Goal: Task Accomplishment & Management: Use online tool/utility

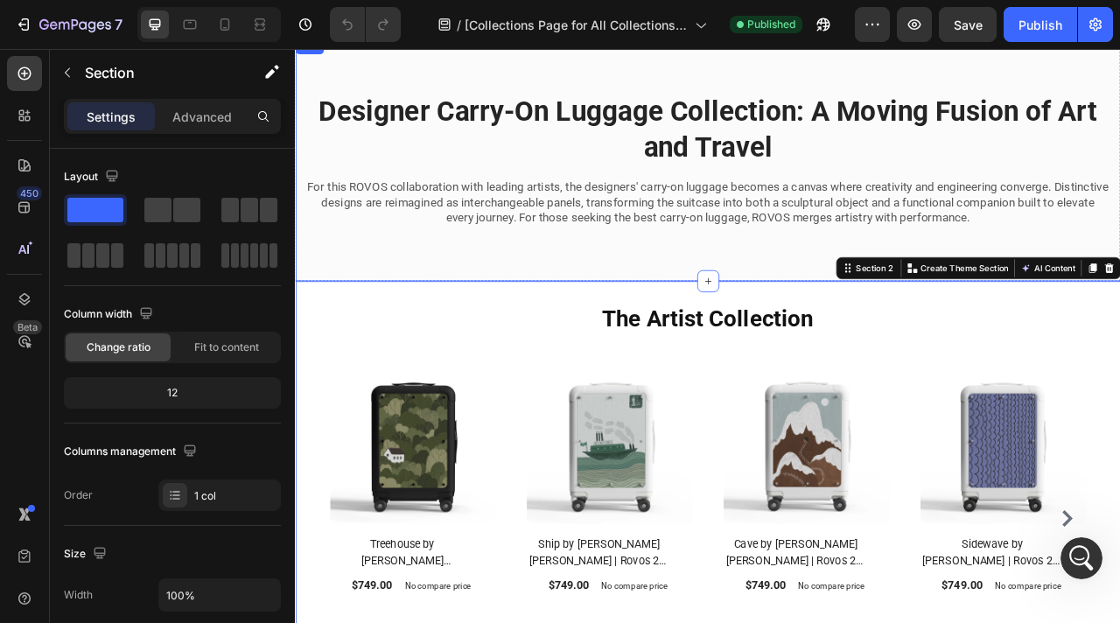
scroll to position [36, 0]
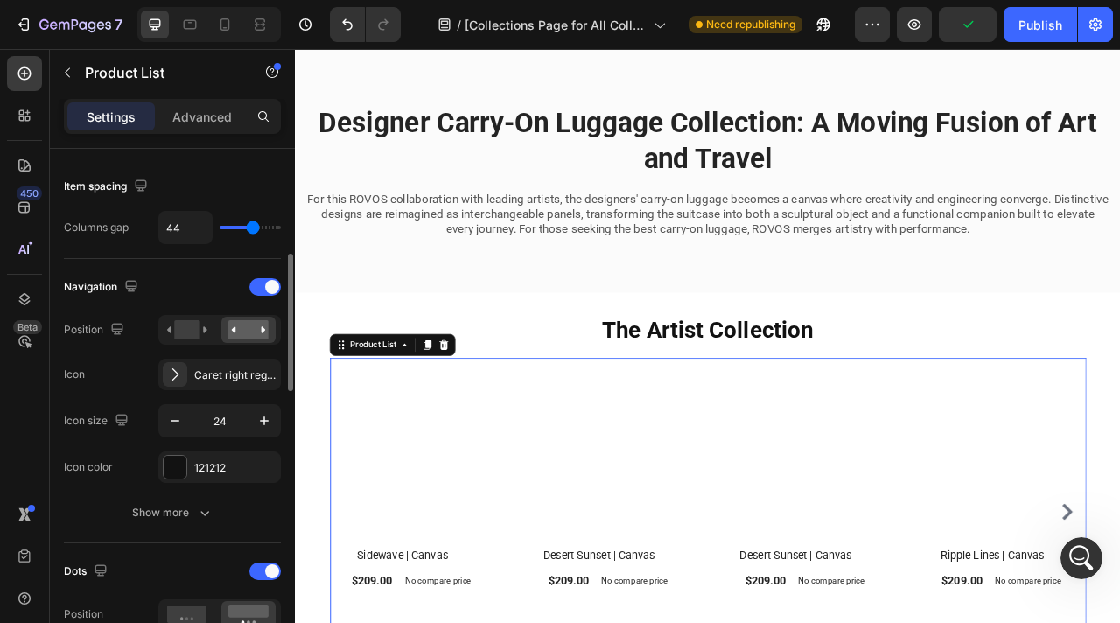
scroll to position [385, 0]
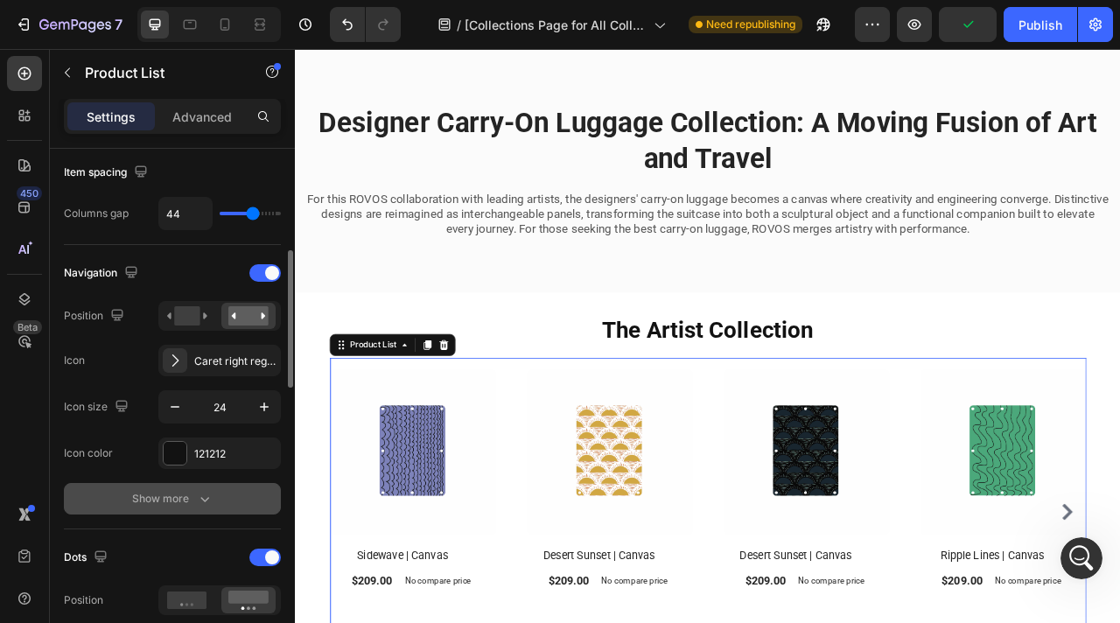
click at [192, 495] on div "Show more" at bounding box center [172, 499] width 81 height 18
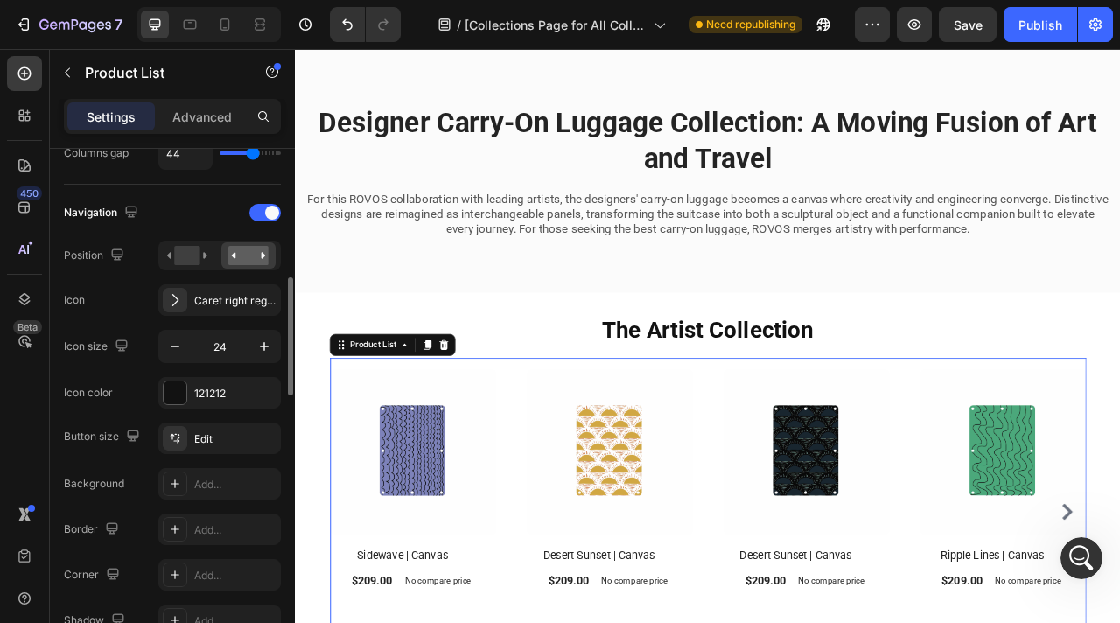
scroll to position [513, 0]
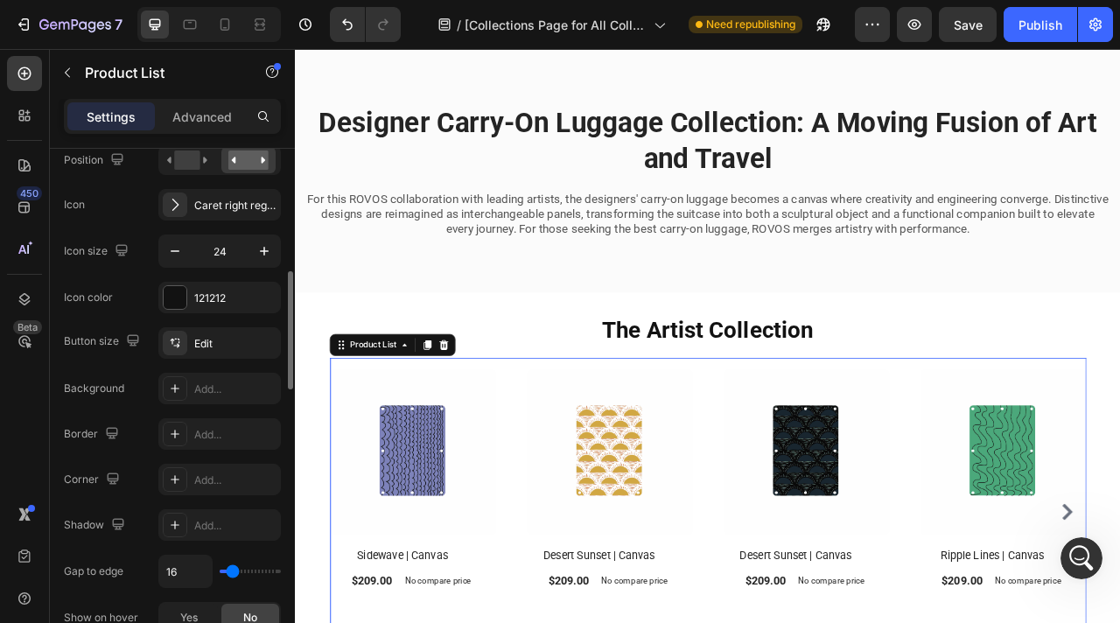
click at [226, 445] on div "Add..." at bounding box center [219, 434] width 123 height 32
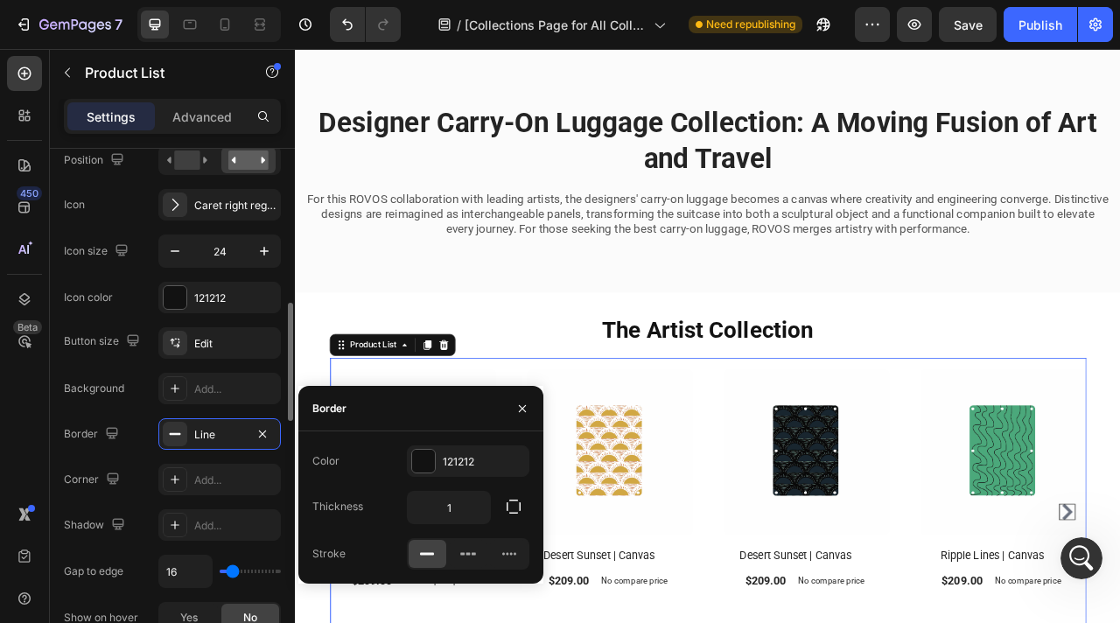
scroll to position [567, 0]
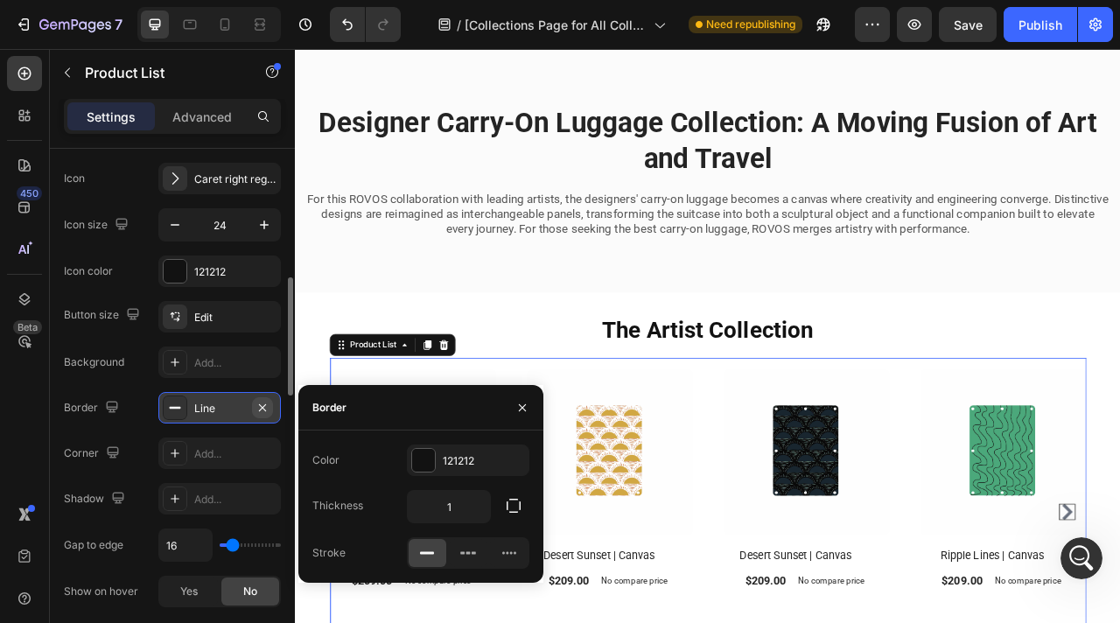
click at [266, 404] on icon "button" at bounding box center [263, 408] width 14 height 14
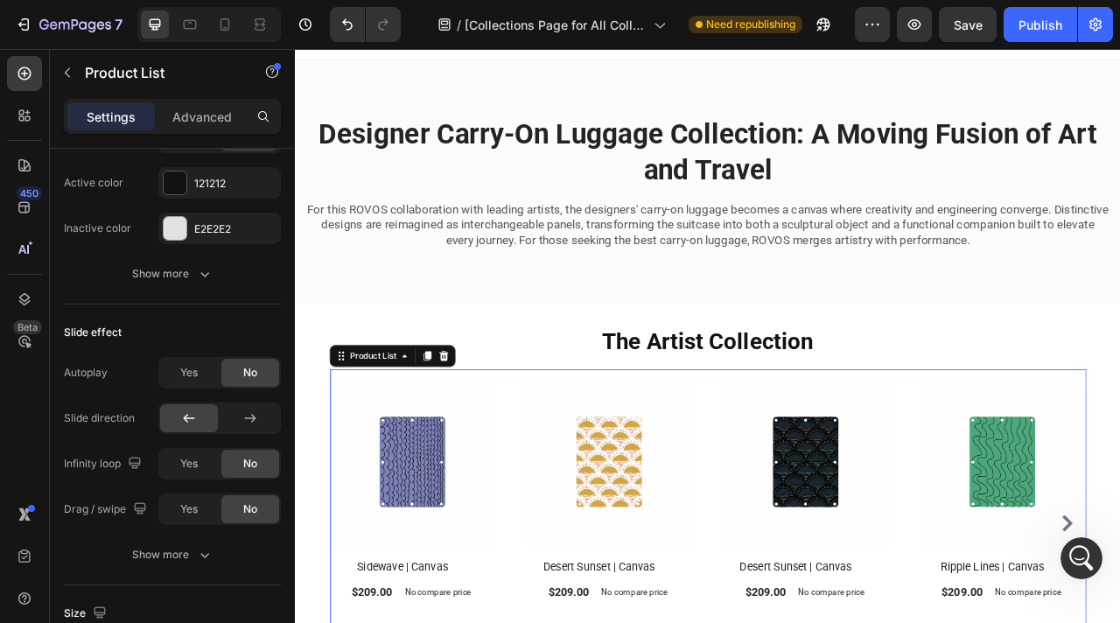
scroll to position [49, 0]
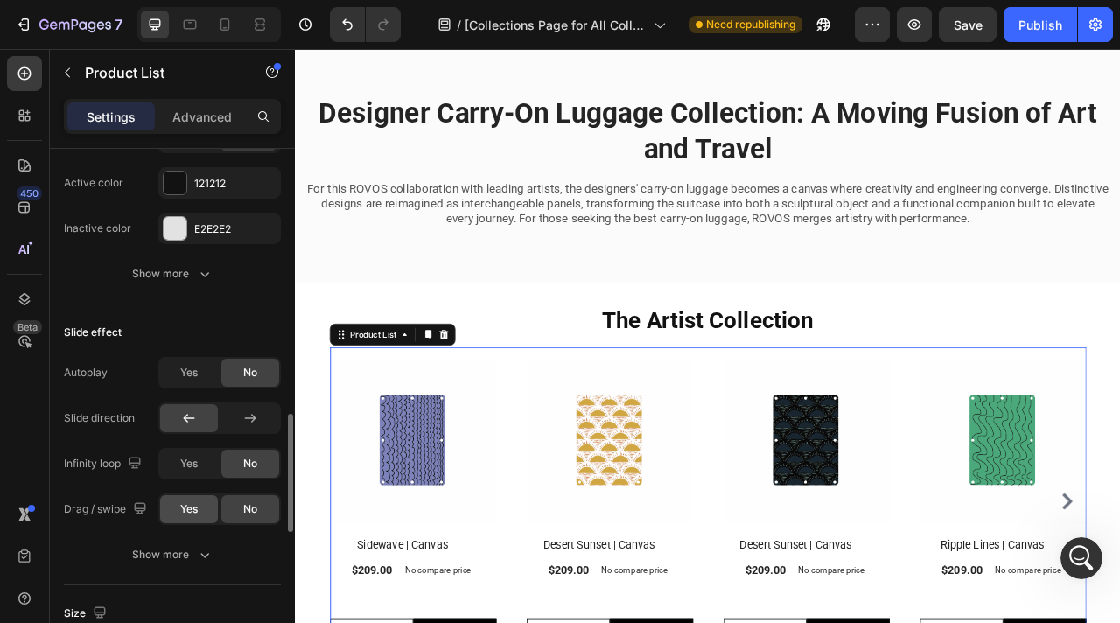
click at [190, 510] on span "Yes" at bounding box center [189, 510] width 18 height 16
click at [190, 466] on span "Yes" at bounding box center [189, 464] width 18 height 16
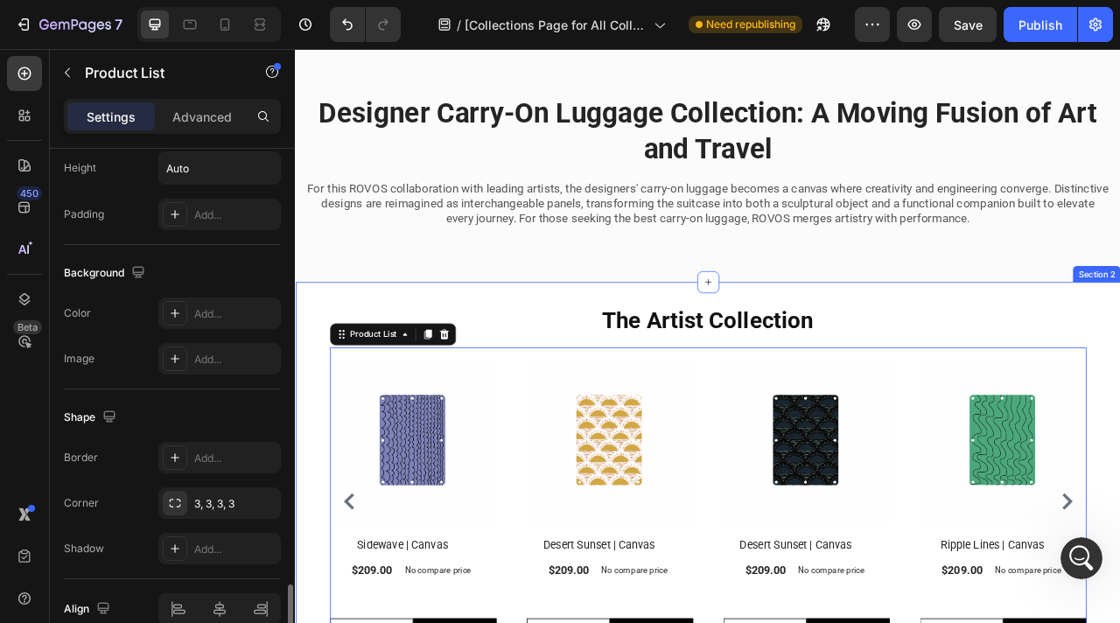
scroll to position [1742, 0]
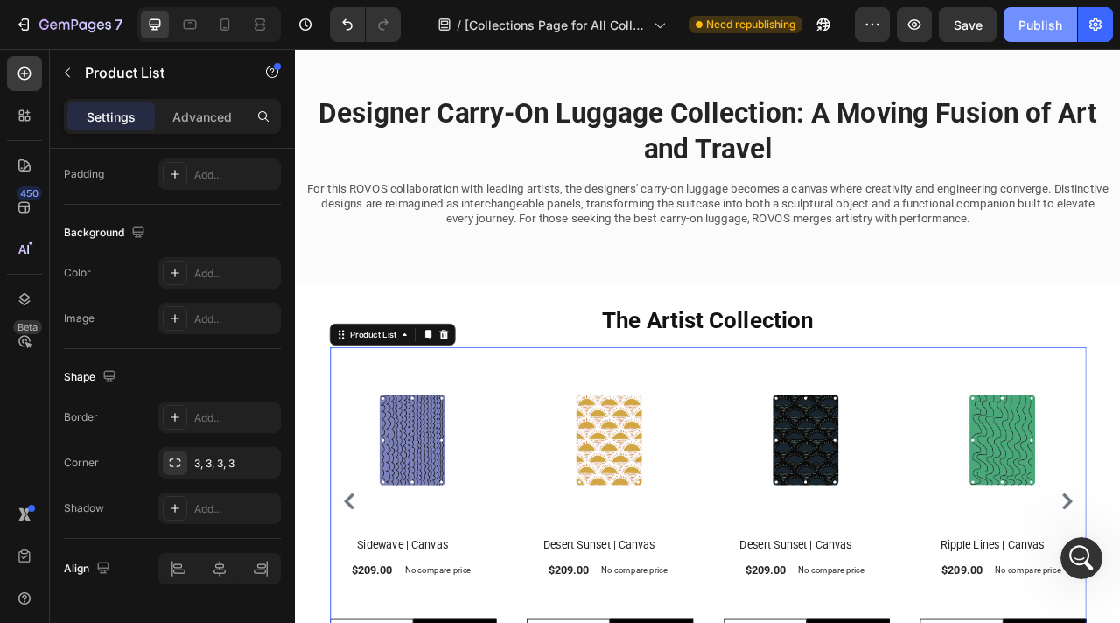
click at [1022, 34] on button "Publish" at bounding box center [1041, 24] width 74 height 35
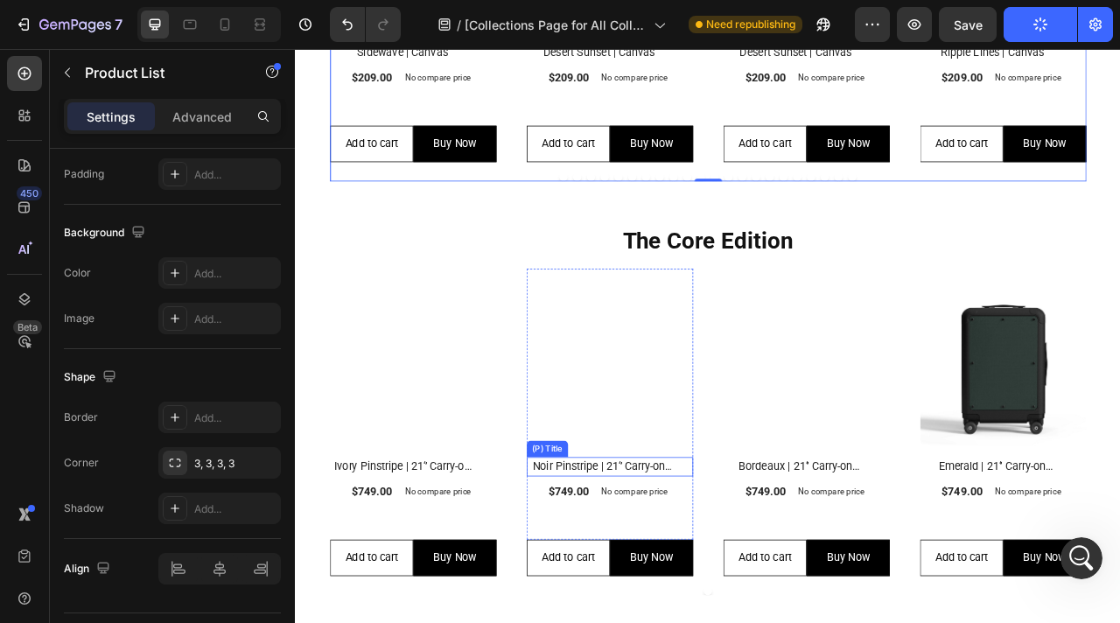
scroll to position [671, 0]
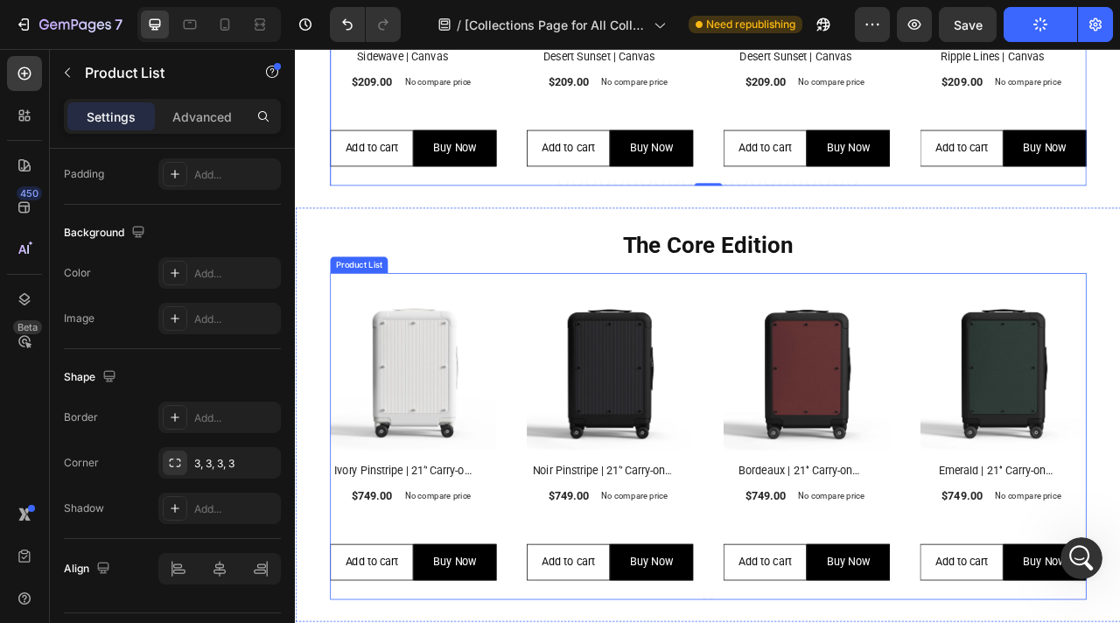
click at [568, 417] on div "(P) Images Row Ivory Pinstripe | 21‘’ Carry-on Luggage (P) Title $749.00 (P) Pr…" at bounding box center [820, 528] width 963 height 391
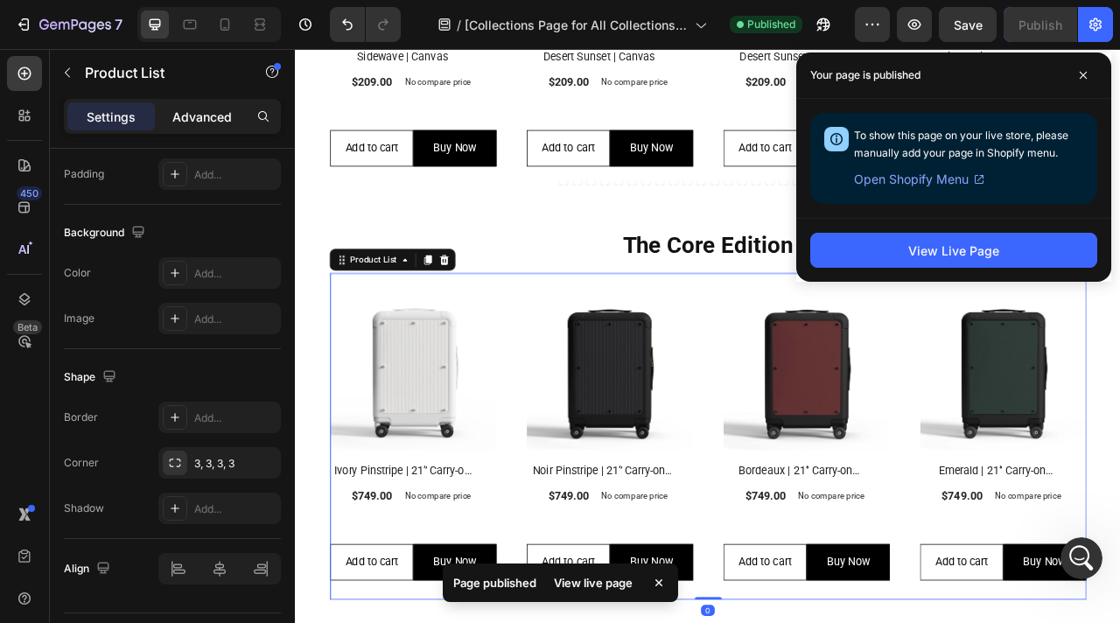
click at [215, 118] on p "Advanced" at bounding box center [202, 117] width 60 height 18
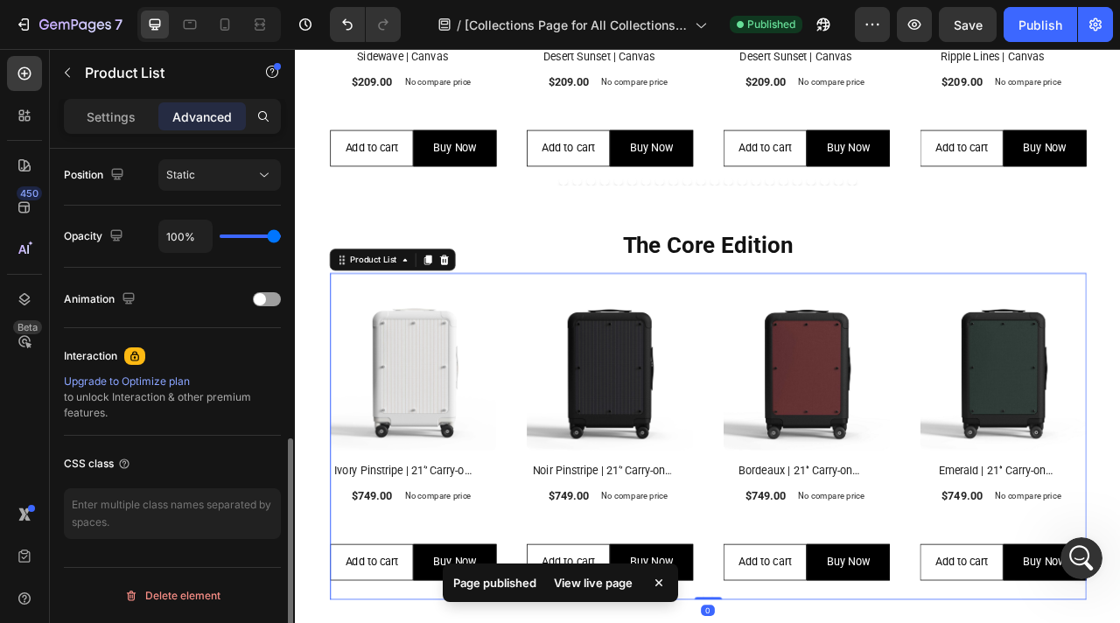
scroll to position [643, 0]
click at [115, 120] on p "Settings" at bounding box center [111, 117] width 49 height 18
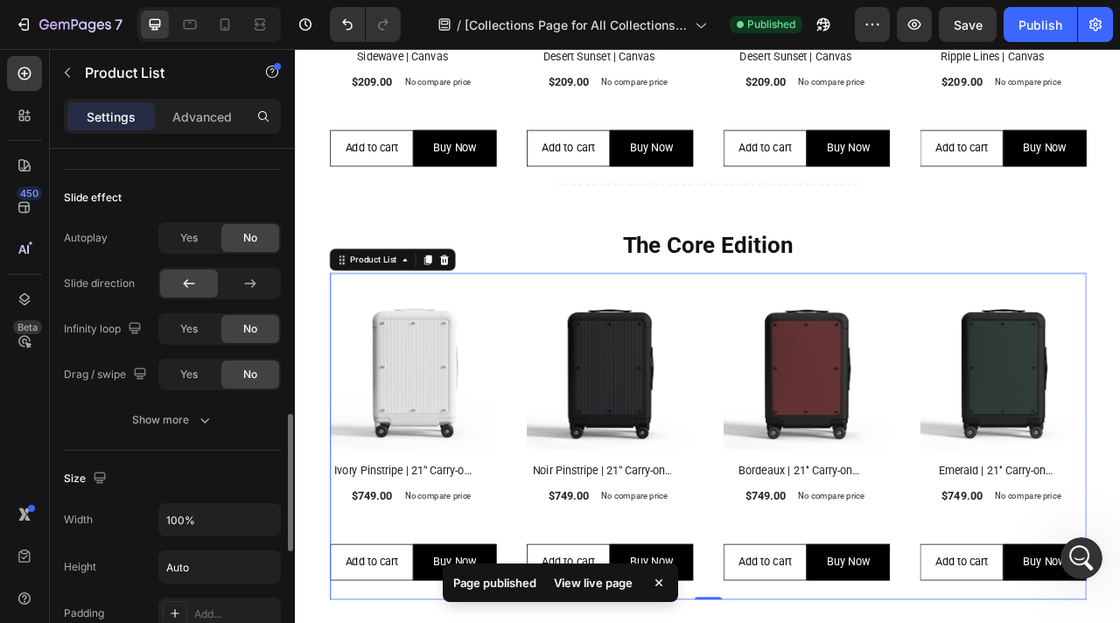
scroll to position [987, 0]
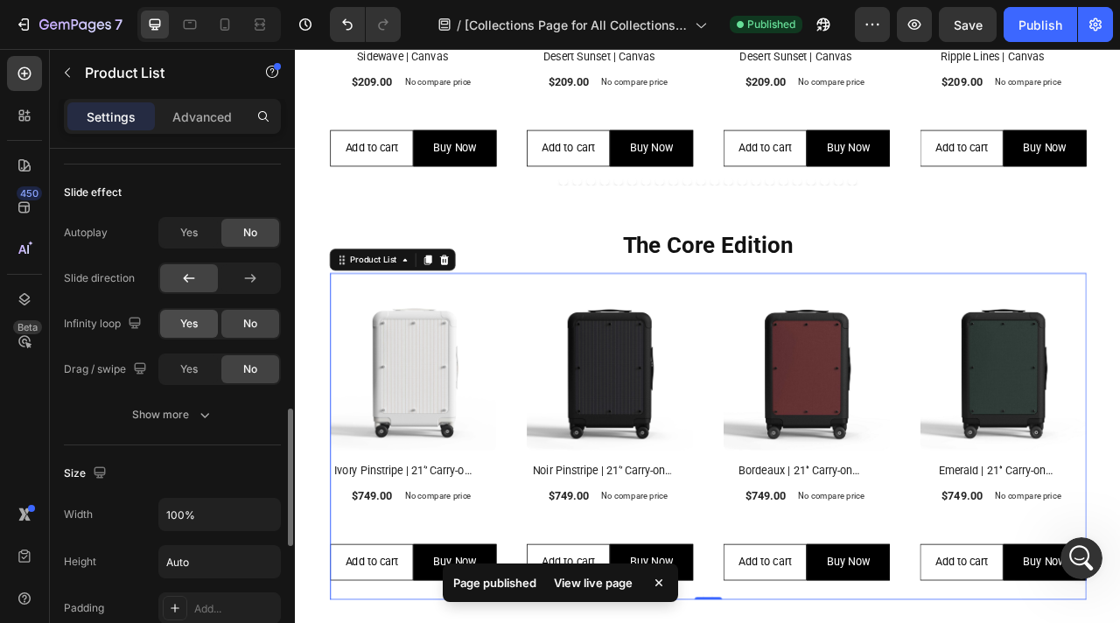
click at [196, 322] on span "Yes" at bounding box center [189, 324] width 18 height 16
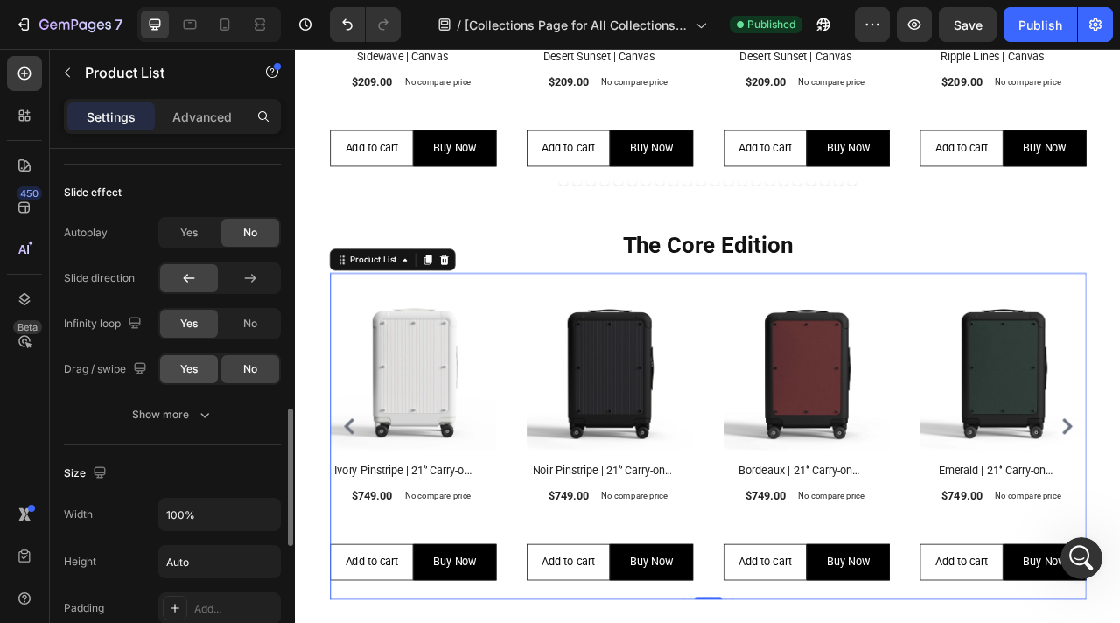
click at [195, 367] on span "Yes" at bounding box center [189, 369] width 18 height 16
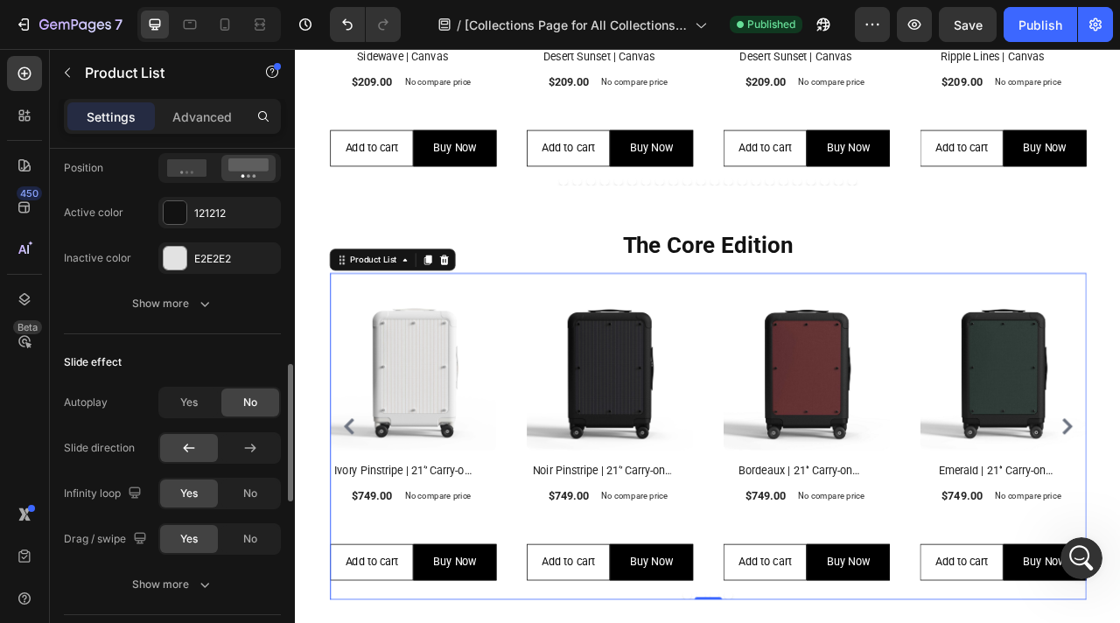
scroll to position [937, 0]
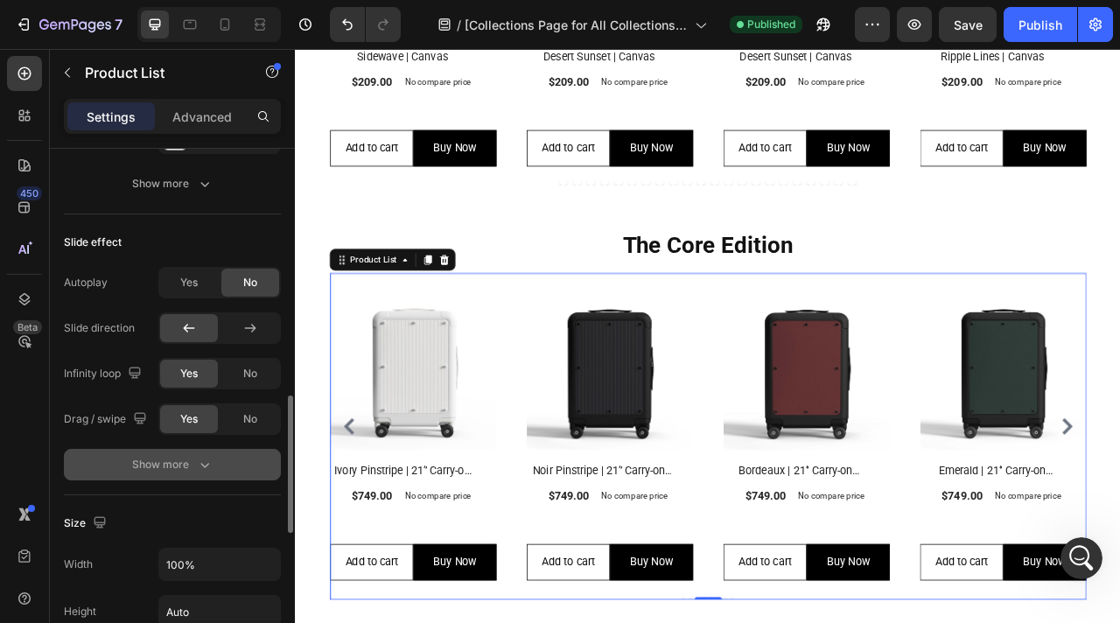
click at [184, 462] on div "Show more" at bounding box center [172, 465] width 81 height 18
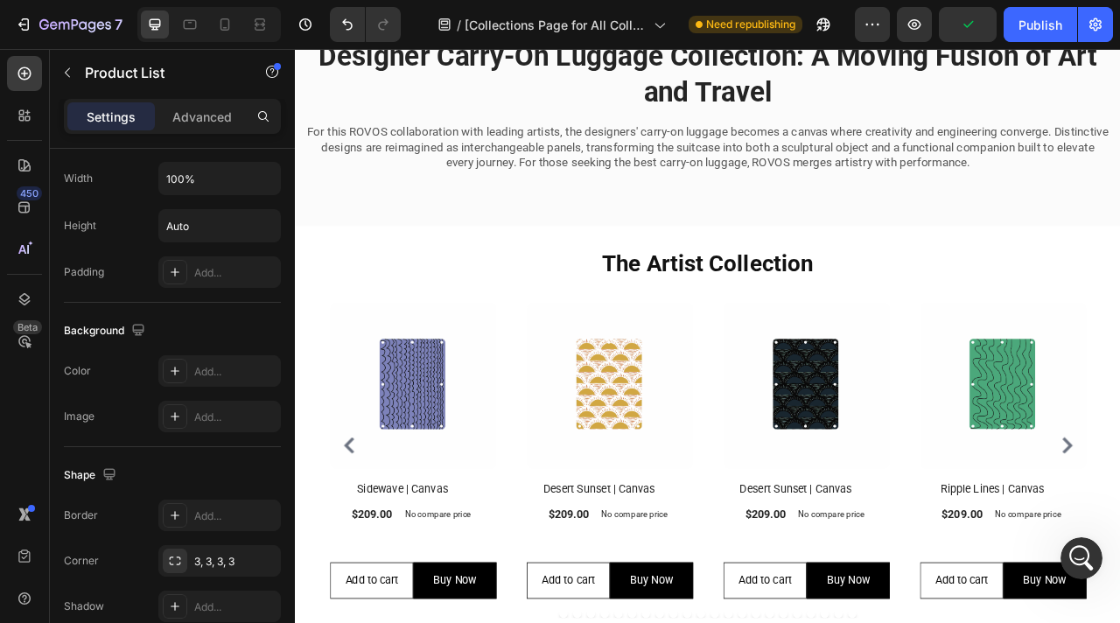
scroll to position [147, 0]
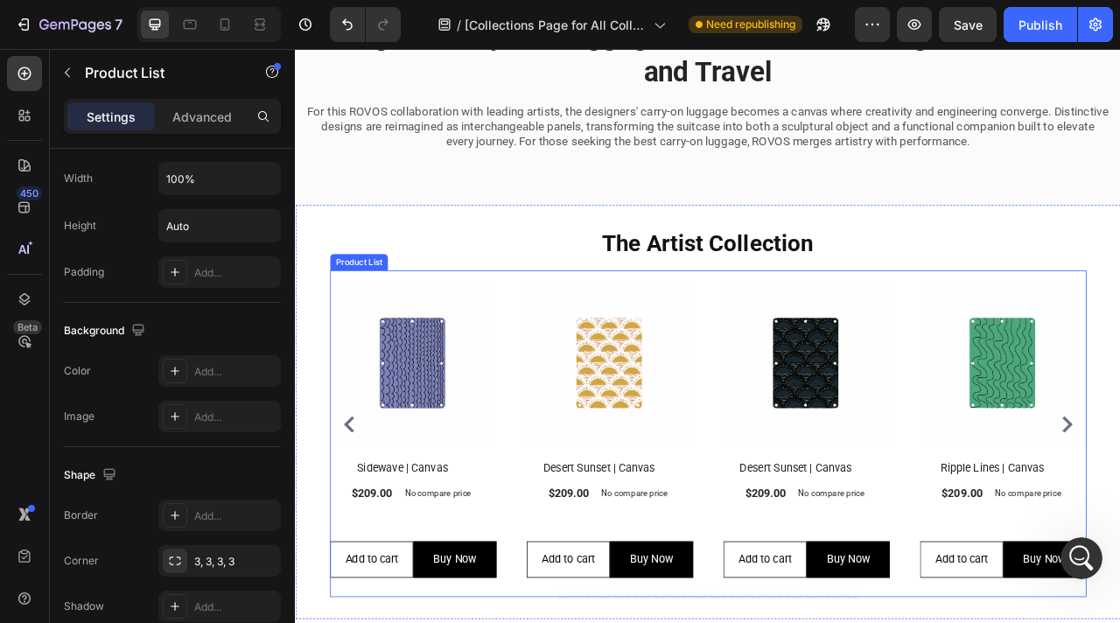
click at [1077, 446] on div "(P) Images Row Sidewave | Canvas (P) Title $209.00 (P) Price (P) Price No compa…" at bounding box center [820, 526] width 963 height 391
click at [209, 119] on p "Advanced" at bounding box center [202, 117] width 60 height 18
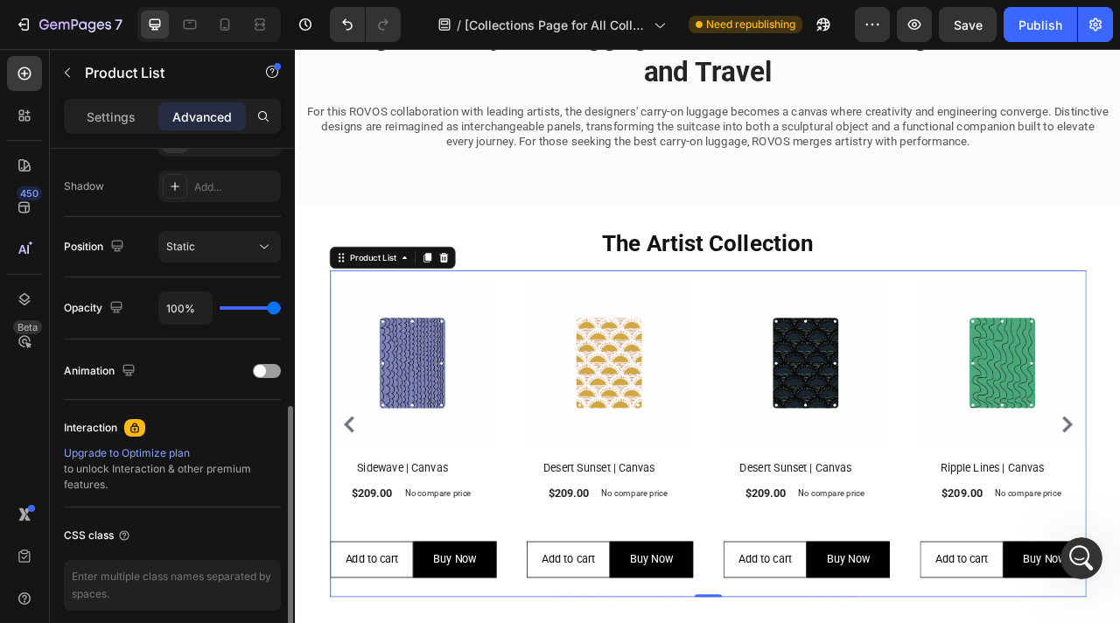
scroll to position [643, 0]
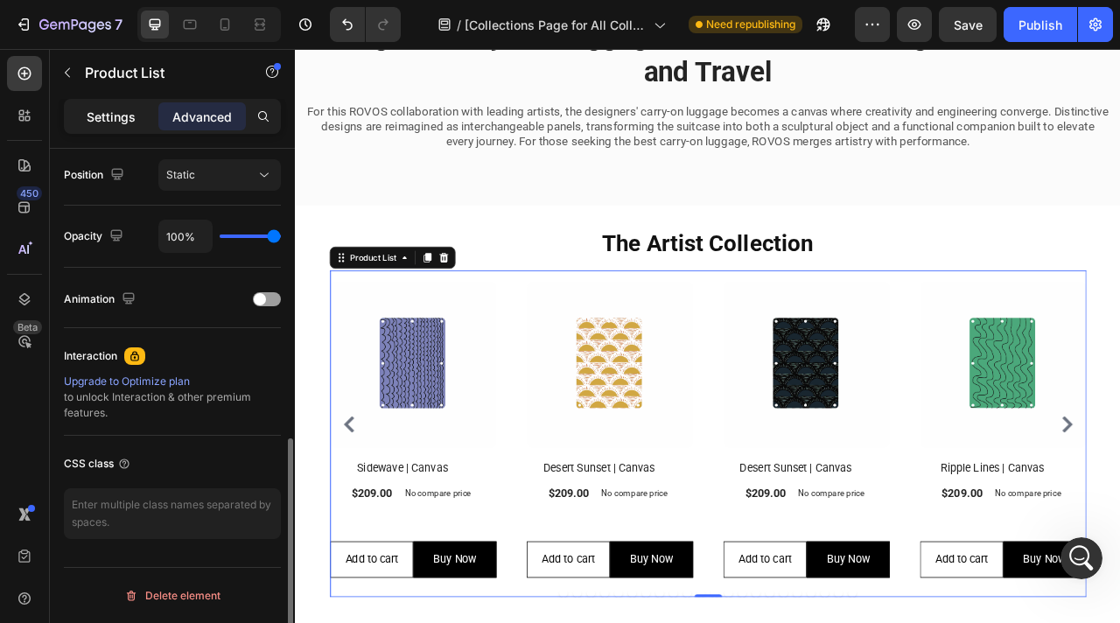
click at [128, 123] on p "Settings" at bounding box center [111, 117] width 49 height 18
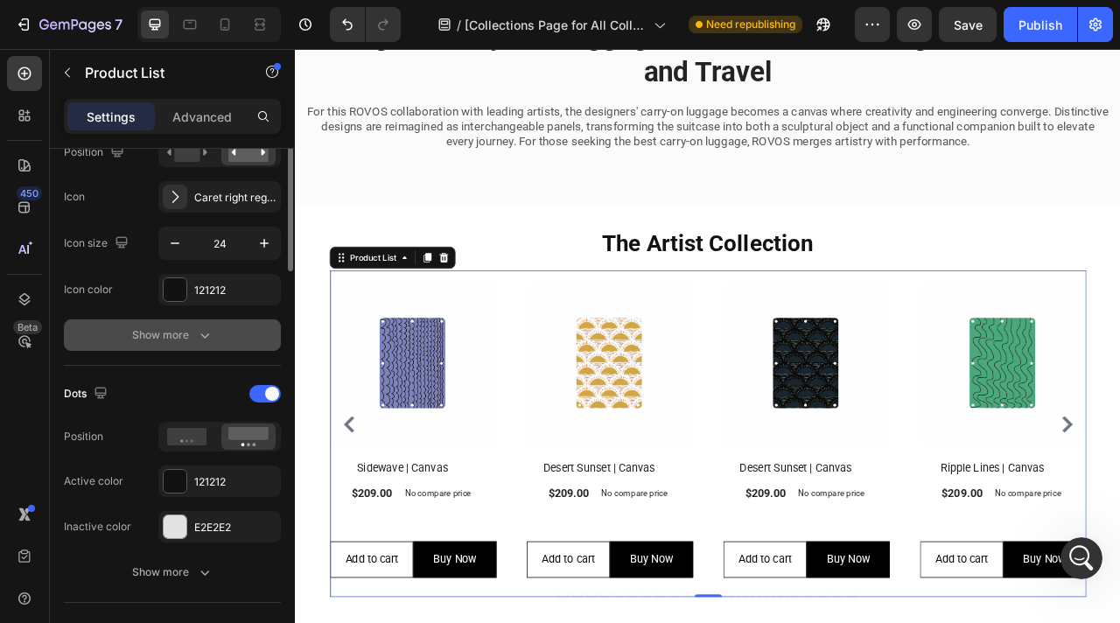
scroll to position [0, 0]
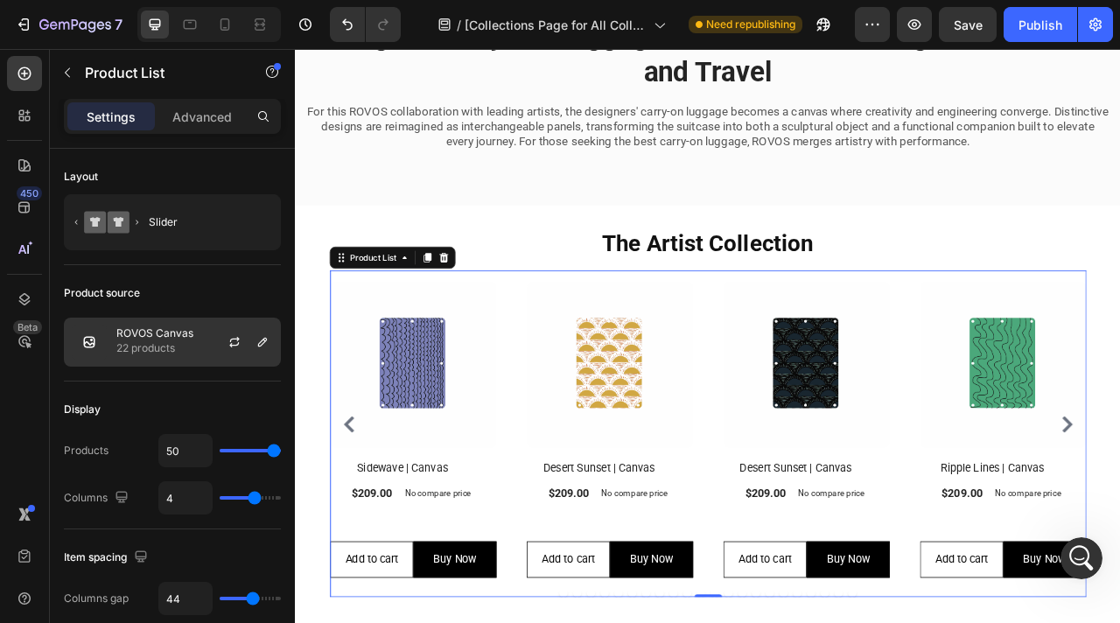
click at [180, 349] on p "22 products" at bounding box center [154, 349] width 77 height 18
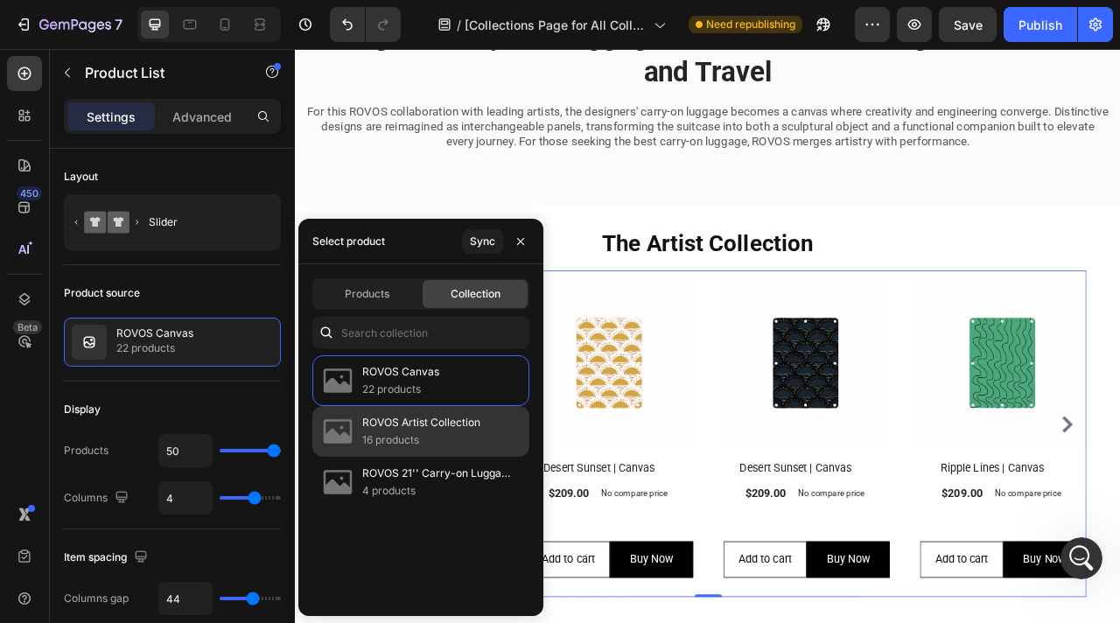
click at [445, 431] on p "ROVOS Artist Collection" at bounding box center [421, 423] width 118 height 18
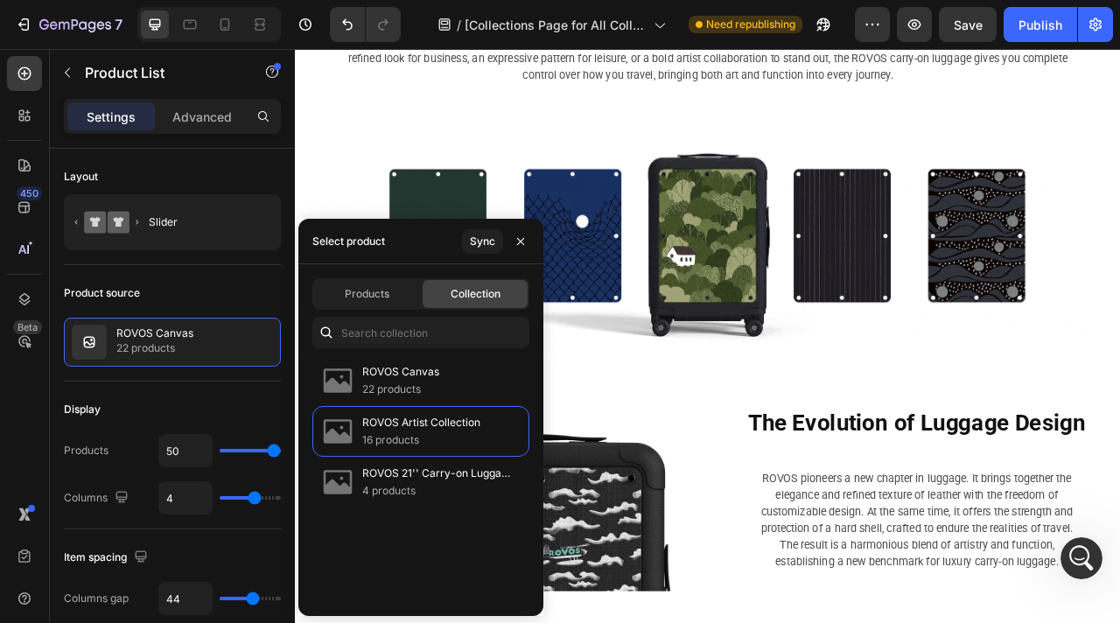
scroll to position [1725, 0]
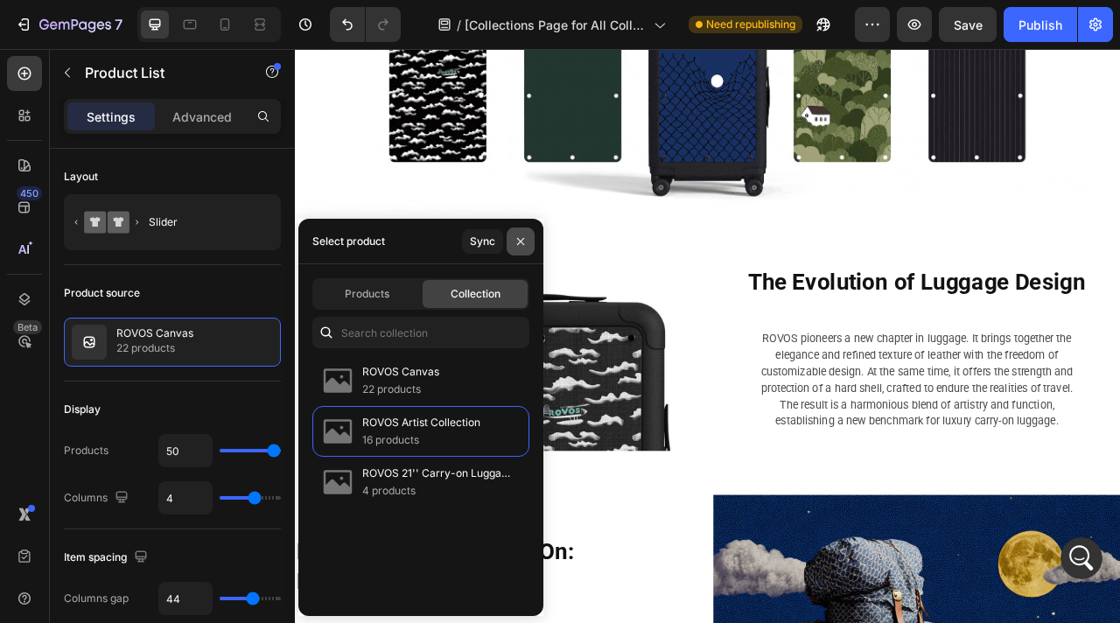
click at [519, 240] on icon "button" at bounding box center [520, 240] width 7 height 7
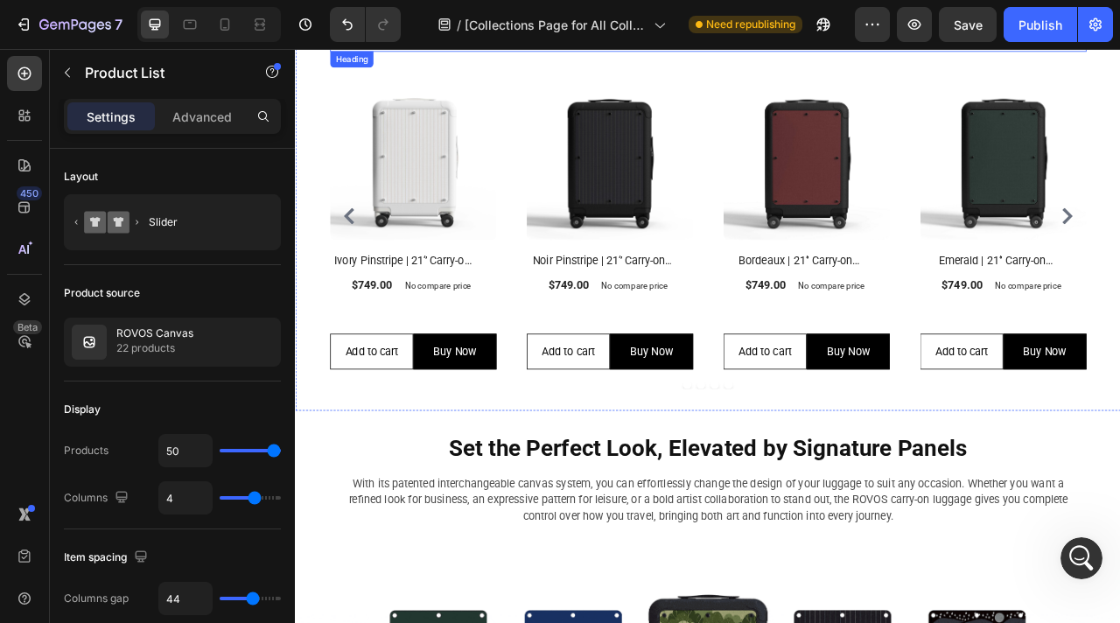
scroll to position [825, 0]
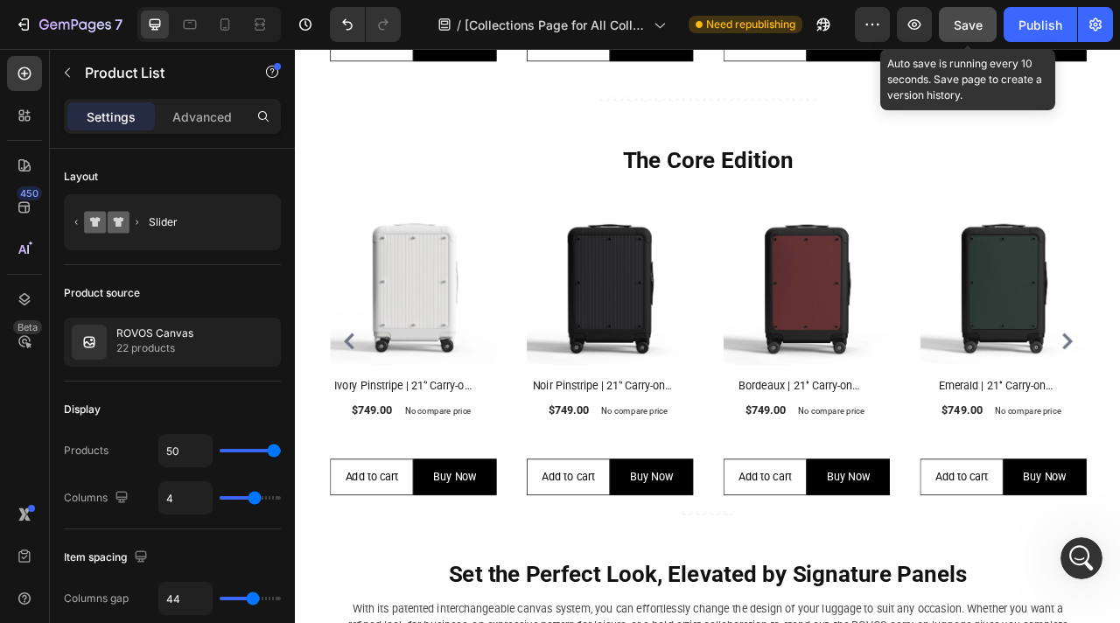
click at [983, 24] on span "Save" at bounding box center [968, 25] width 29 height 15
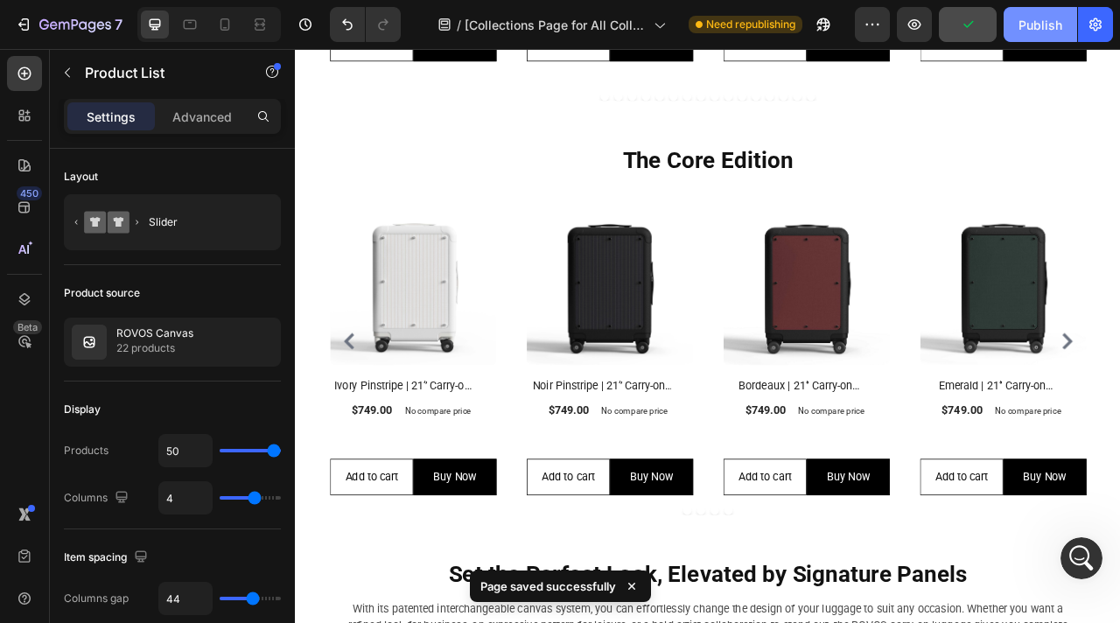
click at [1033, 29] on div "Publish" at bounding box center [1041, 25] width 44 height 18
click at [228, 22] on icon at bounding box center [226, 24] width 10 height 12
type input "2"
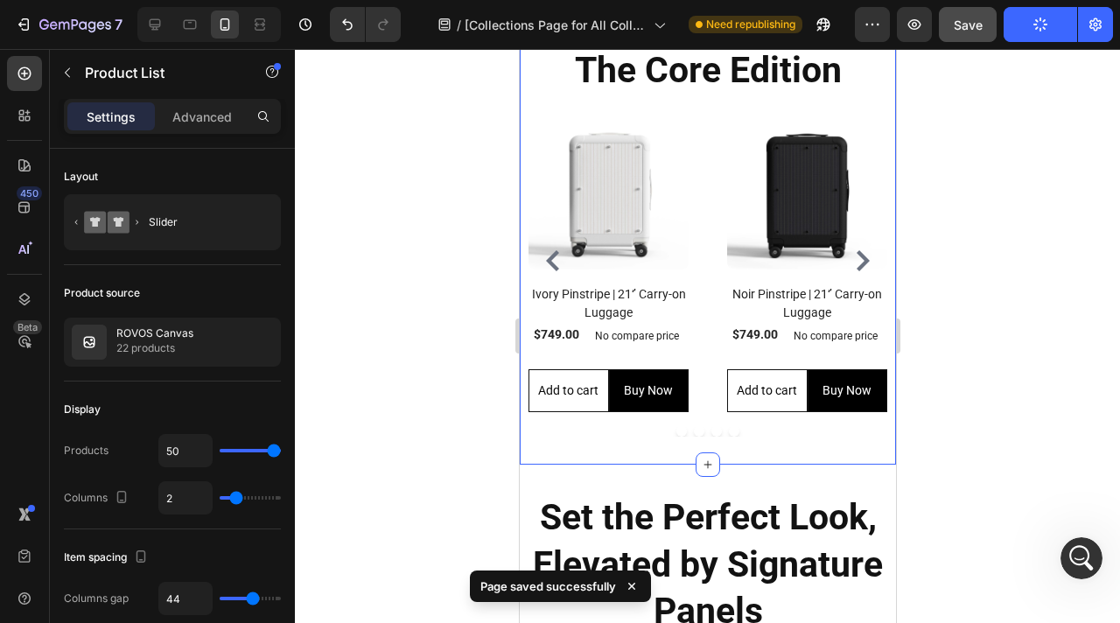
scroll to position [837, 0]
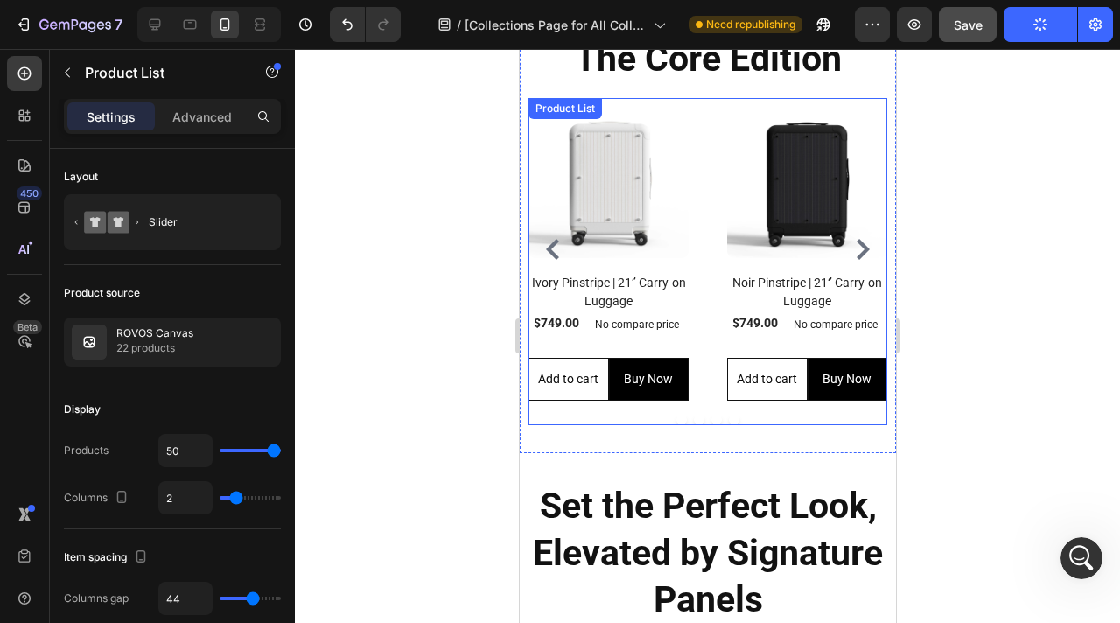
click at [708, 274] on div "(P) Images Row Ivory Pinstripe | 21‘’ Carry-on Luggage (P) Title $749.00 (P) Pr…" at bounding box center [707, 249] width 359 height 303
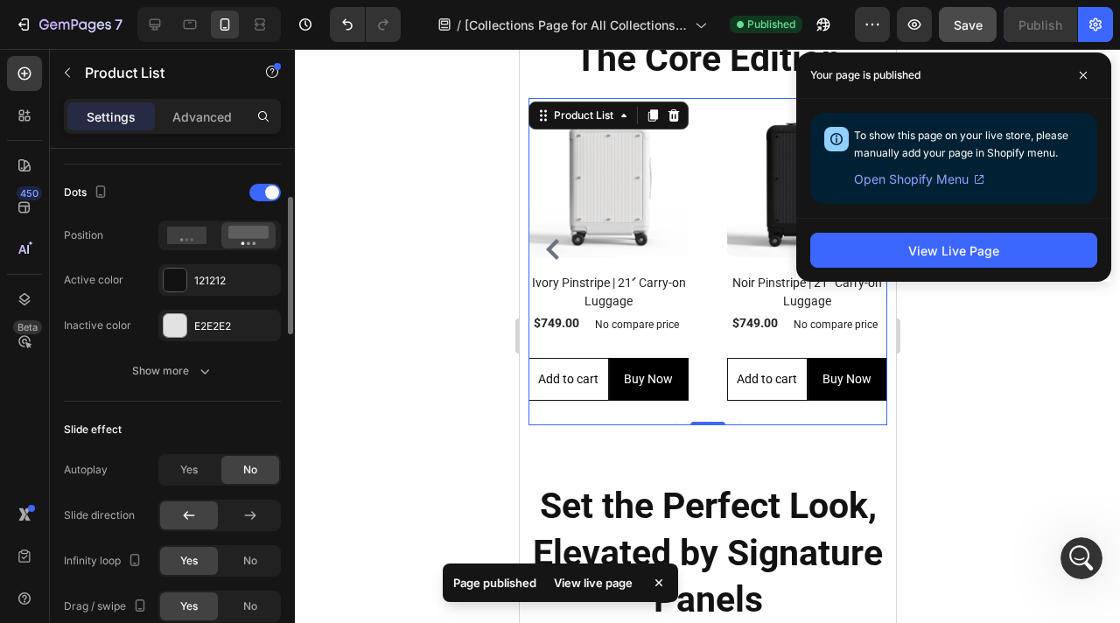
scroll to position [614, 0]
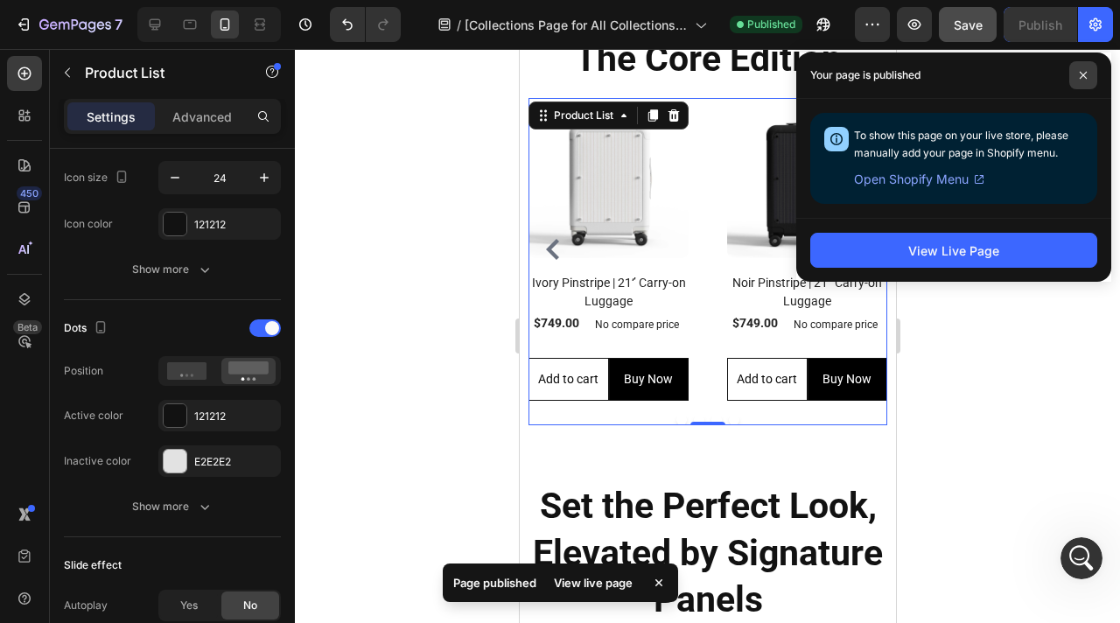
click at [1080, 79] on icon at bounding box center [1083, 75] width 9 height 9
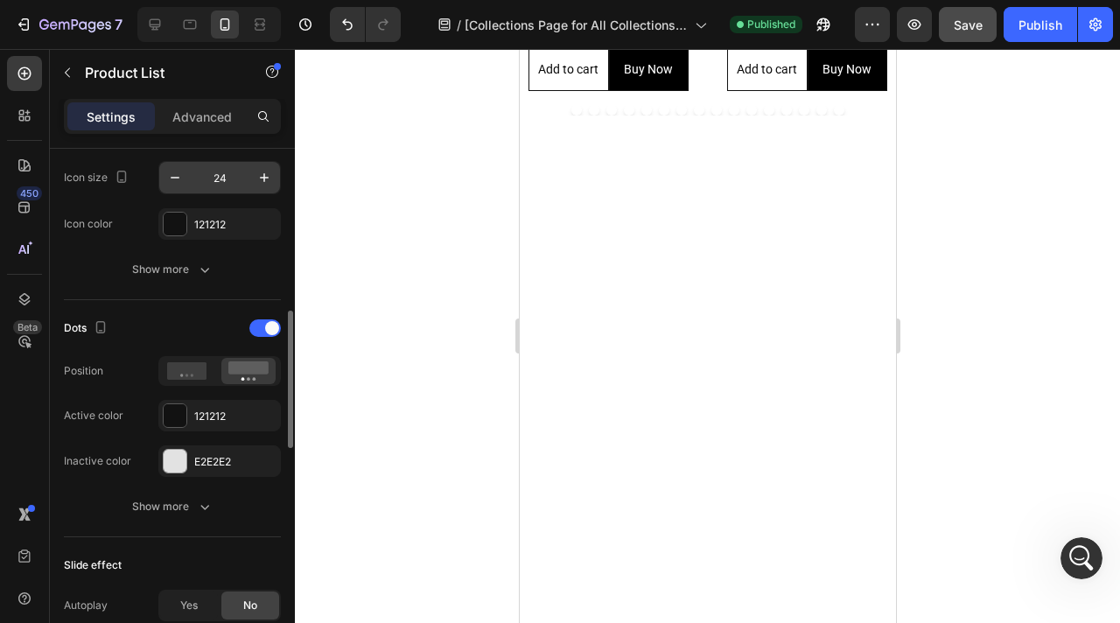
scroll to position [0, 0]
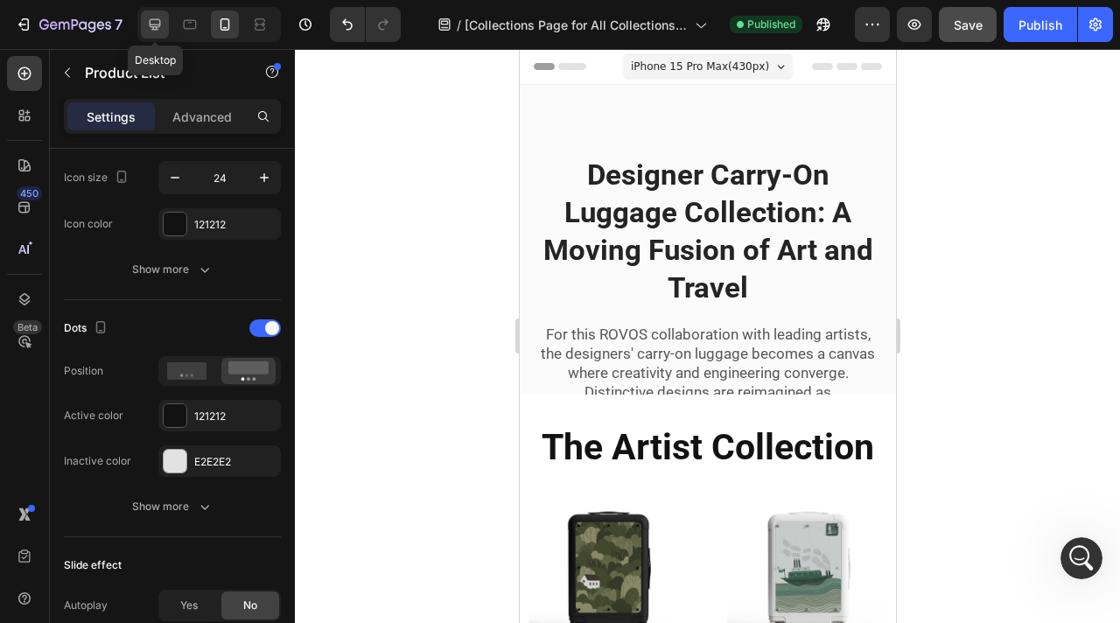
click at [154, 26] on icon at bounding box center [155, 24] width 11 height 11
type input "4"
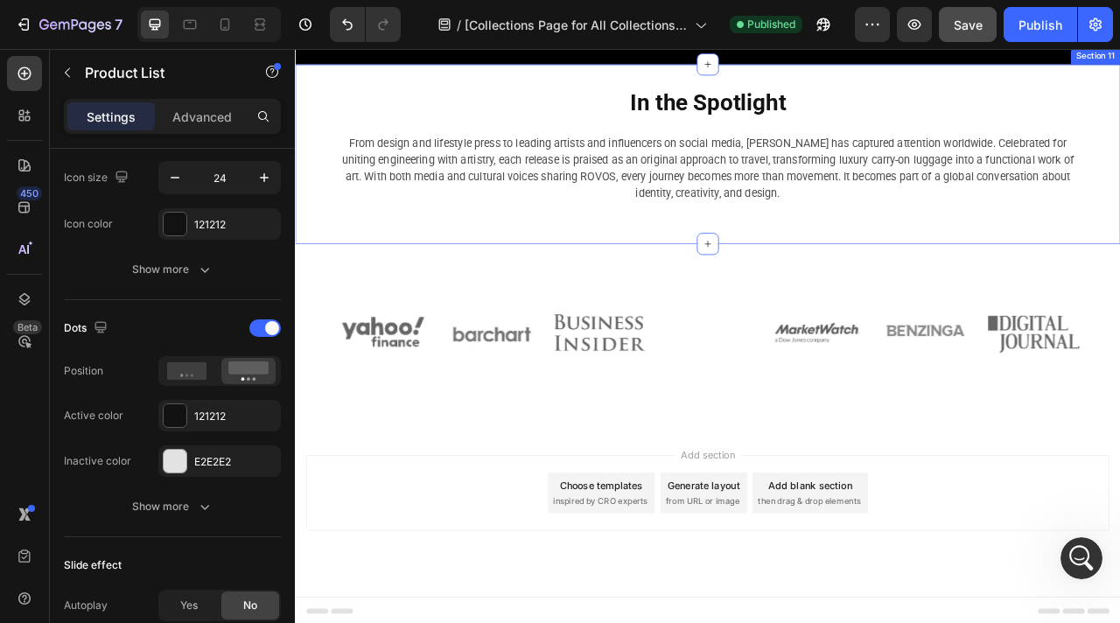
scroll to position [9226, 0]
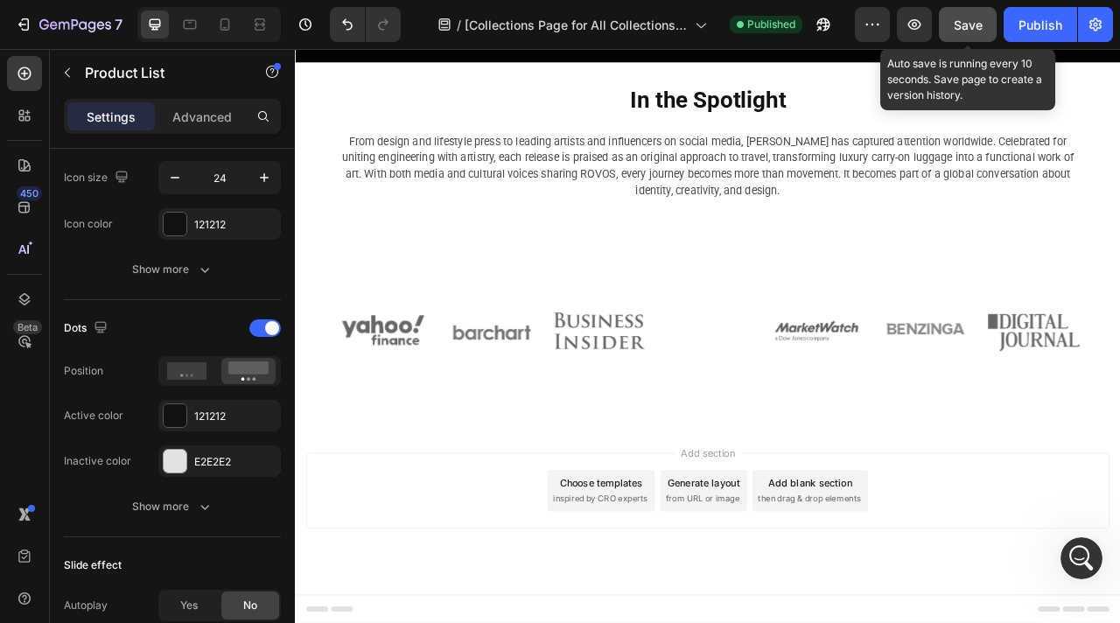
click at [979, 26] on span "Save" at bounding box center [968, 25] width 29 height 15
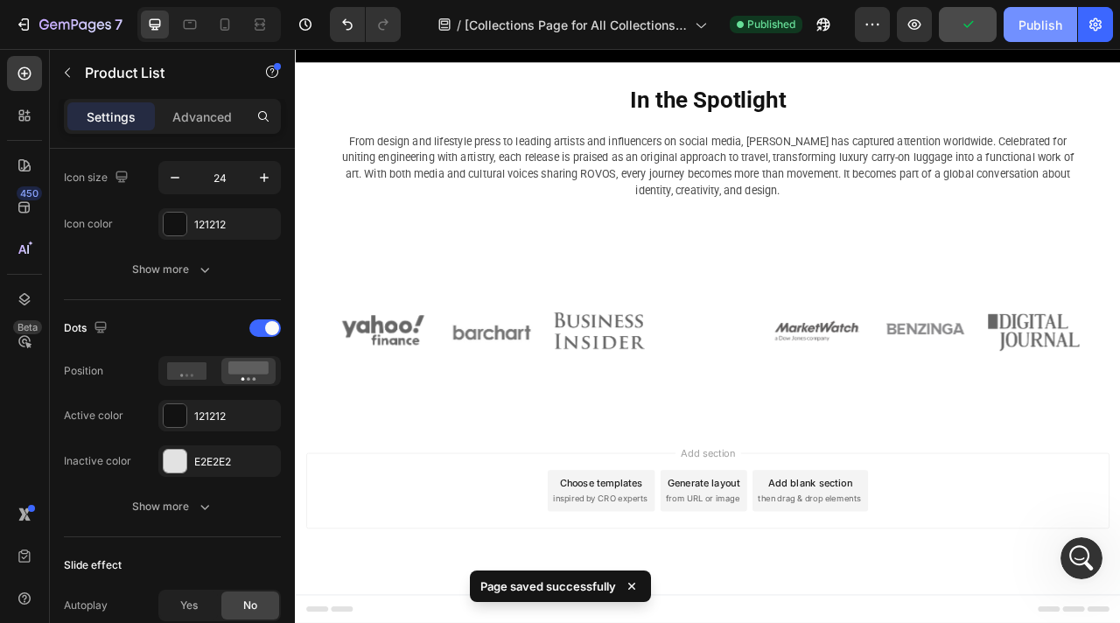
click at [1025, 25] on div "Publish" at bounding box center [1041, 25] width 44 height 18
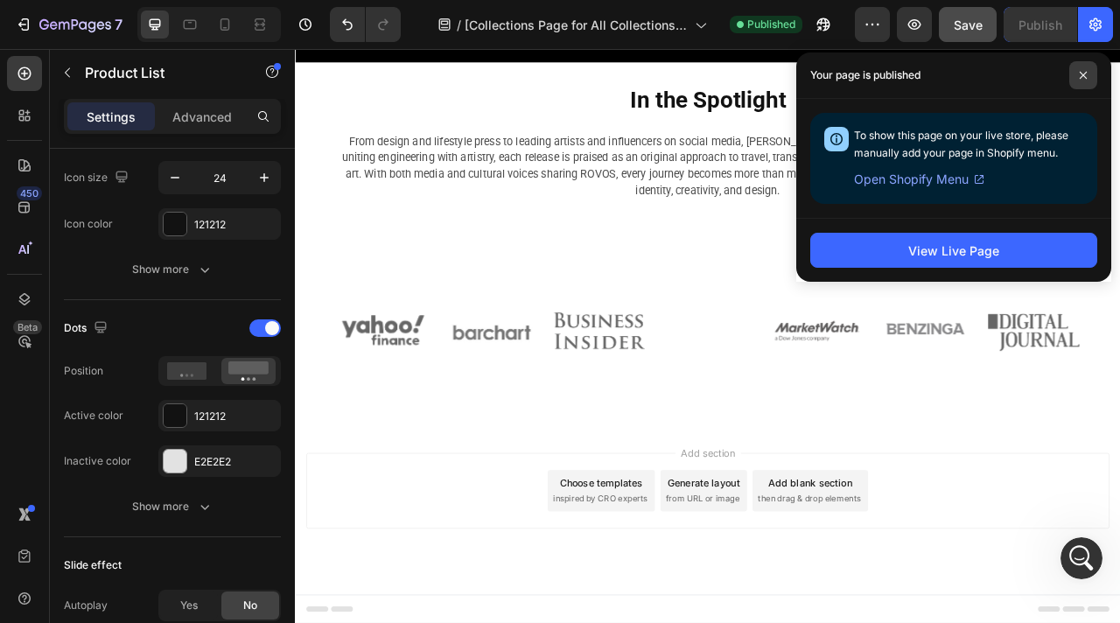
click at [1084, 80] on span at bounding box center [1084, 75] width 28 height 28
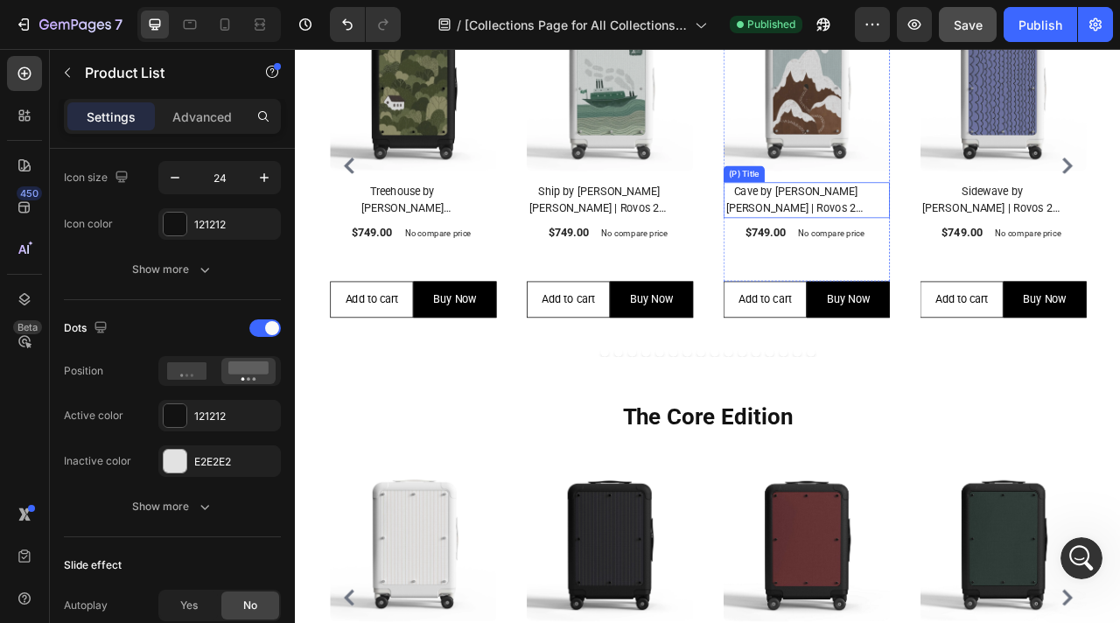
scroll to position [503, 0]
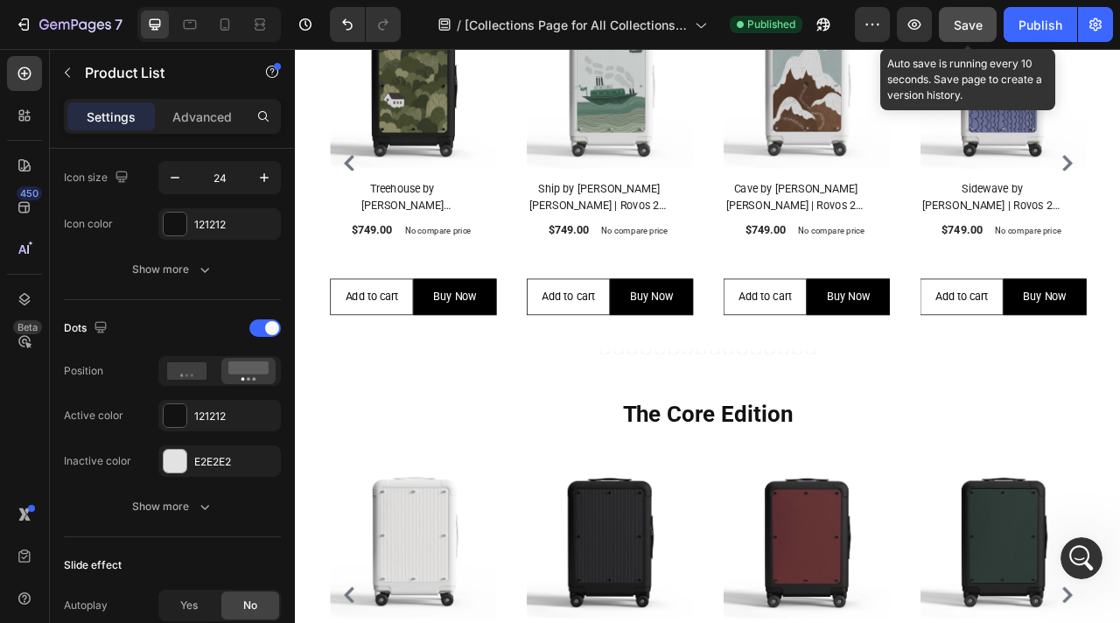
click at [982, 23] on span "Save" at bounding box center [968, 25] width 29 height 15
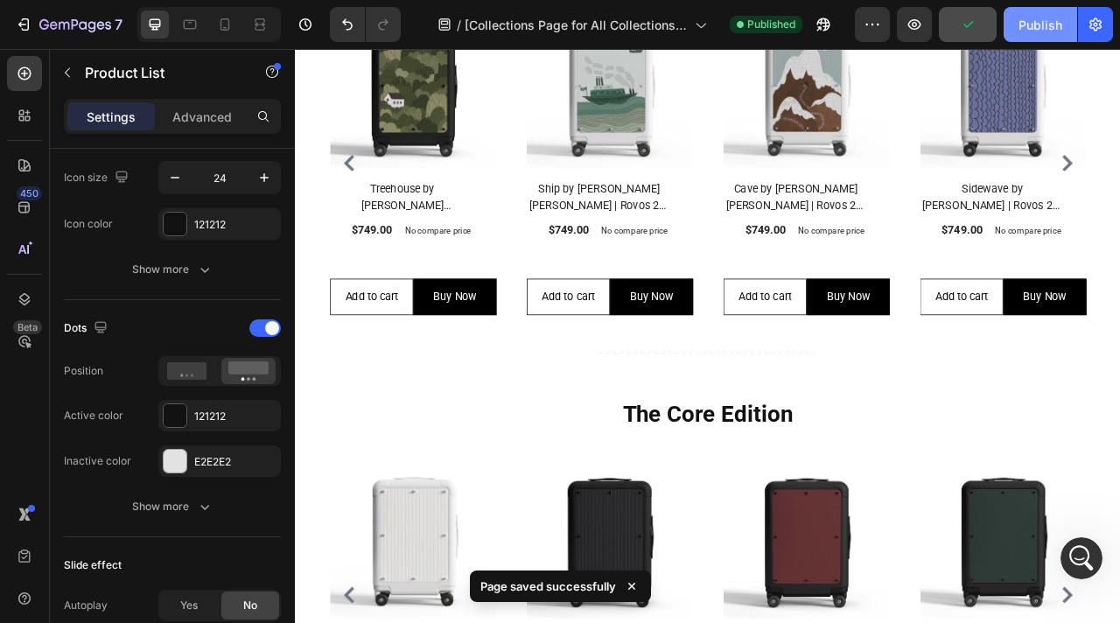
click at [1041, 26] on div "Publish" at bounding box center [1041, 25] width 44 height 18
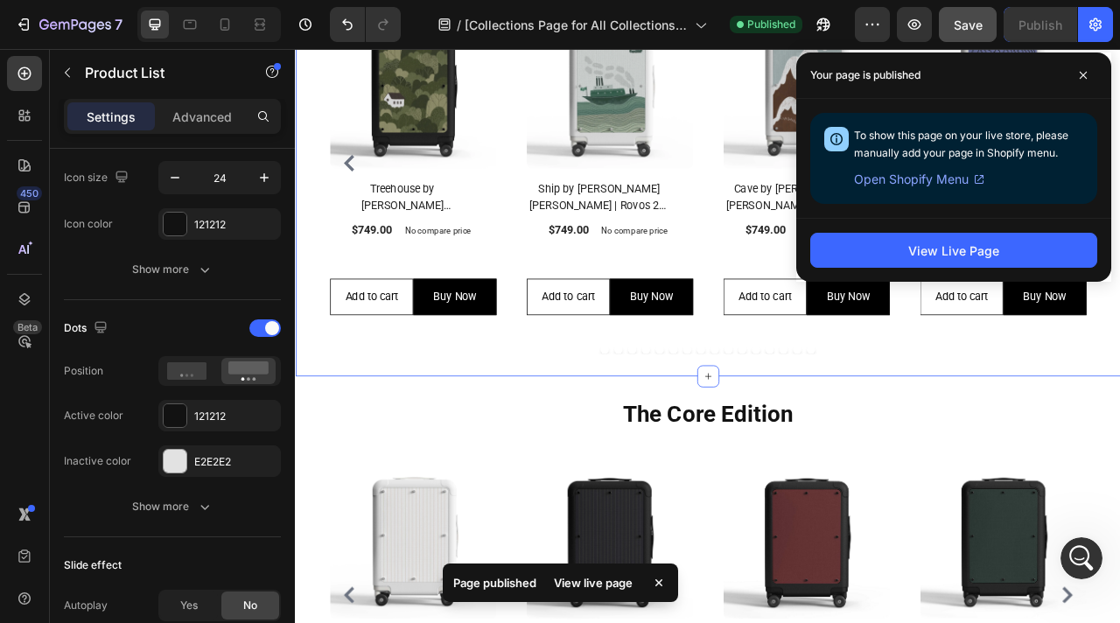
click at [320, 272] on div "The Artist Collection Heading (P) Images Row Treehouse by Meg Harriet | Rovos 2…" at bounding box center [820, 177] width 1050 height 573
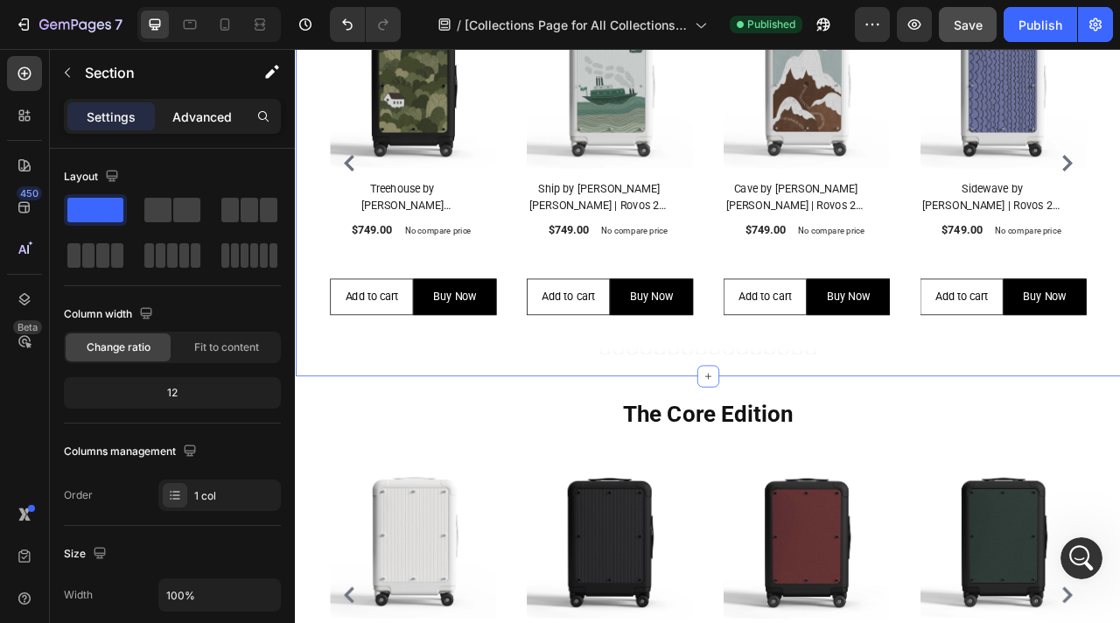
click at [205, 116] on p "Advanced" at bounding box center [202, 117] width 60 height 18
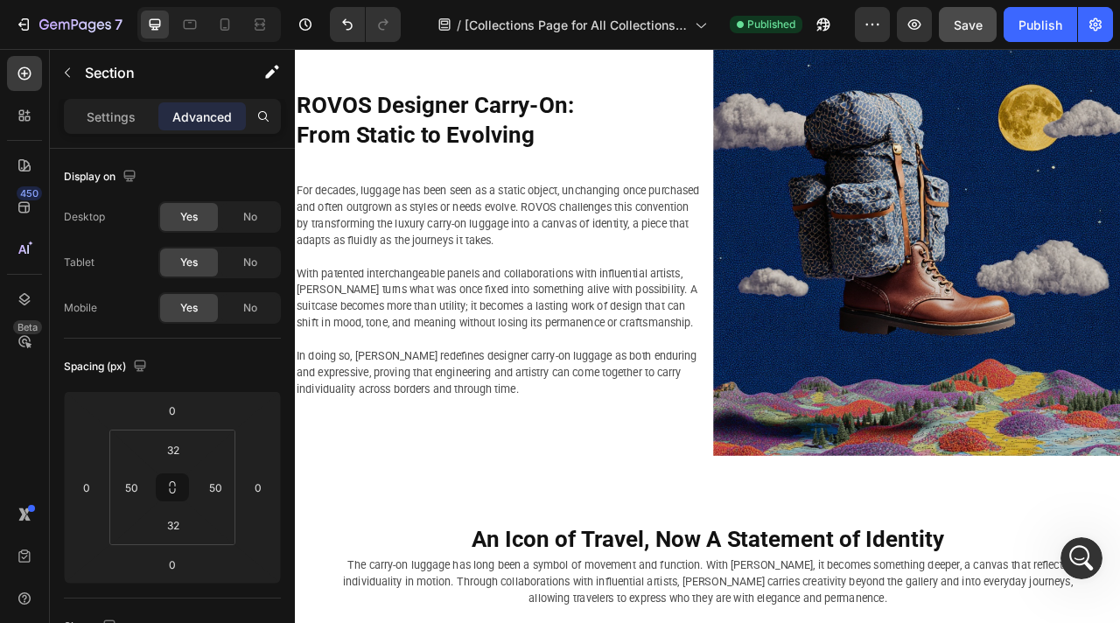
scroll to position [2286, 0]
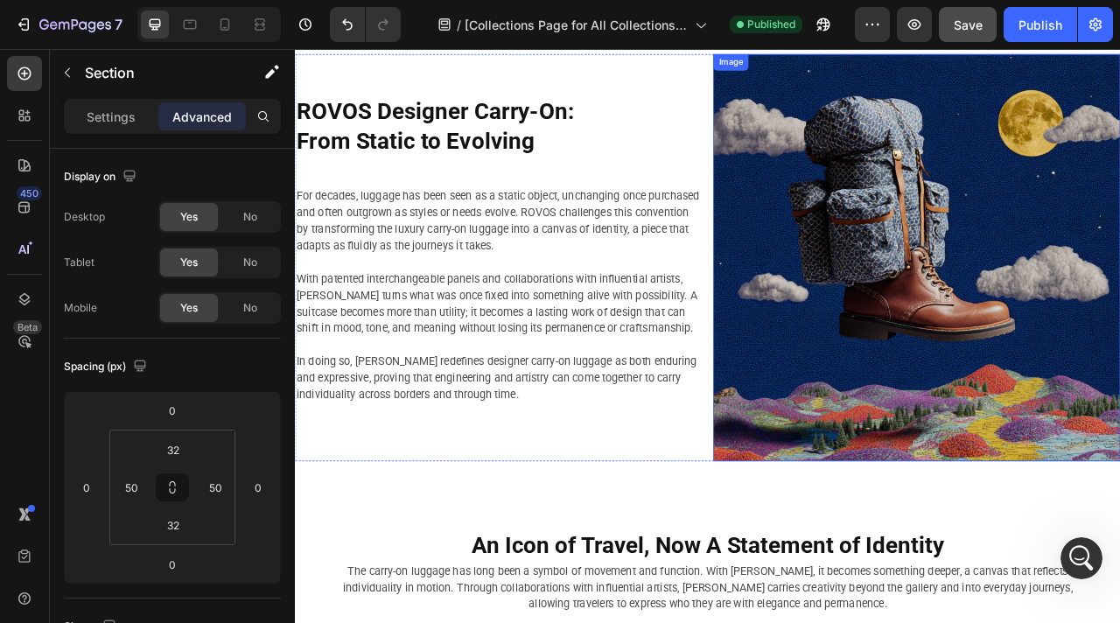
click at [1056, 305] on img at bounding box center [1086, 314] width 518 height 518
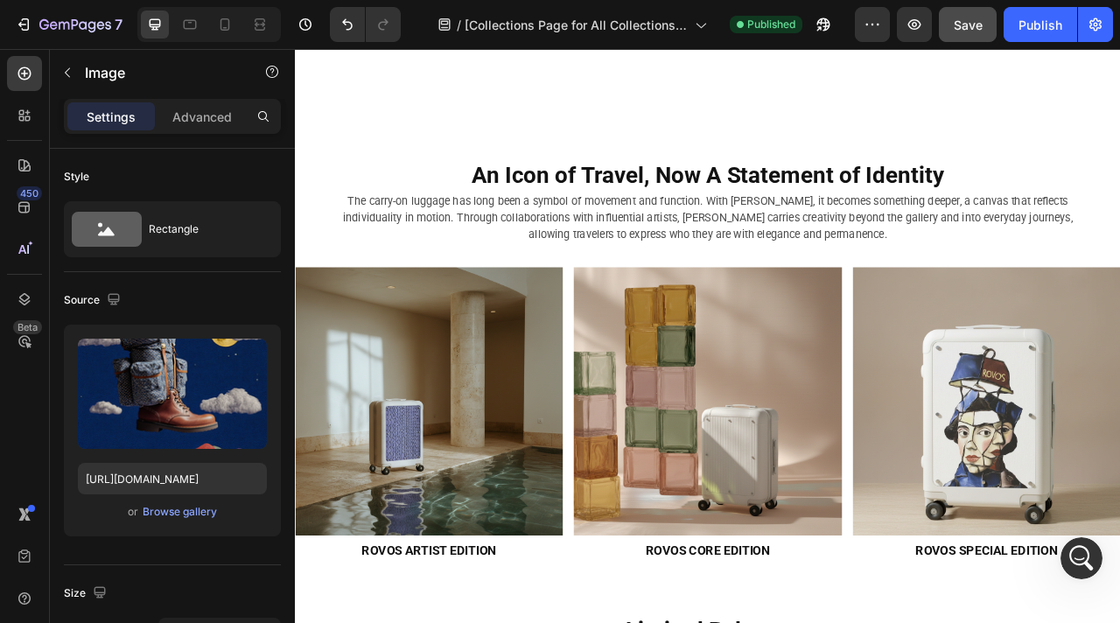
scroll to position [2935, 0]
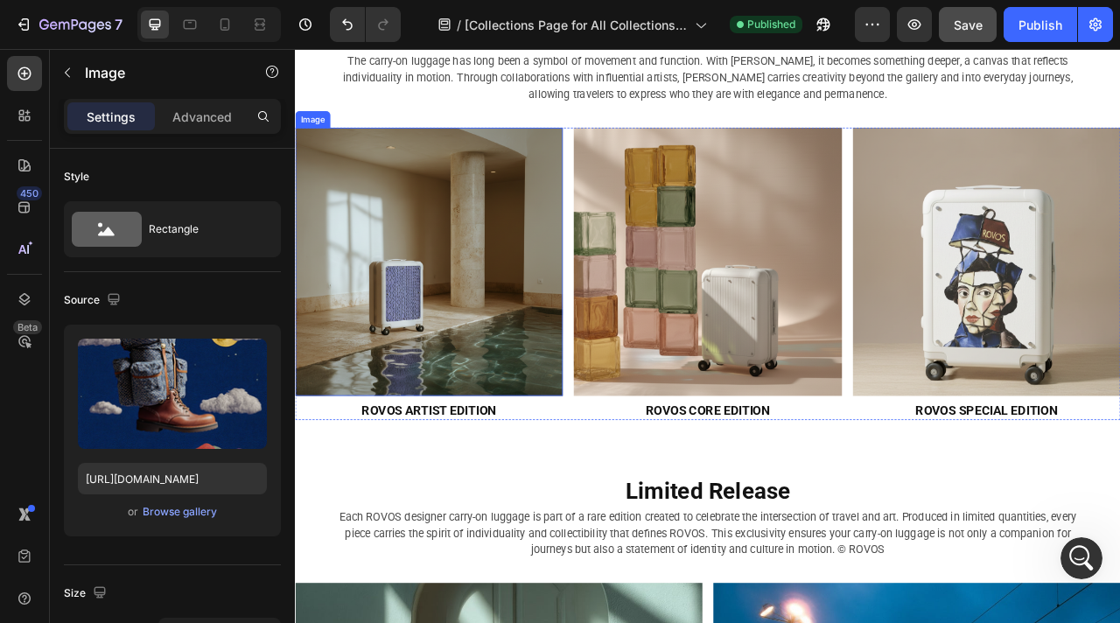
click at [533, 308] on img at bounding box center [465, 319] width 340 height 340
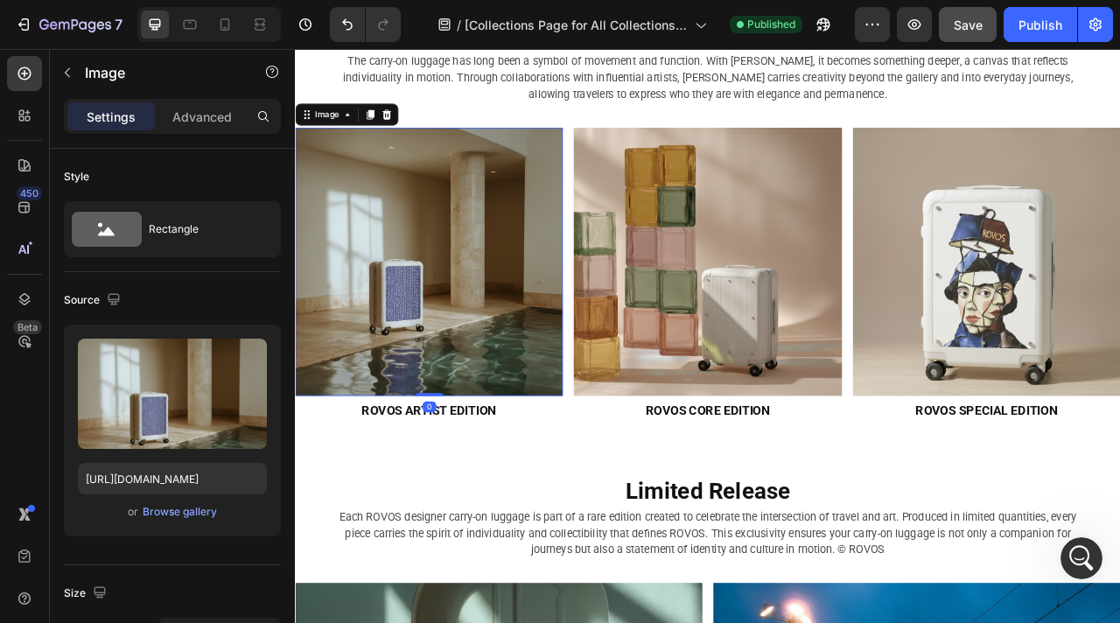
click at [501, 337] on img at bounding box center [465, 319] width 340 height 340
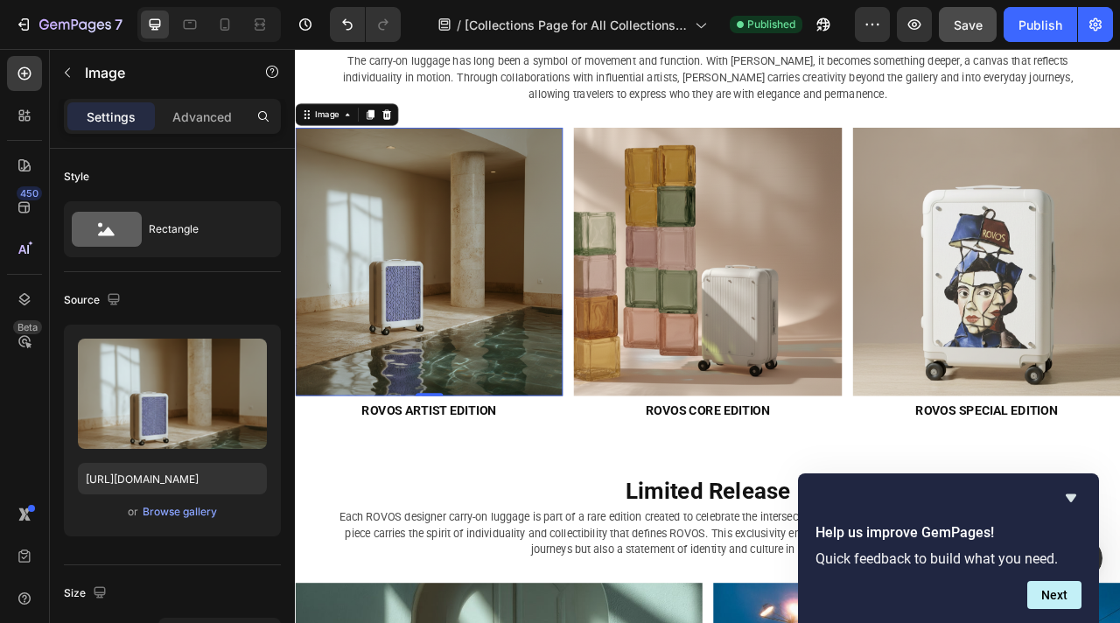
click at [508, 318] on img at bounding box center [465, 319] width 340 height 340
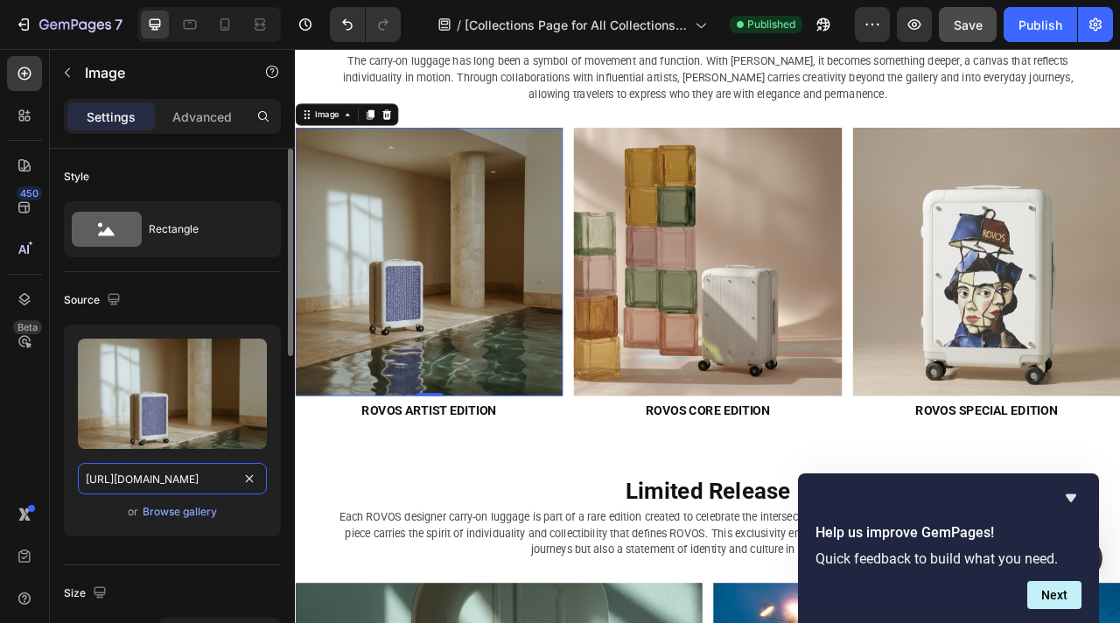
click at [204, 479] on input "https://cdn.shopify.com/s/files/1/0917/7936/7278/files/gempages_571006732801672…" at bounding box center [172, 479] width 189 height 32
click at [186, 511] on div "Browse gallery" at bounding box center [180, 512] width 74 height 16
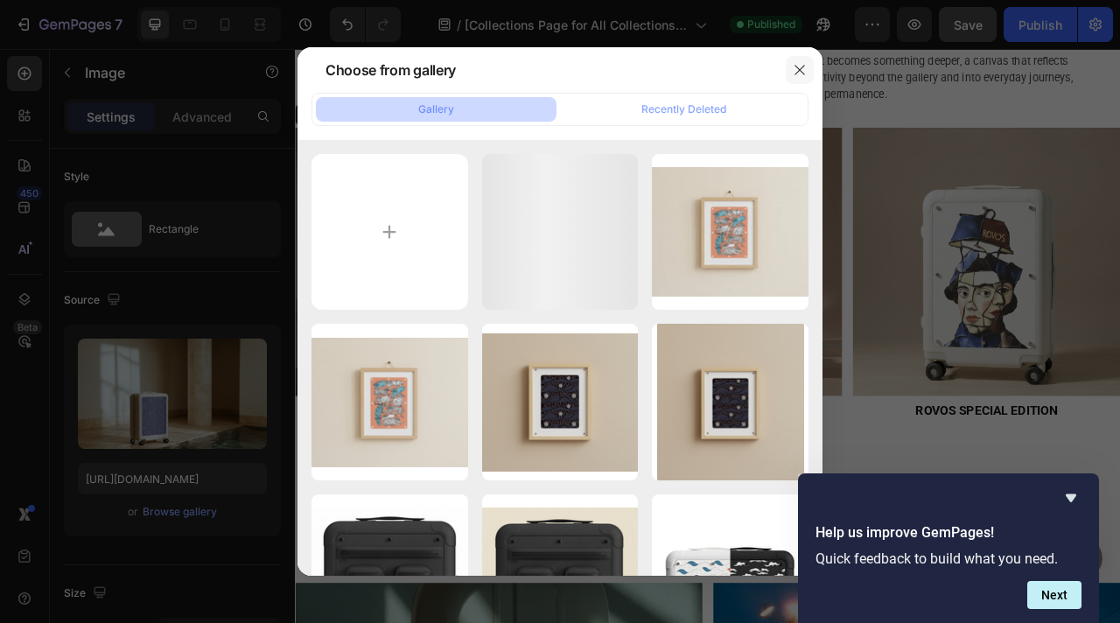
click at [803, 67] on icon "button" at bounding box center [800, 70] width 14 height 14
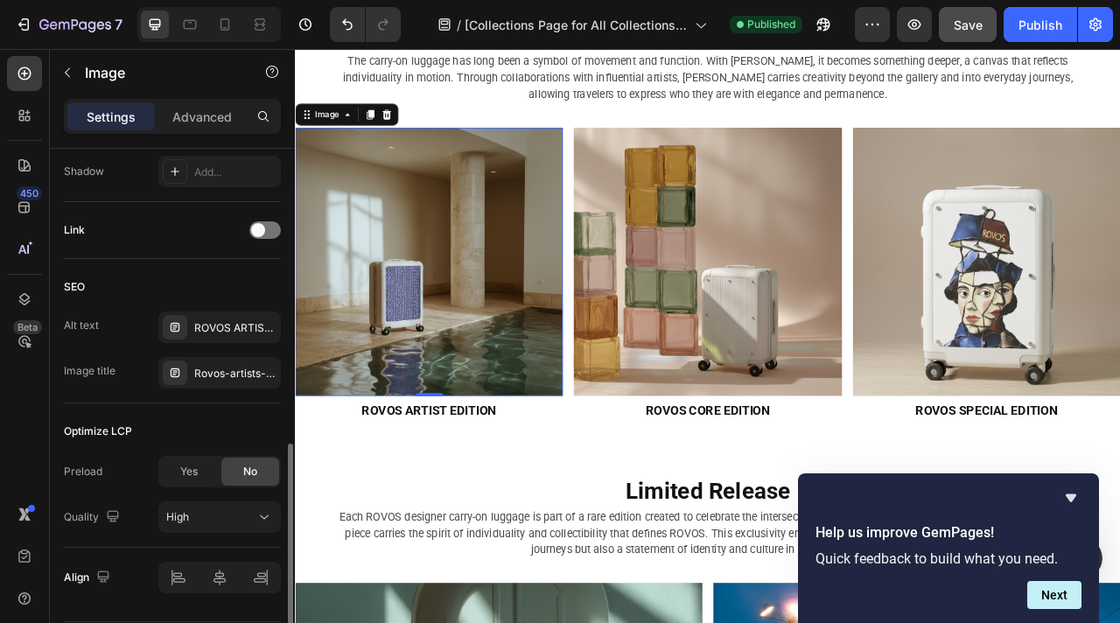
scroll to position [797, 0]
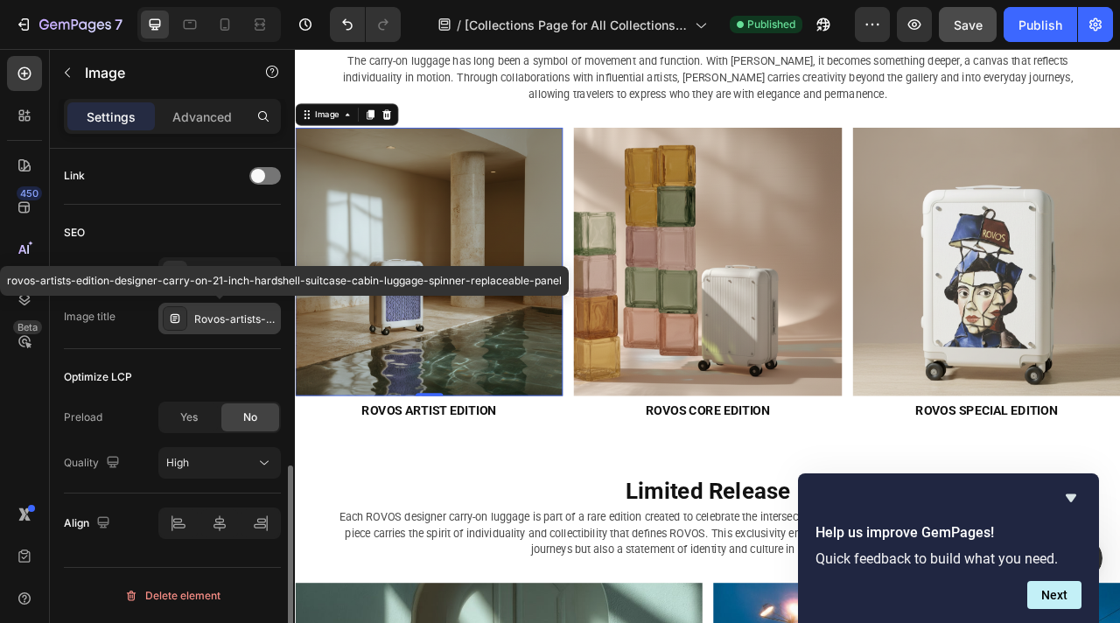
click at [232, 319] on div "Rovos-artists-edition-designer-carry-on-21-inch-hardshell-suitcase-cabin-luggag…" at bounding box center [235, 320] width 82 height 16
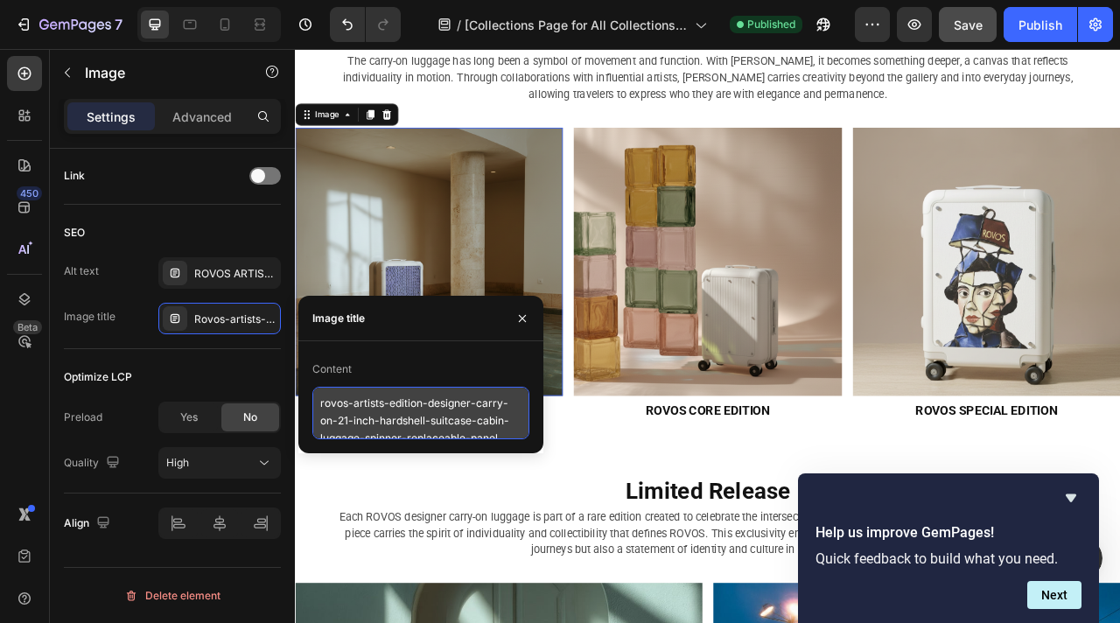
click at [406, 413] on textarea "rovos-artists-edition-designer-carry-on-21-inch-hardshell-suitcase-cabin-luggag…" at bounding box center [420, 413] width 217 height 53
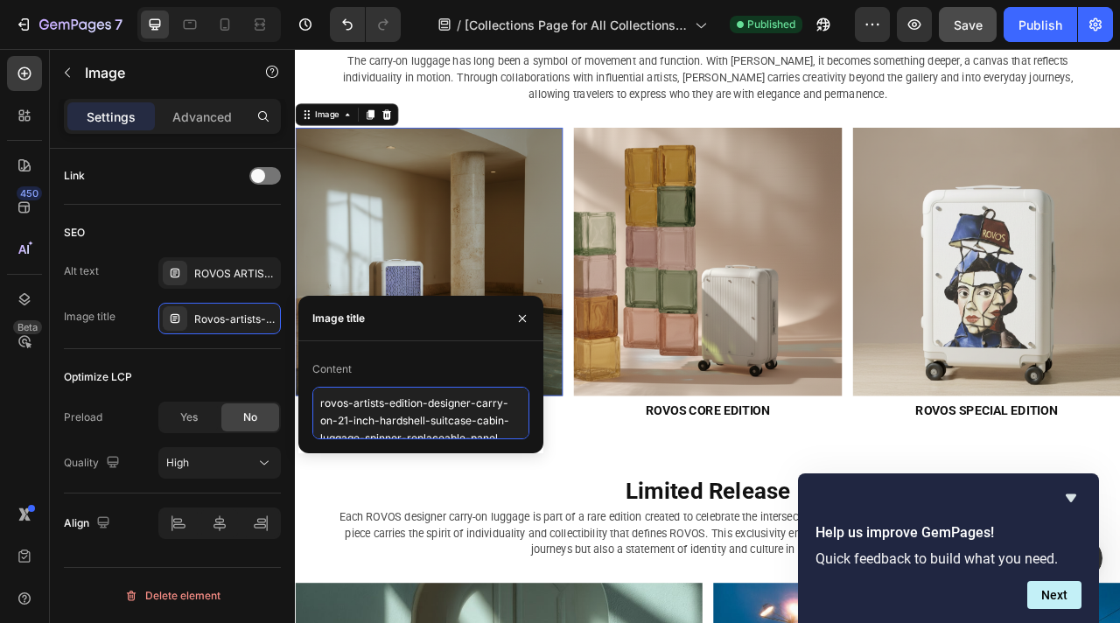
click at [406, 413] on textarea "rovos-artists-edition-designer-carry-on-21-inch-hardshell-suitcase-cabin-luggag…" at bounding box center [420, 413] width 217 height 53
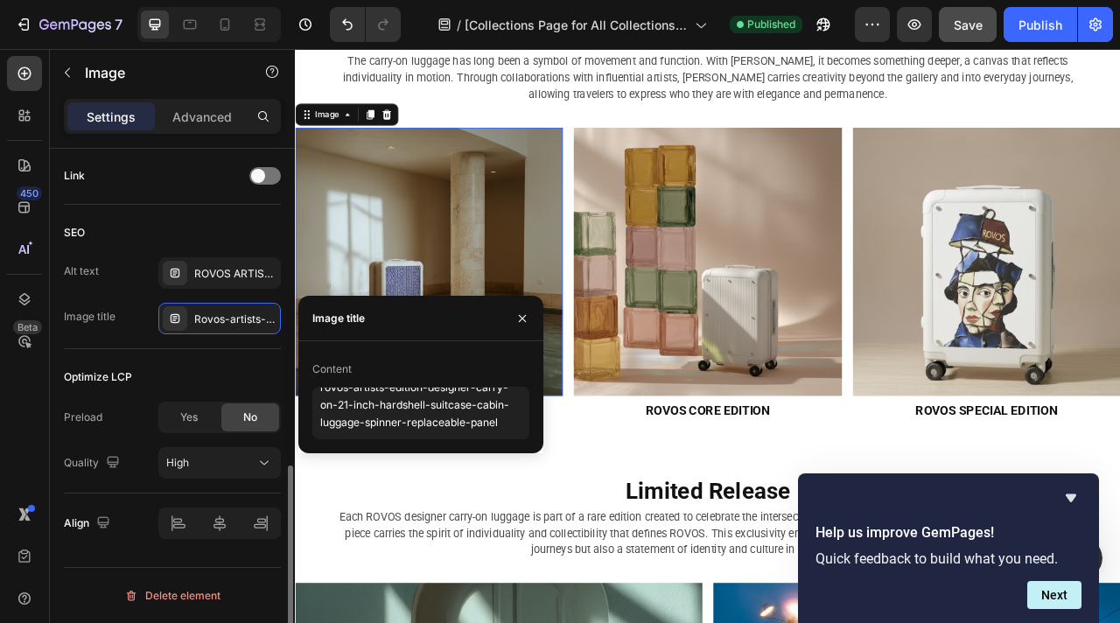
click at [179, 196] on div "Link" at bounding box center [172, 176] width 217 height 57
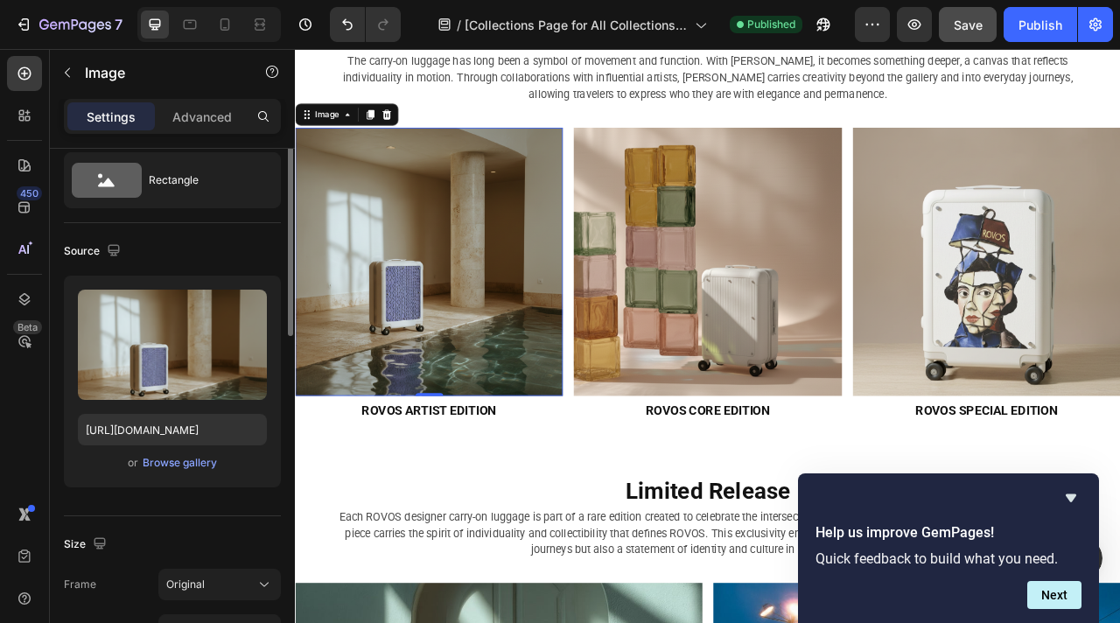
scroll to position [21, 0]
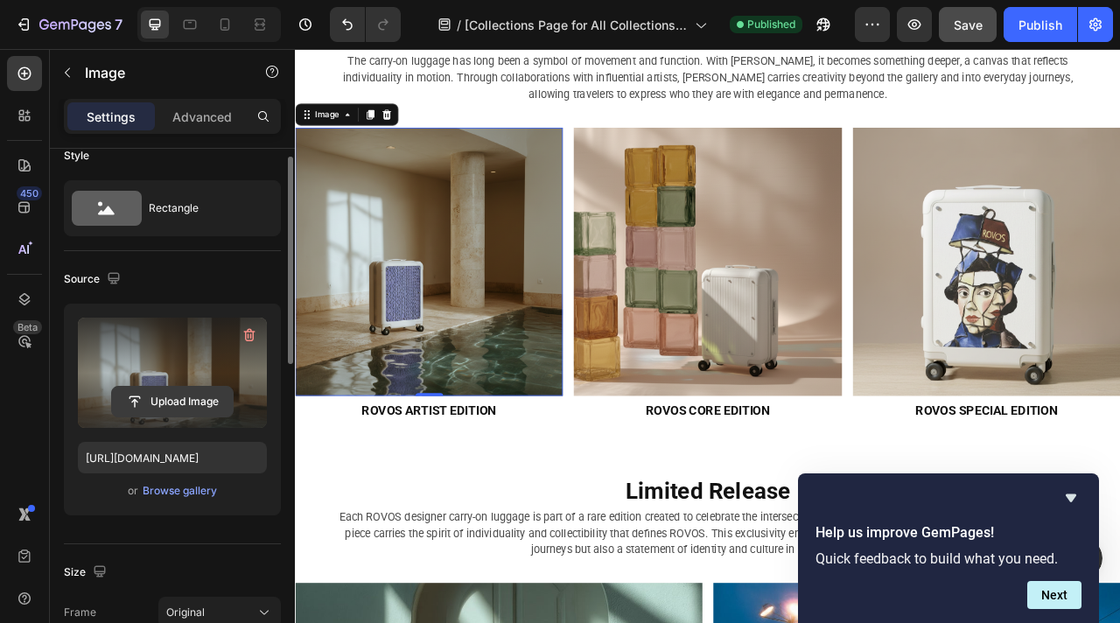
click at [181, 399] on input "file" at bounding box center [172, 402] width 121 height 30
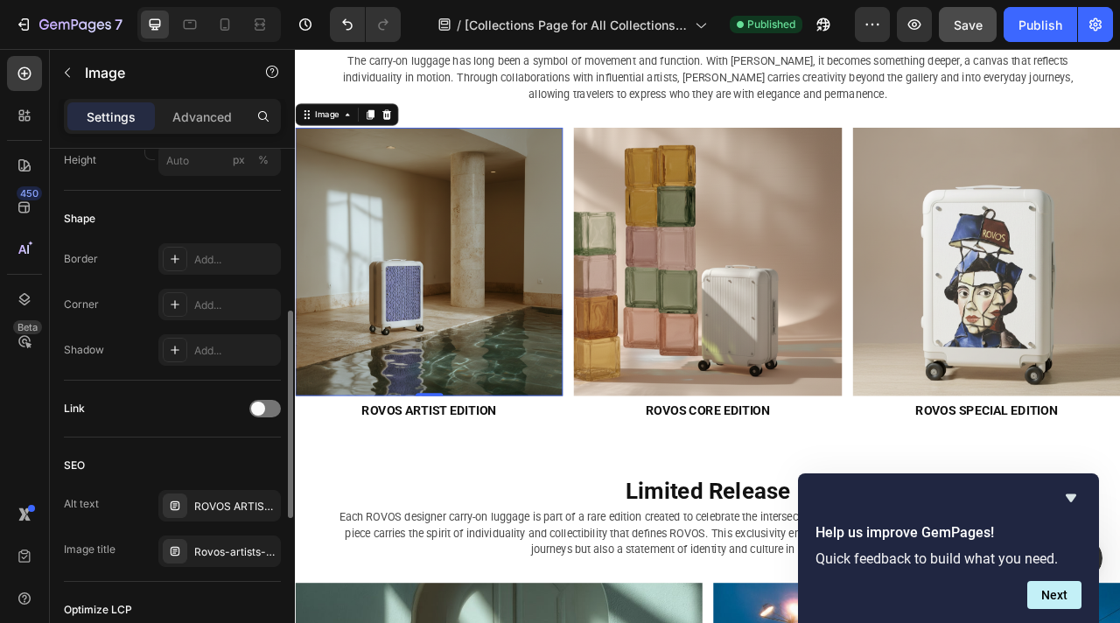
scroll to position [646, 0]
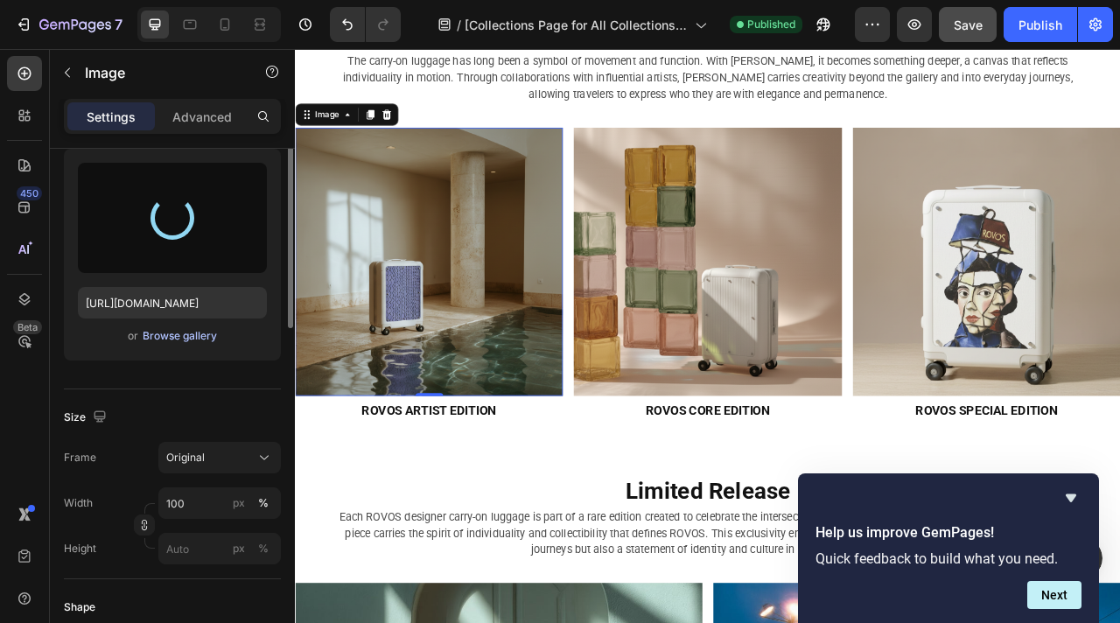
type input "https://cdn.shopify.com/s/files/1/0917/7936/7278/files/gempages_571006732801672…"
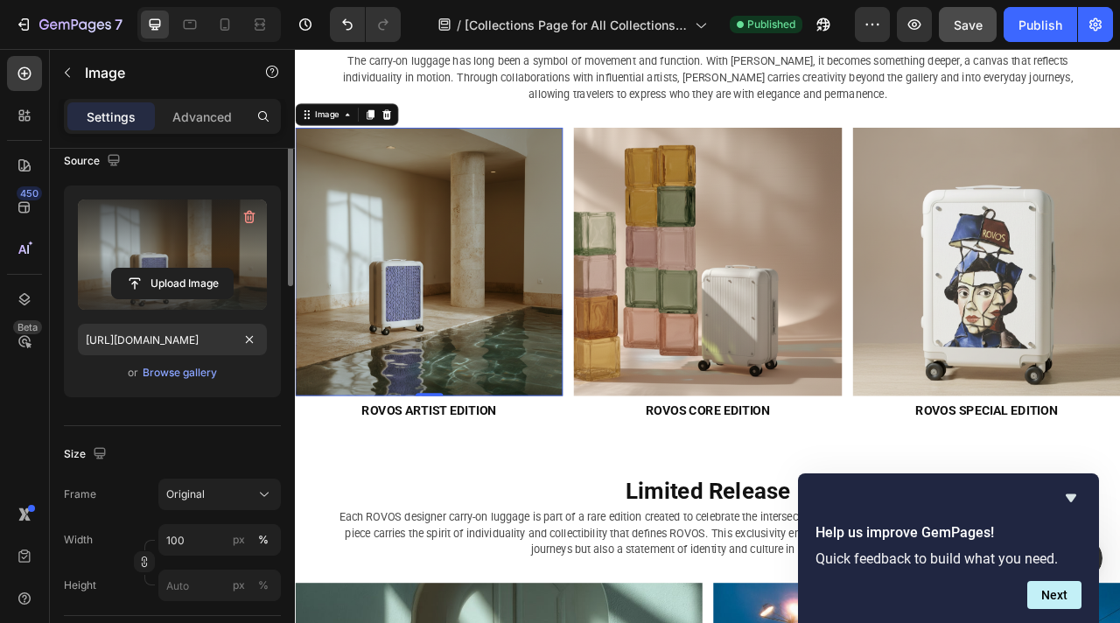
scroll to position [0, 0]
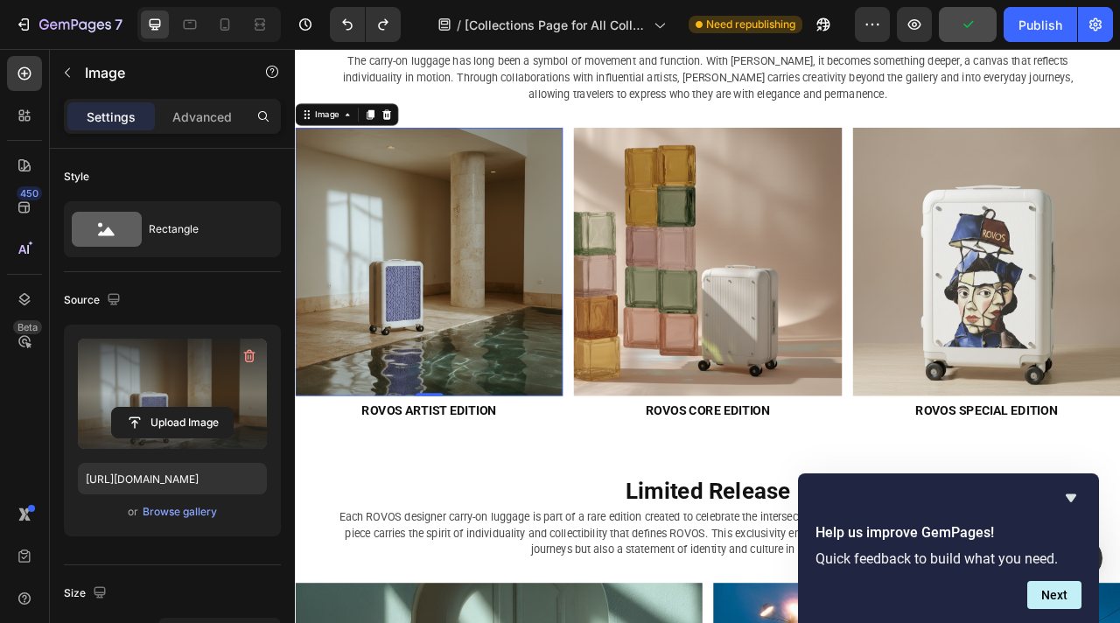
click at [197, 380] on label at bounding box center [172, 394] width 189 height 110
click at [197, 408] on input "file" at bounding box center [172, 423] width 121 height 30
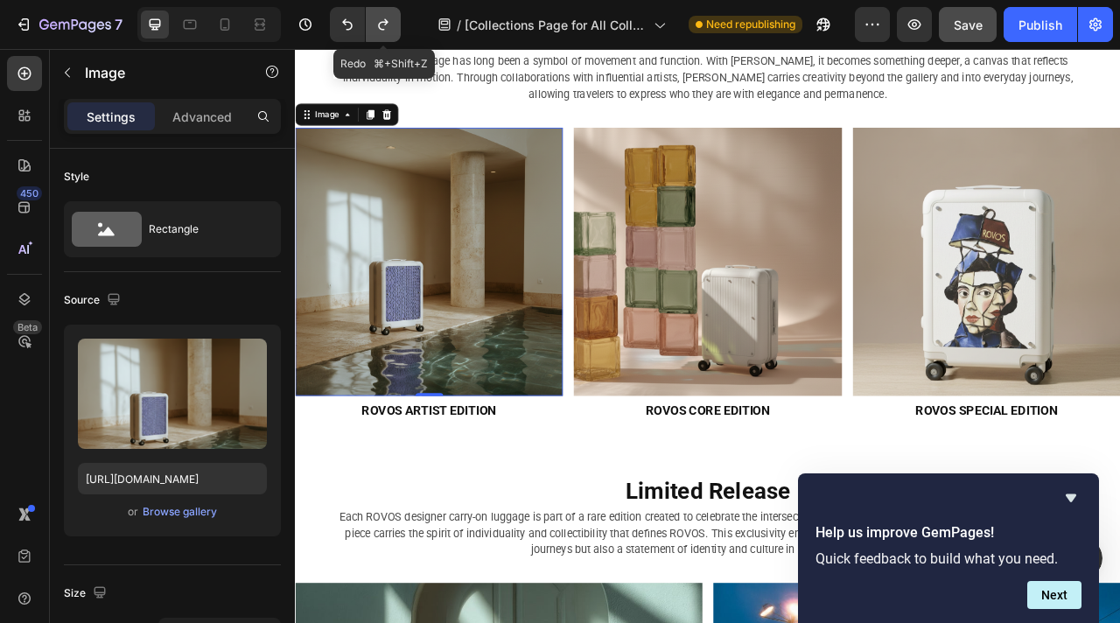
click at [387, 25] on icon "Undo/Redo" at bounding box center [384, 25] width 18 height 18
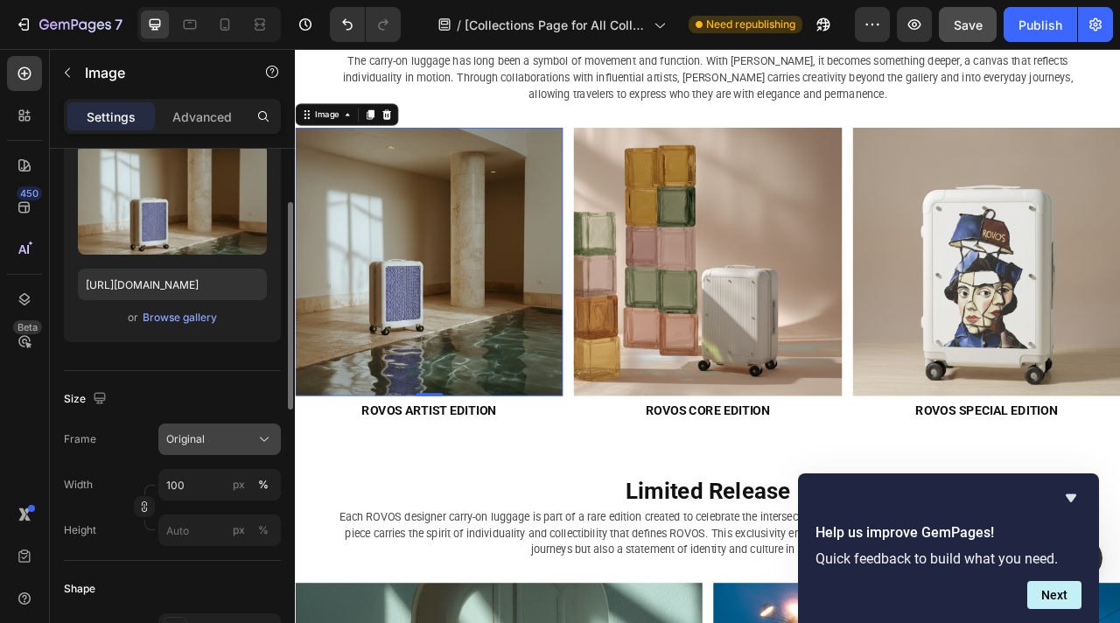
scroll to position [178, 0]
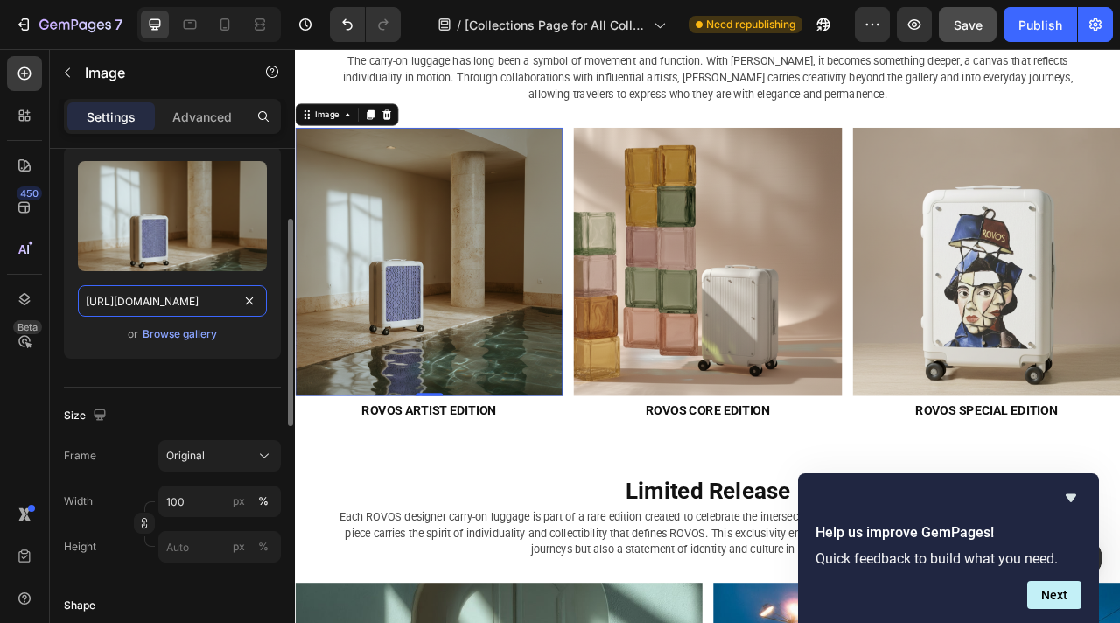
click at [200, 304] on input "https://cdn.shopify.com/s/files/1/0917/7936/7278/files/gempages_571006732801672…" at bounding box center [172, 301] width 189 height 32
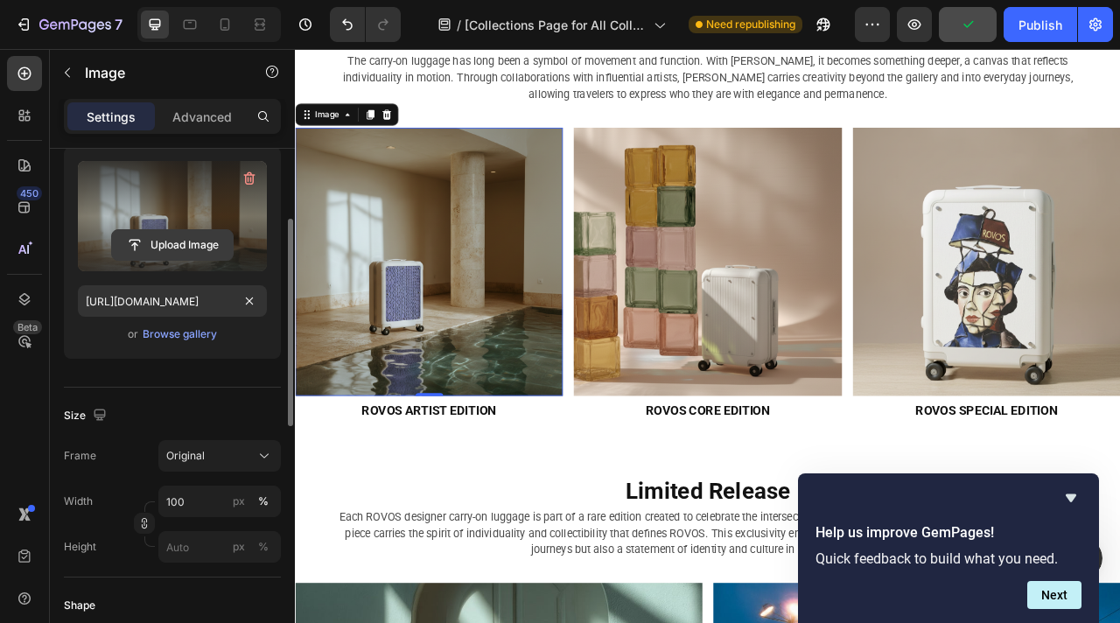
click at [182, 239] on input "file" at bounding box center [172, 245] width 121 height 30
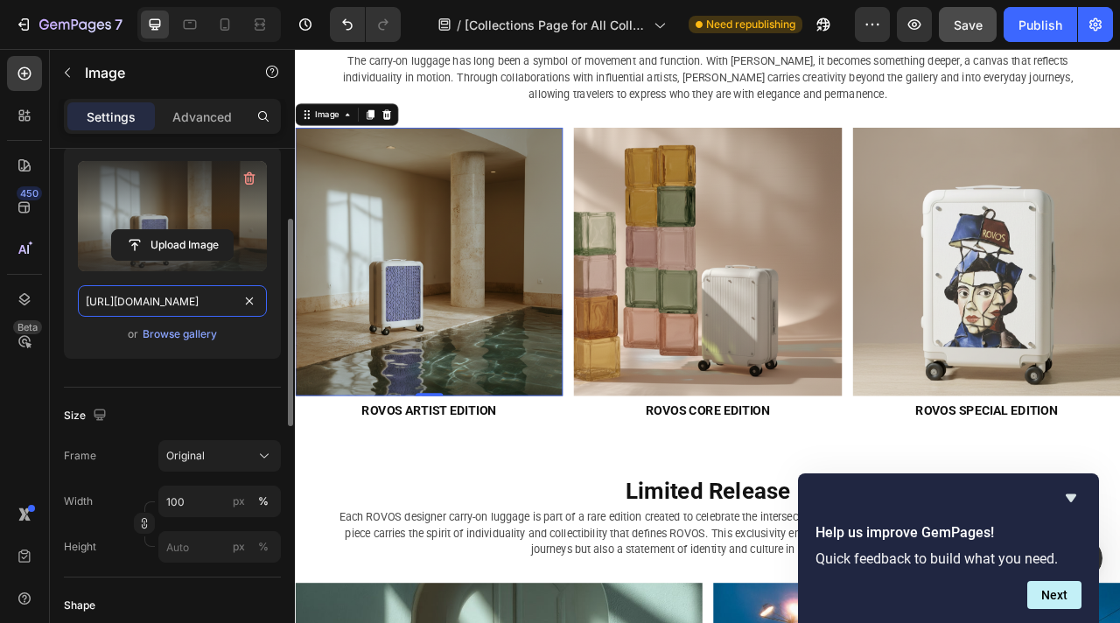
click at [191, 300] on input "https://cdn.shopify.com/s/files/1/0917/7936/7278/files/gempages_571006732801672…" at bounding box center [172, 301] width 189 height 32
click at [237, 382] on div "Source Upload Image https://cdn.shopify.com/s/files/1/0917/7936/7278/files/gemp…" at bounding box center [172, 241] width 217 height 293
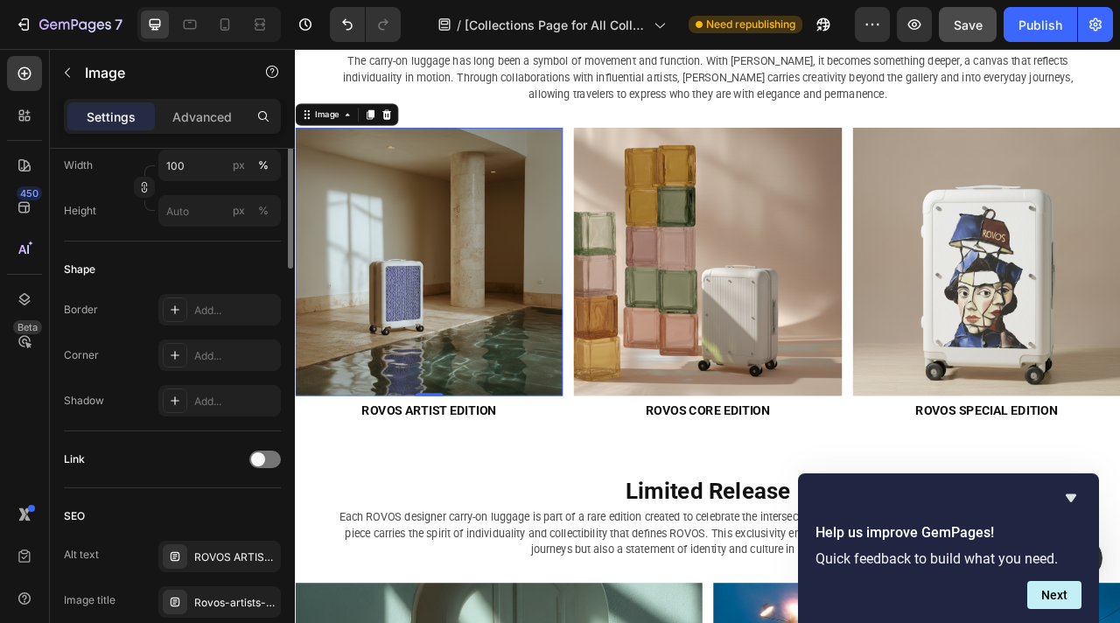
scroll to position [628, 0]
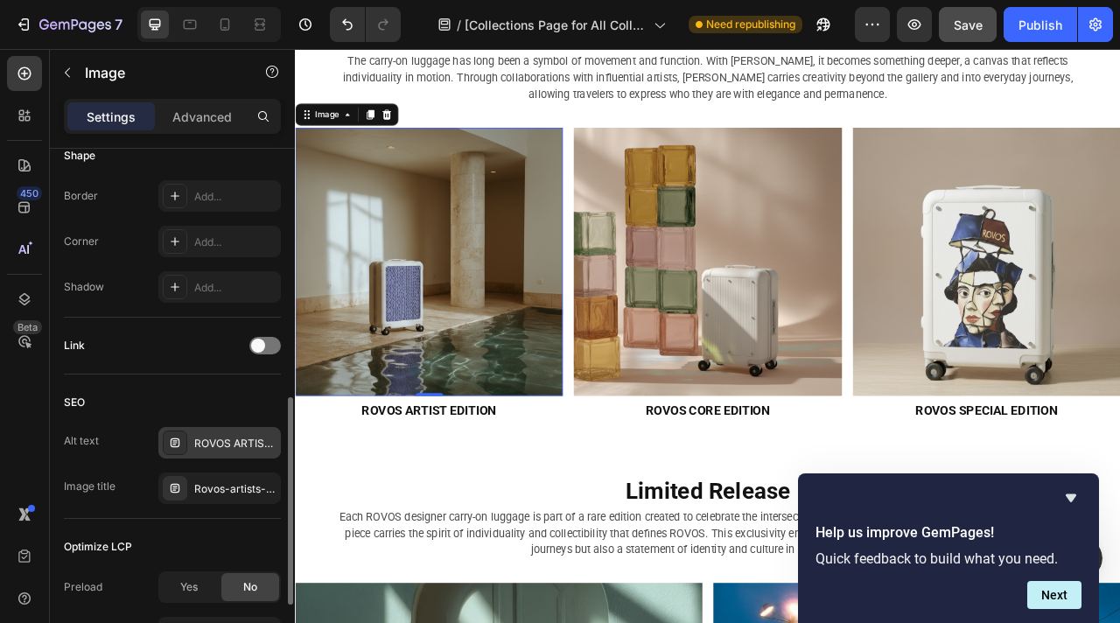
click at [215, 449] on div "ROVOS ARTIST EDITION" at bounding box center [235, 444] width 82 height 16
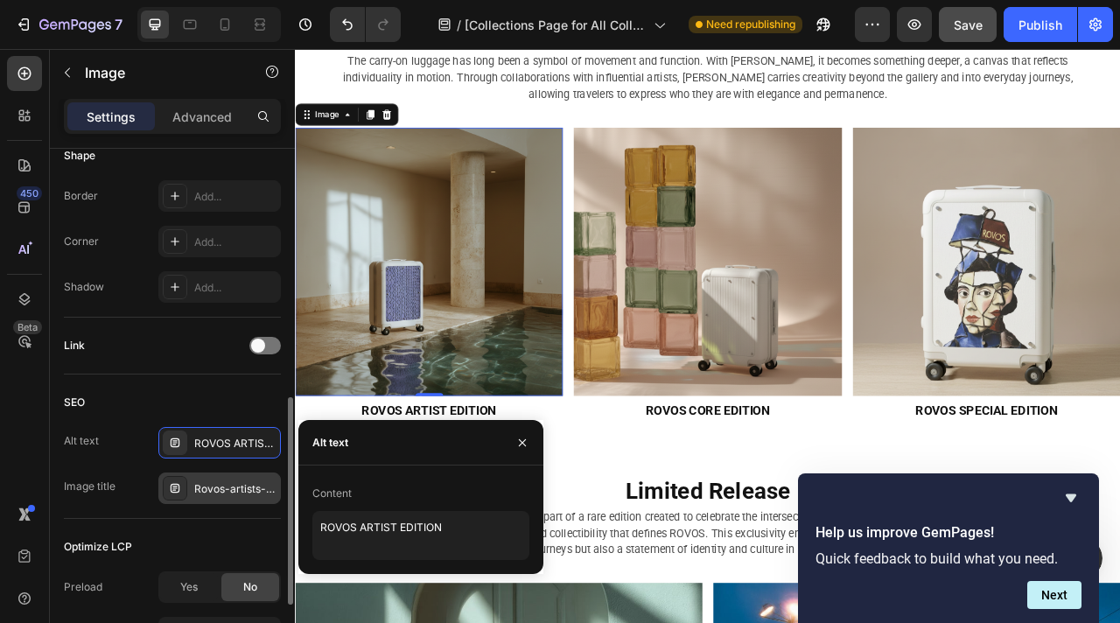
click at [243, 493] on div "Rovos-artists-edition-designer-carry-on-21-inch-hardshell-suitcase-cabin-luggag…" at bounding box center [235, 489] width 82 height 16
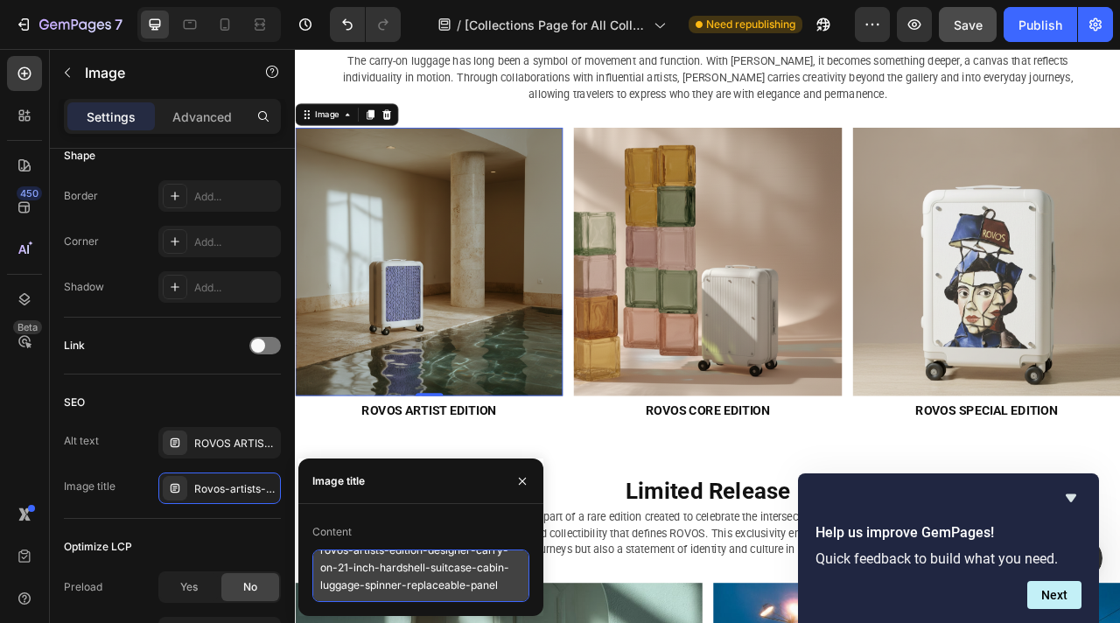
click at [393, 564] on textarea "rovos-artists-edition-designer-carry-on-21-inch-hardshell-suitcase-cabin-luggag…" at bounding box center [420, 576] width 217 height 53
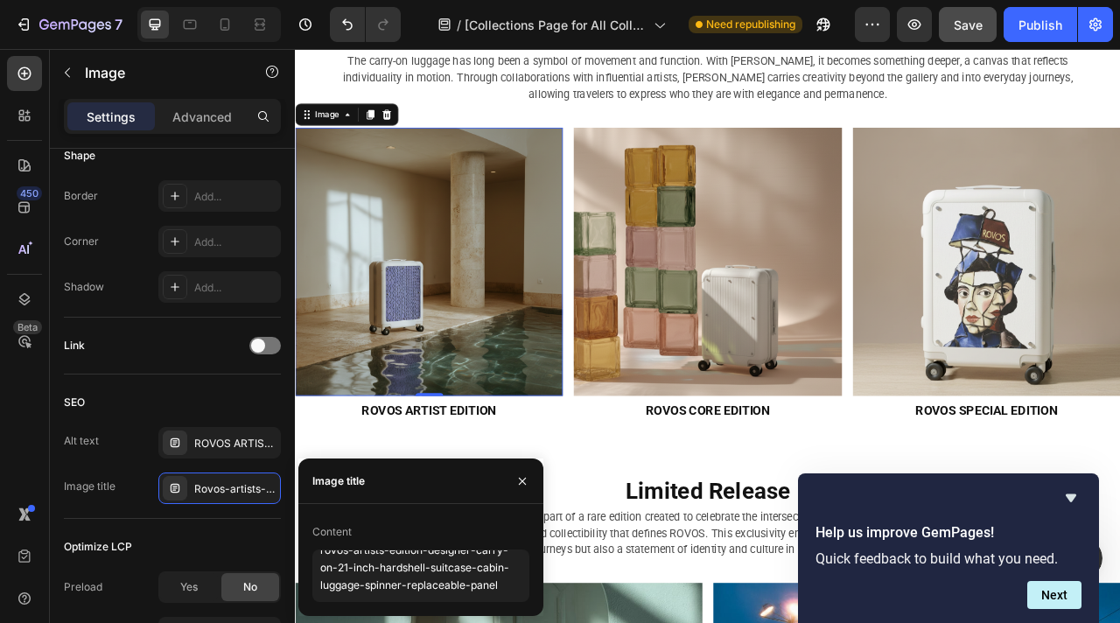
click at [471, 337] on img at bounding box center [465, 319] width 340 height 340
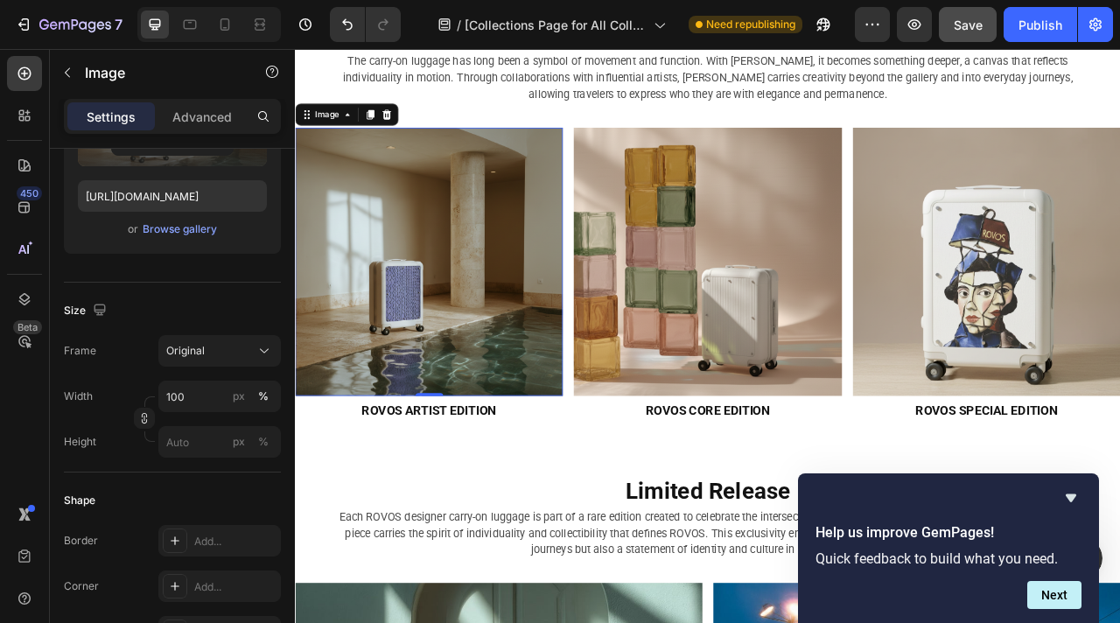
scroll to position [0, 0]
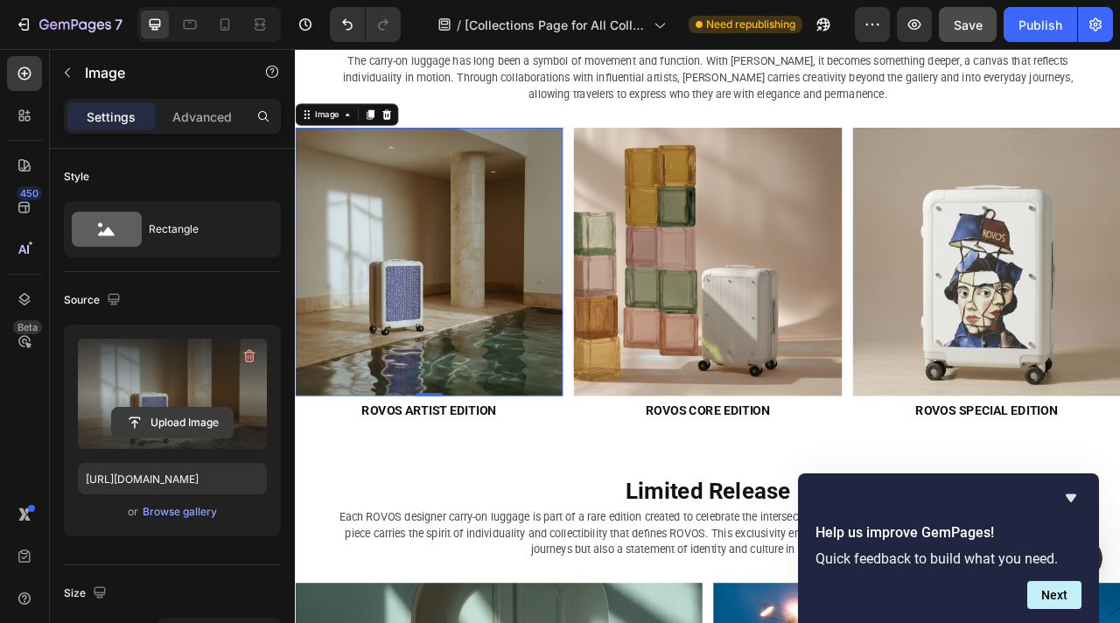
click at [170, 419] on input "file" at bounding box center [172, 423] width 121 height 30
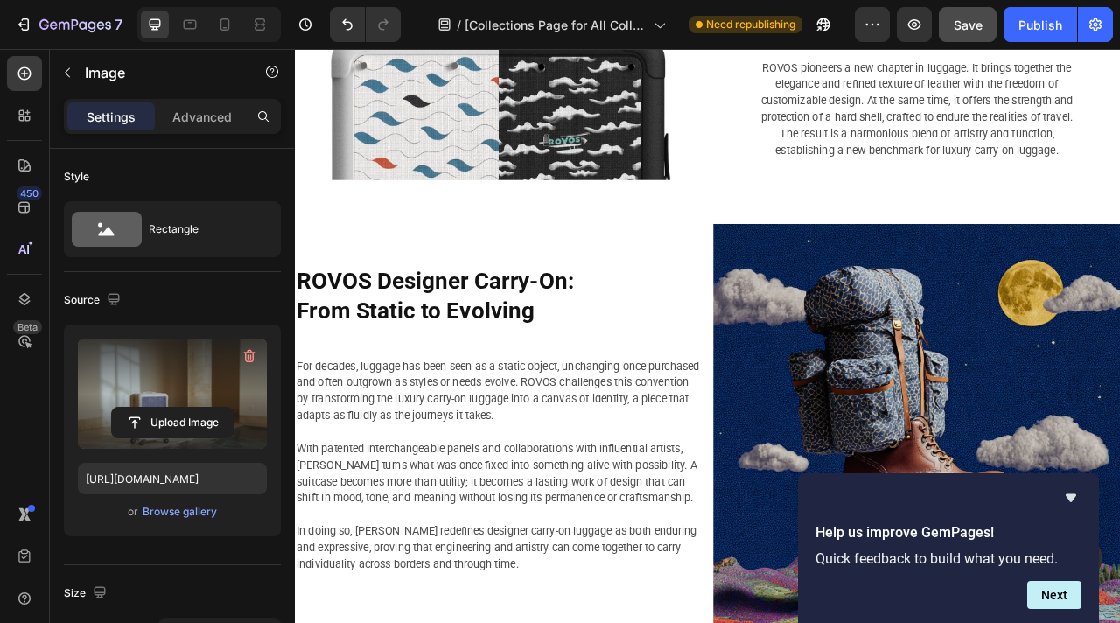
scroll to position [2176, 0]
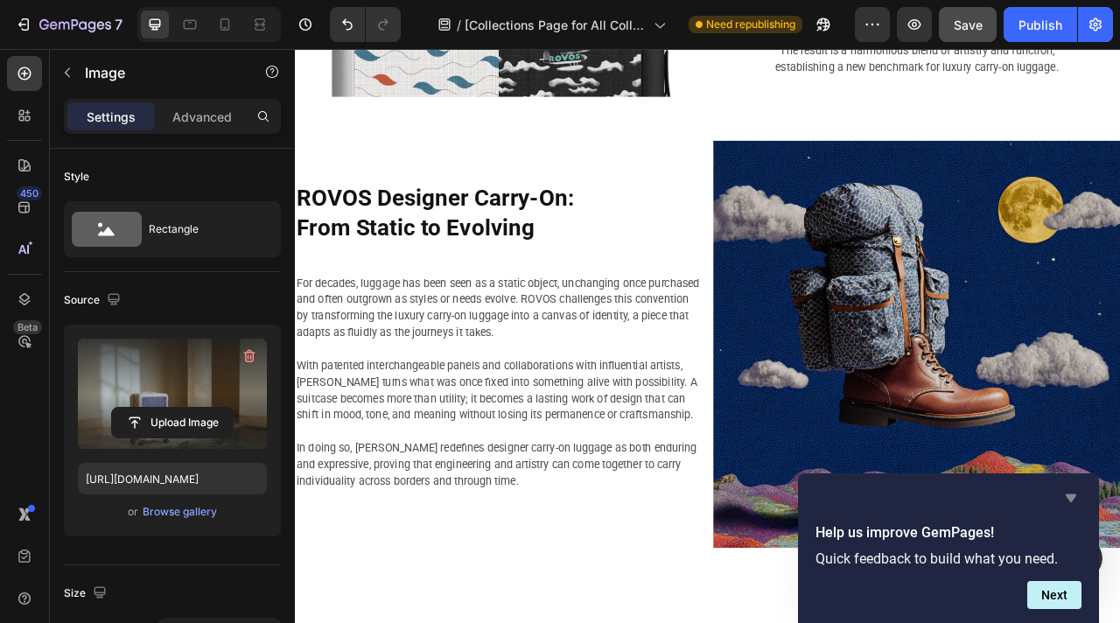
click at [1073, 503] on icon "Hide survey" at bounding box center [1071, 498] width 21 height 21
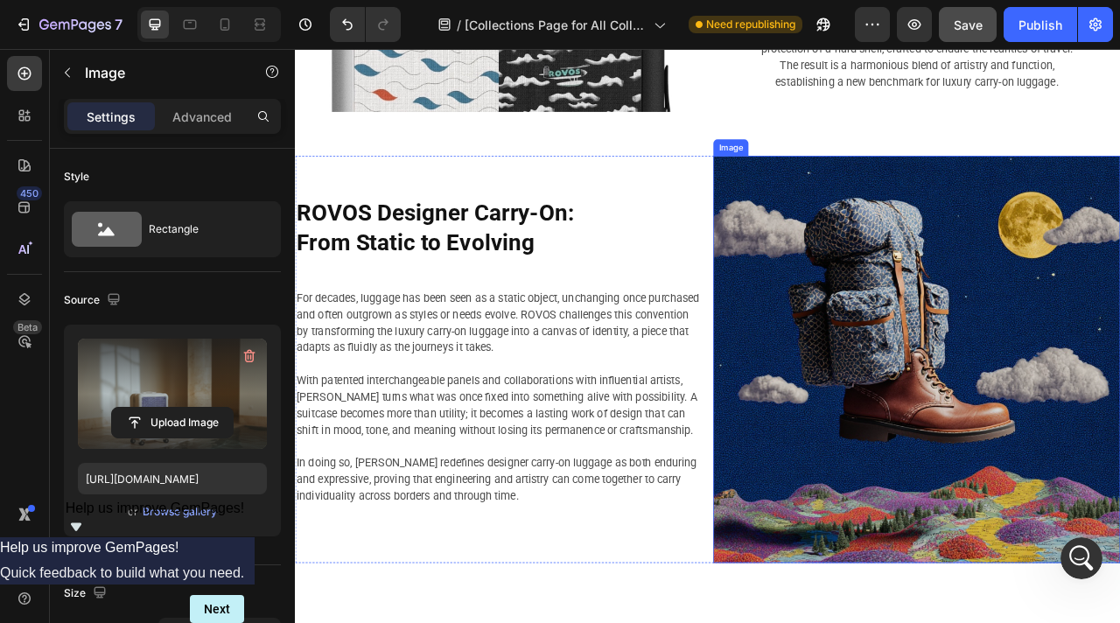
scroll to position [2154, 0]
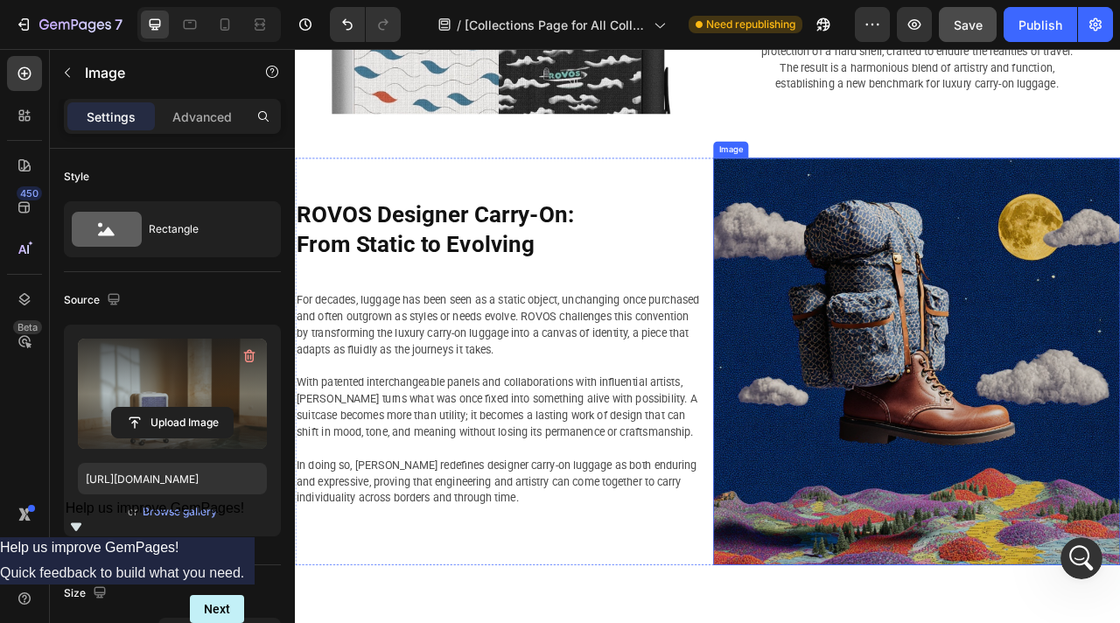
click at [1031, 394] on img at bounding box center [1086, 446] width 518 height 518
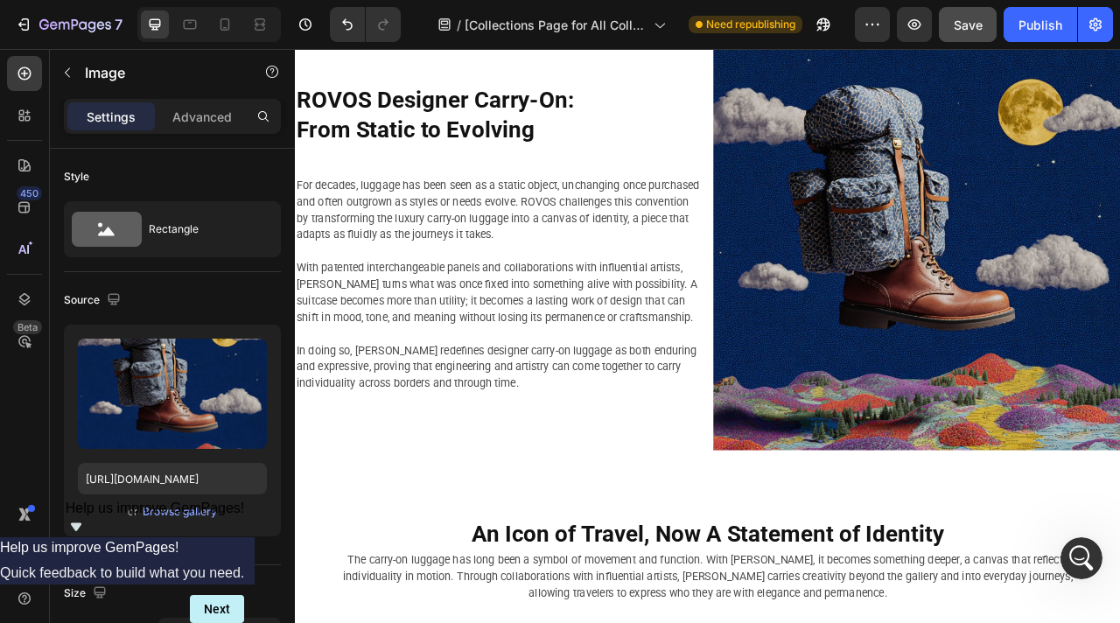
scroll to position [2219, 0]
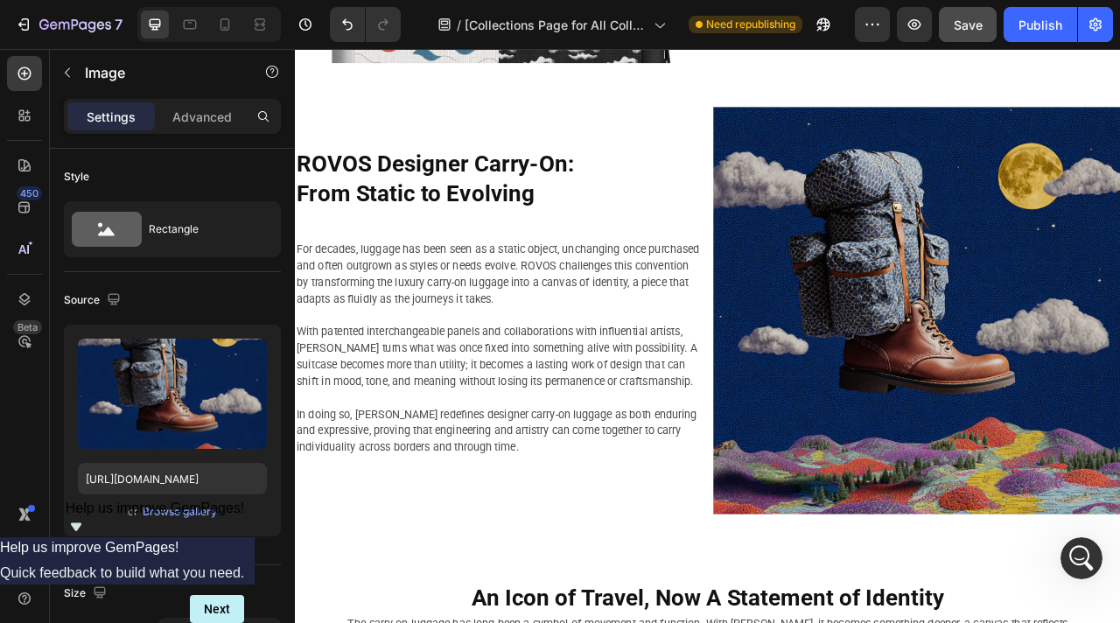
click at [933, 426] on img at bounding box center [1086, 382] width 518 height 518
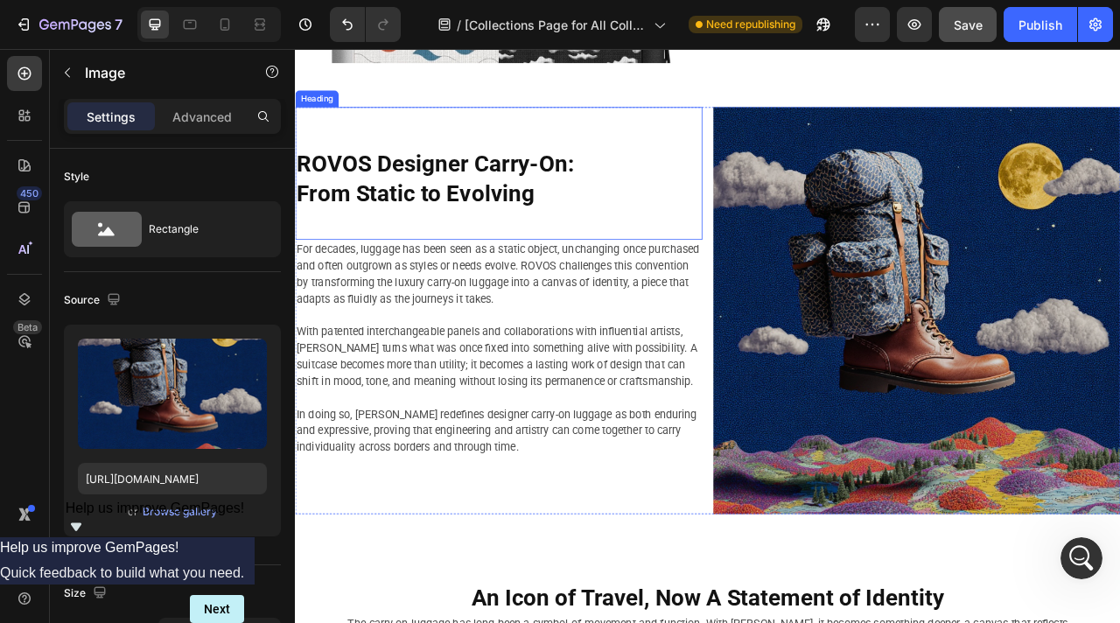
click at [424, 229] on h2 "ROVOS Designer Carry-On: From Static to Evolving" at bounding box center [554, 233] width 518 height 116
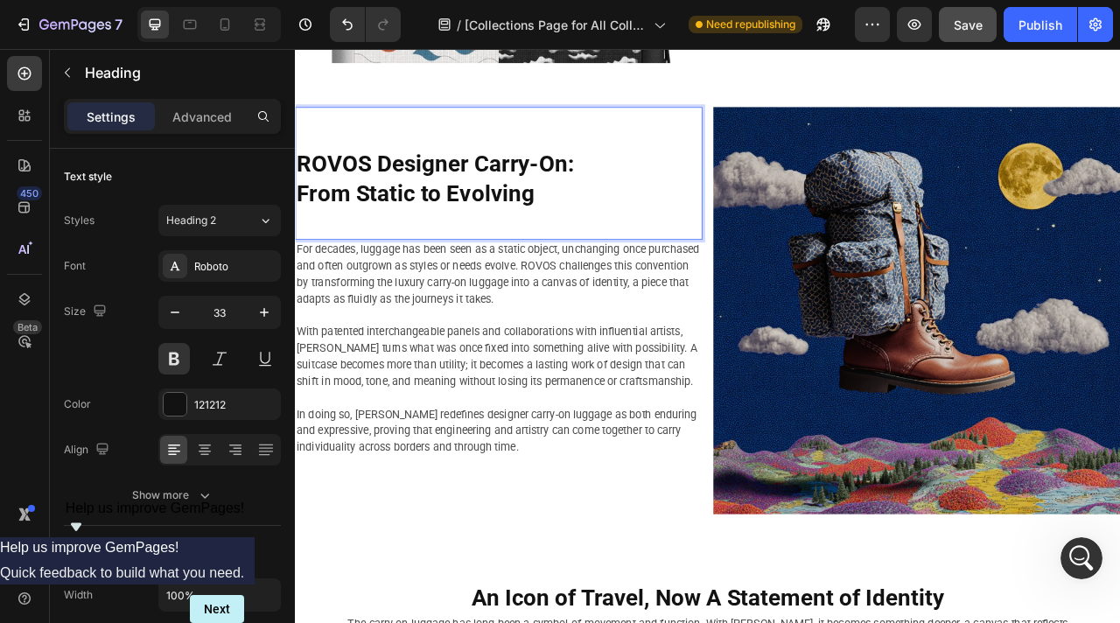
click at [540, 238] on p "ROVOS Designer Carry-On: From Static to Evolving" at bounding box center [554, 233] width 515 height 113
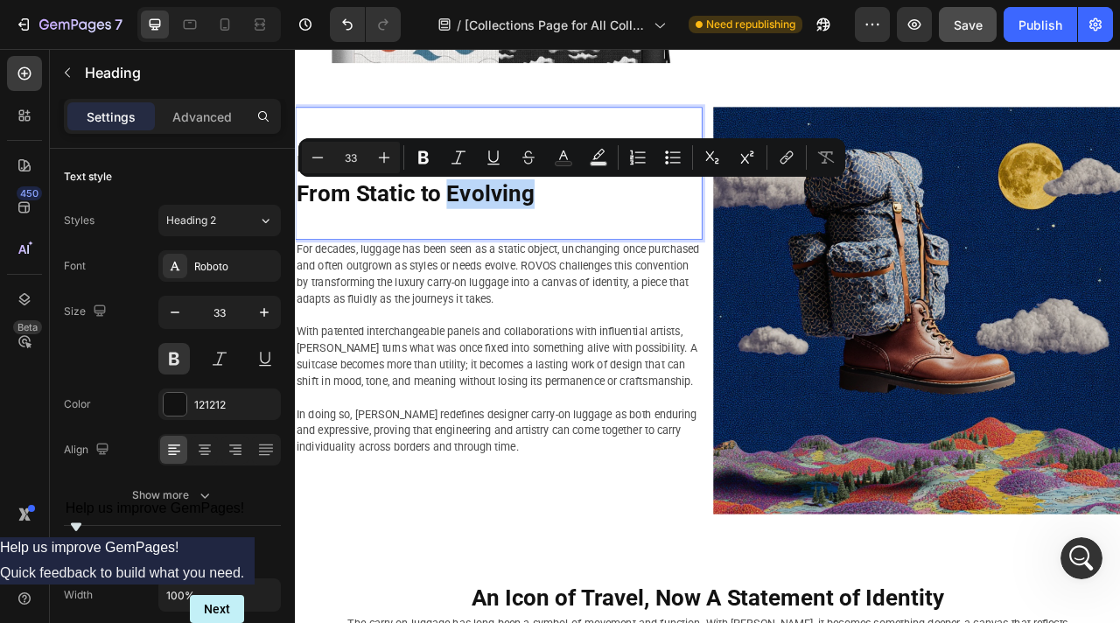
click at [607, 235] on p "ROVOS Designer Carry-On: From Static to Evolving" at bounding box center [554, 233] width 515 height 113
drag, startPoint x: 607, startPoint y: 235, endPoint x: 305, endPoint y: 236, distance: 302.0
click at [305, 236] on p "ROVOS Designer Carry-On: From Static to Evolving" at bounding box center [554, 233] width 515 height 113
copy p "From Static to Evolving"
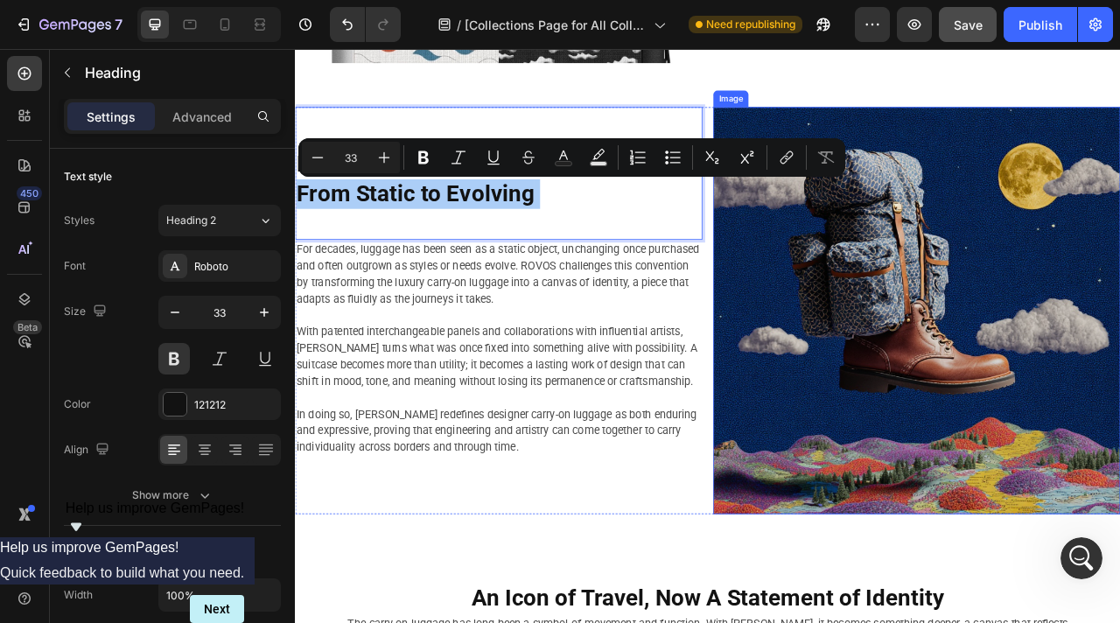
click at [988, 417] on img at bounding box center [1086, 382] width 518 height 518
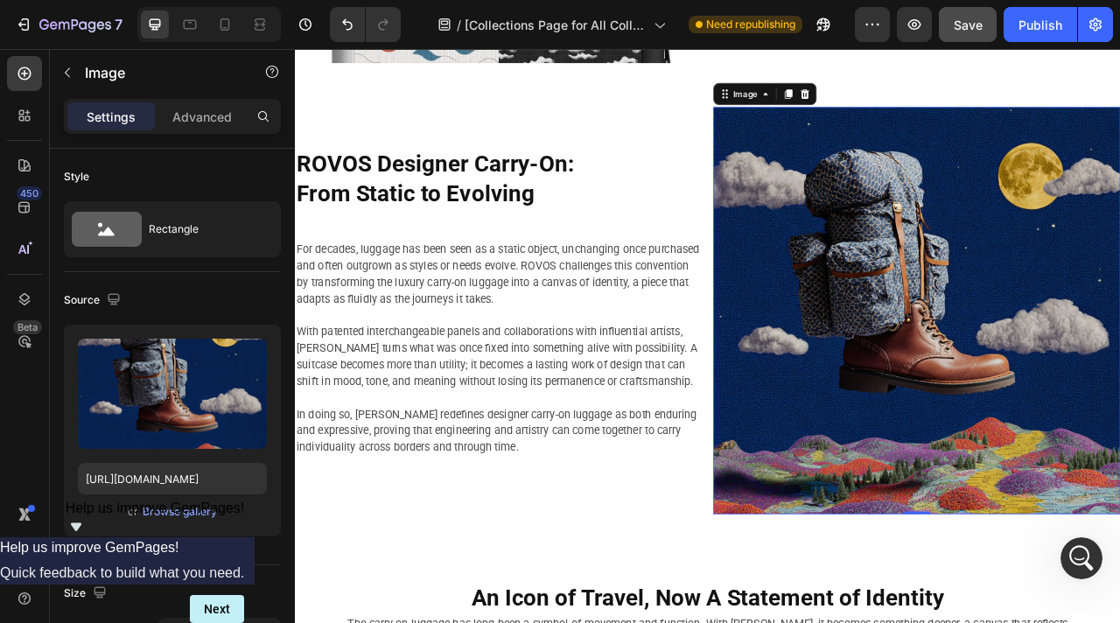
click at [1063, 375] on img at bounding box center [1086, 382] width 518 height 518
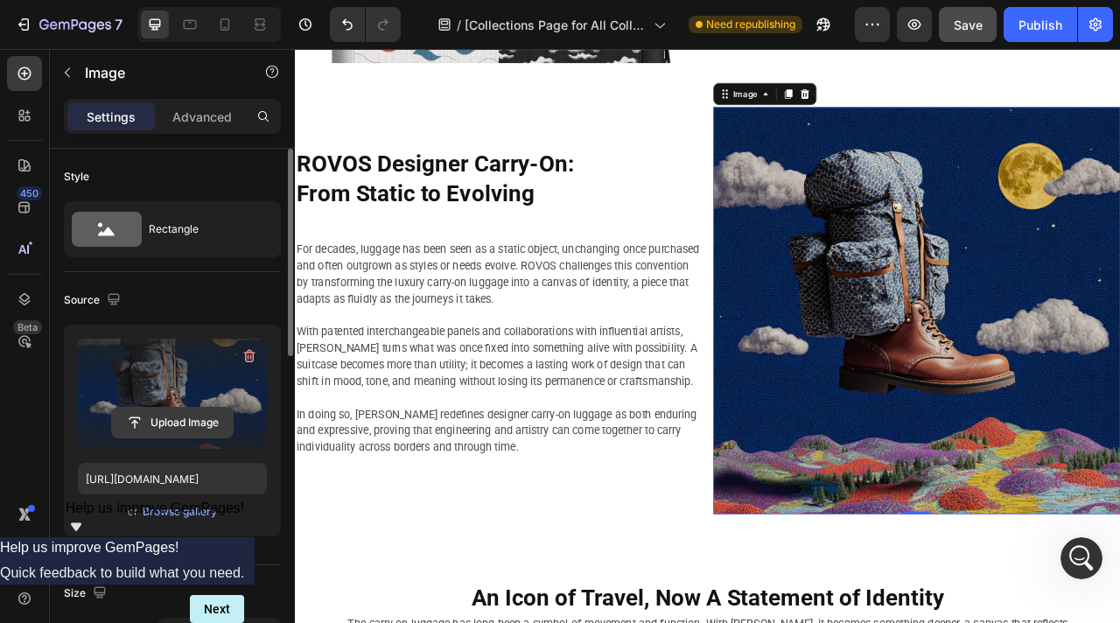
click at [204, 420] on input "file" at bounding box center [172, 423] width 121 height 30
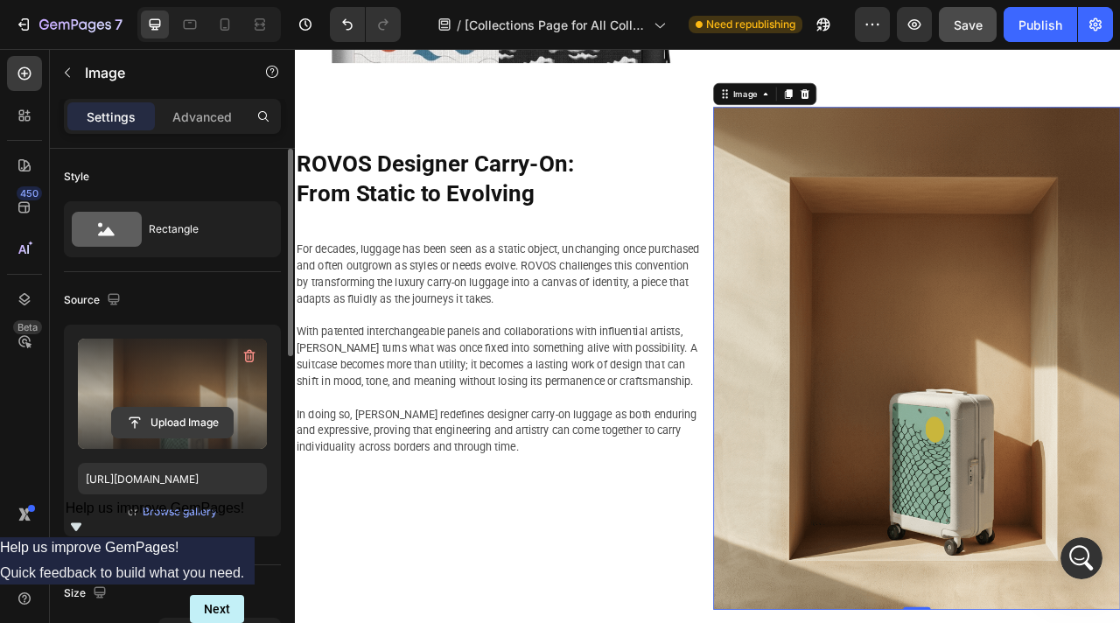
click at [178, 424] on input "file" at bounding box center [172, 423] width 121 height 30
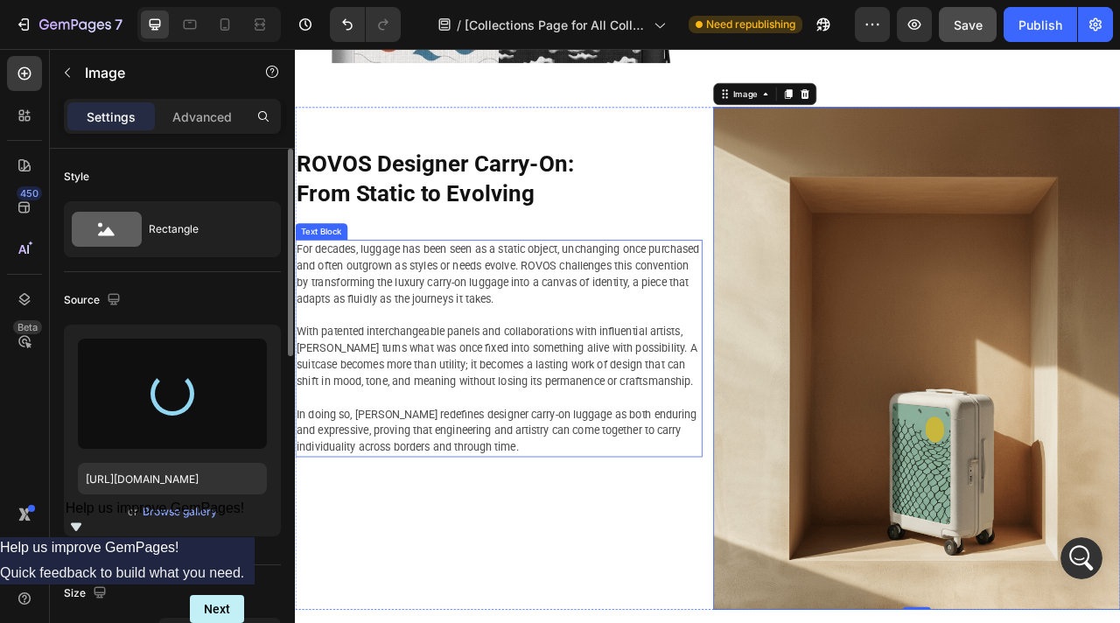
type input "https://cdn.shopify.com/s/files/1/0917/7936/7278/files/gempages_571006732801672…"
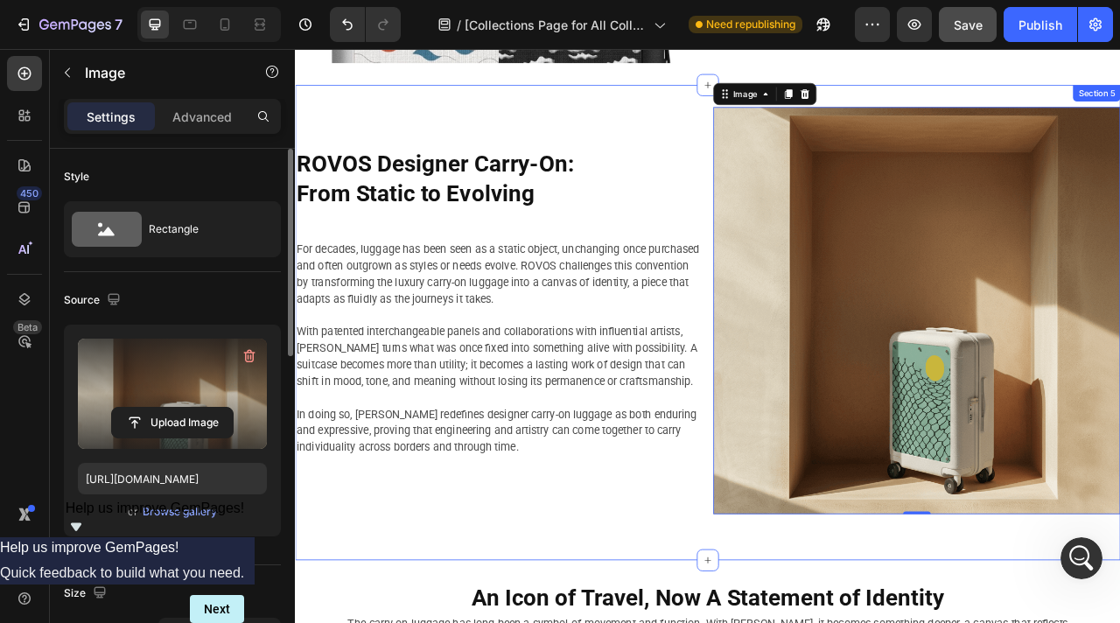
click at [712, 622] on div "ROVOS Designer Carry-On: From Static to Evolving Heading For decades, luggage h…" at bounding box center [820, 397] width 1050 height 549
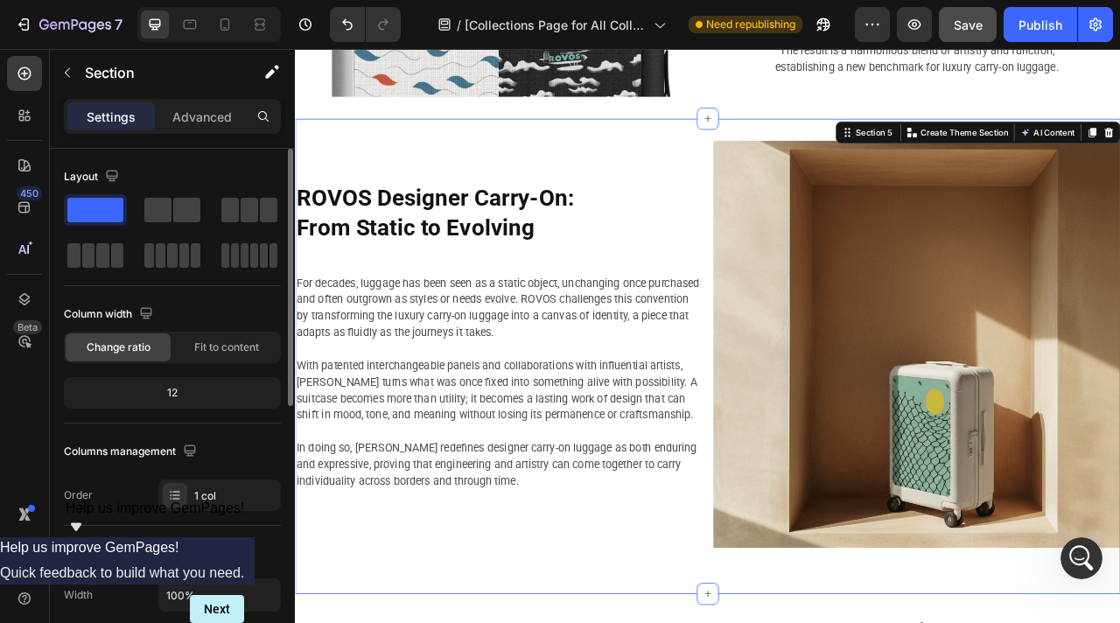
scroll to position [2142, 0]
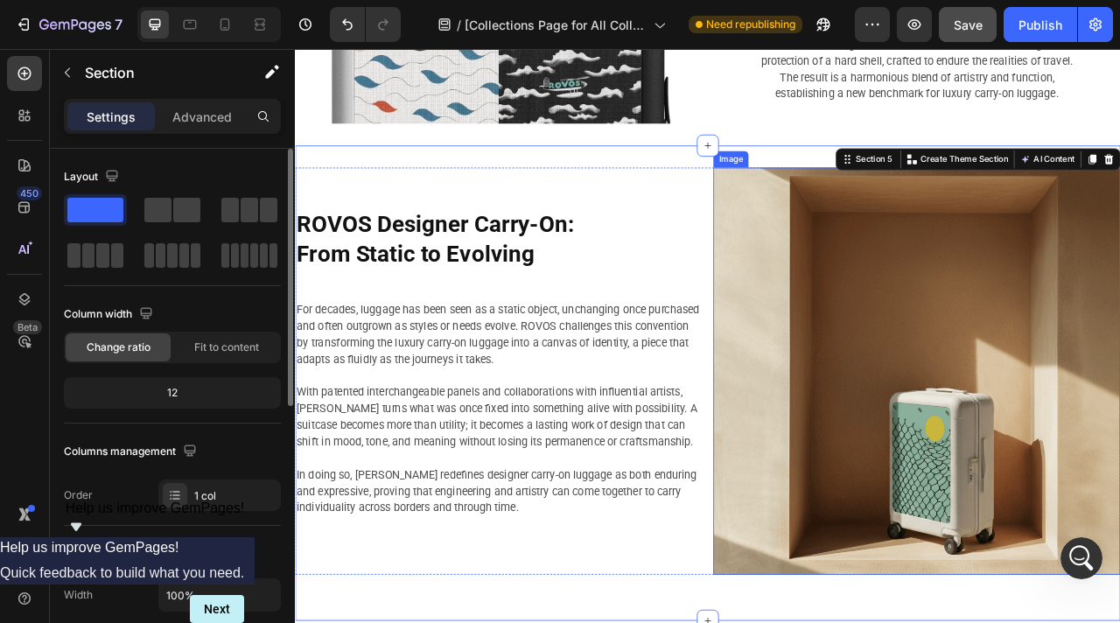
click at [1062, 375] on img at bounding box center [1086, 459] width 518 height 518
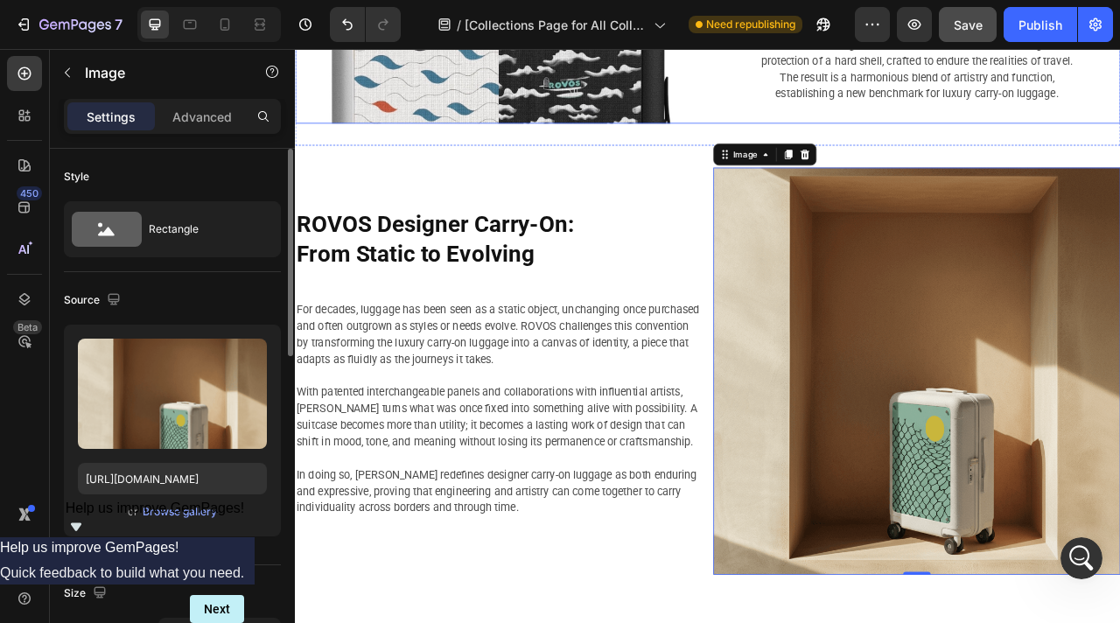
click at [1105, 132] on div "The Evolution of Luggage Design Heading ROVOS pioneers a new chapter in luggage…" at bounding box center [1086, -1] width 518 height 287
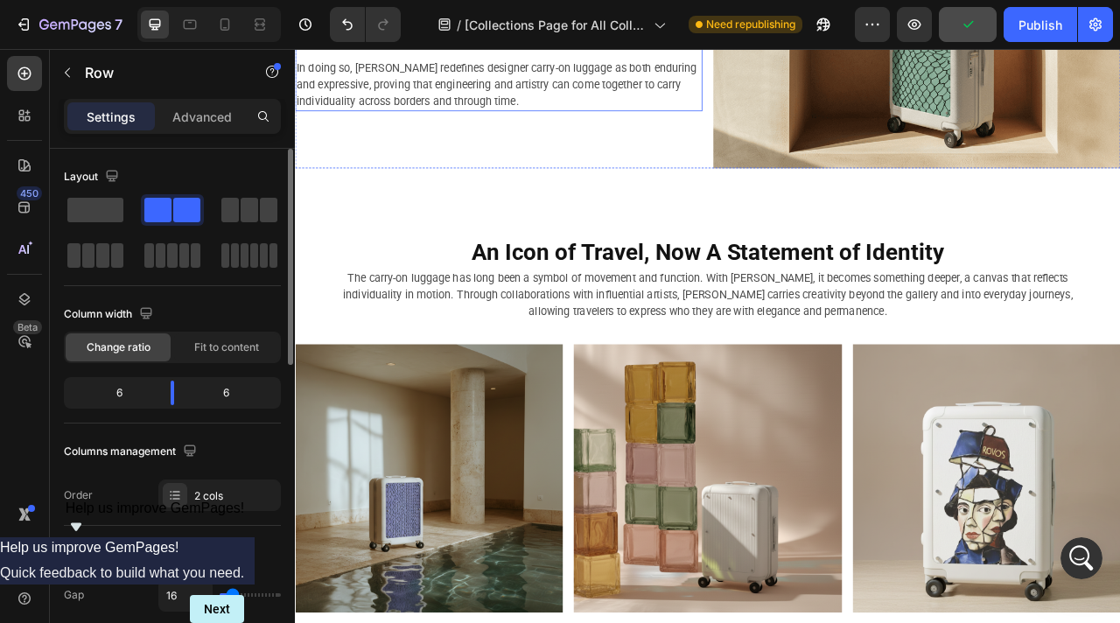
scroll to position [2800, 0]
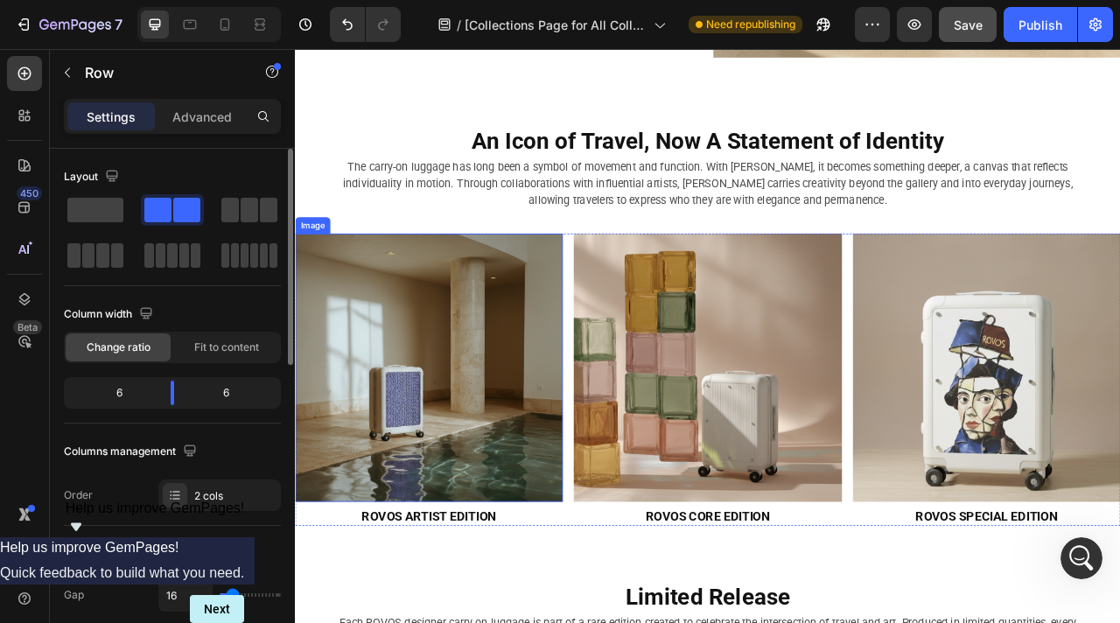
click at [487, 482] on img at bounding box center [465, 454] width 340 height 340
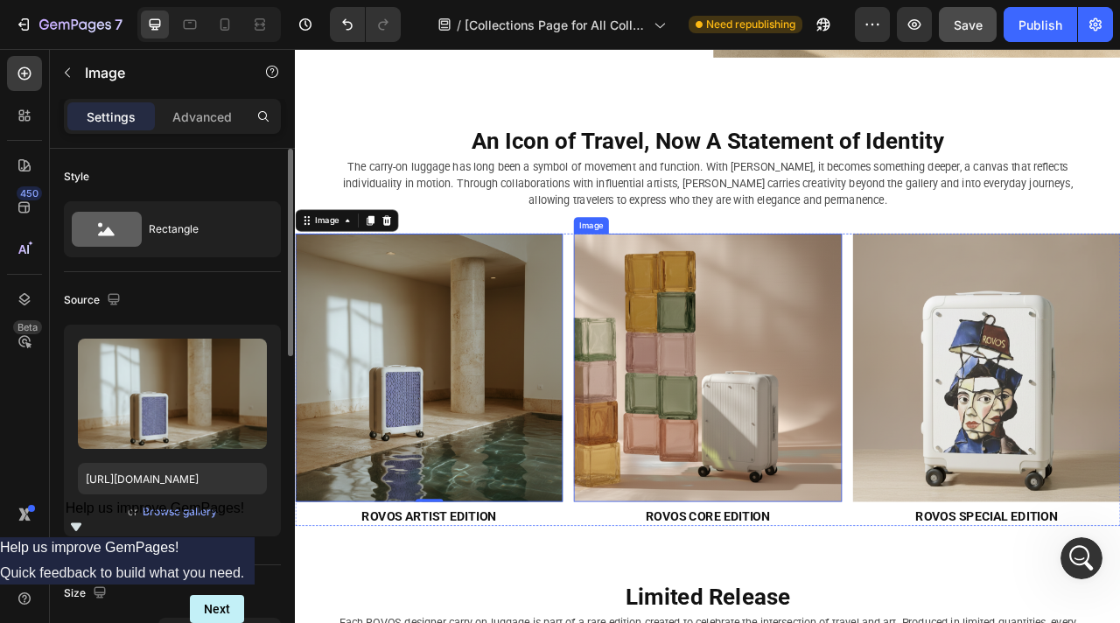
click at [832, 457] on img at bounding box center [819, 454] width 340 height 340
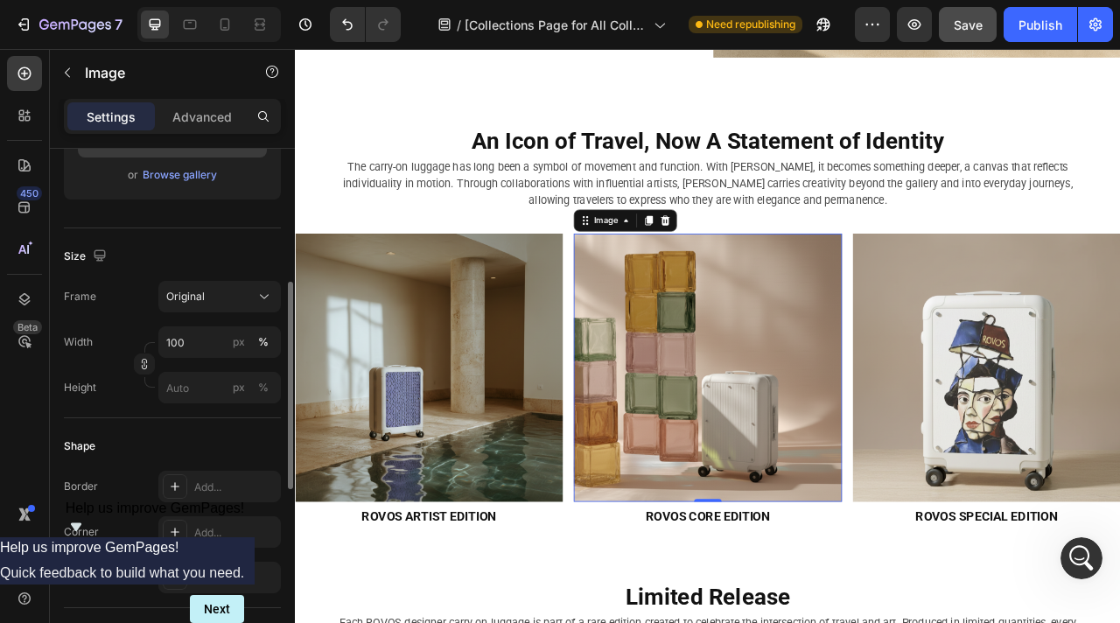
scroll to position [797, 0]
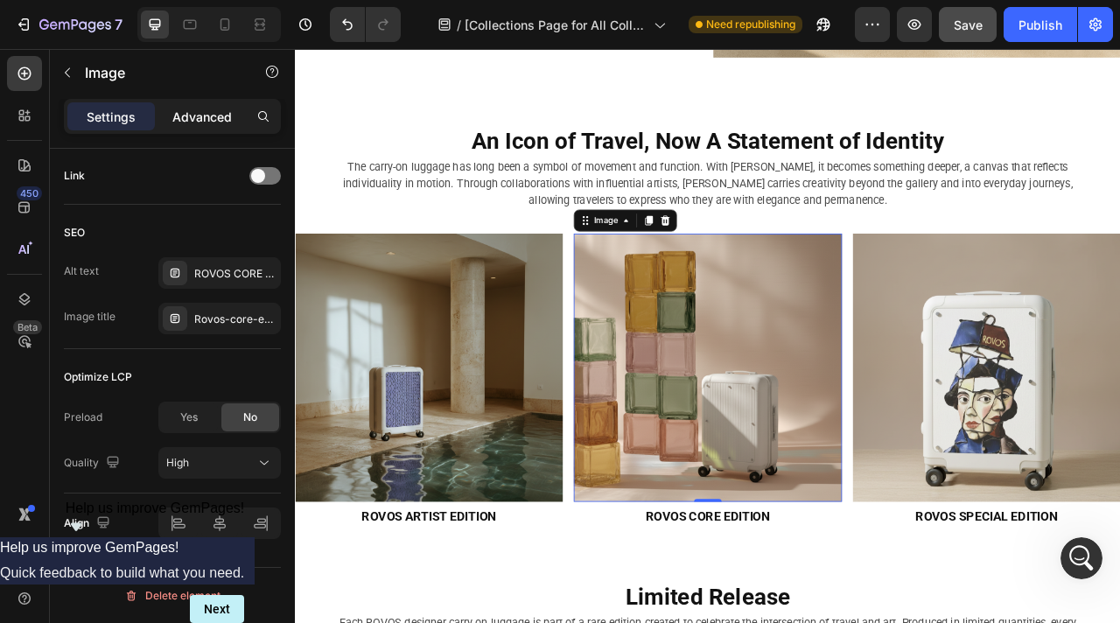
click at [203, 112] on p "Advanced" at bounding box center [202, 117] width 60 height 18
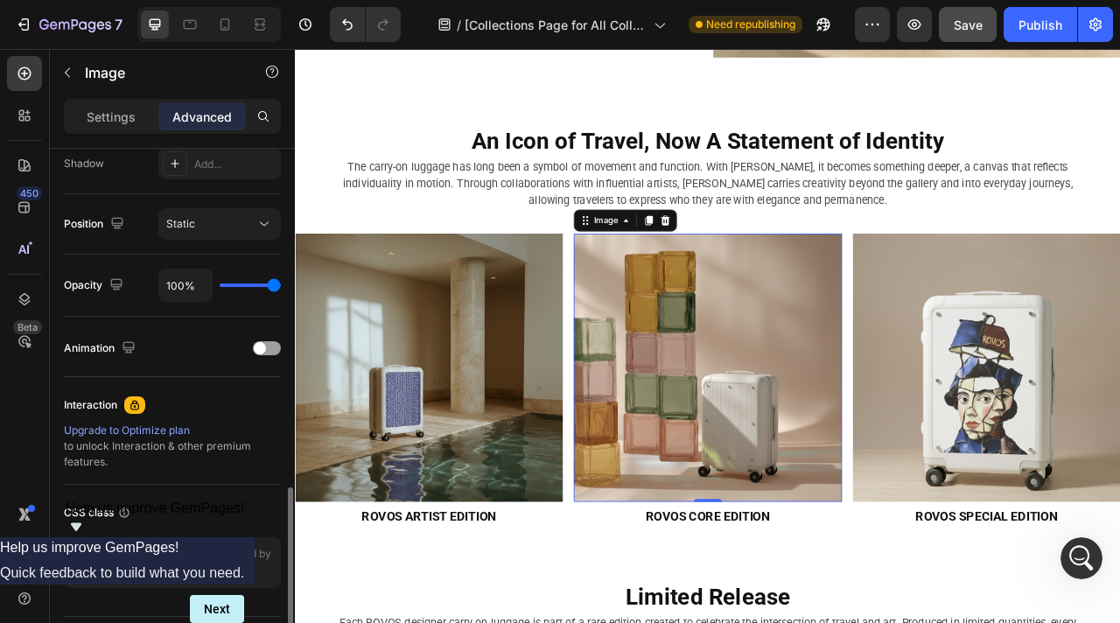
scroll to position [643, 0]
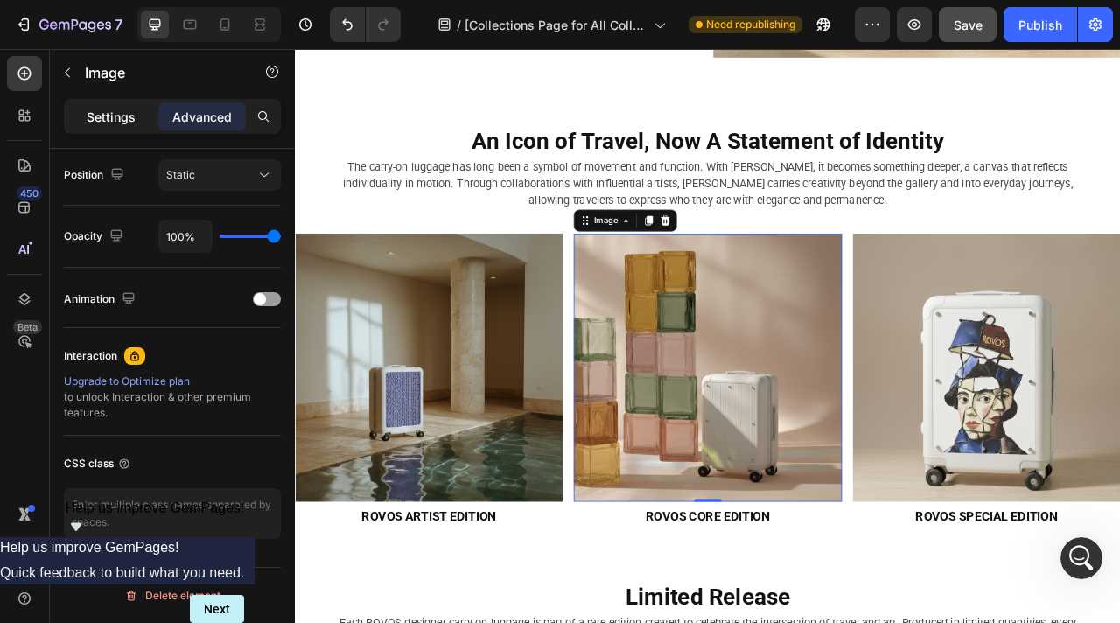
click at [128, 118] on p "Settings" at bounding box center [111, 117] width 49 height 18
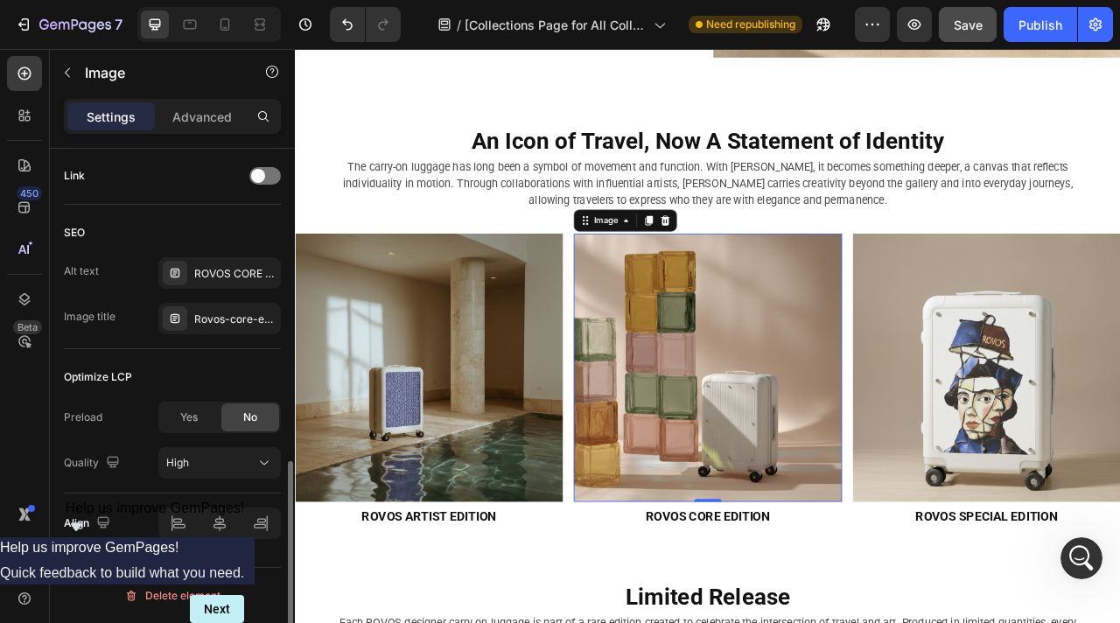
scroll to position [790, 0]
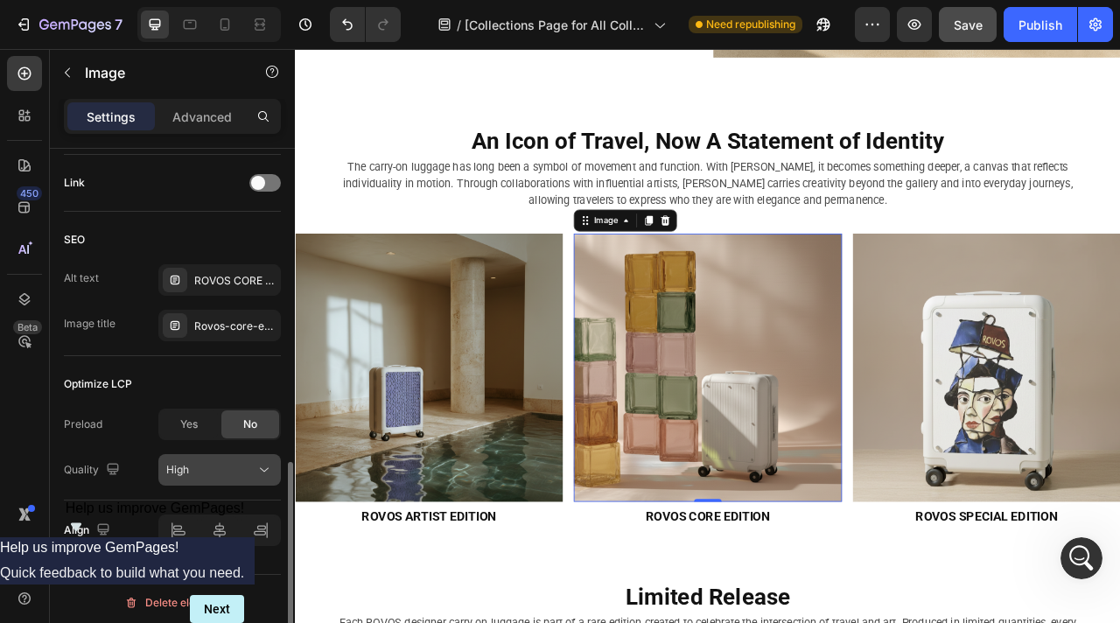
click at [239, 468] on div "High" at bounding box center [210, 470] width 89 height 16
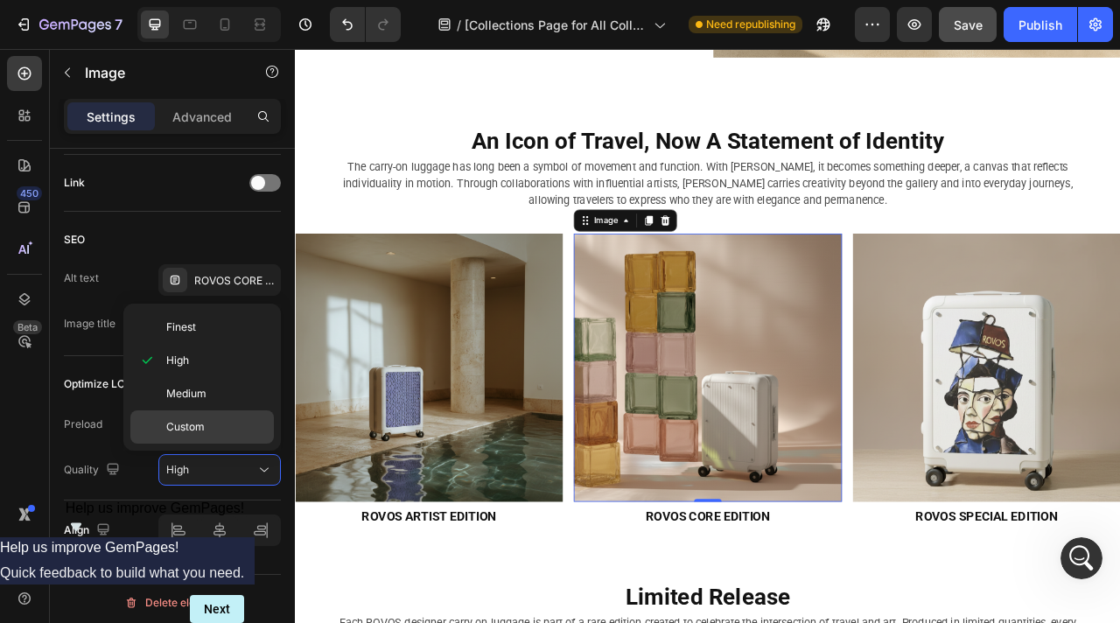
click at [223, 421] on p "Custom" at bounding box center [216, 427] width 100 height 16
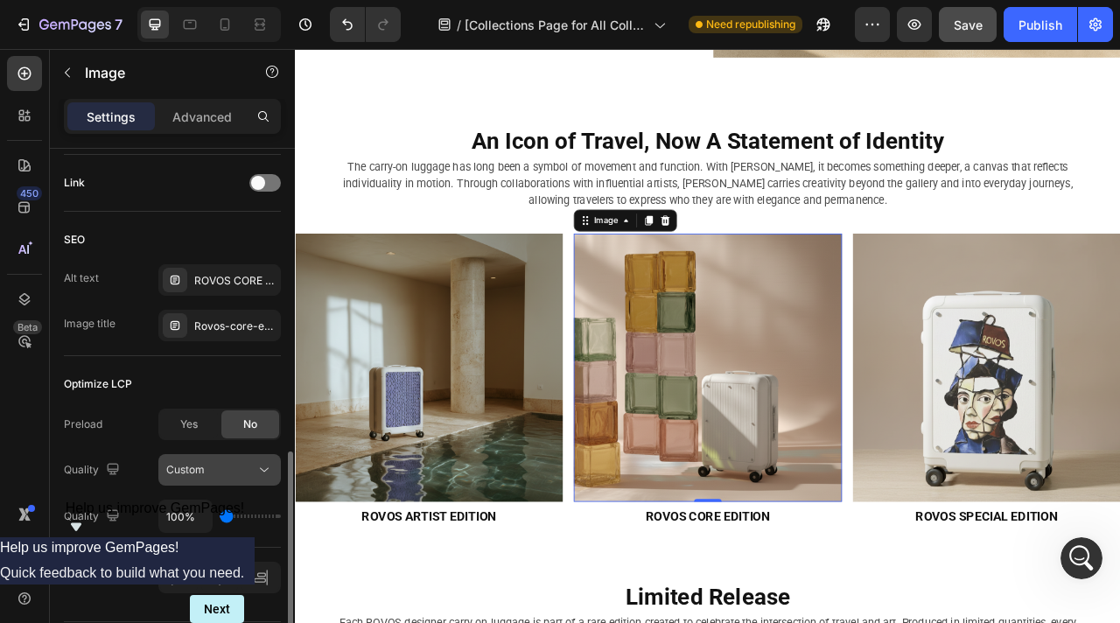
click at [229, 462] on div "Custom" at bounding box center [210, 470] width 89 height 16
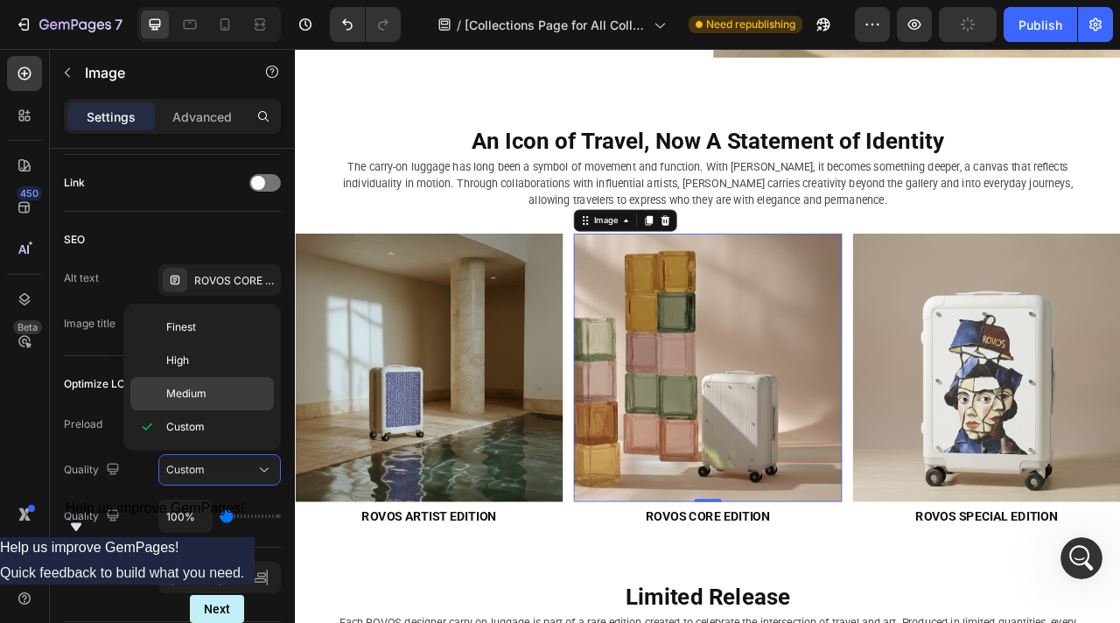
click at [228, 394] on p "Medium" at bounding box center [216, 394] width 100 height 16
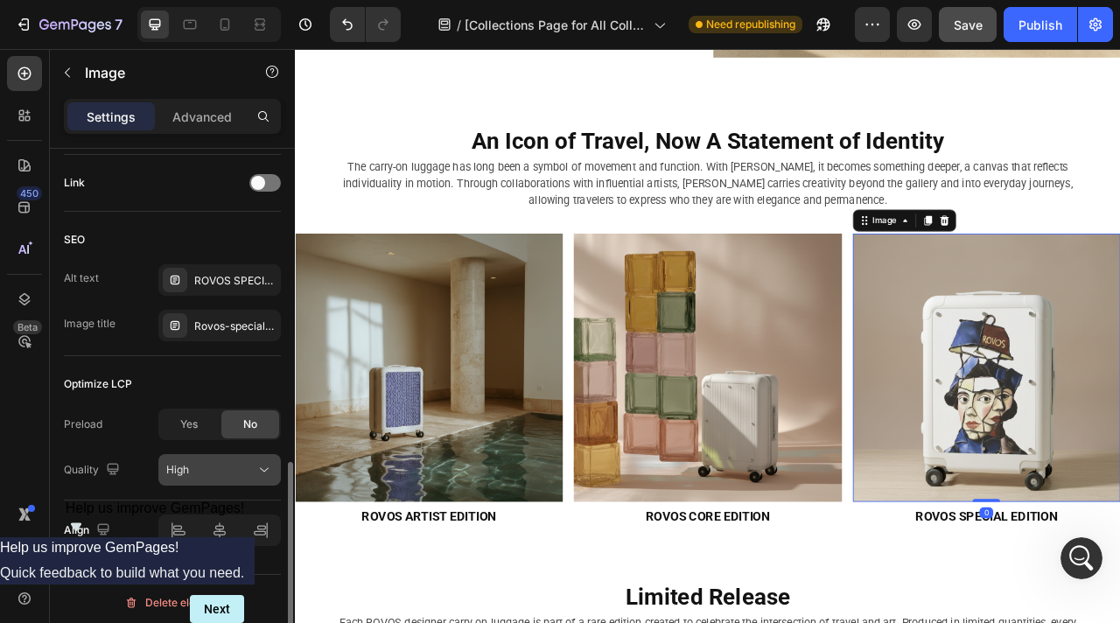
click at [242, 473] on div "High" at bounding box center [210, 470] width 89 height 16
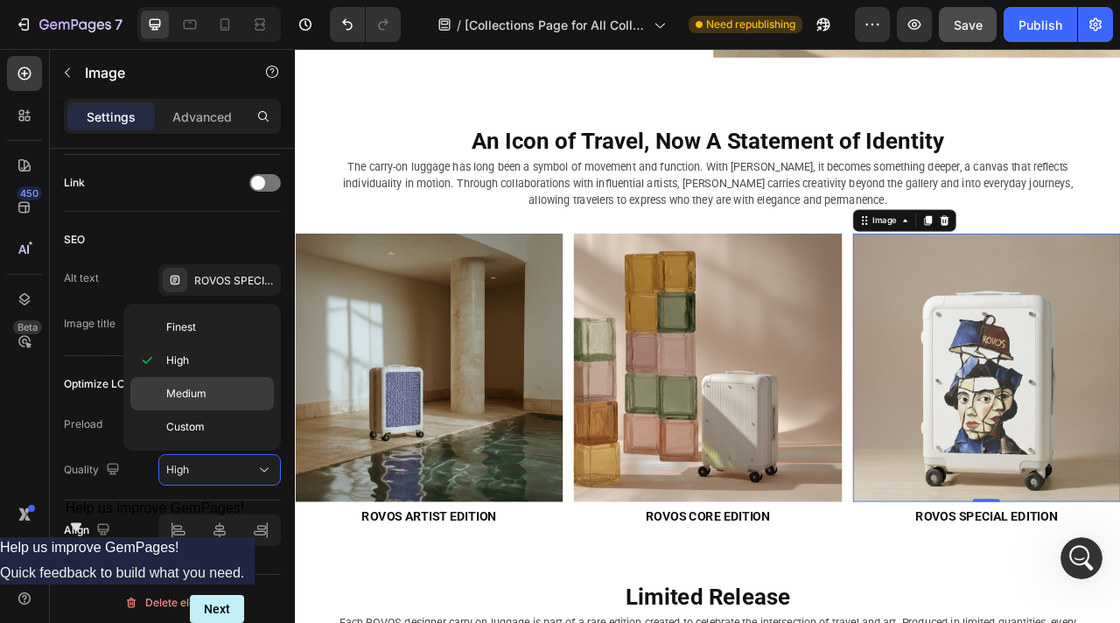
click at [234, 388] on p "Medium" at bounding box center [216, 394] width 100 height 16
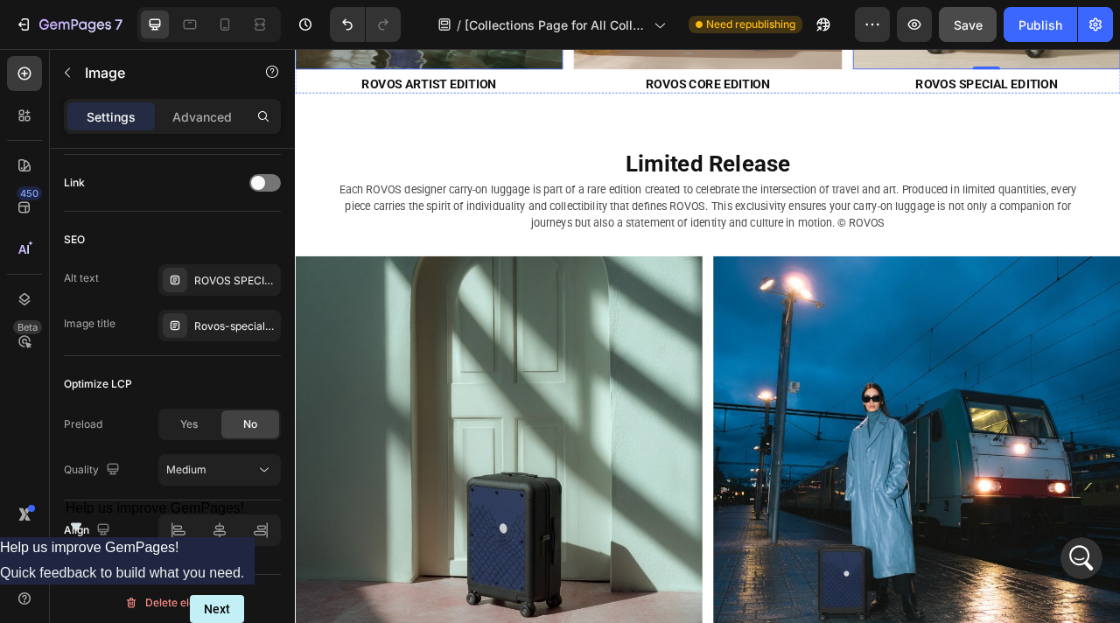
scroll to position [3452, 0]
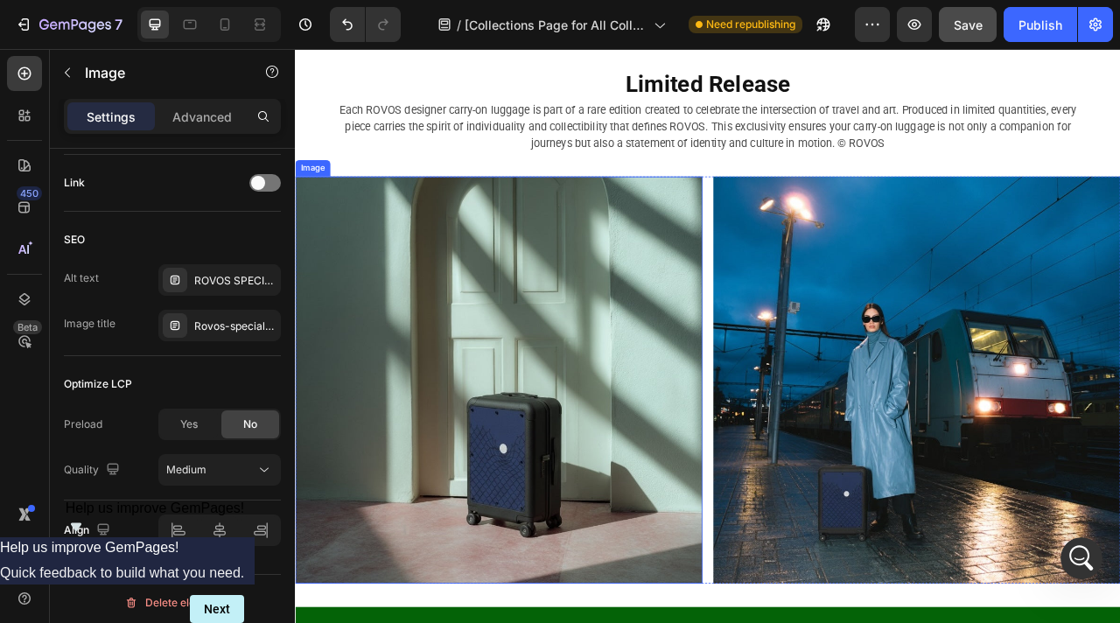
click at [515, 509] on img at bounding box center [554, 470] width 518 height 518
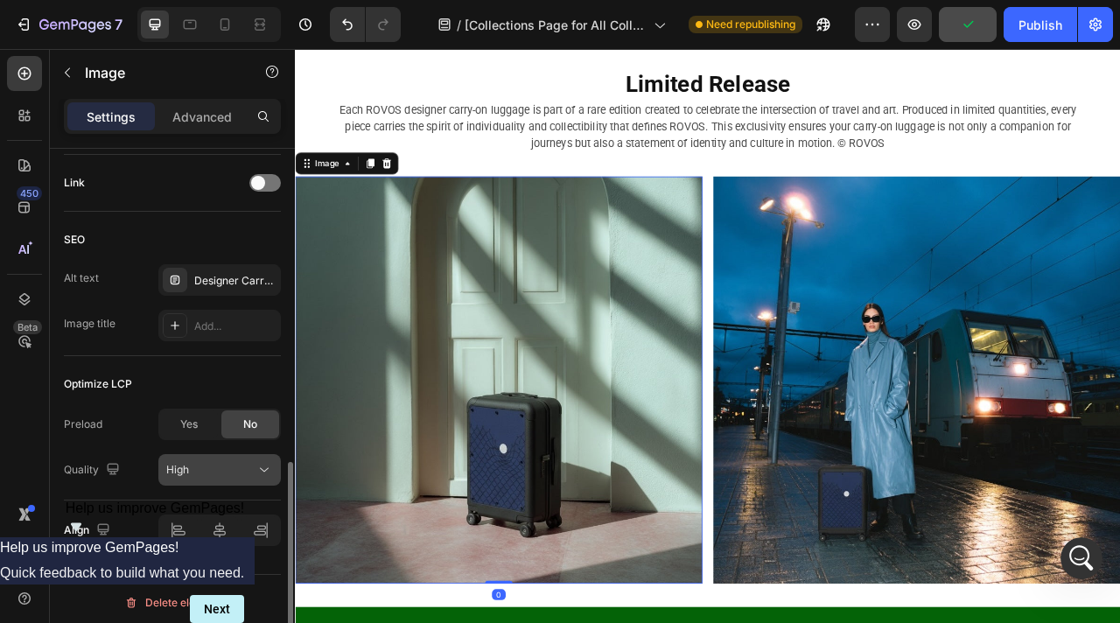
click at [246, 472] on div "High" at bounding box center [210, 470] width 89 height 16
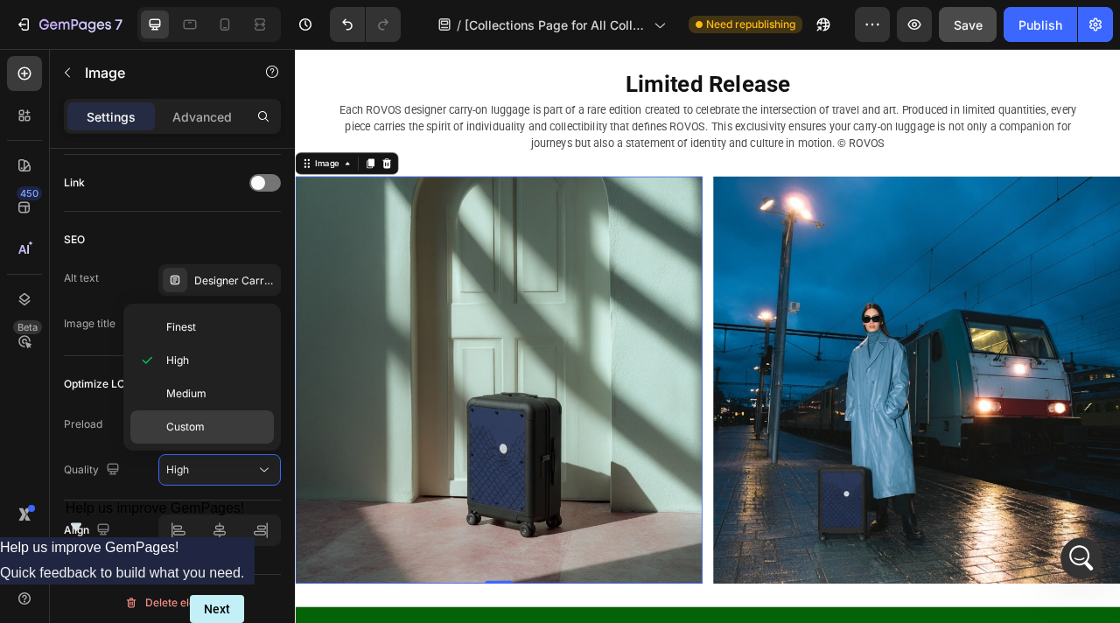
click at [232, 423] on p "Custom" at bounding box center [216, 427] width 100 height 16
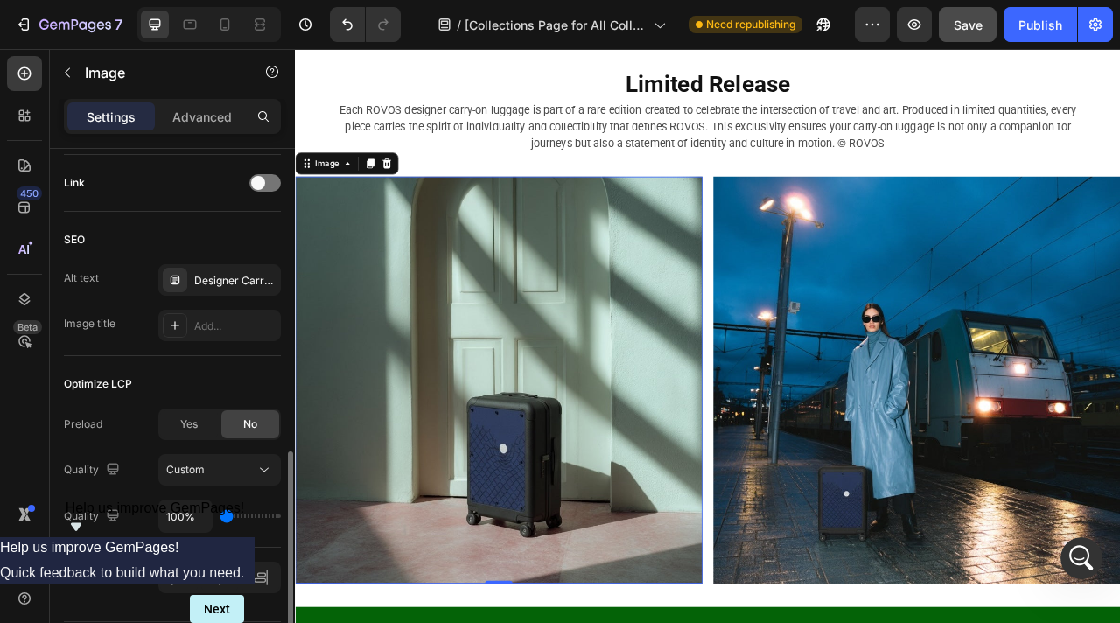
type input "150%"
type input "150"
type input "200%"
type input "200"
type input "250%"
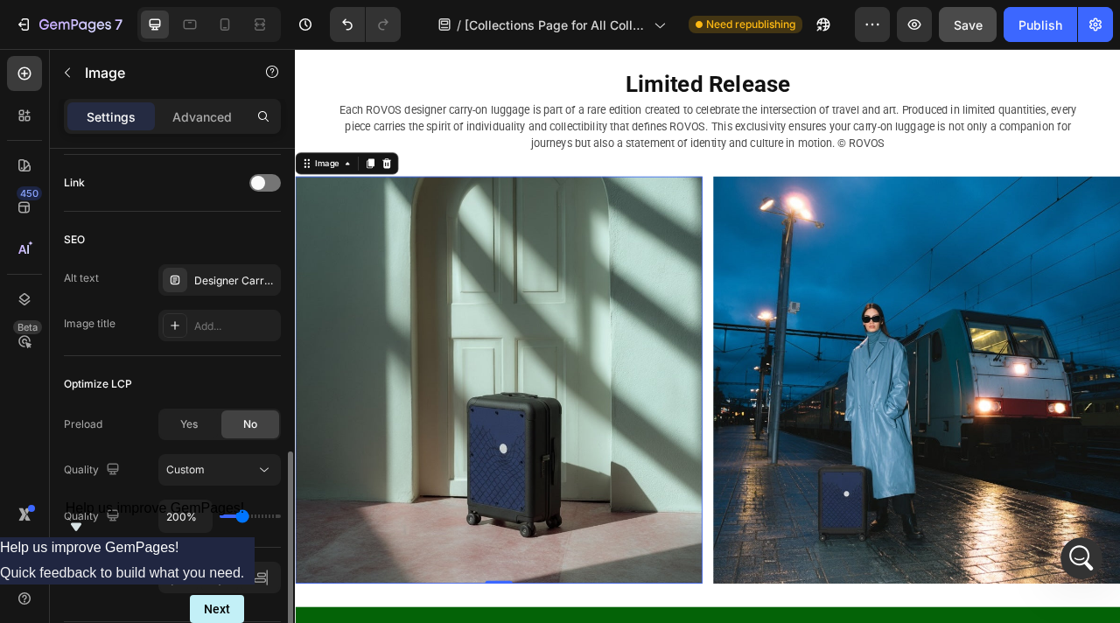
type input "250"
type input "200%"
type input "200"
type input "150%"
type input "150"
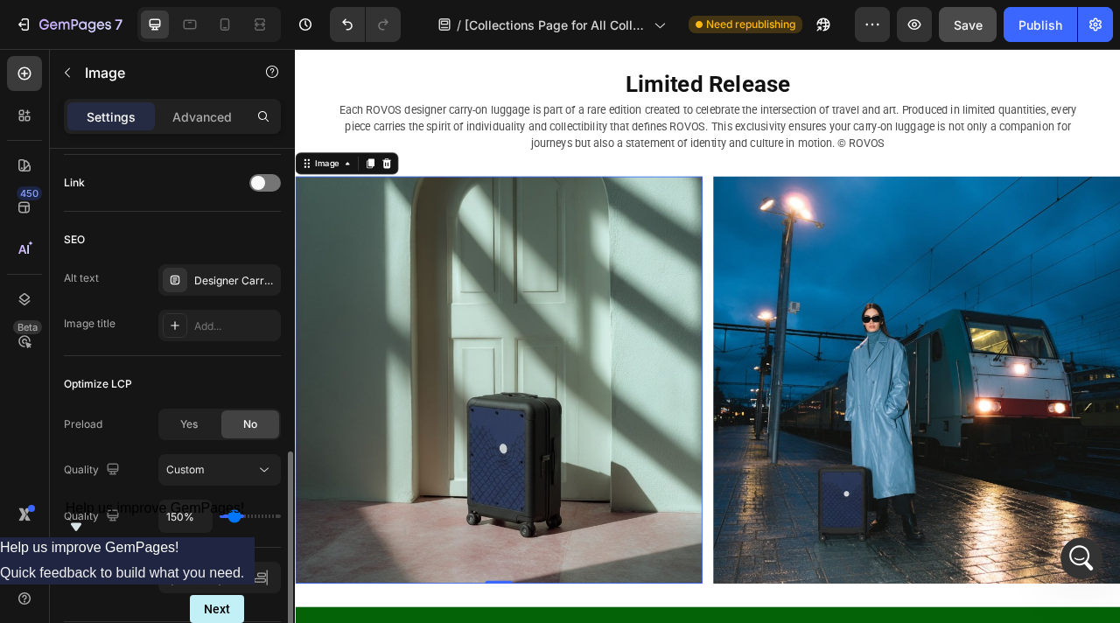
type input "100%"
type input "100"
drag, startPoint x: 228, startPoint y: 516, endPoint x: 208, endPoint y: 517, distance: 20.2
click at [208, 517] on div "100%" at bounding box center [219, 516] width 123 height 33
click at [193, 429] on span "Yes" at bounding box center [189, 425] width 18 height 16
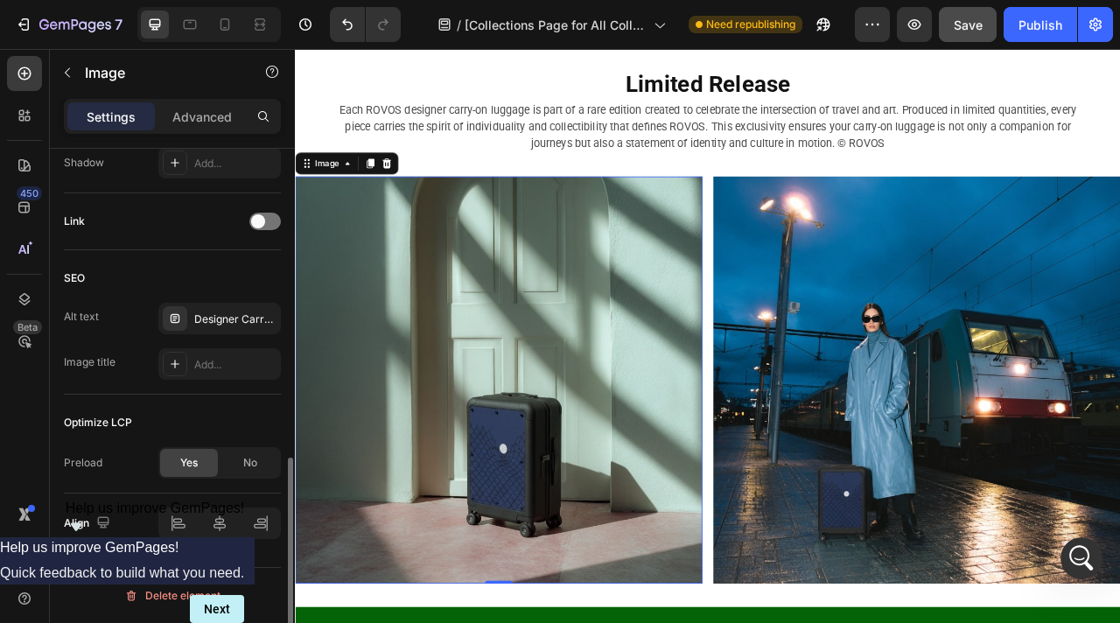
scroll to position [752, 0]
click at [242, 470] on div "No" at bounding box center [250, 463] width 58 height 28
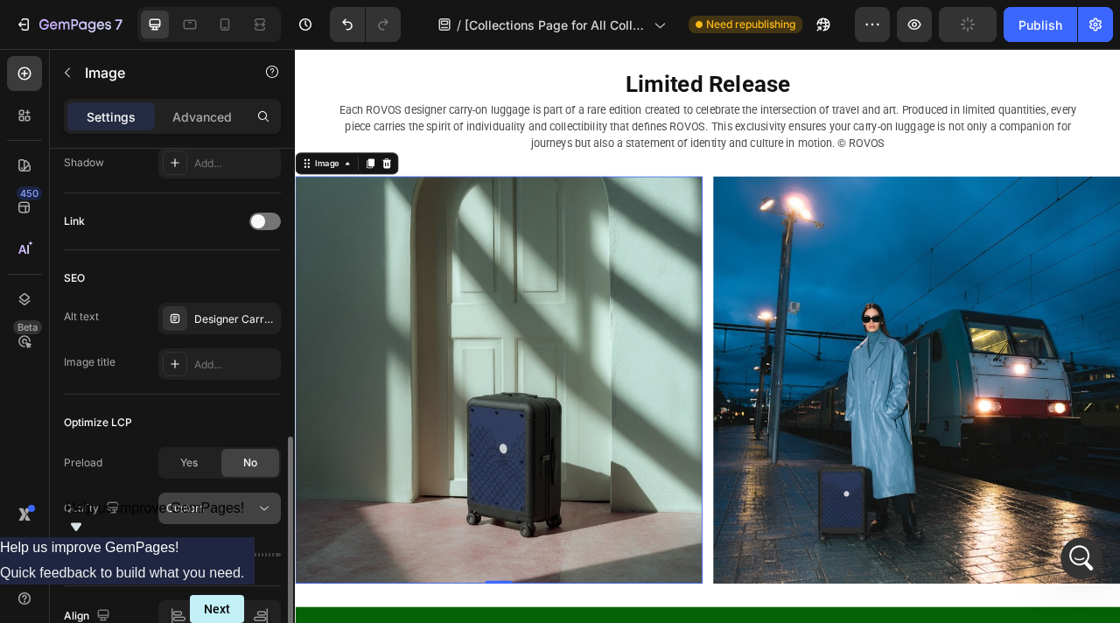
click at [221, 516] on div "Custom" at bounding box center [219, 509] width 107 height 18
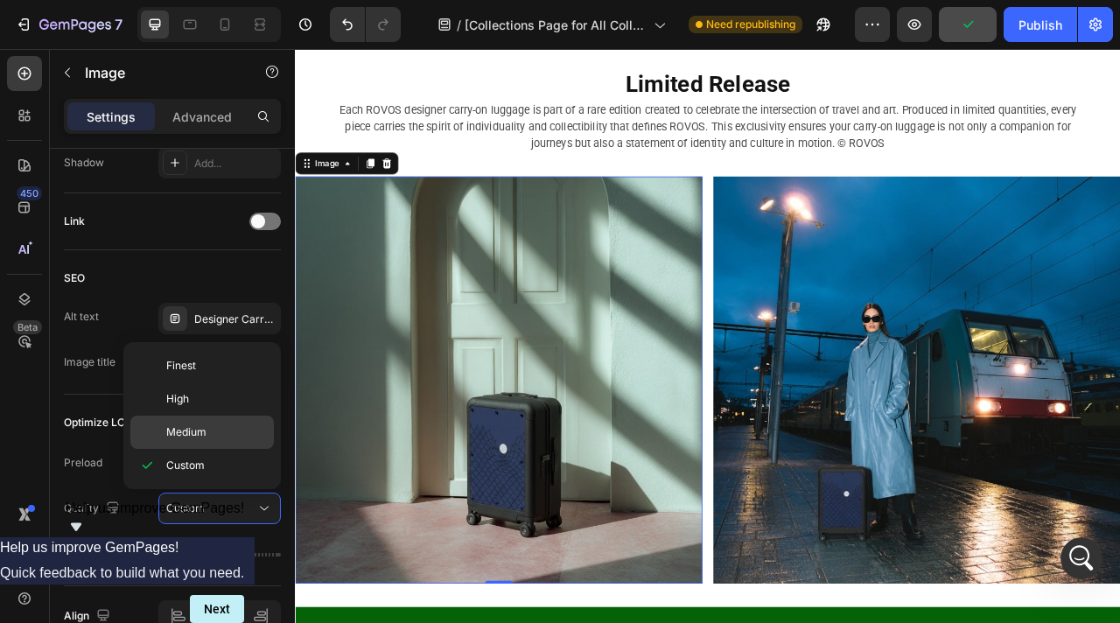
click at [227, 436] on p "Medium" at bounding box center [216, 432] width 100 height 16
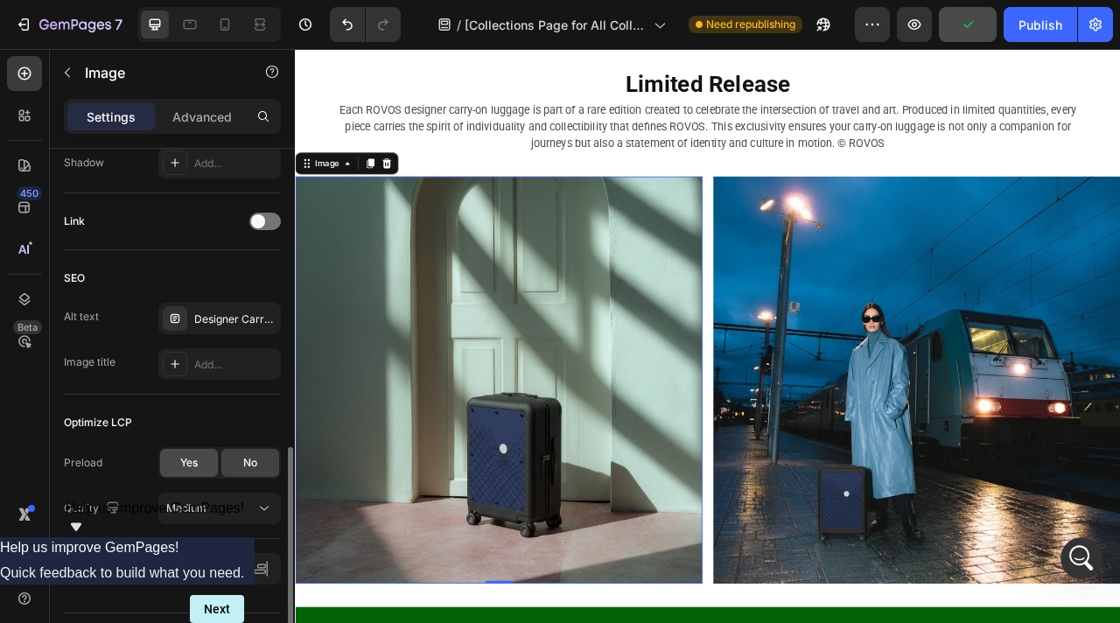
click at [187, 467] on span "Yes" at bounding box center [189, 463] width 18 height 16
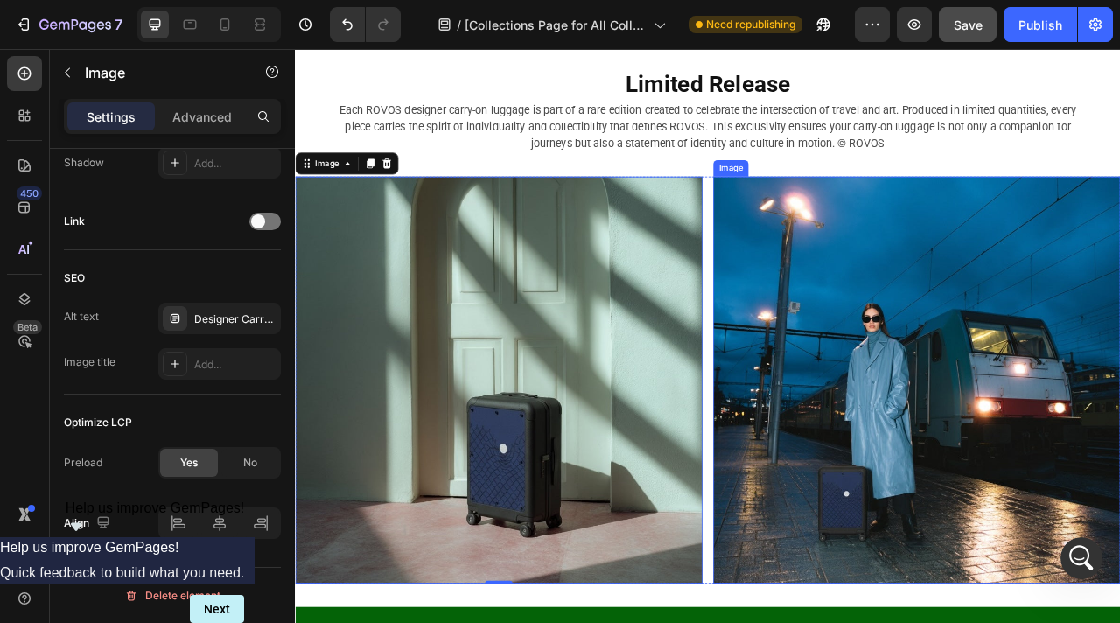
click at [1055, 474] on img at bounding box center [1086, 470] width 518 height 518
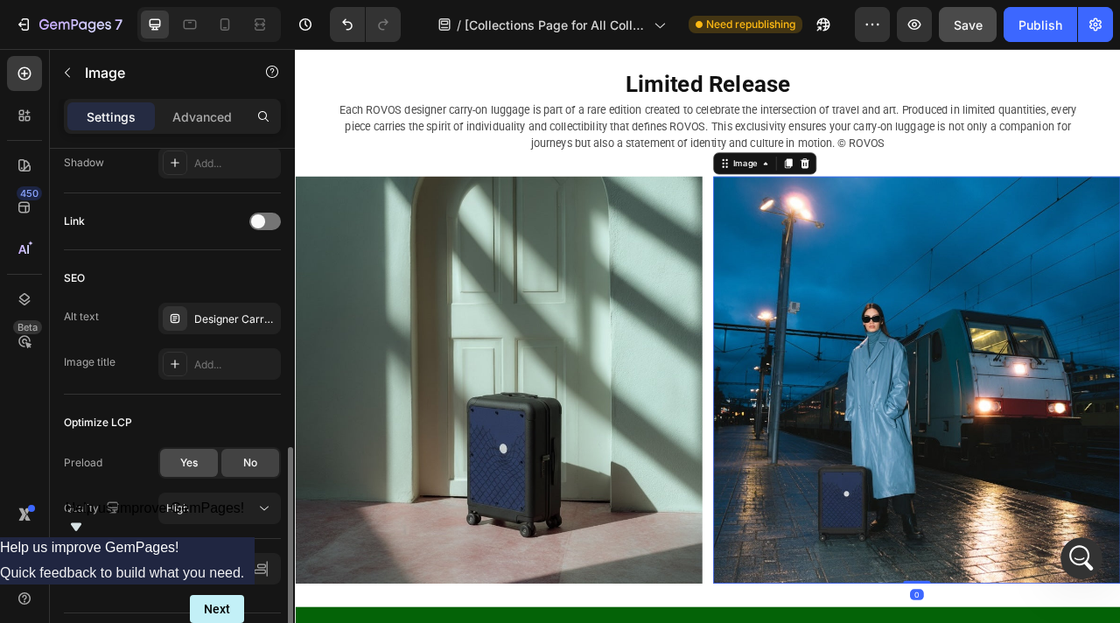
click at [182, 466] on span "Yes" at bounding box center [189, 463] width 18 height 16
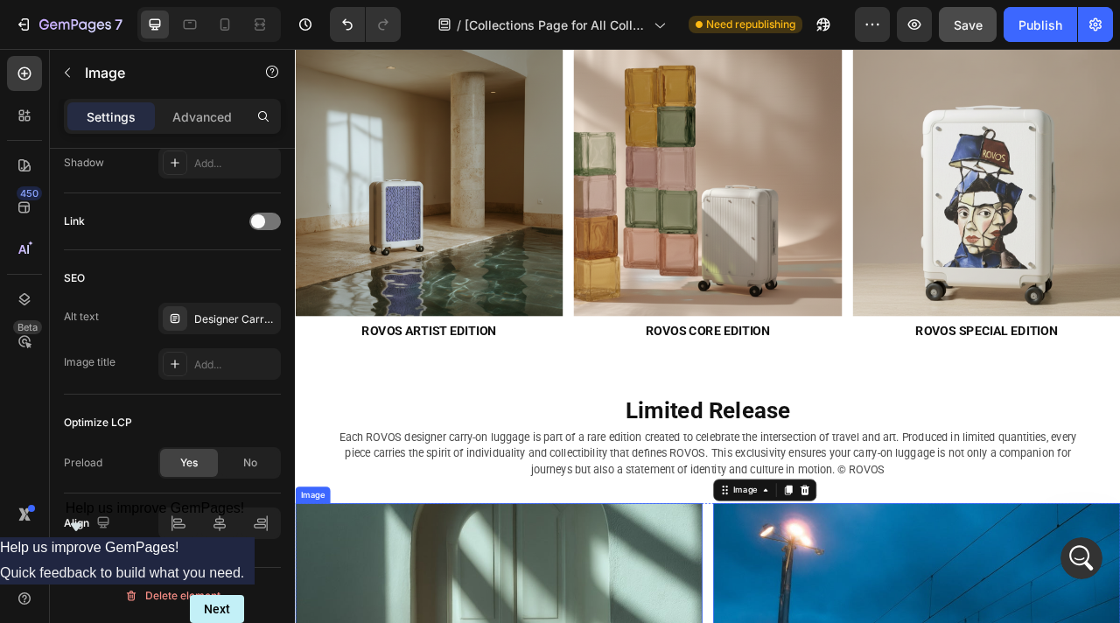
scroll to position [2941, 0]
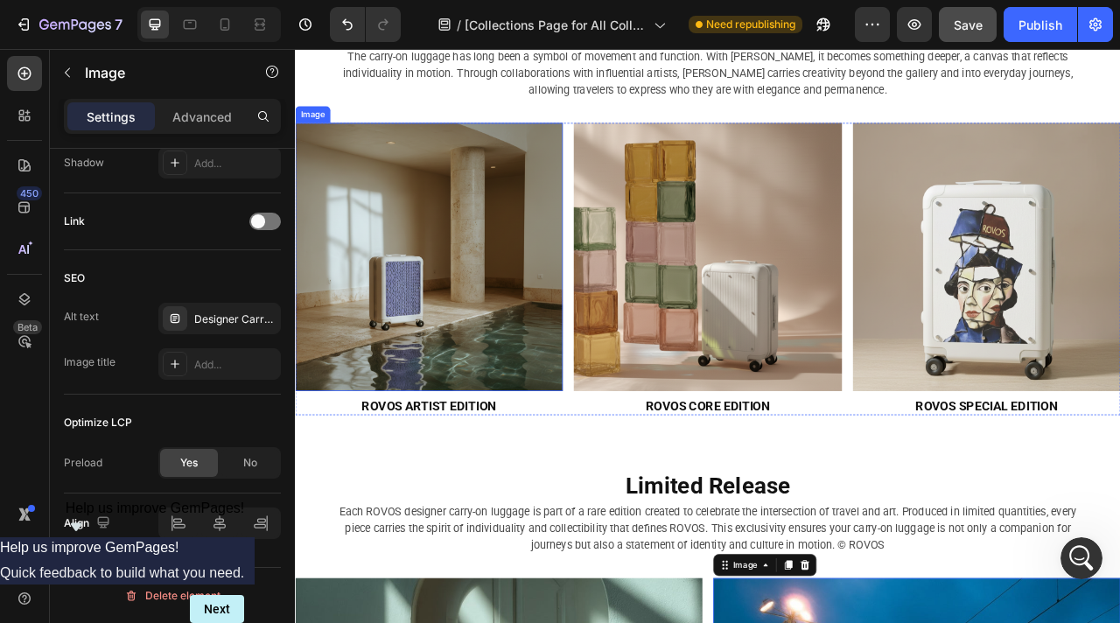
click at [519, 349] on img at bounding box center [465, 313] width 340 height 340
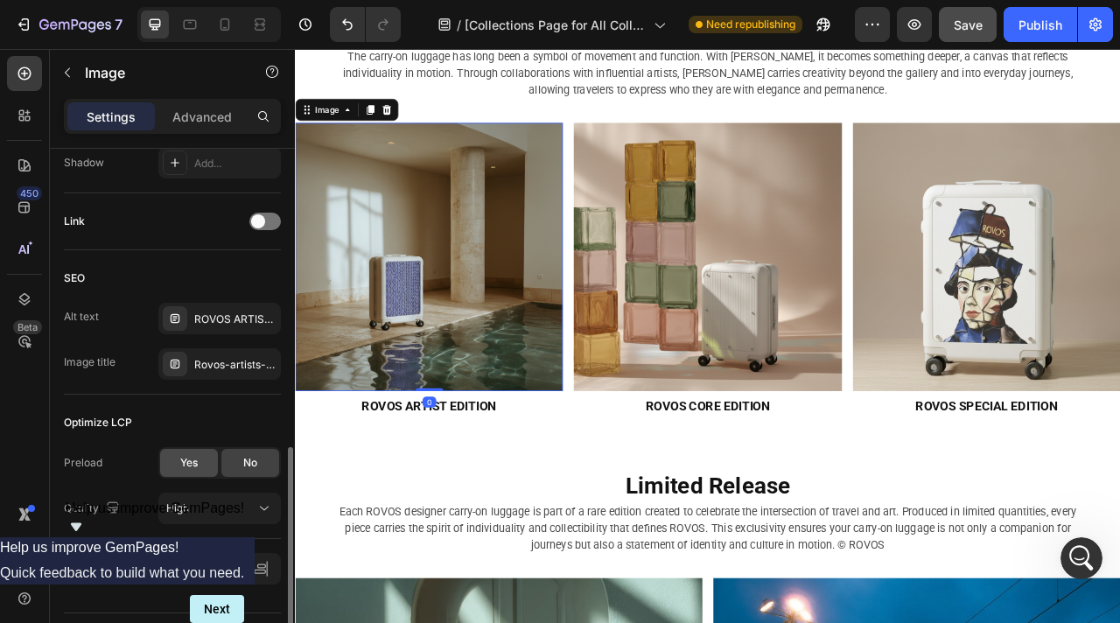
click at [206, 465] on div "Yes" at bounding box center [189, 463] width 58 height 28
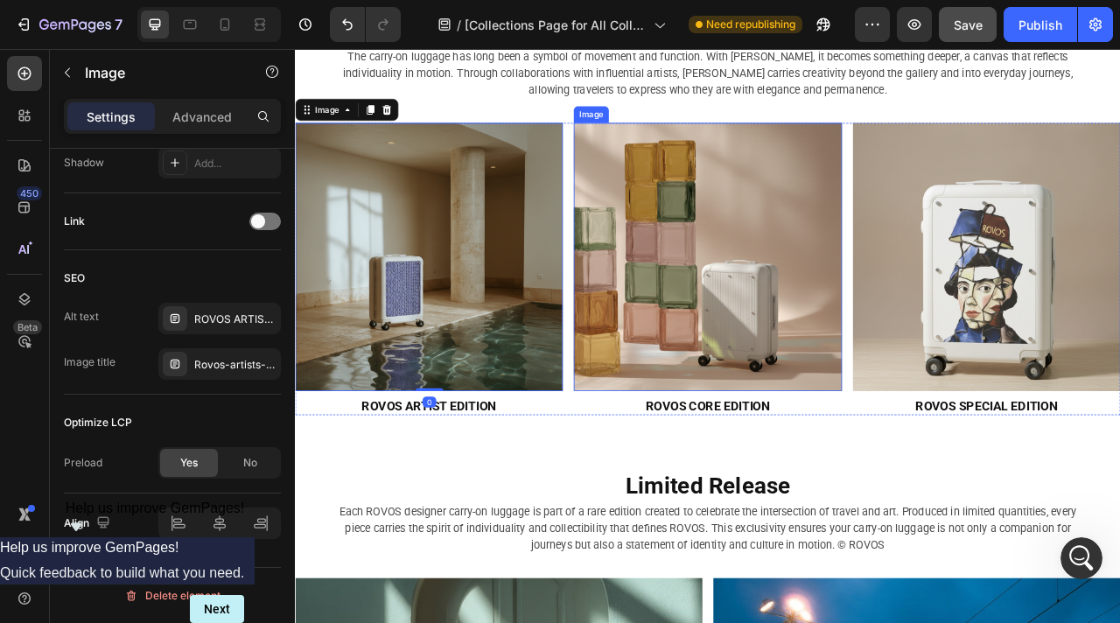
click at [824, 329] on img at bounding box center [819, 313] width 340 height 340
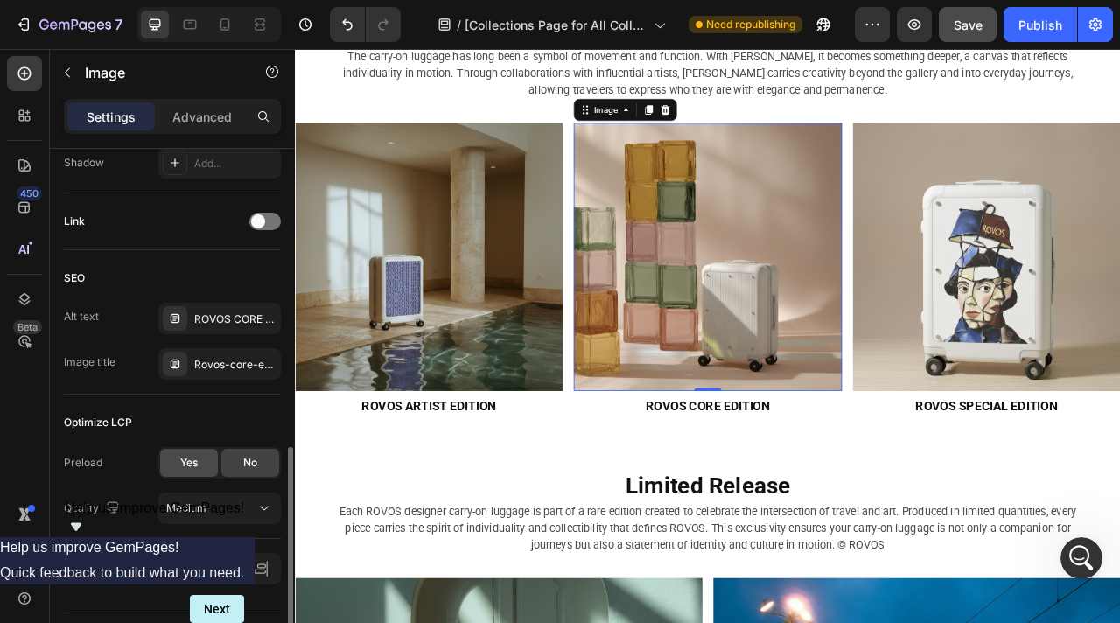
click at [180, 475] on div "Yes" at bounding box center [189, 463] width 58 height 28
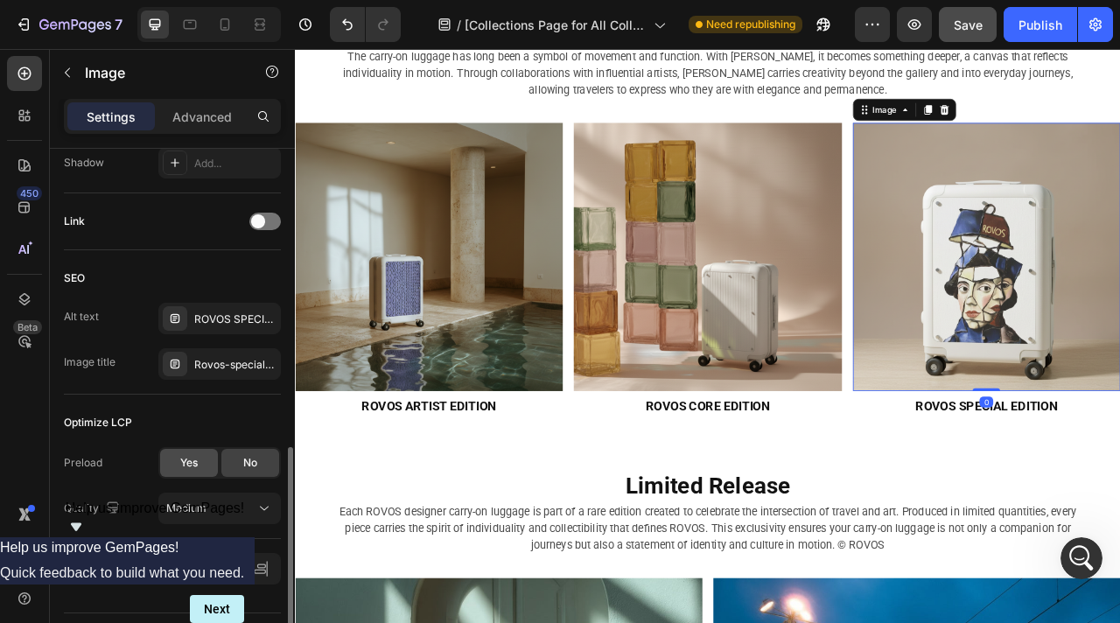
click at [191, 455] on span "Yes" at bounding box center [189, 463] width 18 height 16
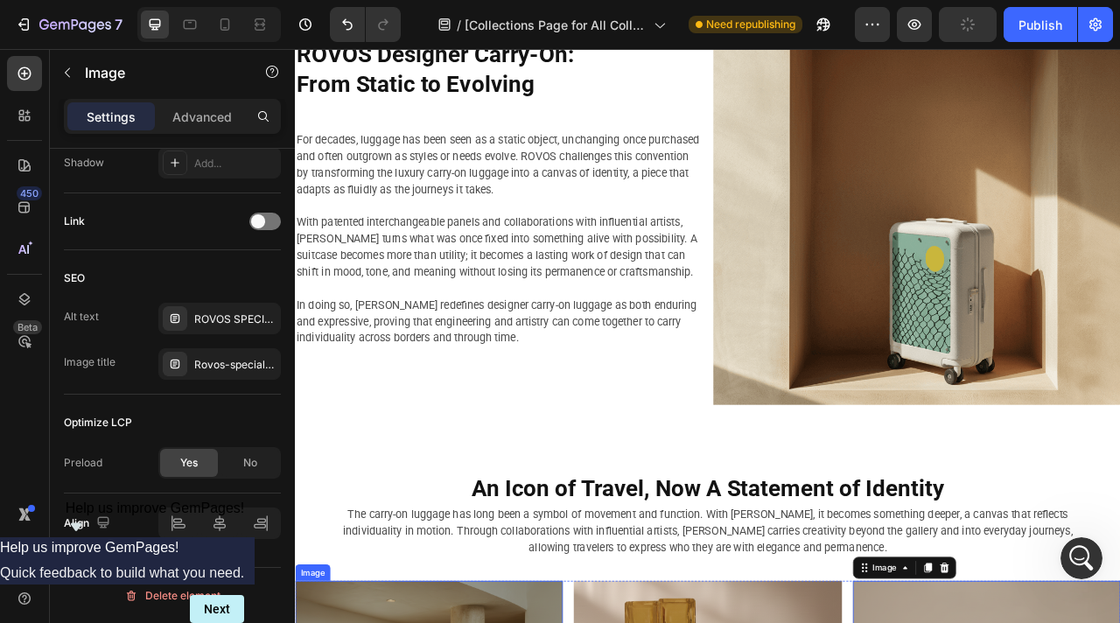
scroll to position [2285, 0]
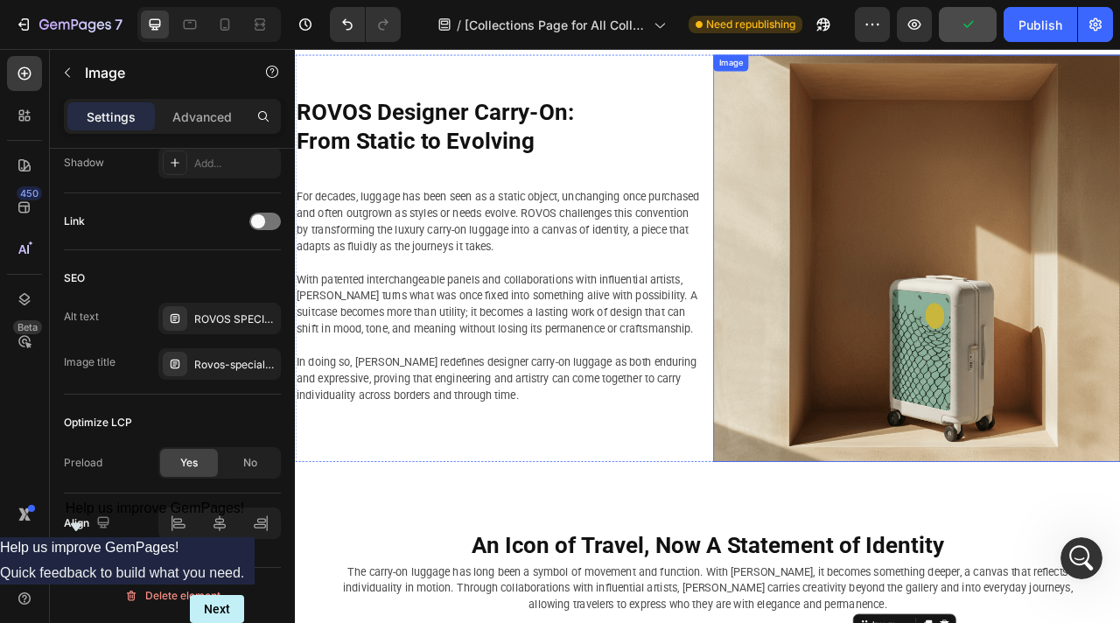
click at [956, 348] on img at bounding box center [1086, 315] width 518 height 518
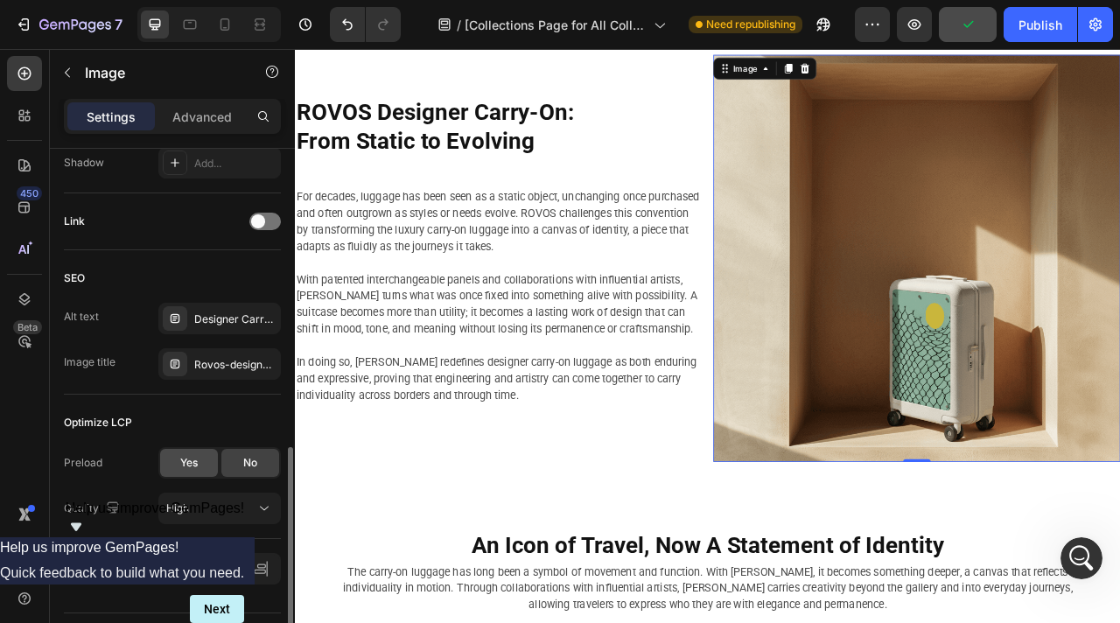
click at [188, 466] on span "Yes" at bounding box center [189, 463] width 18 height 16
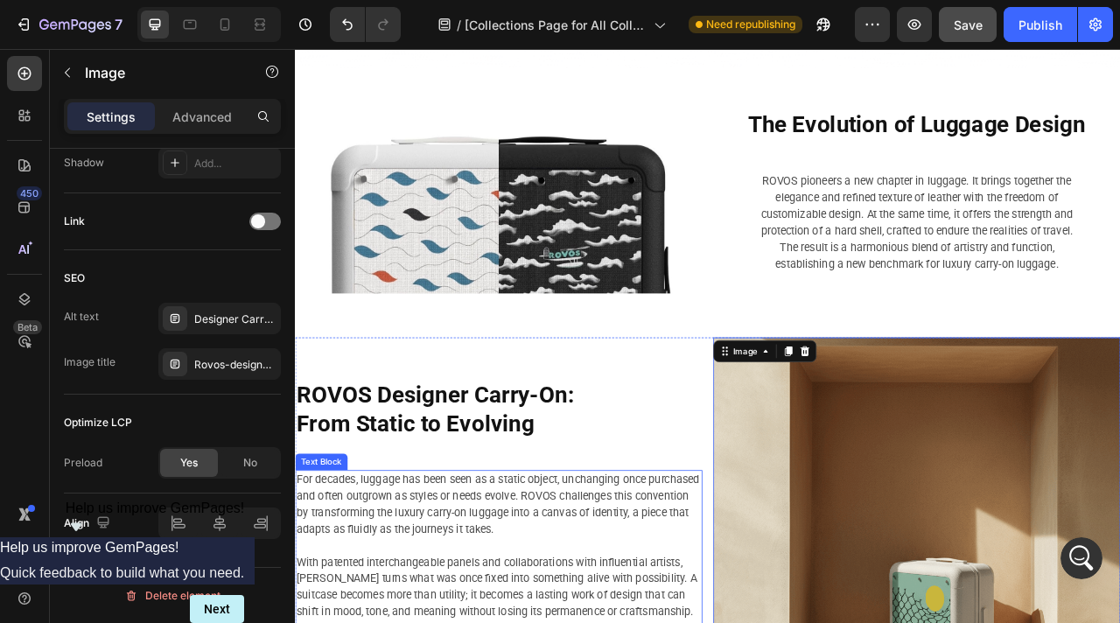
scroll to position [1743, 0]
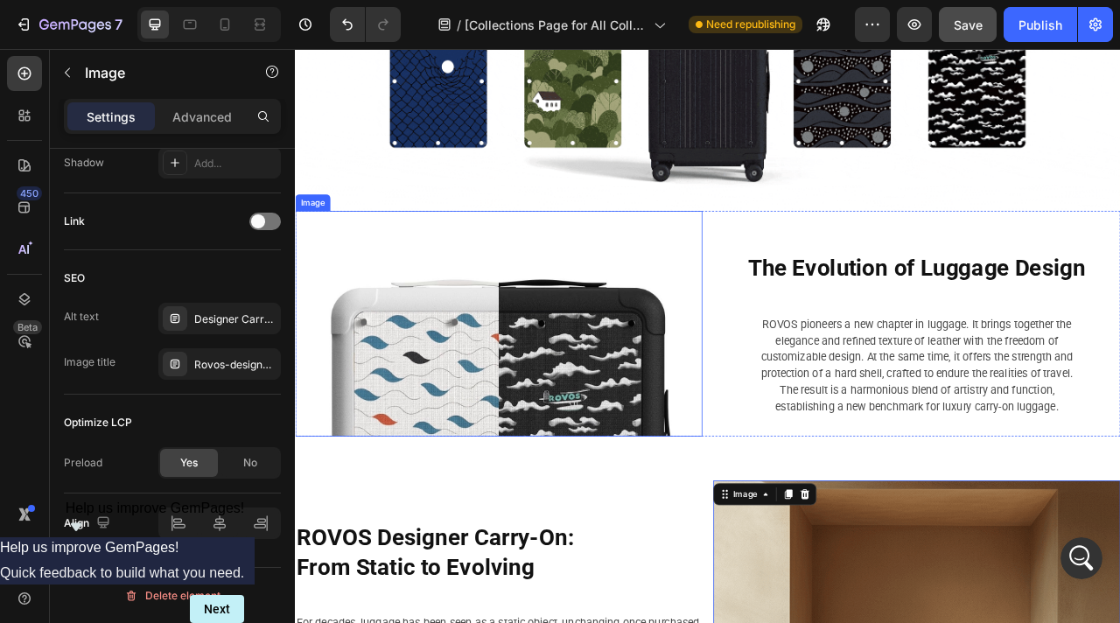
click at [567, 439] on img at bounding box center [554, 398] width 518 height 287
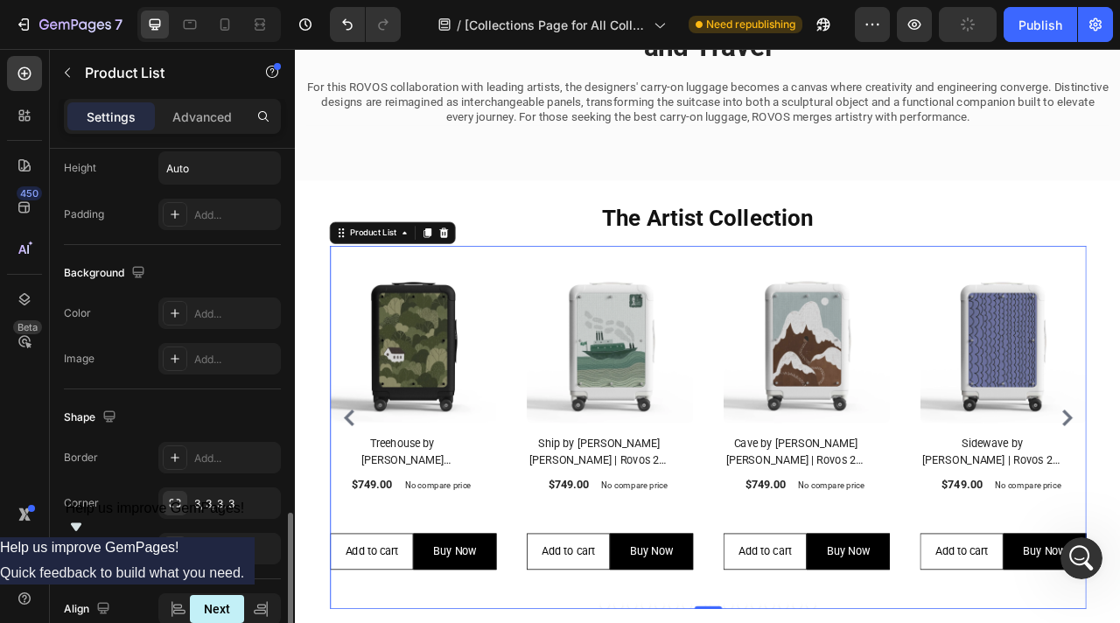
scroll to position [1467, 0]
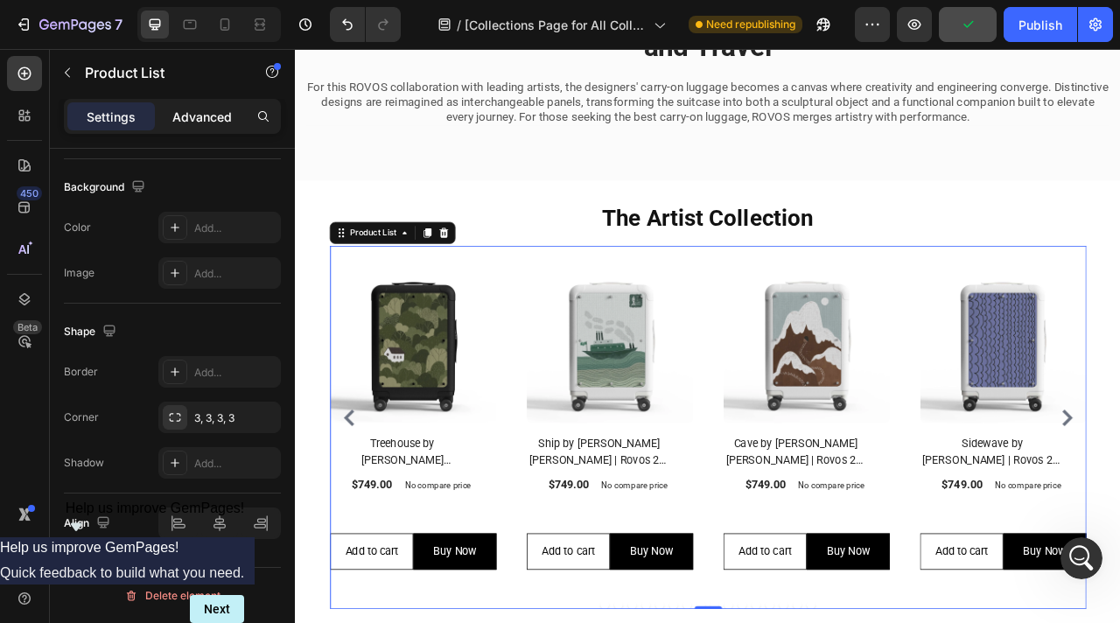
click at [193, 123] on p "Advanced" at bounding box center [202, 117] width 60 height 18
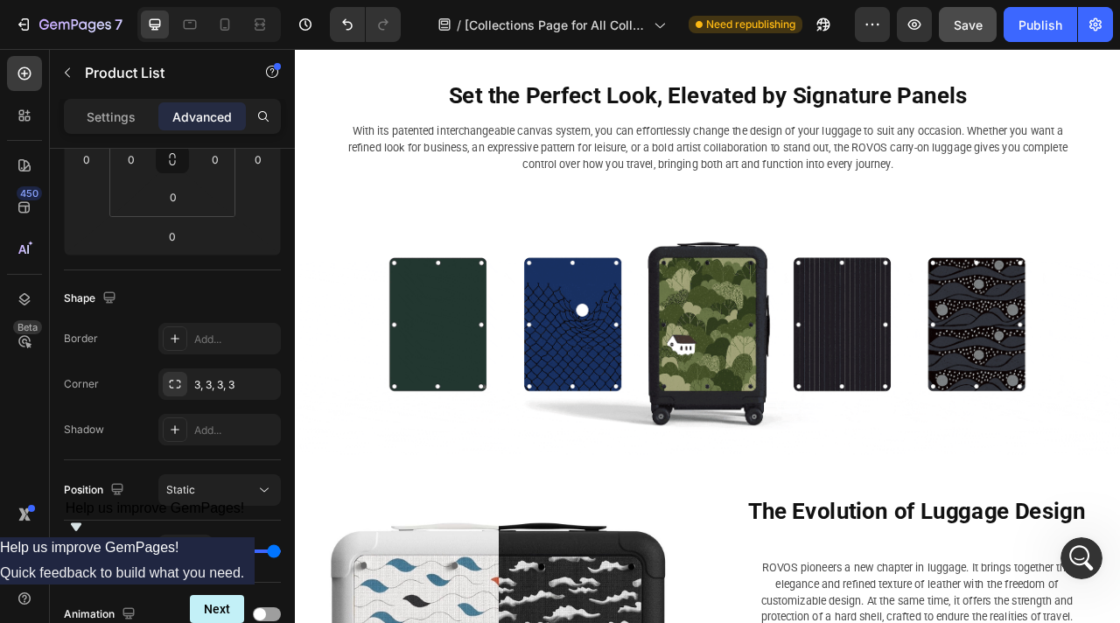
scroll to position [1468, 0]
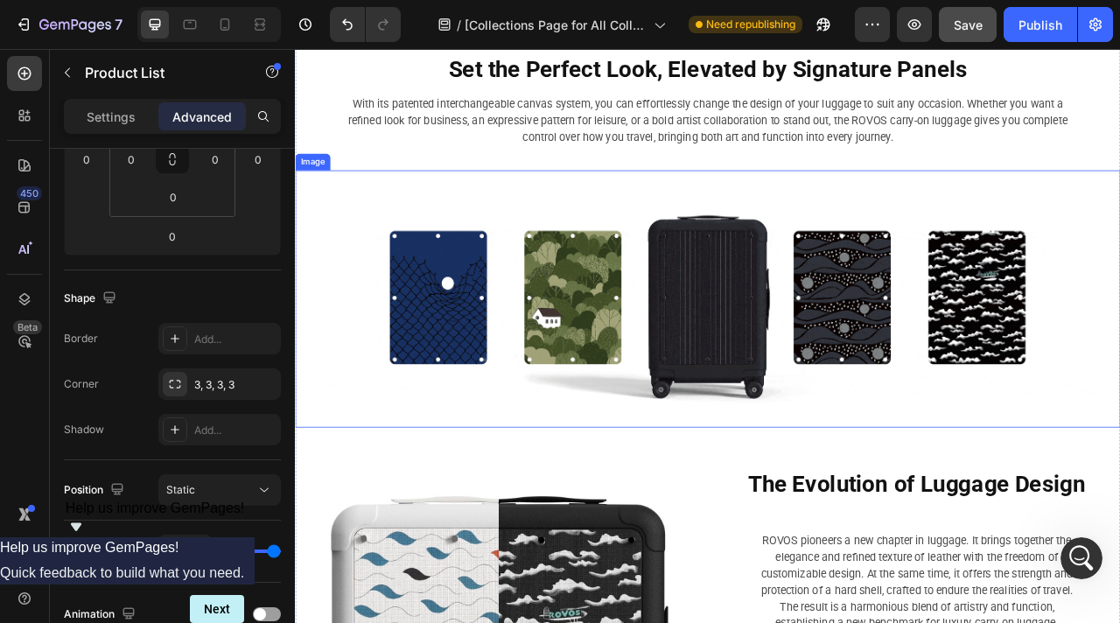
click at [650, 445] on img at bounding box center [820, 366] width 1050 height 327
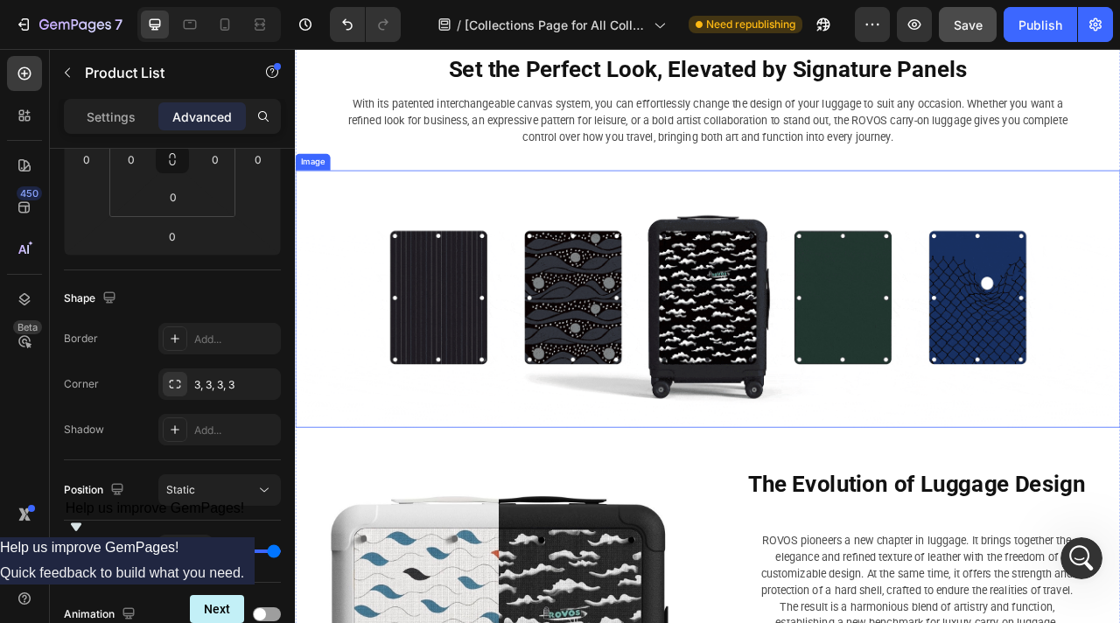
scroll to position [0, 0]
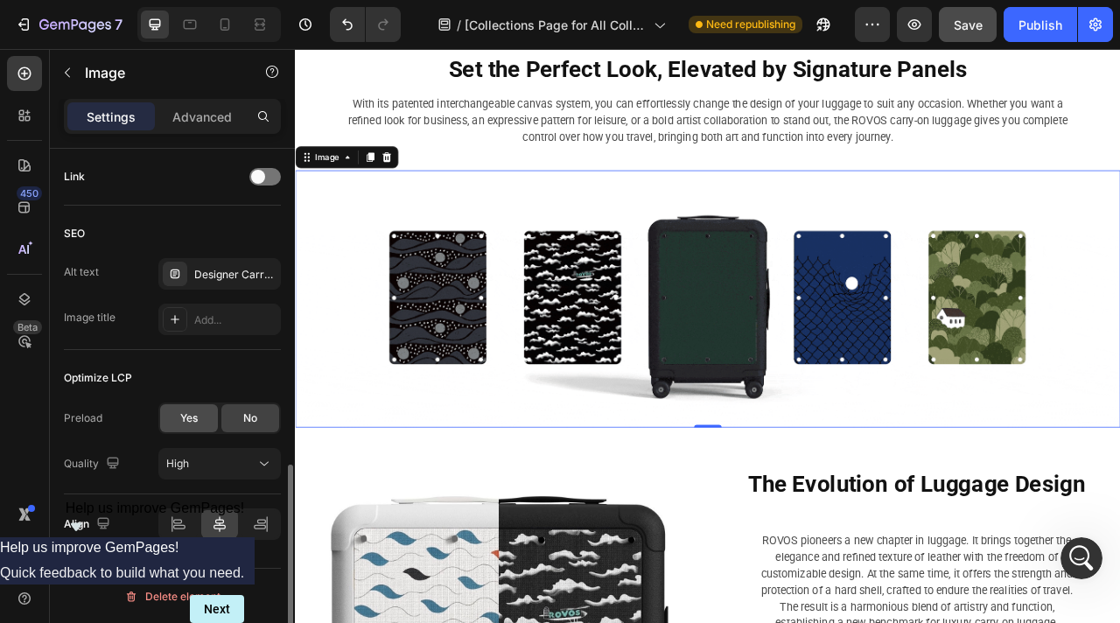
click at [202, 416] on div "Yes" at bounding box center [189, 418] width 58 height 28
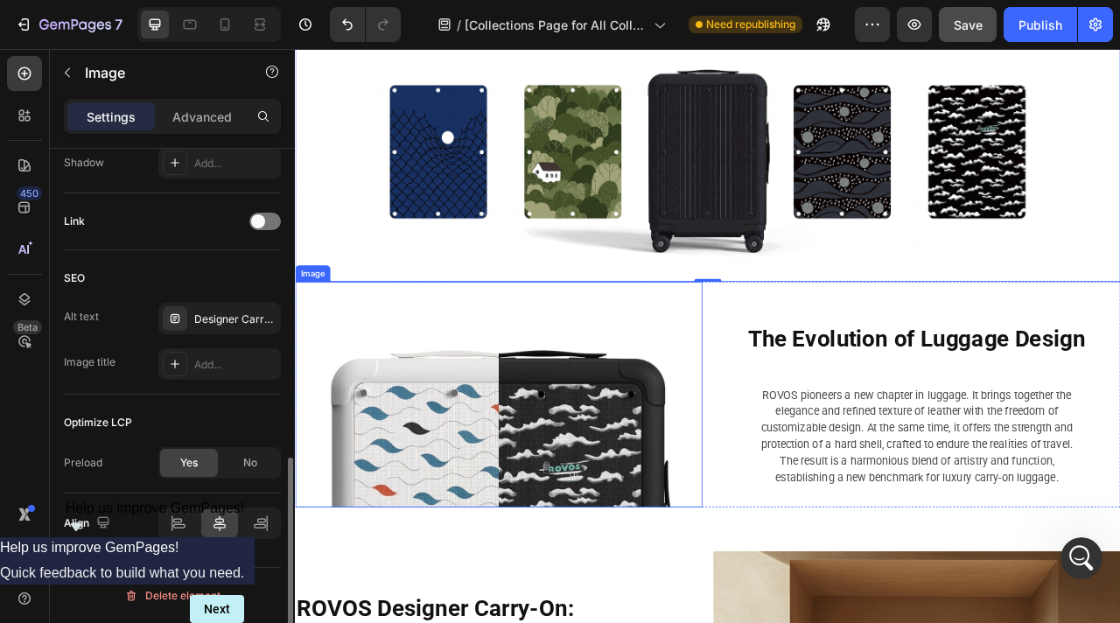
scroll to position [1770, 0]
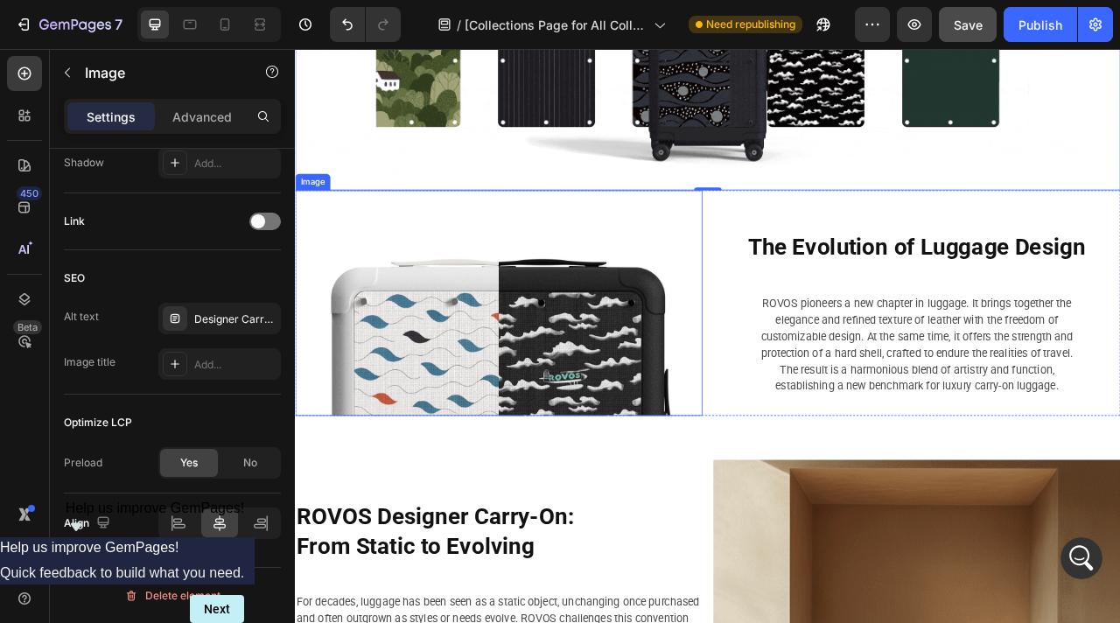
click at [633, 429] on img at bounding box center [554, 371] width 518 height 287
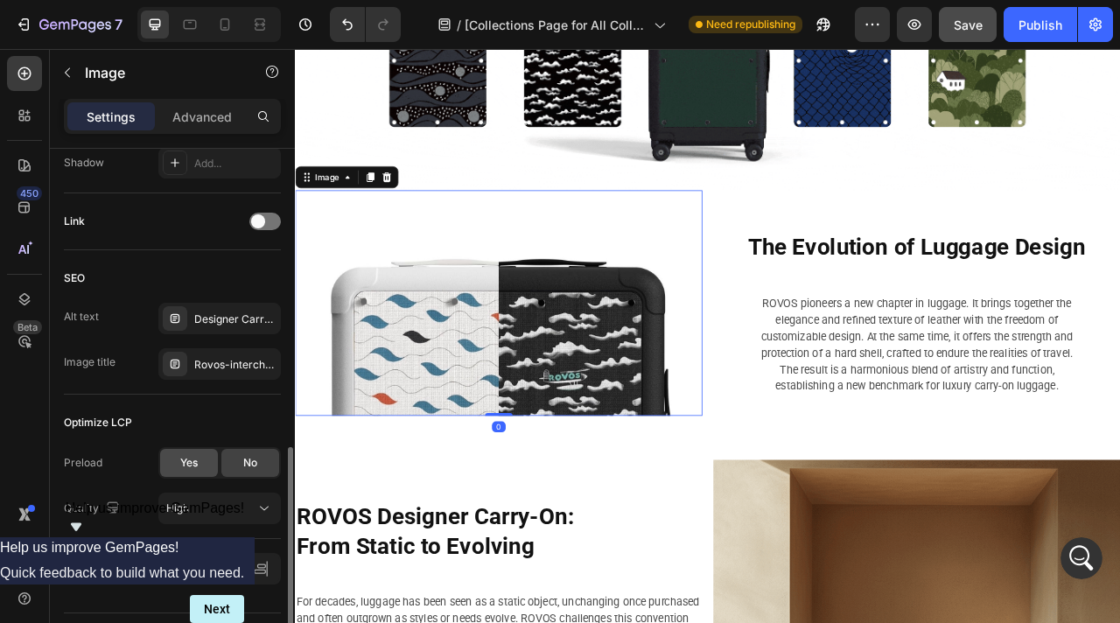
click at [198, 473] on div "Yes" at bounding box center [189, 463] width 58 height 28
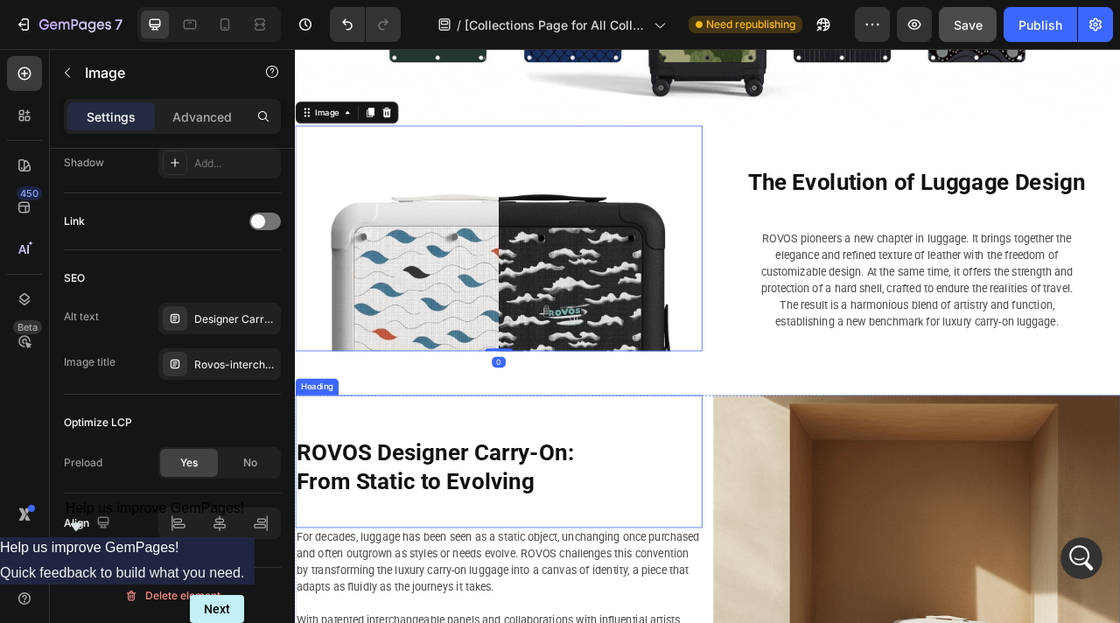
scroll to position [1996, 0]
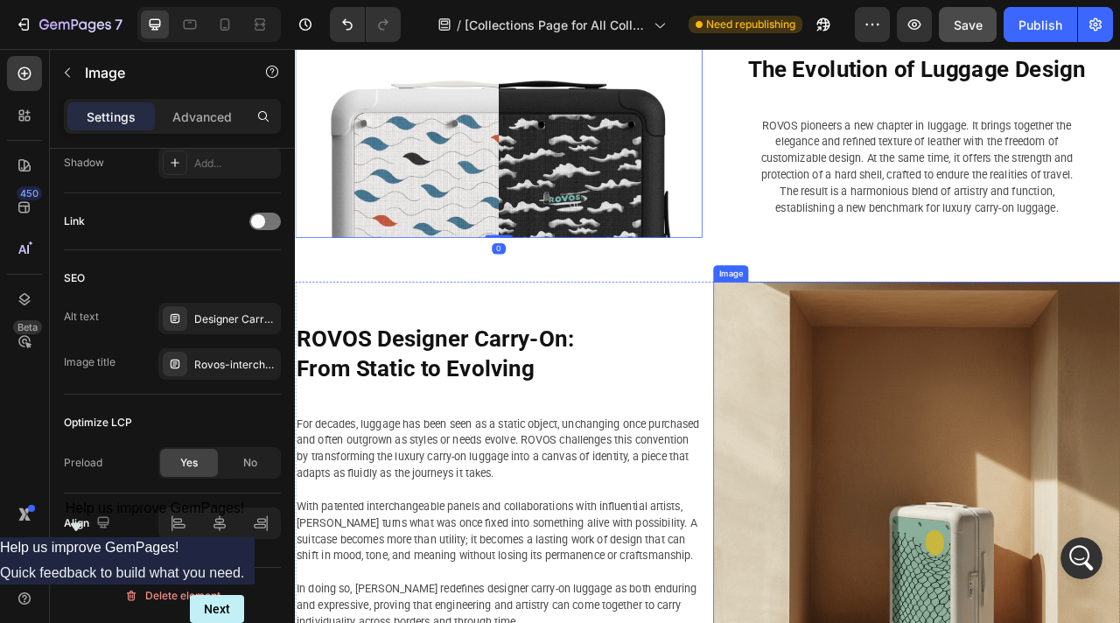
click at [1023, 529] on img at bounding box center [1086, 604] width 518 height 518
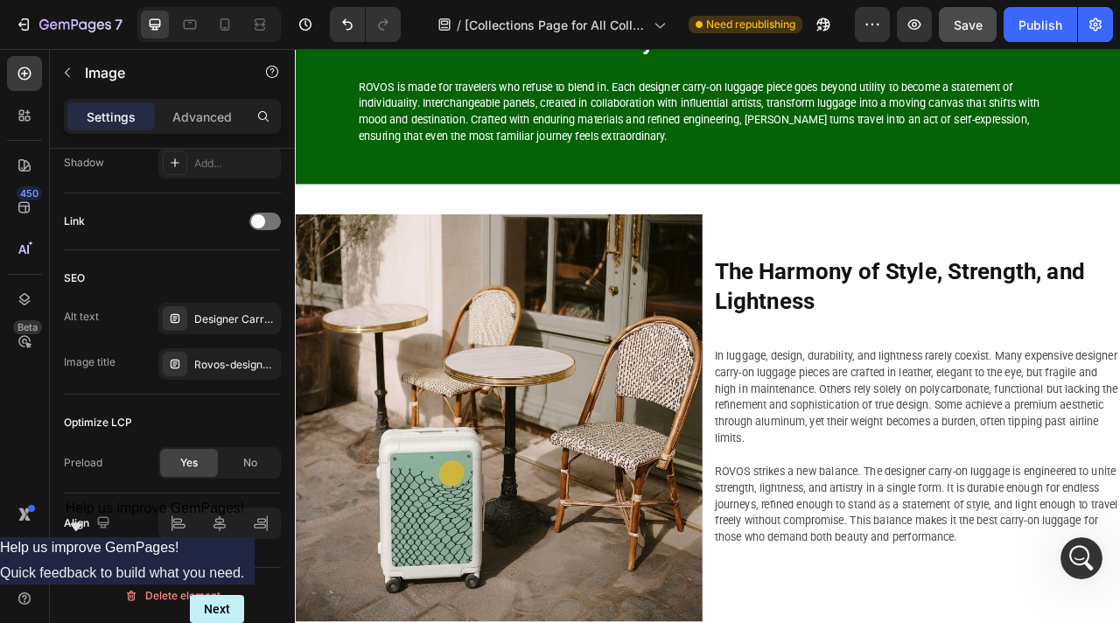
scroll to position [4500, 0]
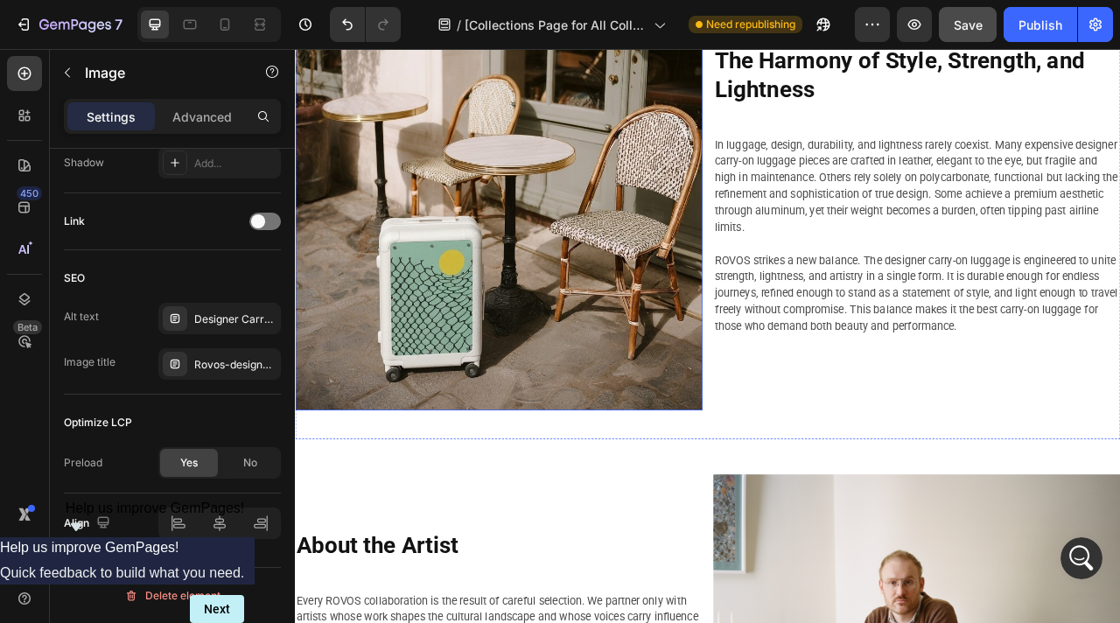
click at [583, 381] on img at bounding box center [554, 249] width 518 height 518
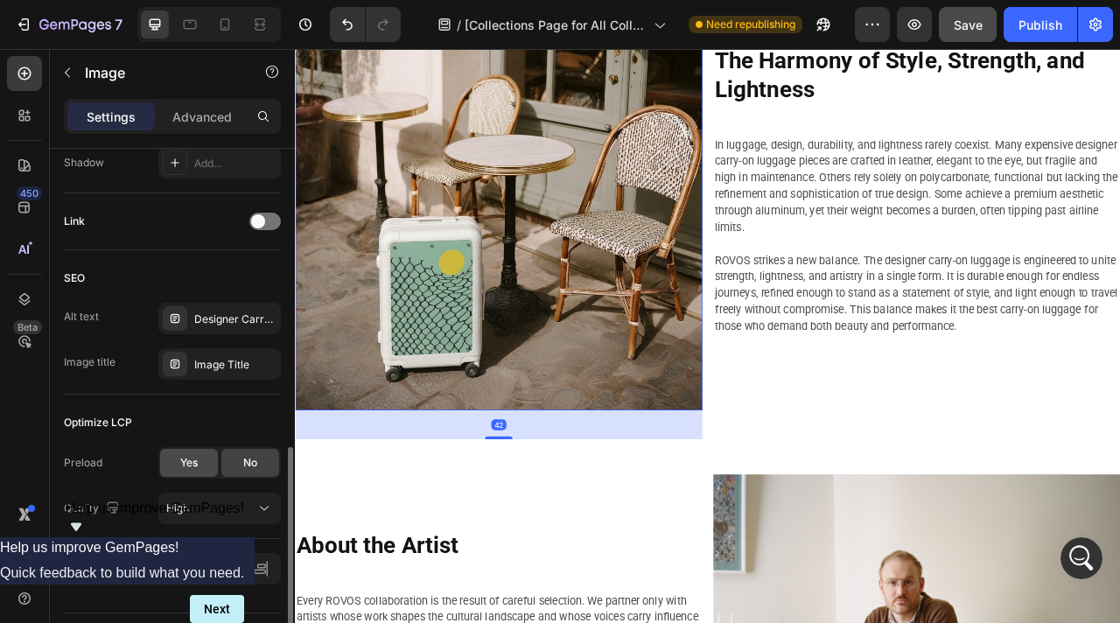
click at [184, 463] on span "Yes" at bounding box center [189, 463] width 18 height 16
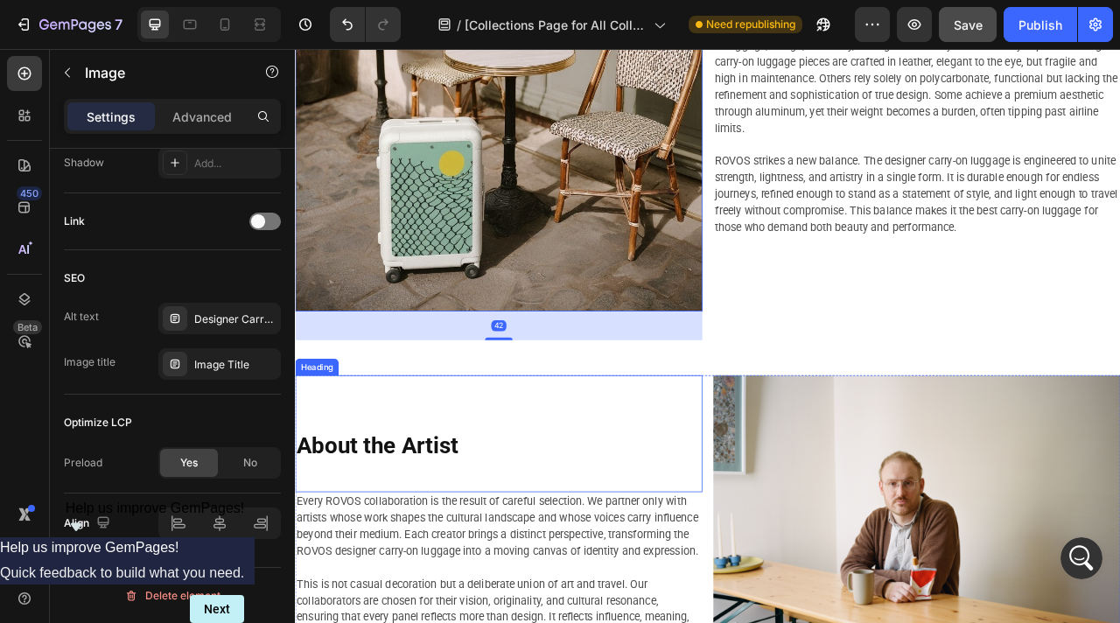
scroll to position [4838, 0]
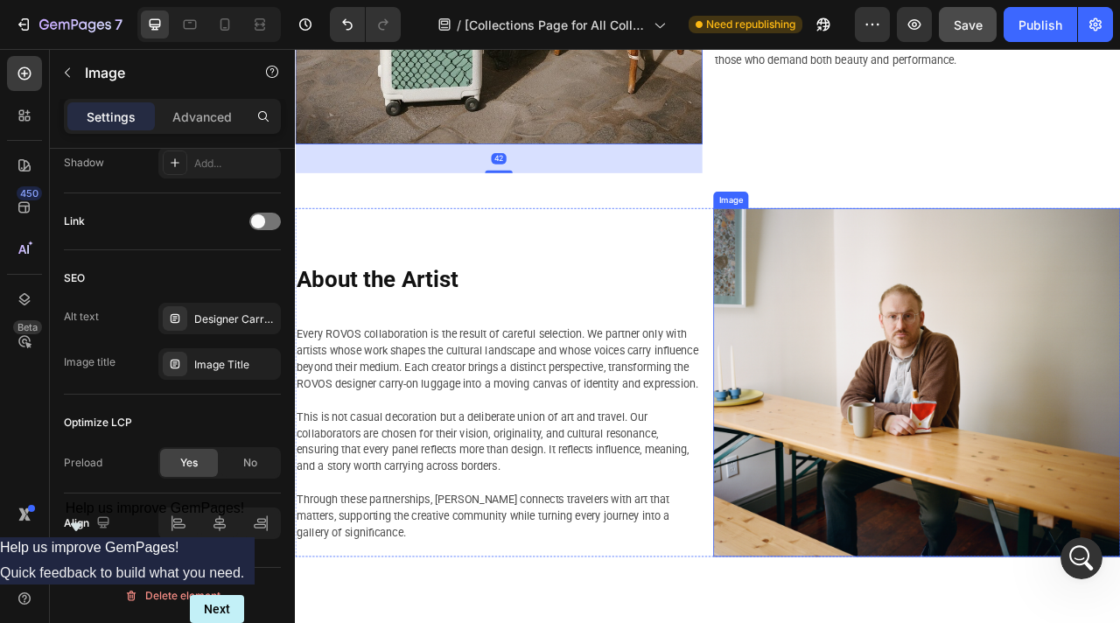
click at [1007, 458] on img at bounding box center [1086, 473] width 518 height 444
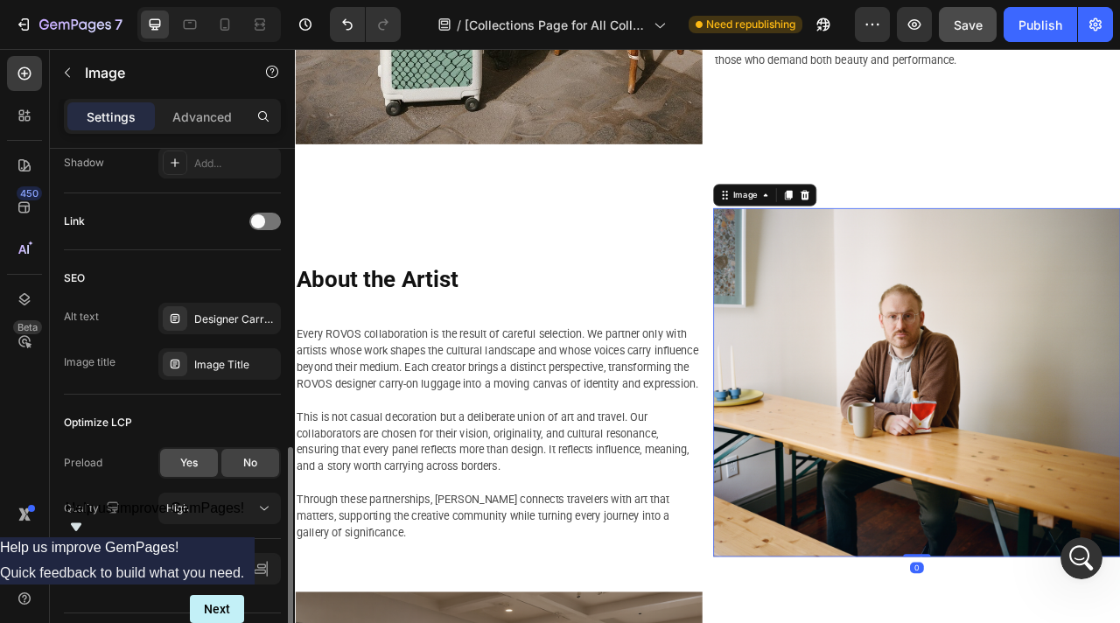
click at [187, 468] on span "Yes" at bounding box center [189, 463] width 18 height 16
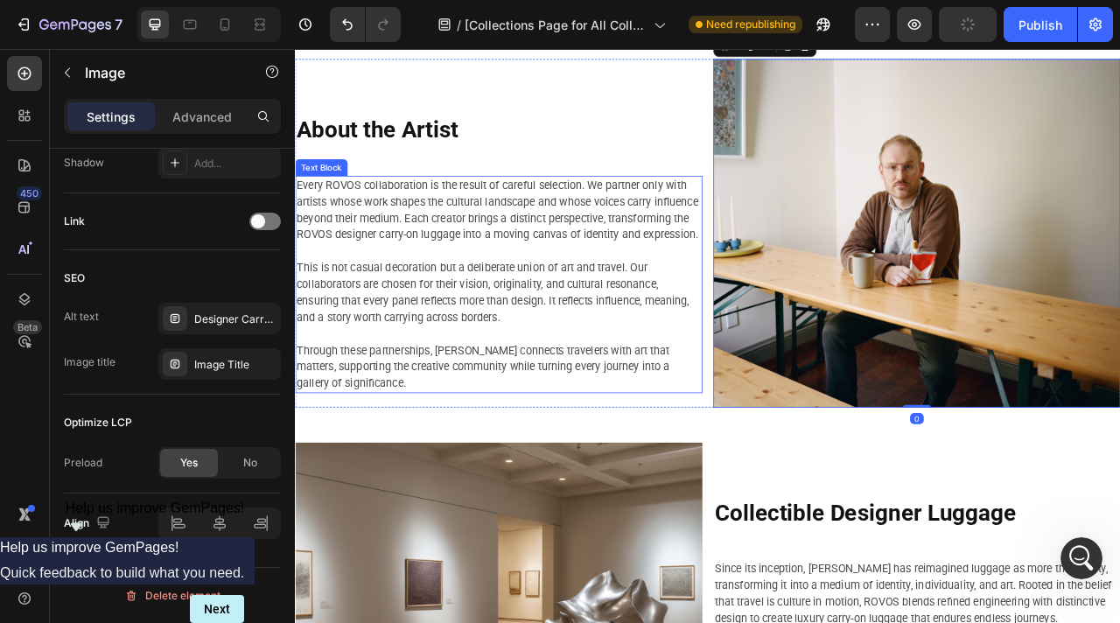
scroll to position [5089, 0]
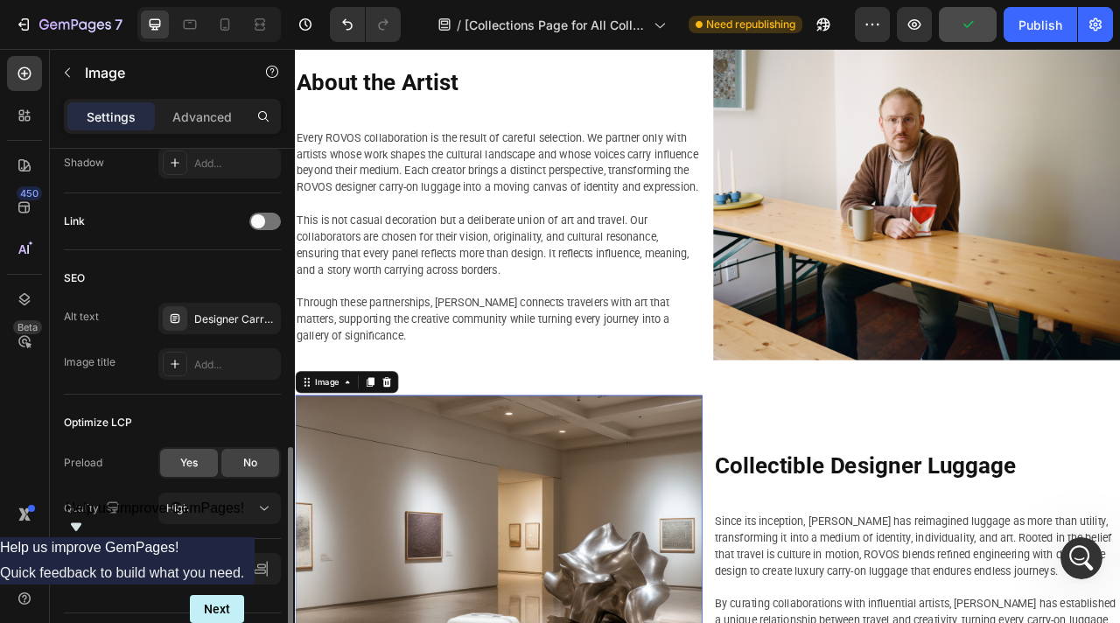
click at [189, 462] on span "Yes" at bounding box center [189, 463] width 18 height 16
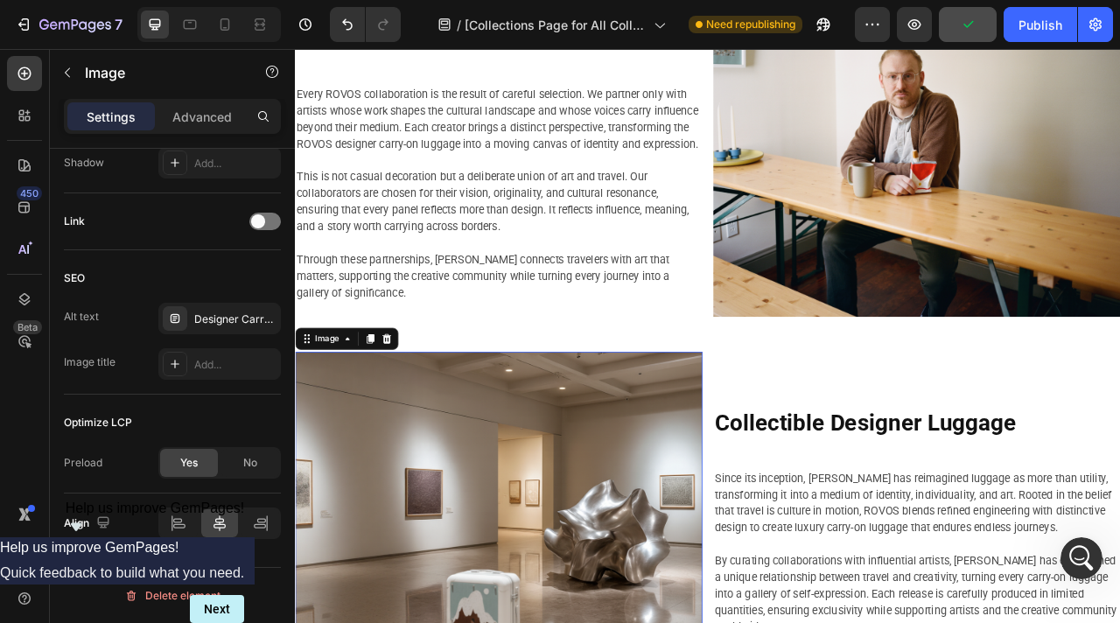
scroll to position [5136, 0]
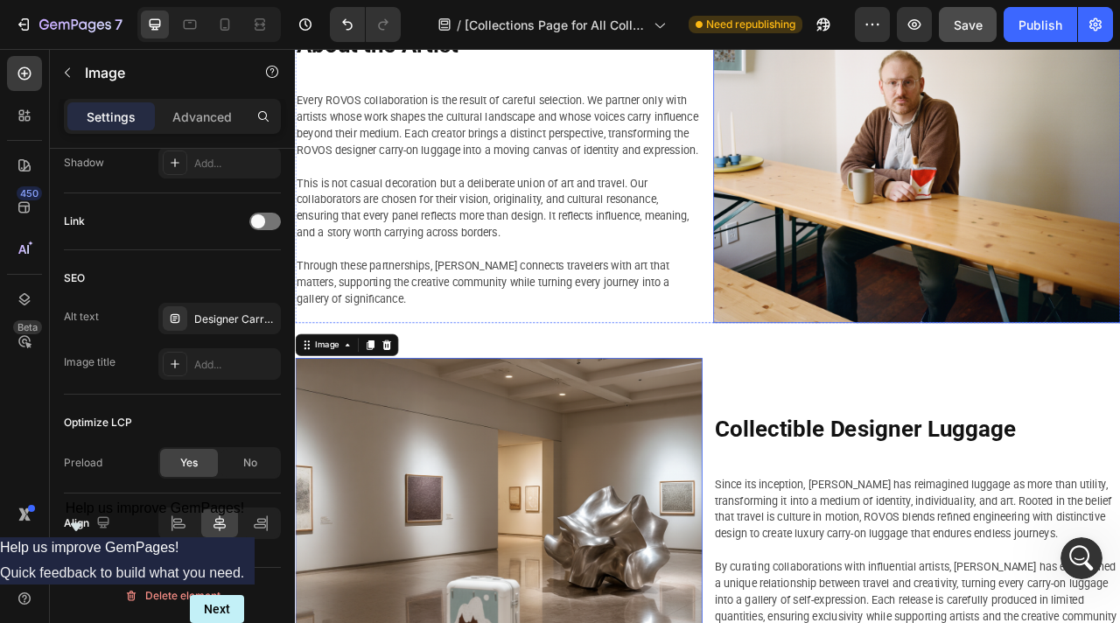
click at [943, 235] on img at bounding box center [1086, 176] width 518 height 444
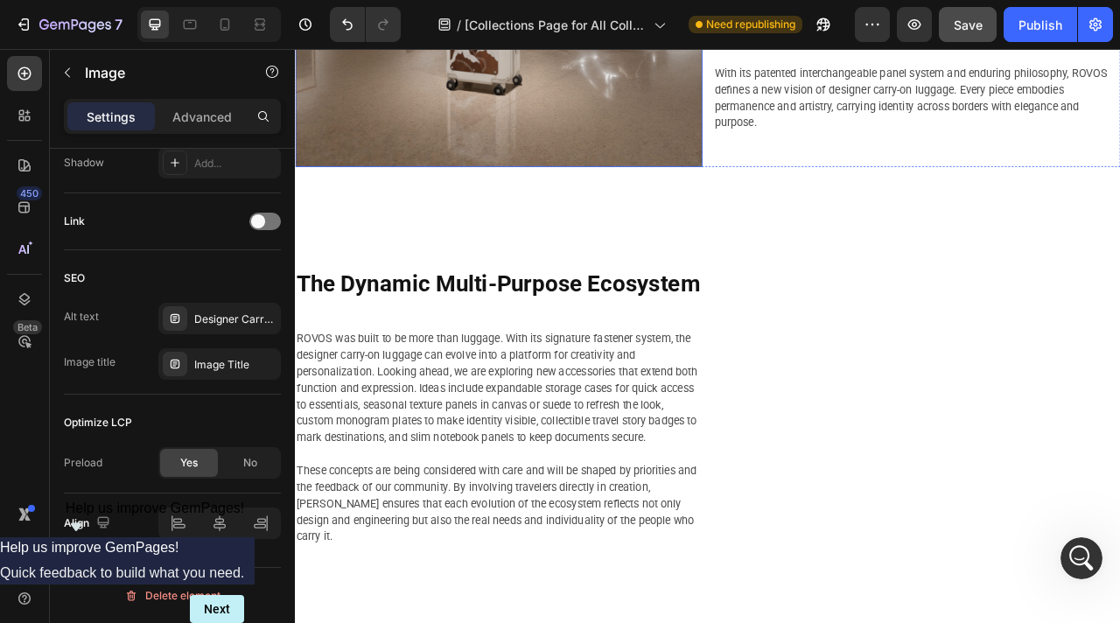
scroll to position [5931, 0]
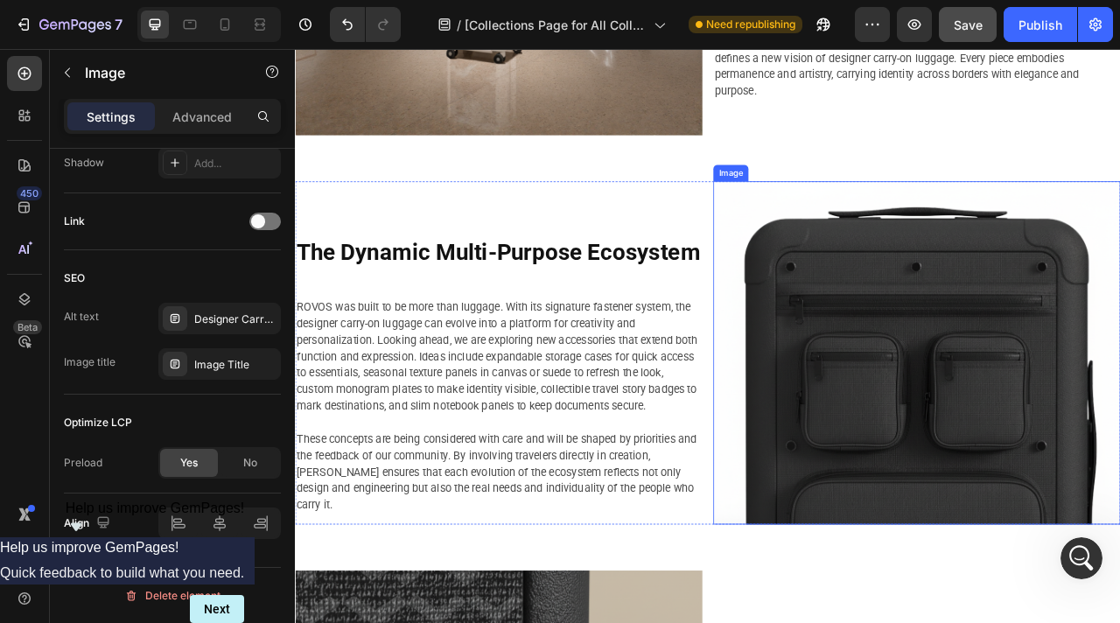
click at [1052, 365] on img at bounding box center [1086, 436] width 518 height 438
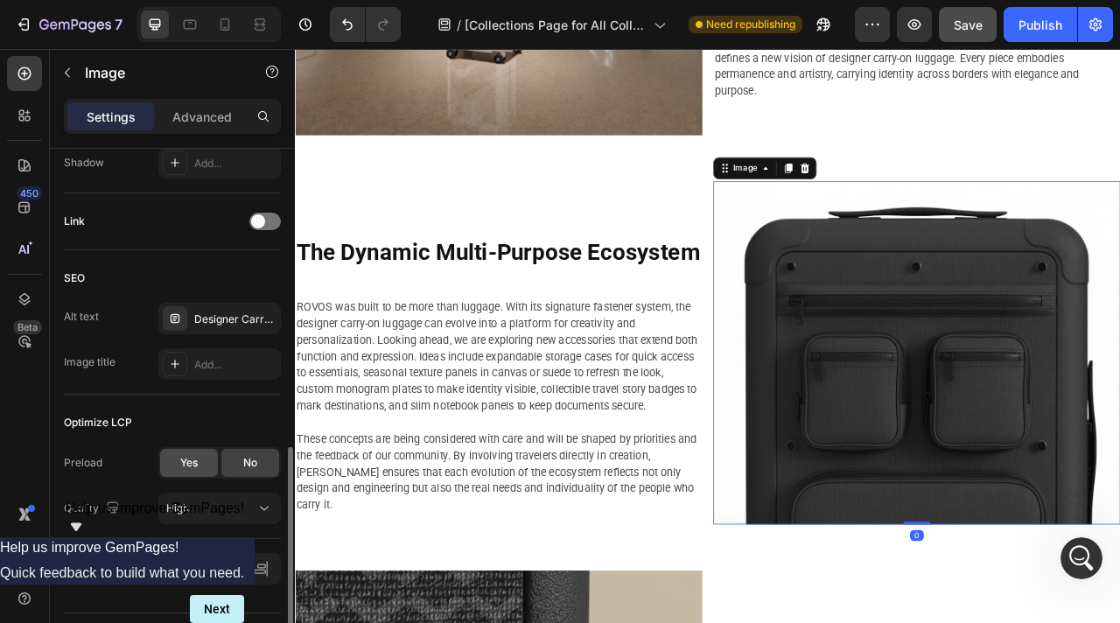
click at [187, 473] on div "Yes" at bounding box center [189, 463] width 58 height 28
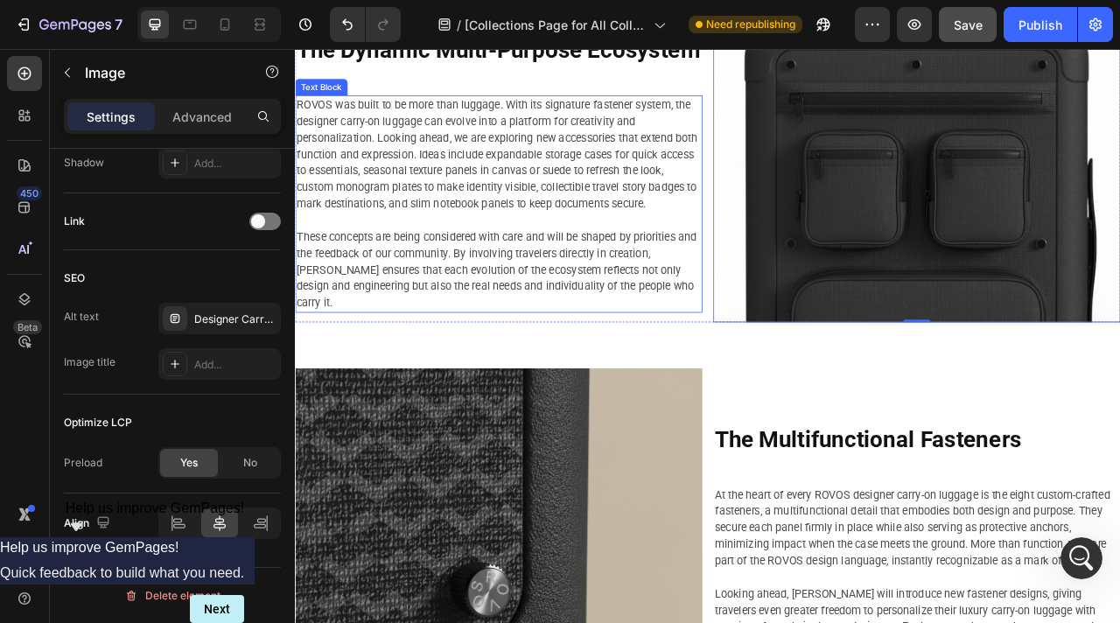
scroll to position [6252, 0]
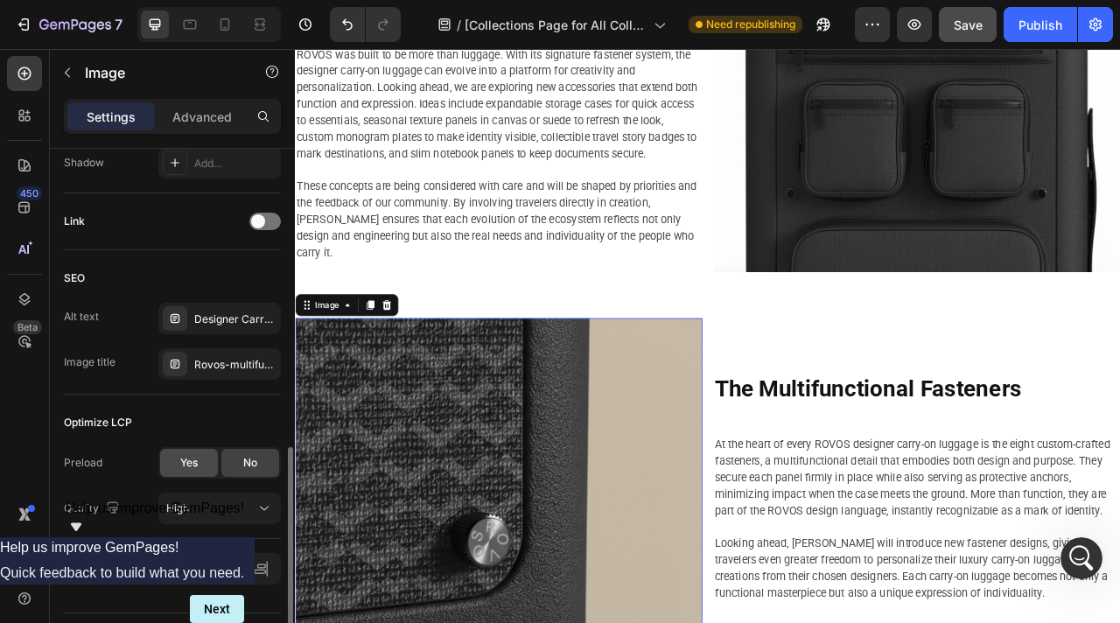
click at [193, 456] on span "Yes" at bounding box center [189, 463] width 18 height 16
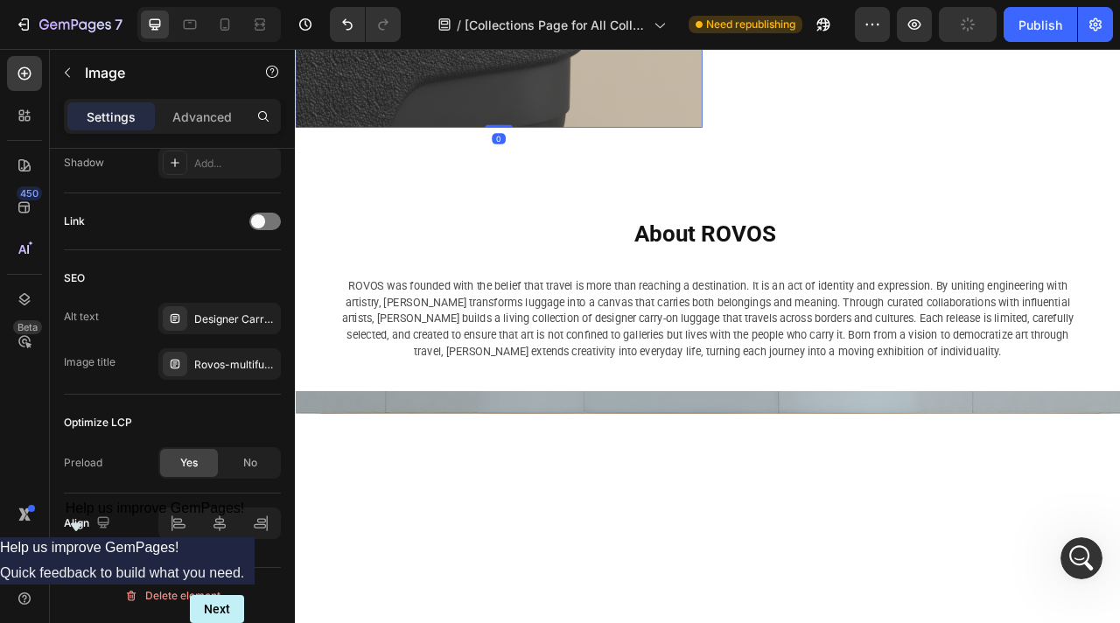
scroll to position [7025, 0]
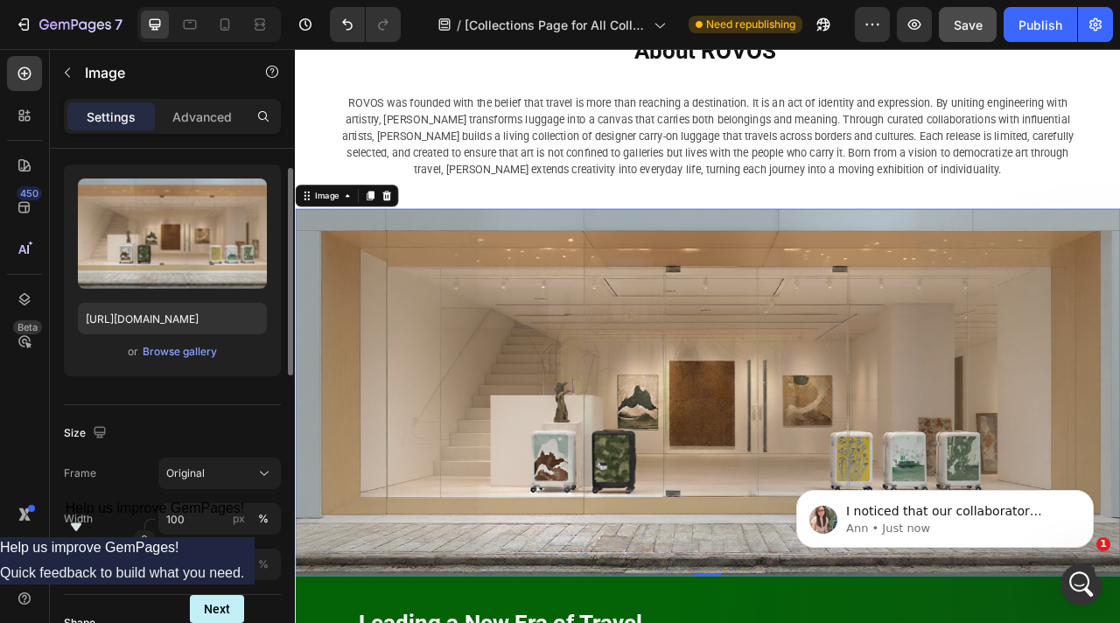
scroll to position [129, 0]
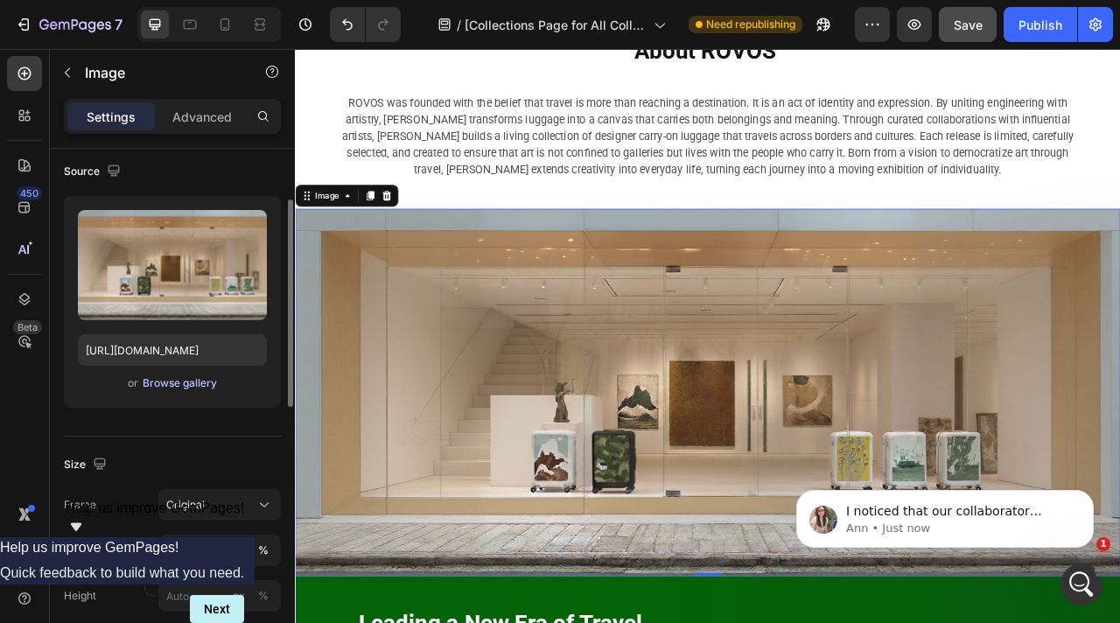
click at [187, 383] on div "Browse gallery" at bounding box center [180, 383] width 74 height 16
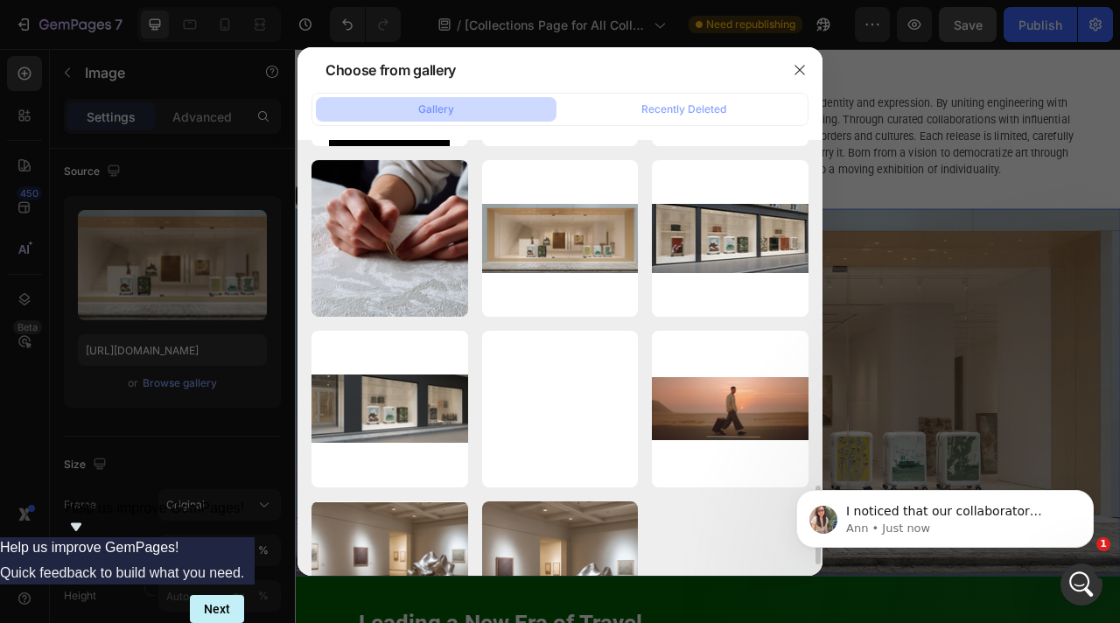
scroll to position [1873, 0]
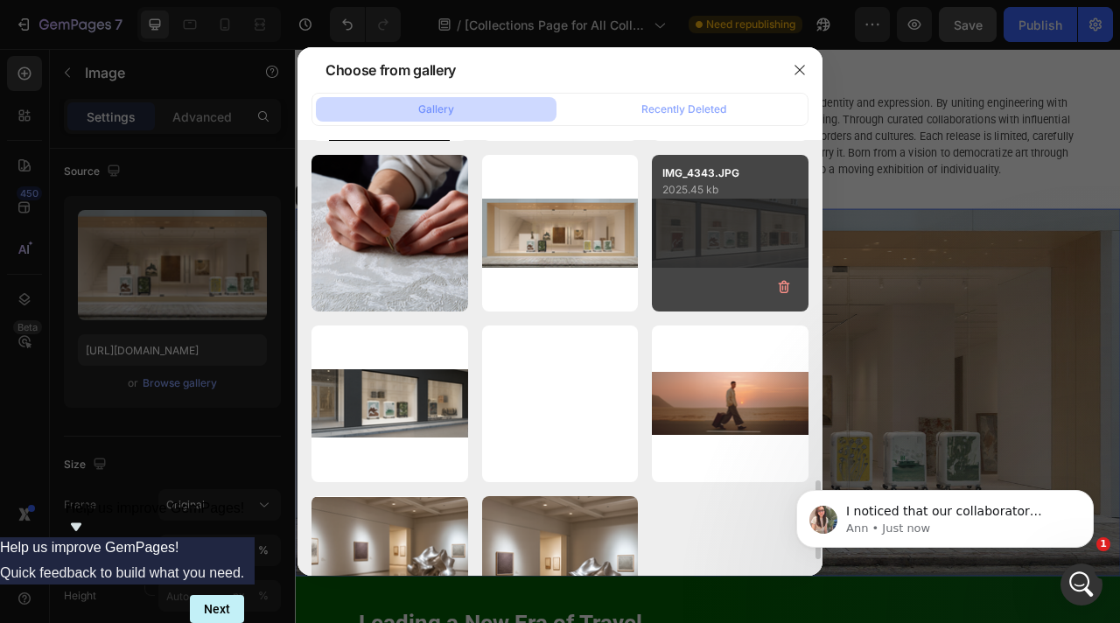
click at [742, 214] on div "IMG_4343.JPG 2025.45 kb" at bounding box center [730, 233] width 157 height 157
type input "https://cdn.shopify.com/s/files/1/0917/7936/7278/files/gempages_571006732801672…"
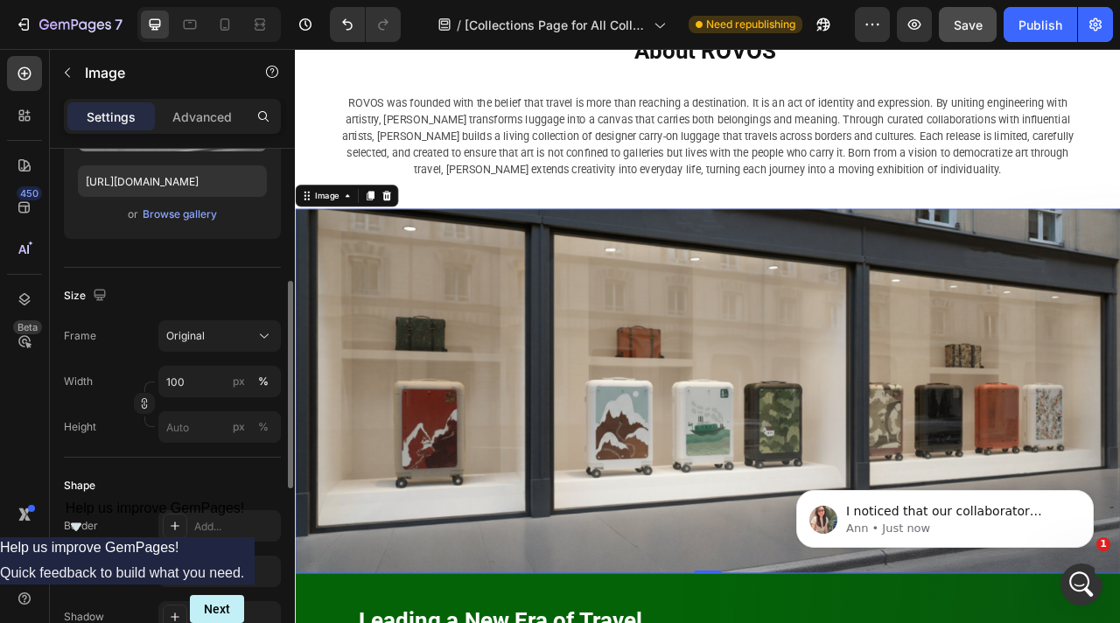
scroll to position [312, 0]
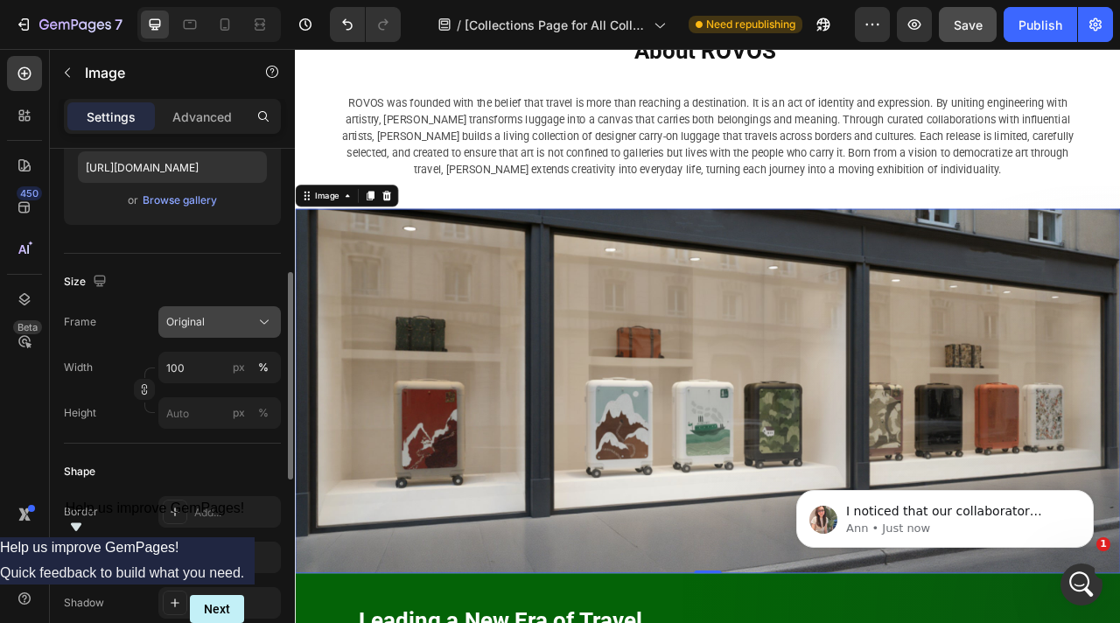
click at [256, 313] on icon at bounding box center [265, 322] width 18 height 18
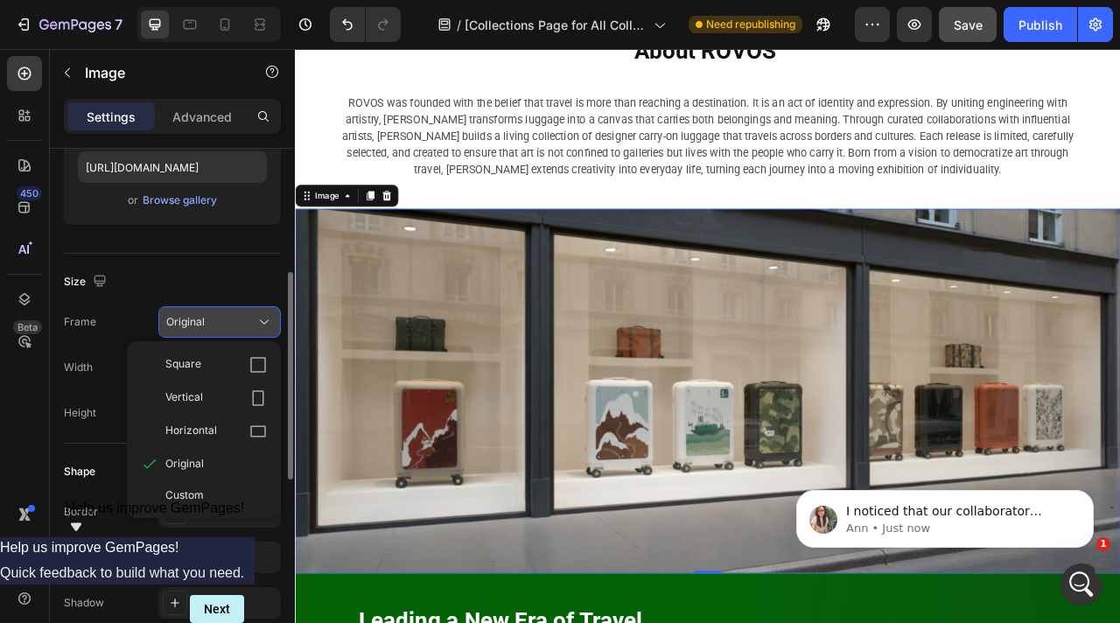
click at [256, 313] on icon at bounding box center [265, 322] width 18 height 18
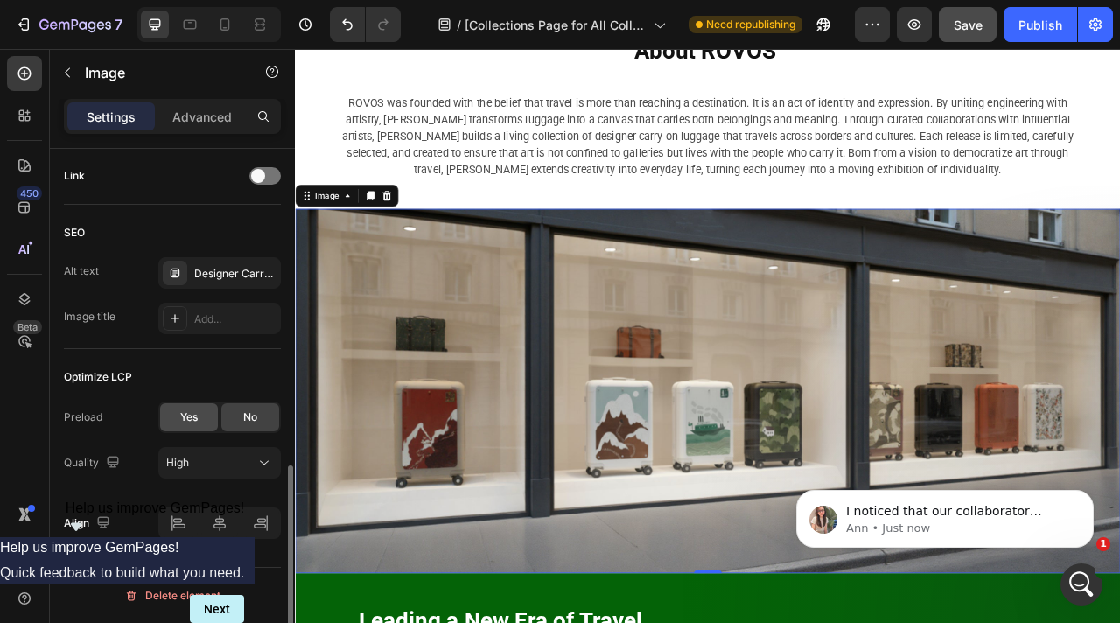
click at [191, 417] on span "Yes" at bounding box center [189, 418] width 18 height 16
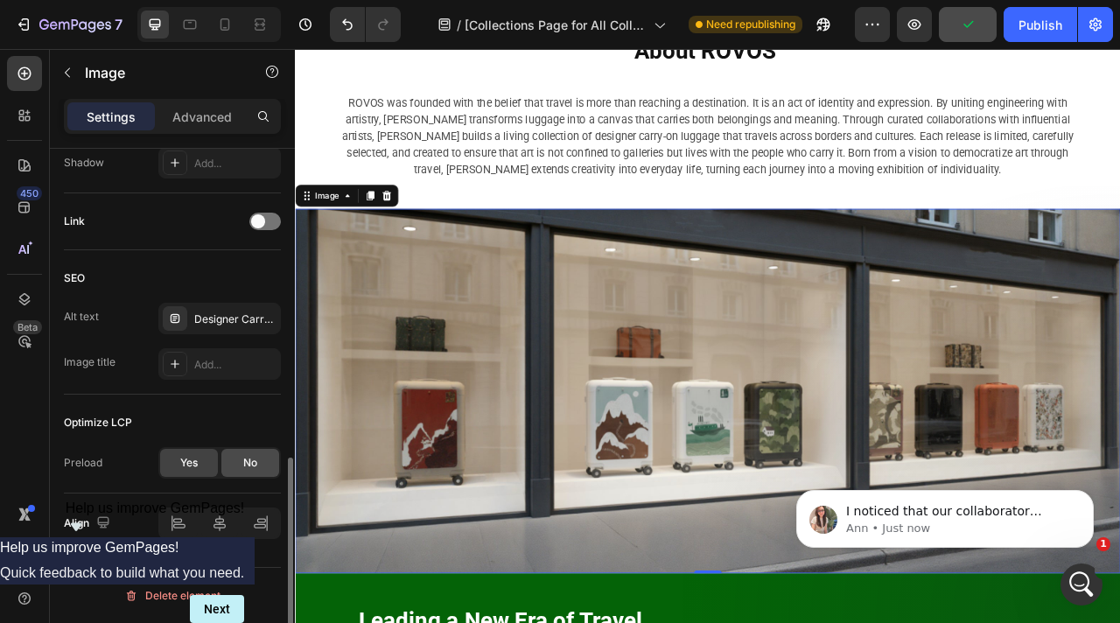
click at [257, 466] on div "No" at bounding box center [250, 463] width 58 height 28
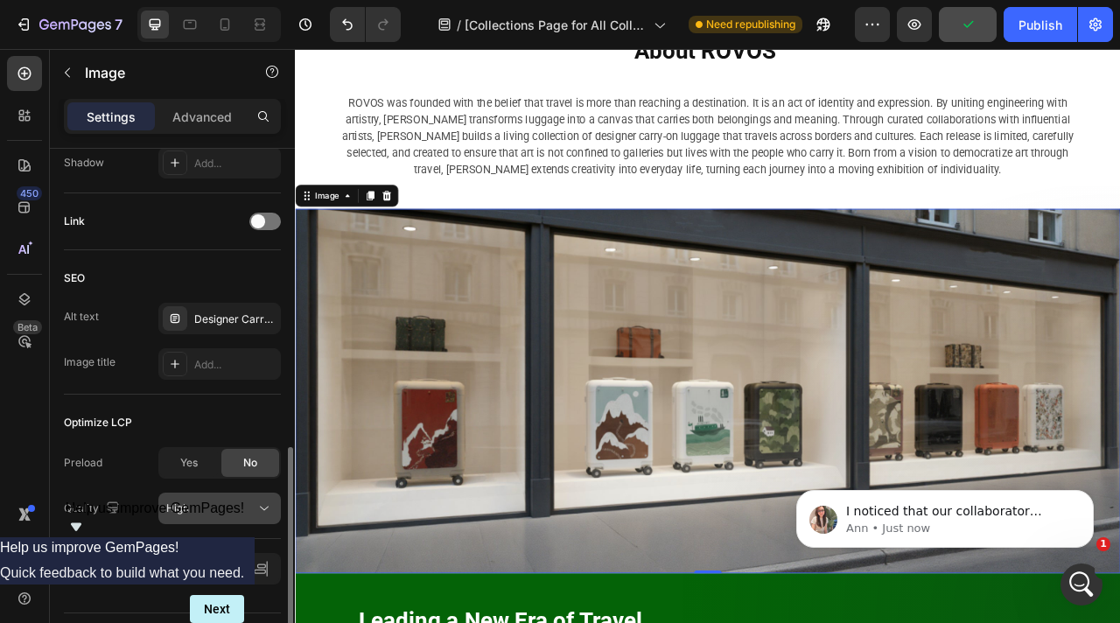
click at [245, 504] on div "High" at bounding box center [210, 509] width 89 height 16
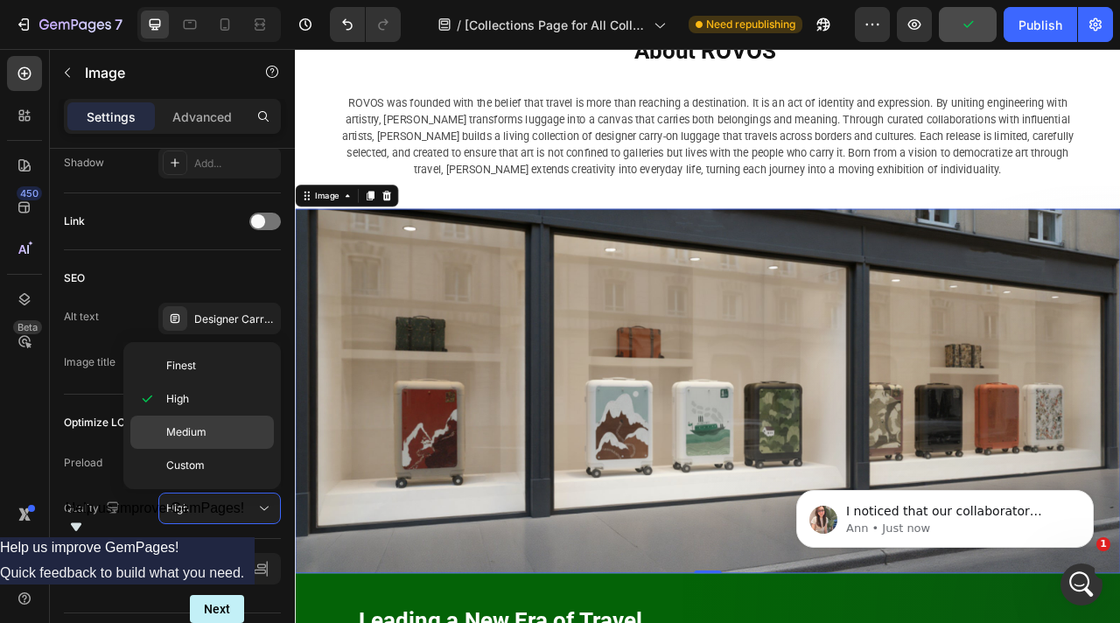
click at [231, 437] on p "Medium" at bounding box center [216, 432] width 100 height 16
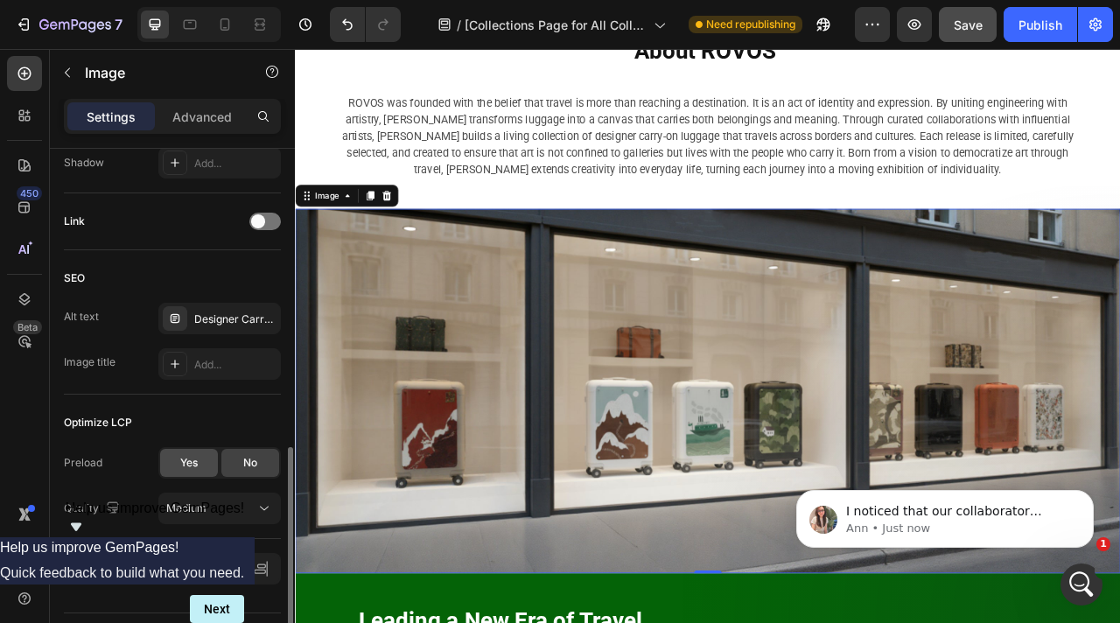
click at [195, 464] on span "Yes" at bounding box center [189, 463] width 18 height 16
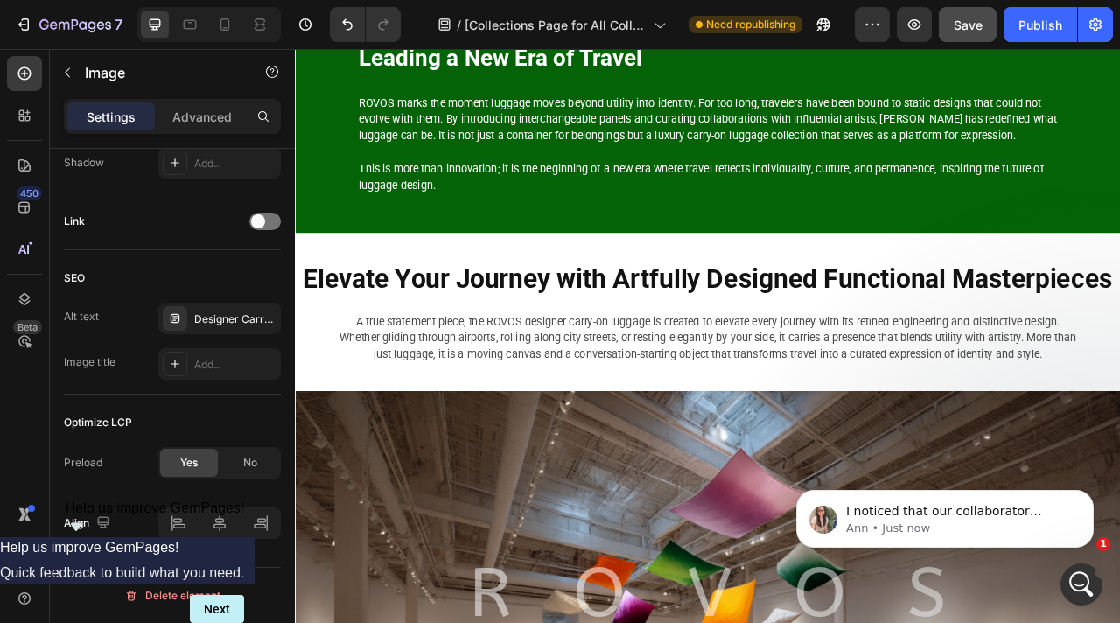
scroll to position [7986, 0]
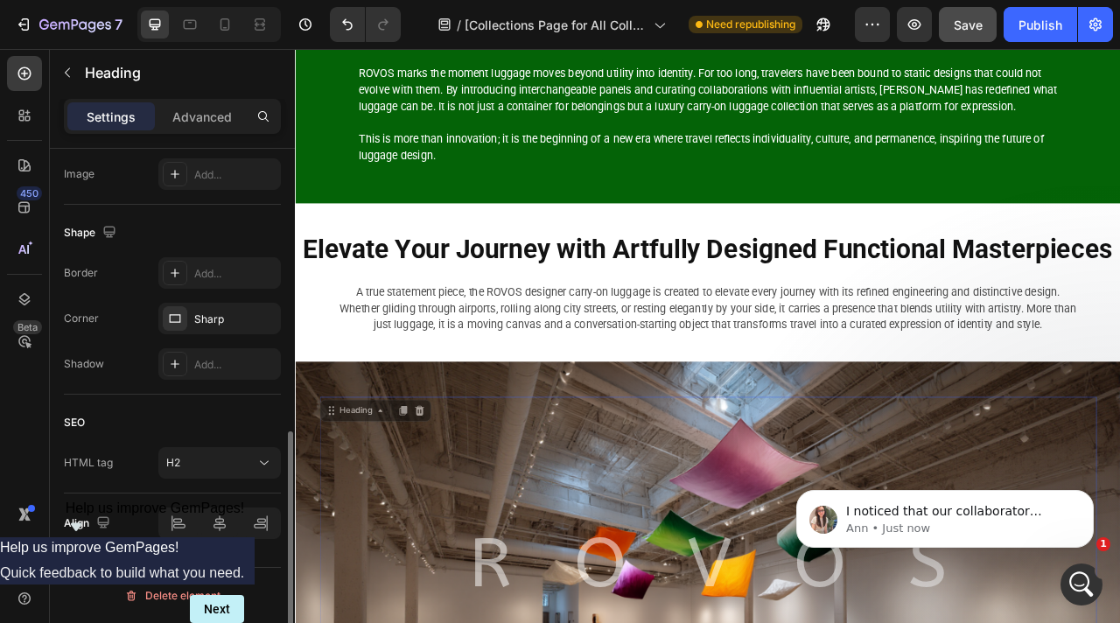
scroll to position [0, 0]
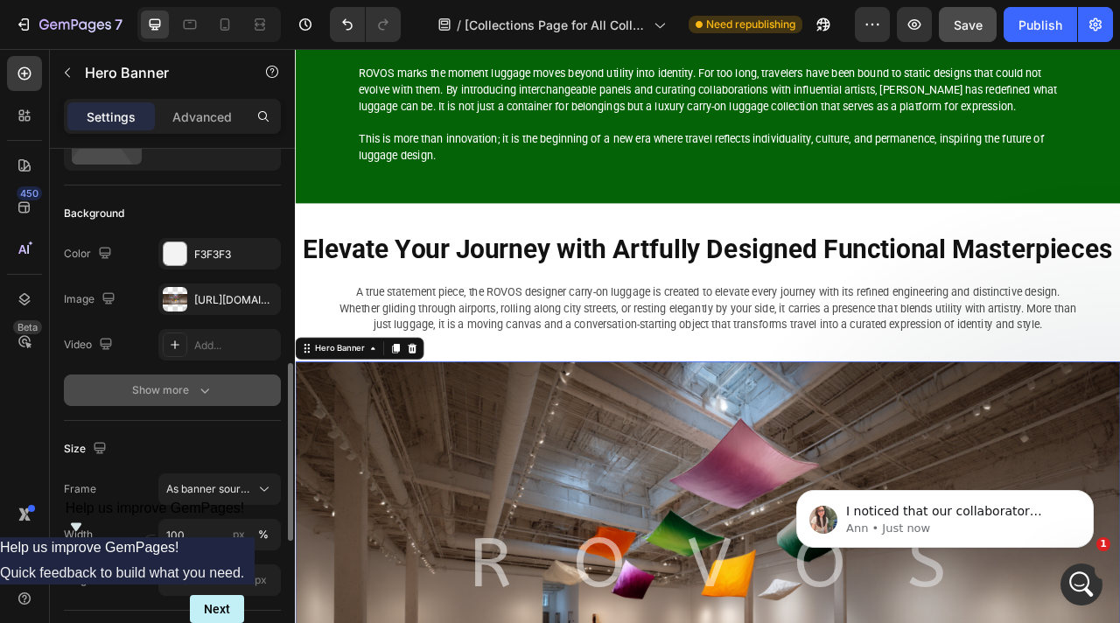
scroll to position [283, 0]
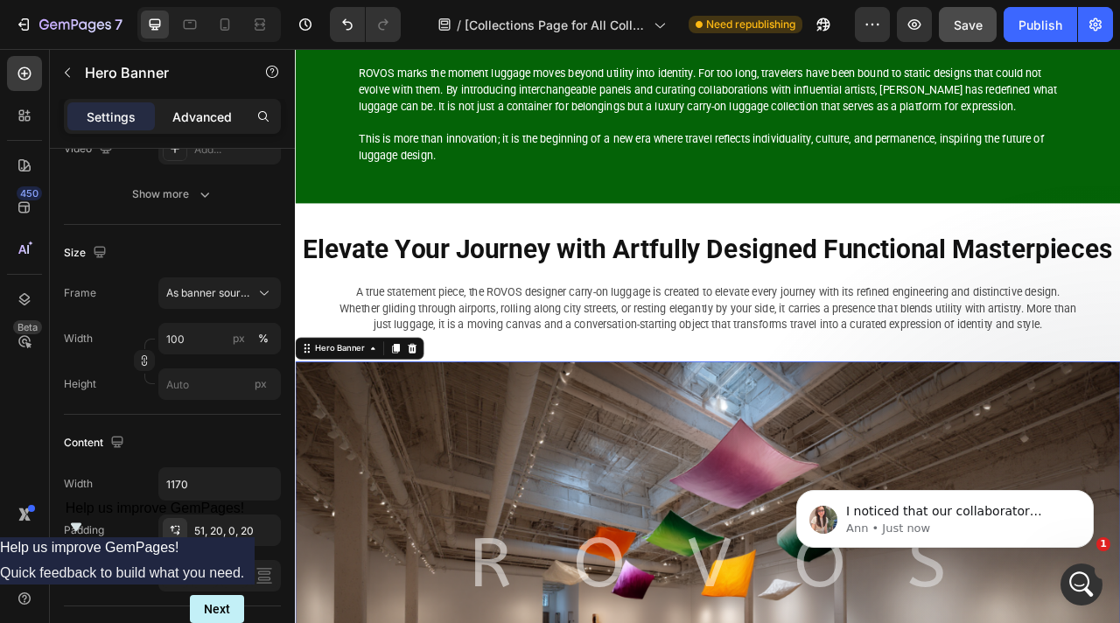
click at [214, 113] on p "Advanced" at bounding box center [202, 117] width 60 height 18
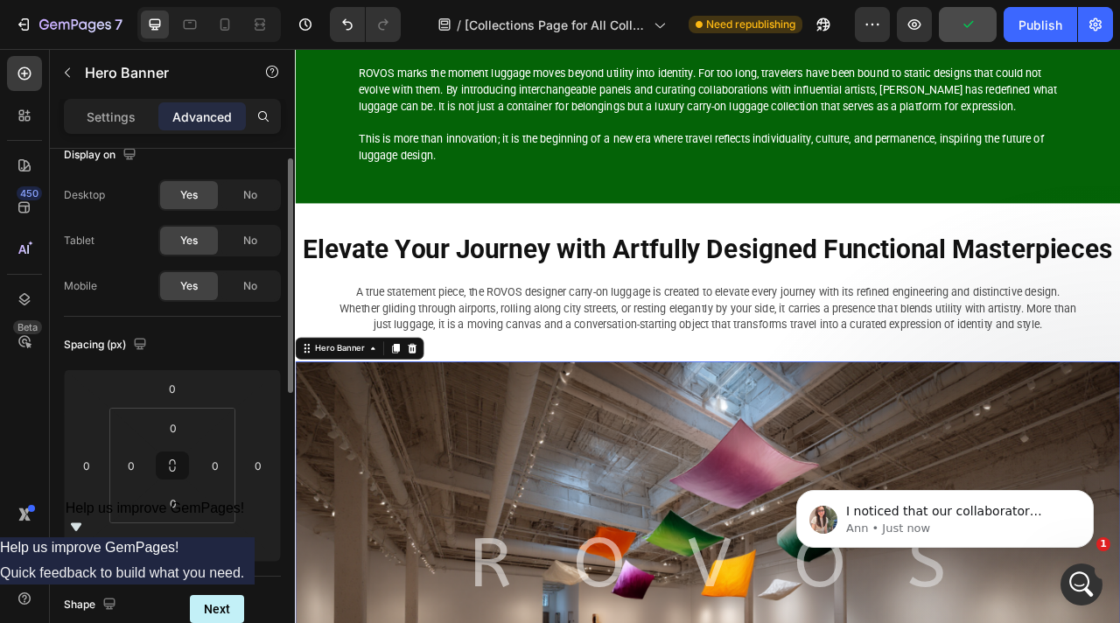
scroll to position [0, 0]
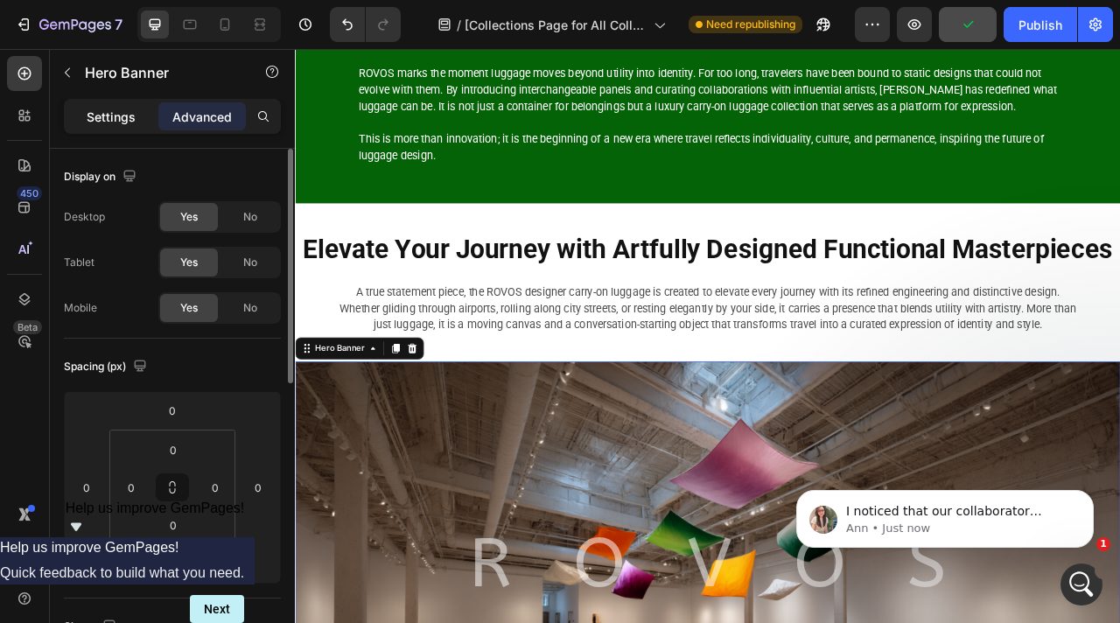
click at [113, 123] on p "Settings" at bounding box center [111, 117] width 49 height 18
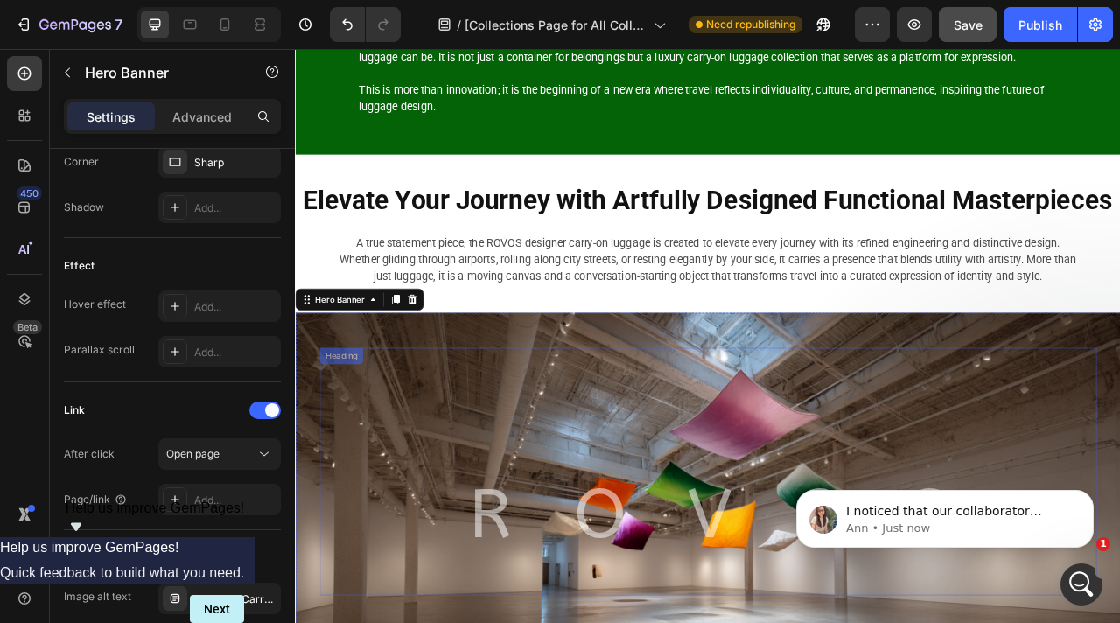
scroll to position [8213, 0]
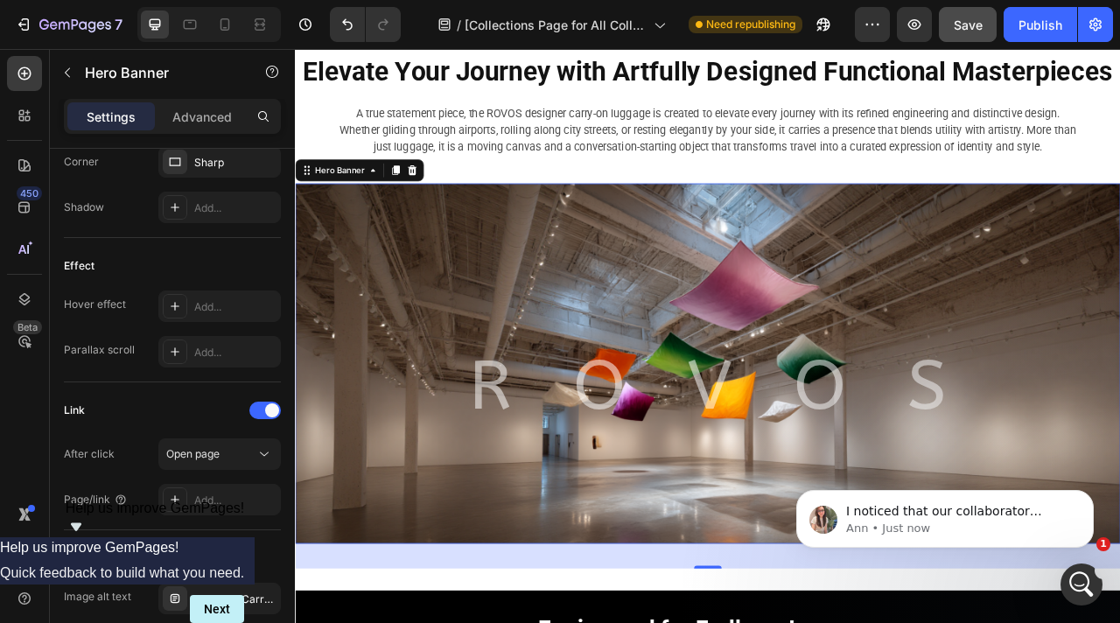
click at [436, 622] on div "Background Image" at bounding box center [820, 449] width 1050 height 459
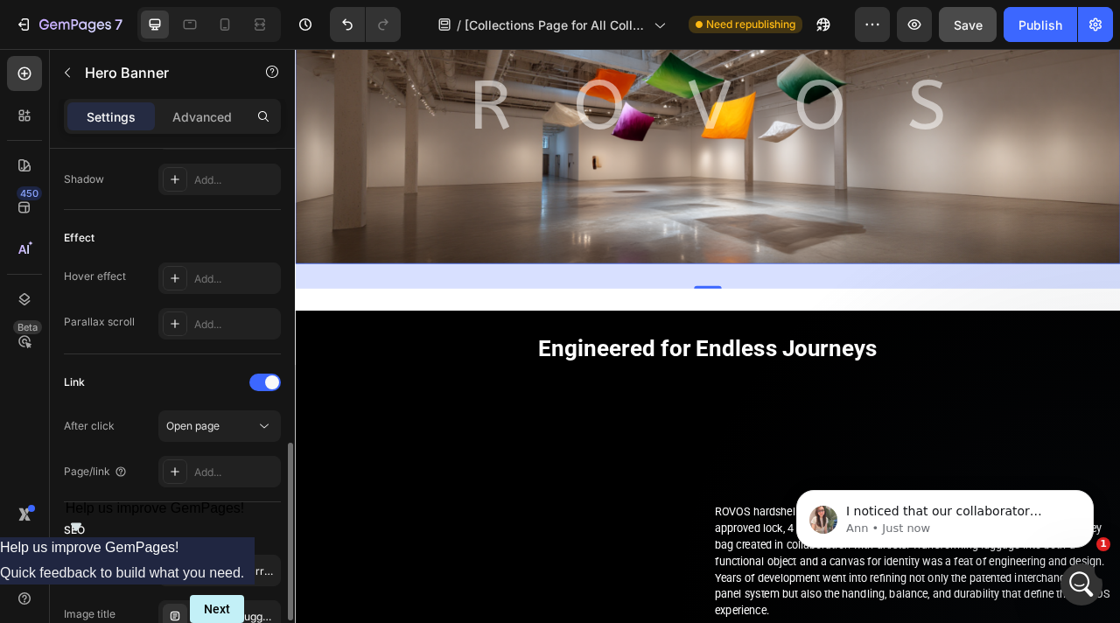
scroll to position [8692, 0]
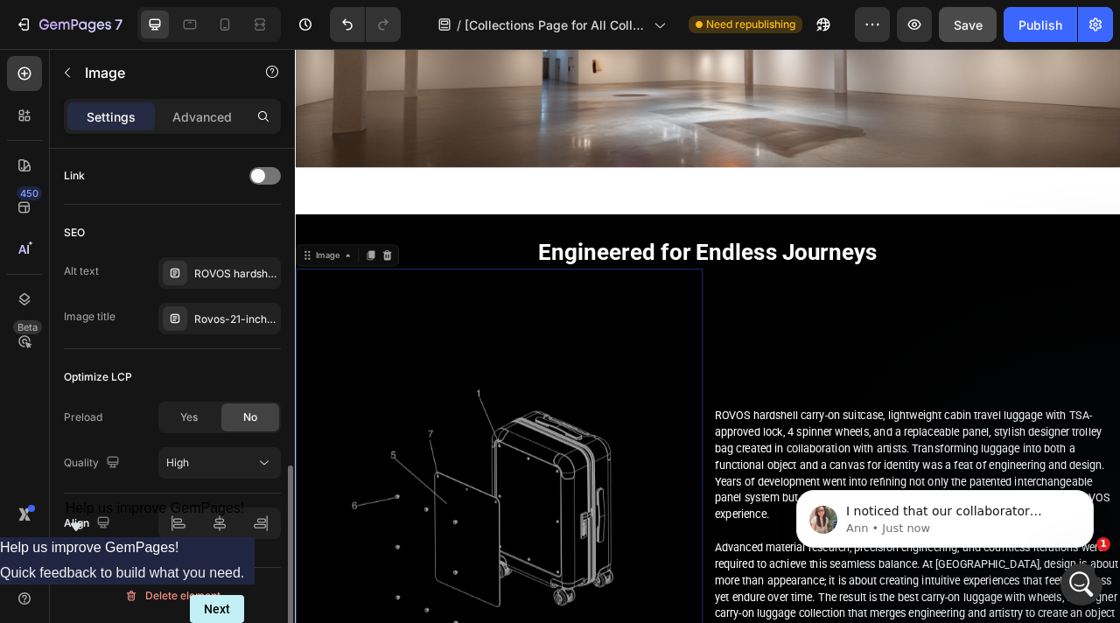
scroll to position [0, 0]
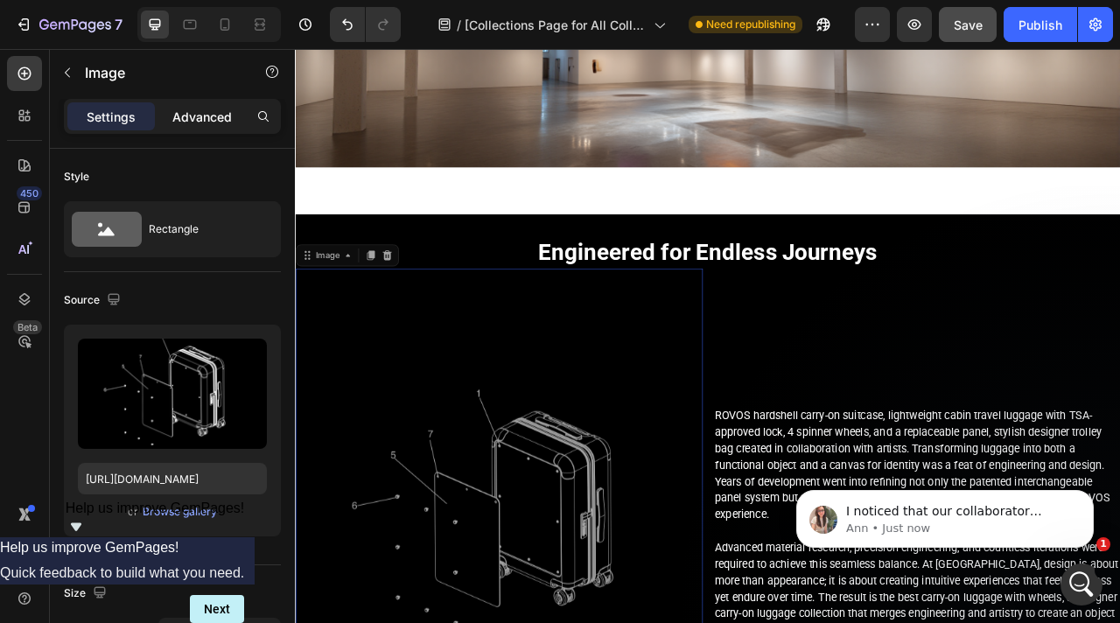
click at [211, 128] on div "Advanced" at bounding box center [202, 116] width 88 height 28
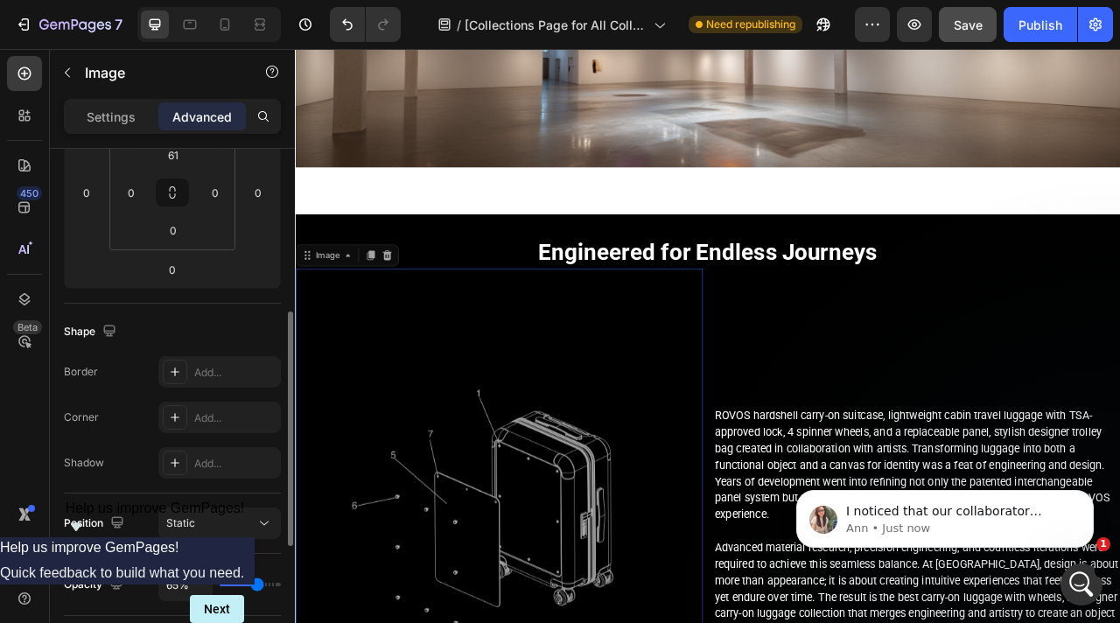
scroll to position [277, 0]
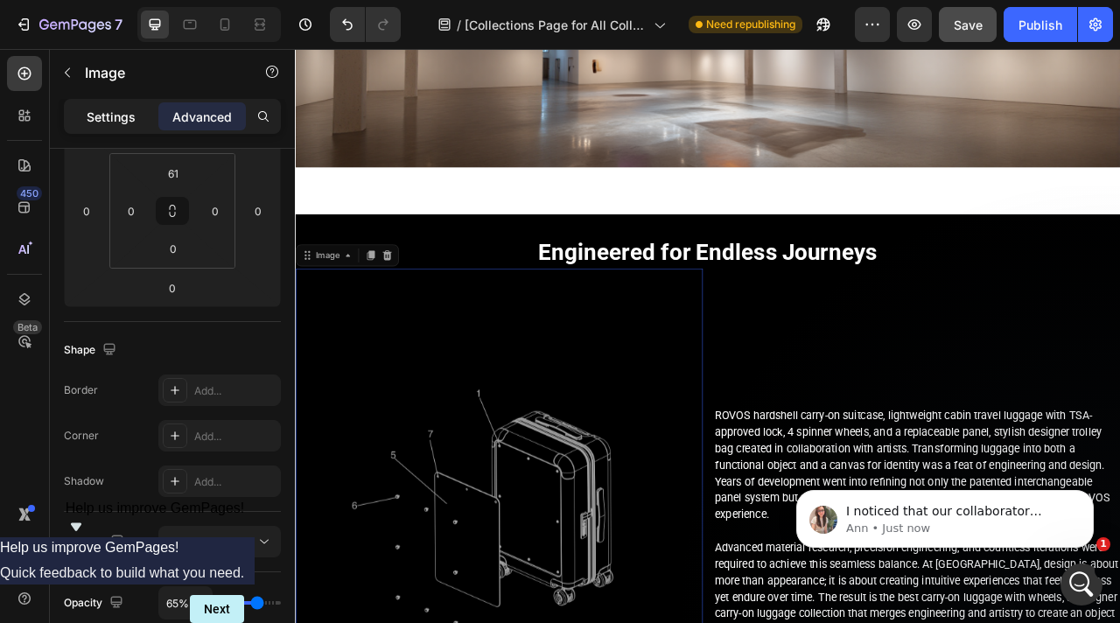
click at [120, 124] on p "Settings" at bounding box center [111, 117] width 49 height 18
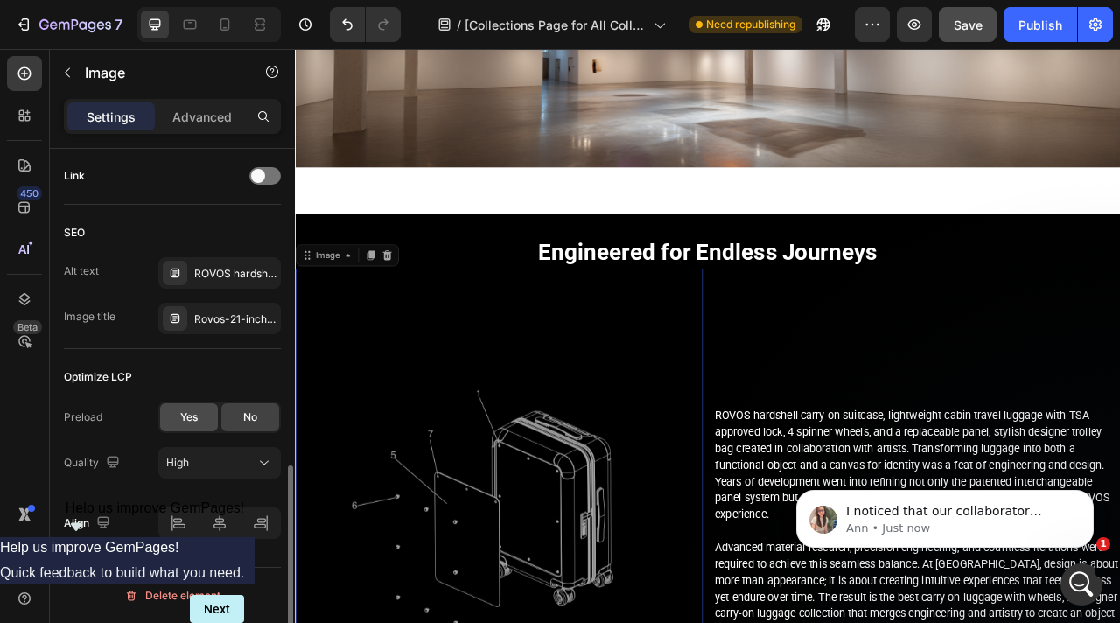
click at [191, 409] on div "Yes" at bounding box center [189, 417] width 58 height 28
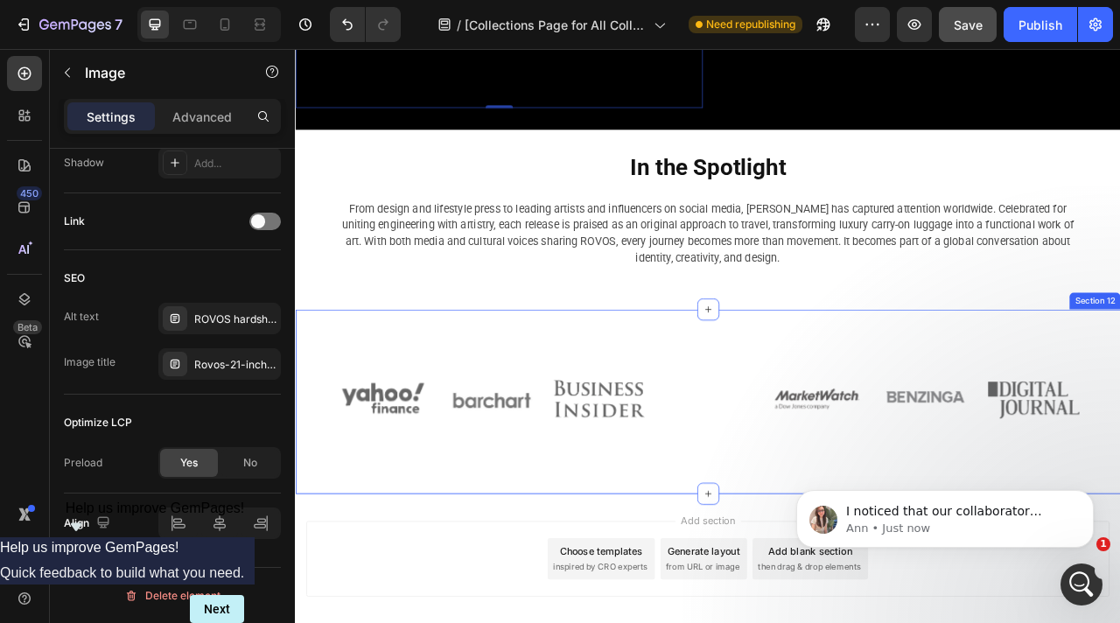
scroll to position [9564, 0]
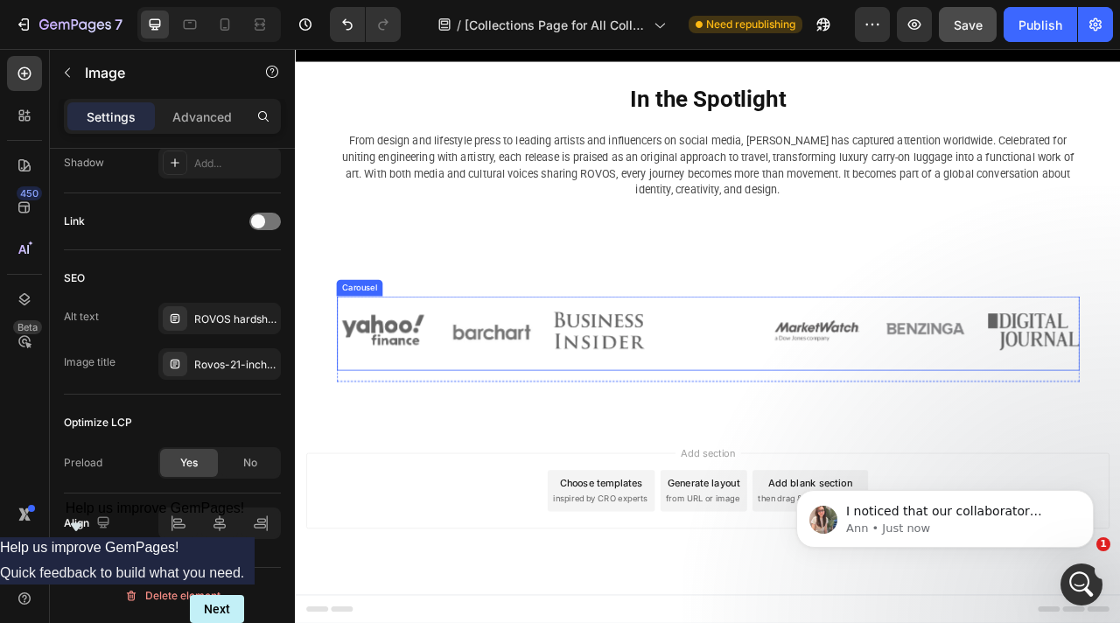
click at [635, 447] on div "Image Image Image Image Image Image Image Carousel" at bounding box center [819, 410] width 945 height 94
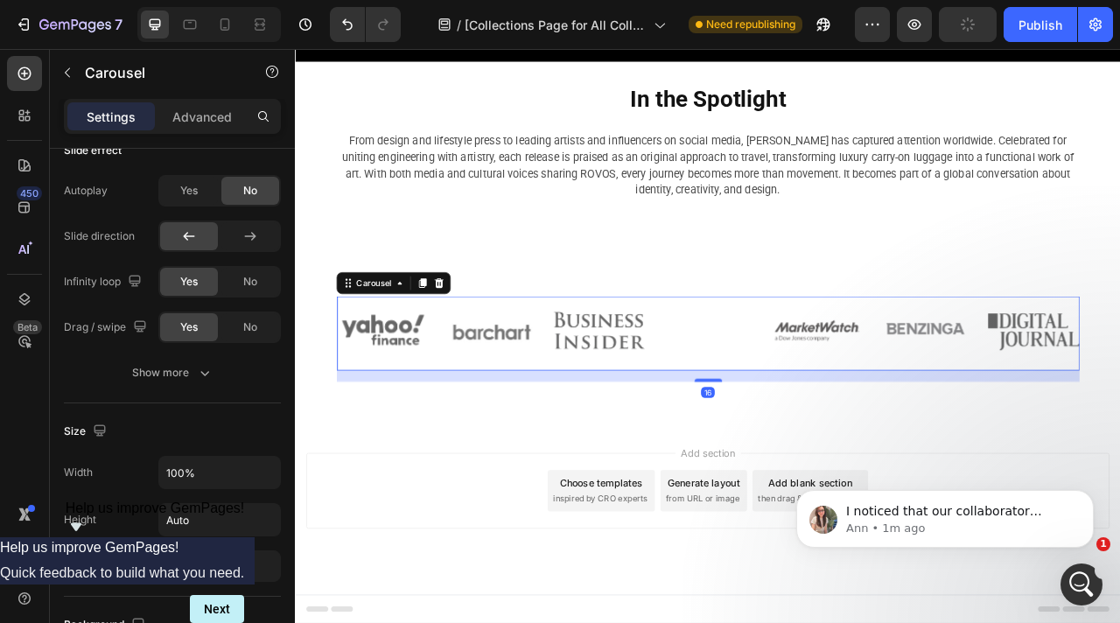
scroll to position [0, 0]
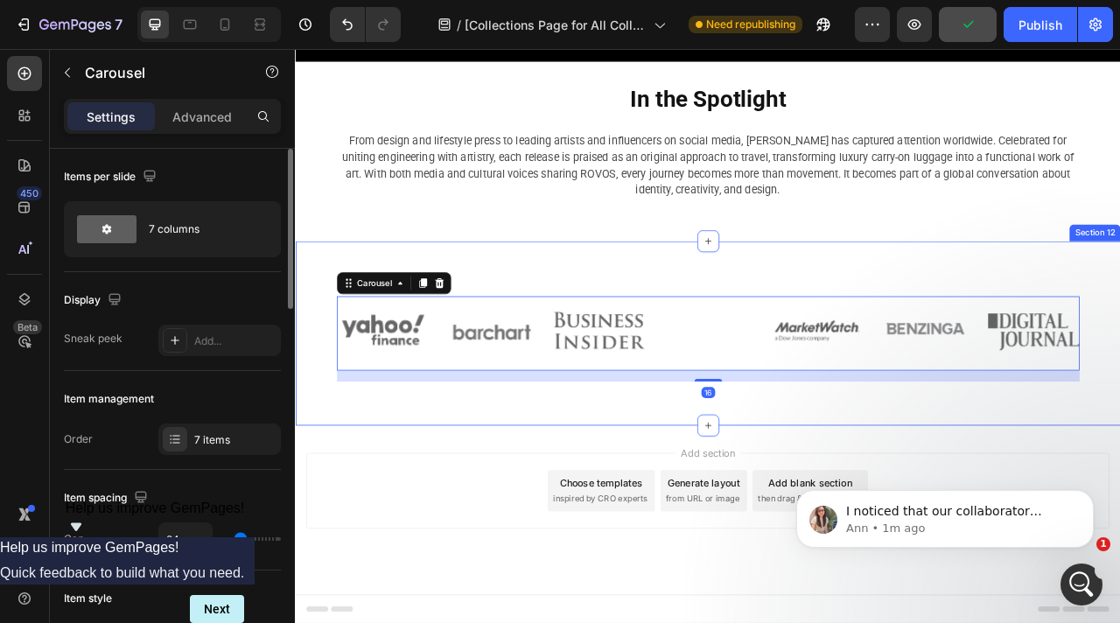
click at [577, 498] on div "Image Image Image Image Image Image Image Carousel 16 Row Section 12" at bounding box center [820, 410] width 1050 height 234
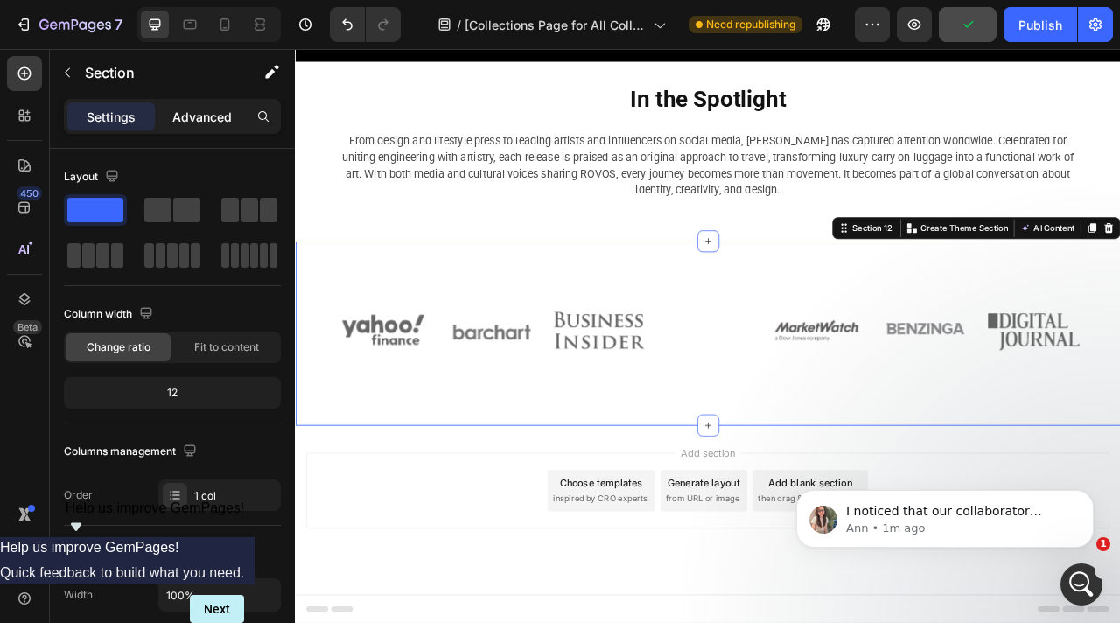
click at [196, 111] on p "Advanced" at bounding box center [202, 117] width 60 height 18
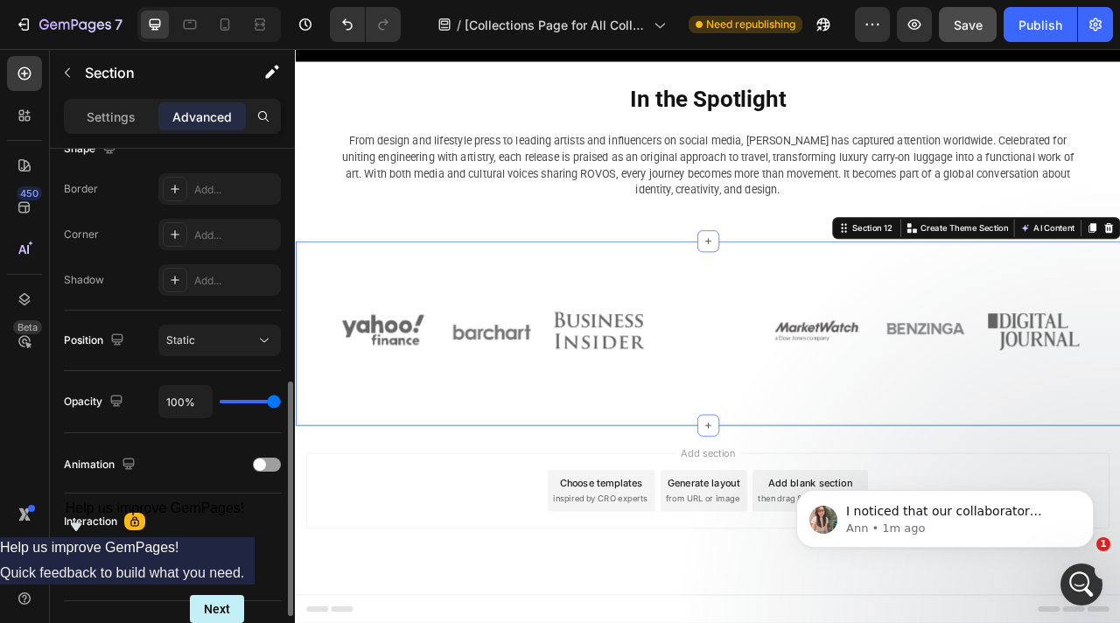
scroll to position [643, 0]
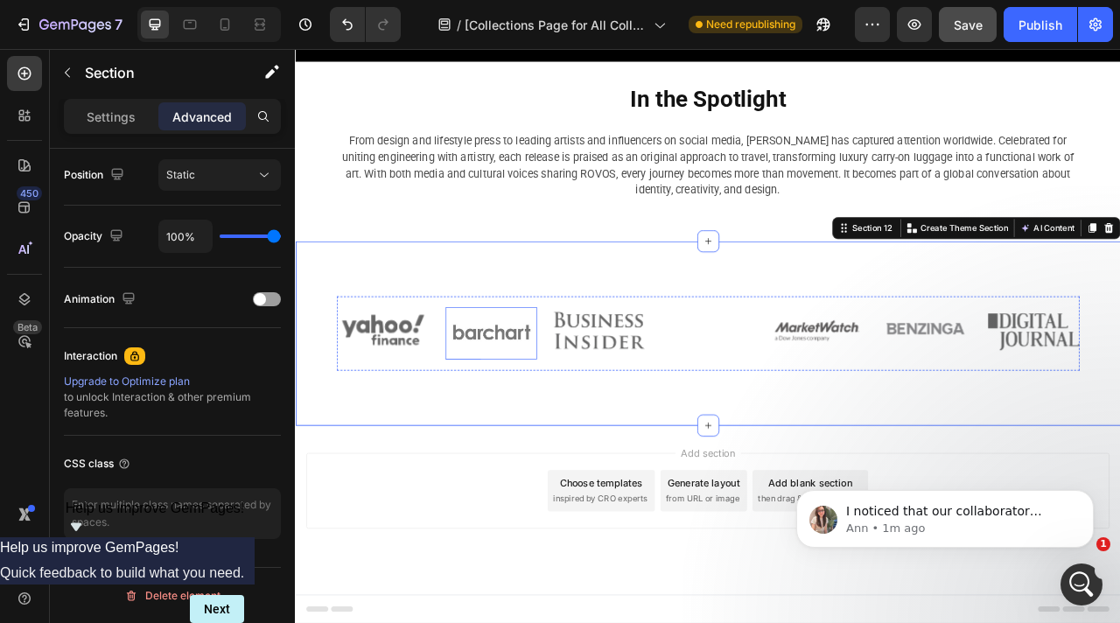
click at [518, 404] on img at bounding box center [544, 409] width 117 height 39
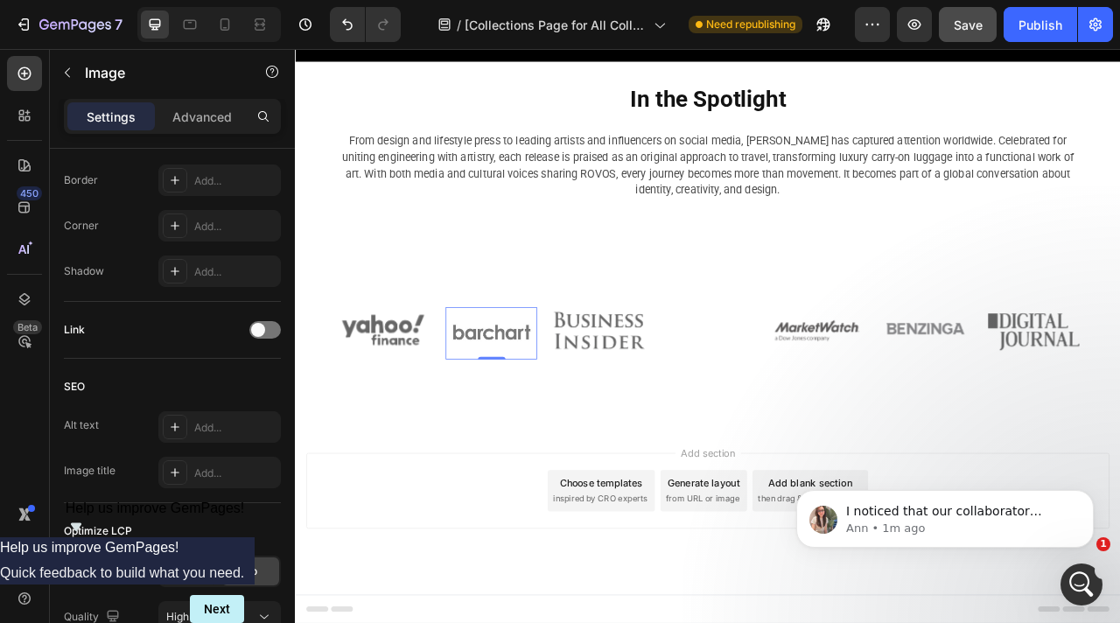
scroll to position [0, 0]
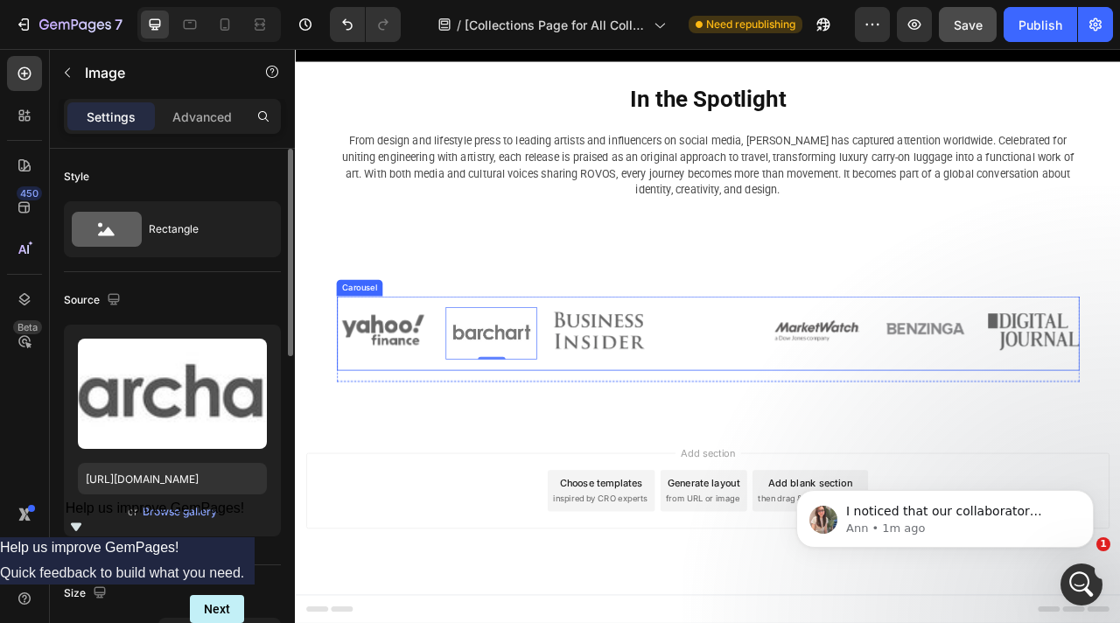
click at [466, 426] on div "Image Image 0 Image Image Image Image Image" at bounding box center [819, 410] width 945 height 66
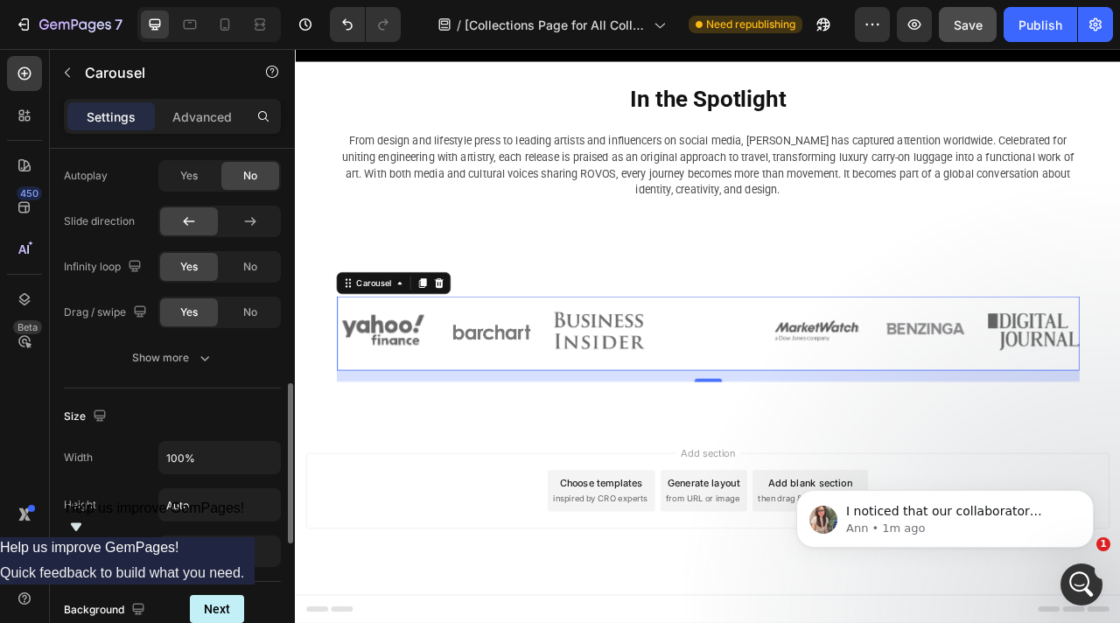
scroll to position [772, 0]
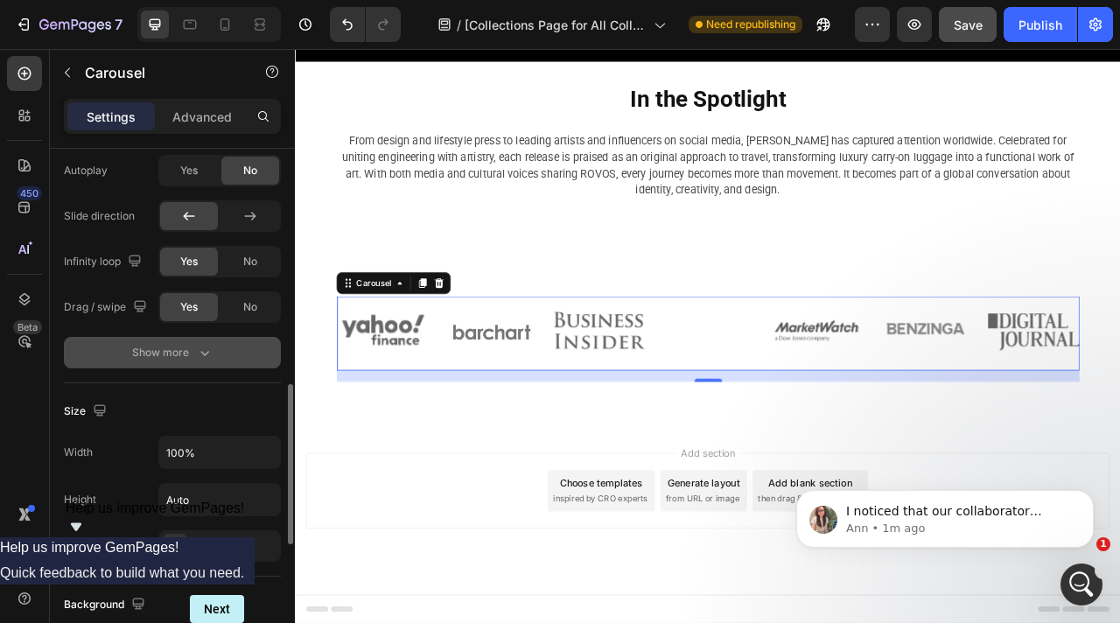
click at [198, 356] on icon "button" at bounding box center [205, 353] width 18 height 18
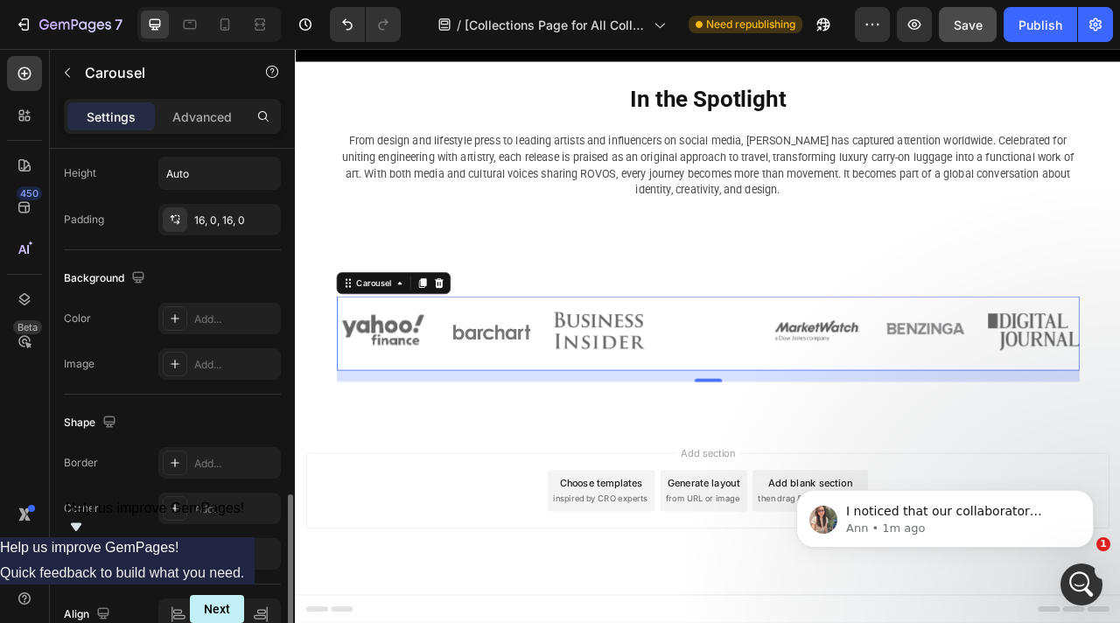
scroll to position [1282, 0]
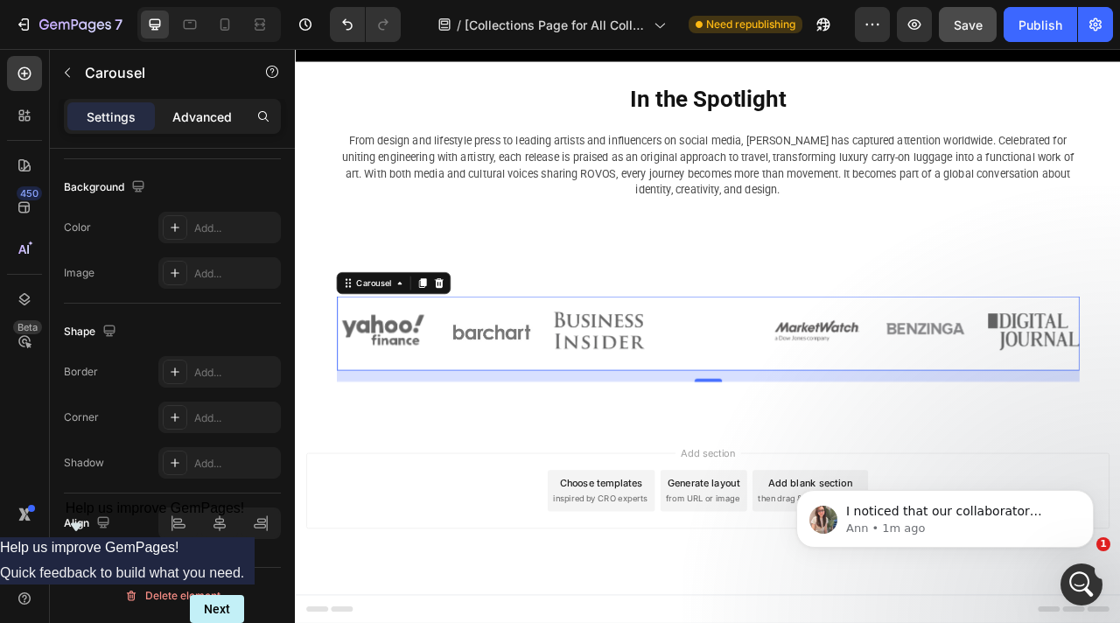
click at [205, 113] on p "Advanced" at bounding box center [202, 117] width 60 height 18
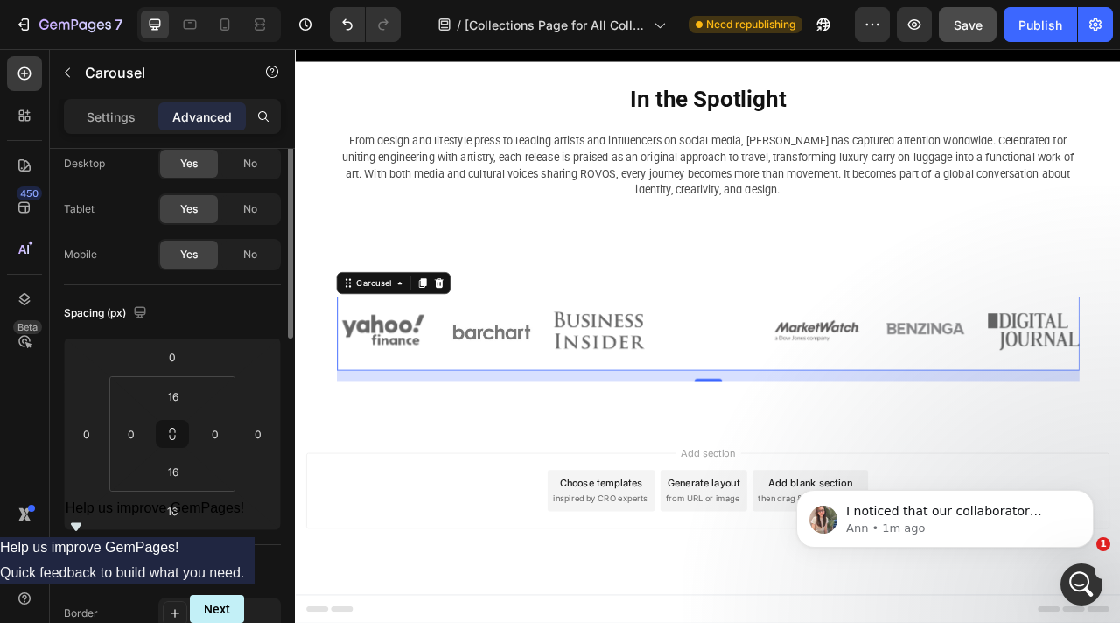
scroll to position [0, 0]
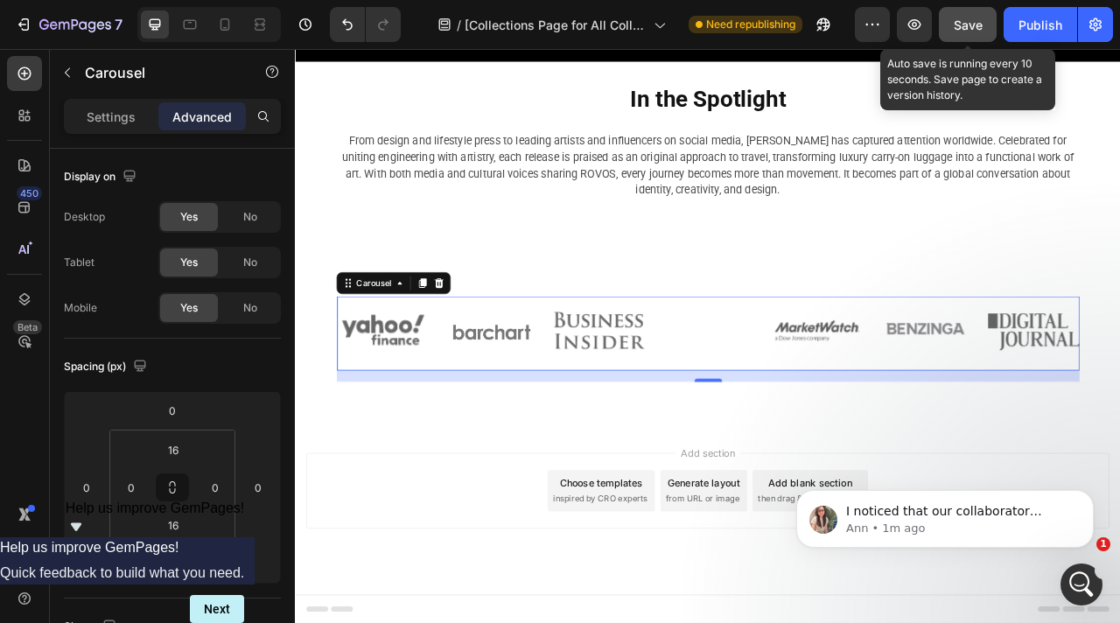
click at [972, 32] on span "Save" at bounding box center [968, 25] width 29 height 15
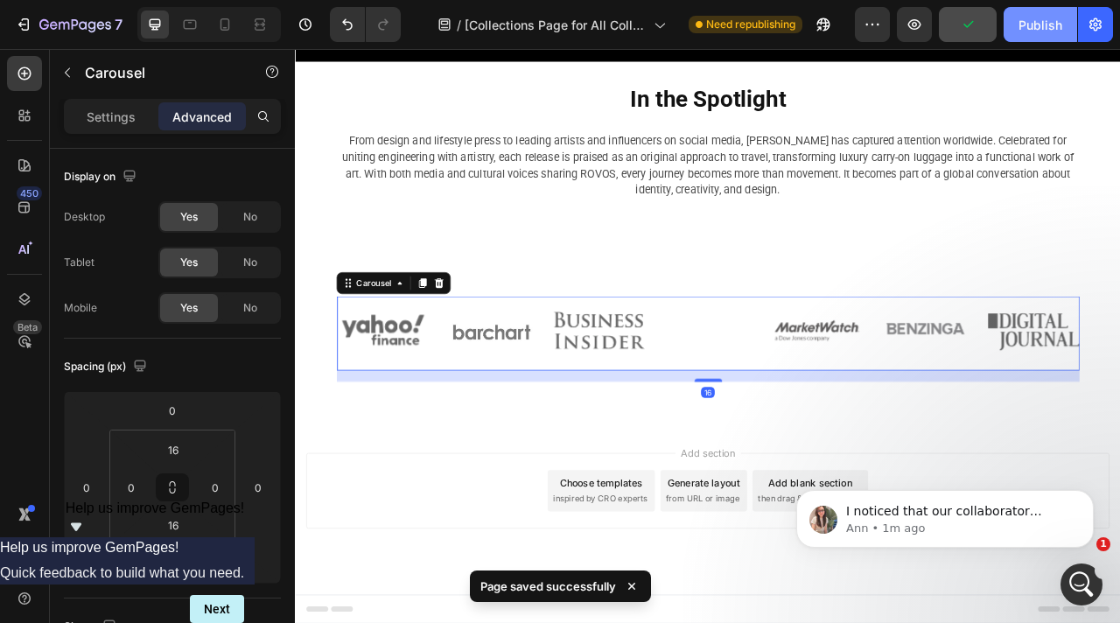
click at [1035, 28] on div "Publish" at bounding box center [1041, 25] width 44 height 18
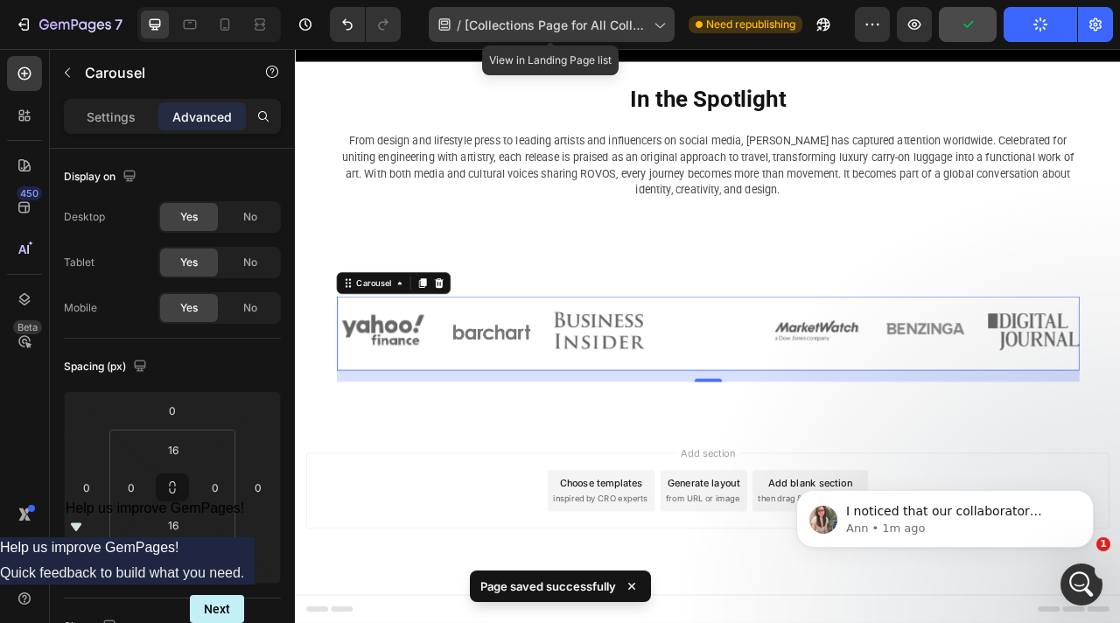
click at [593, 32] on span "[Collections Page for All Collections] - 20250915" at bounding box center [556, 25] width 182 height 18
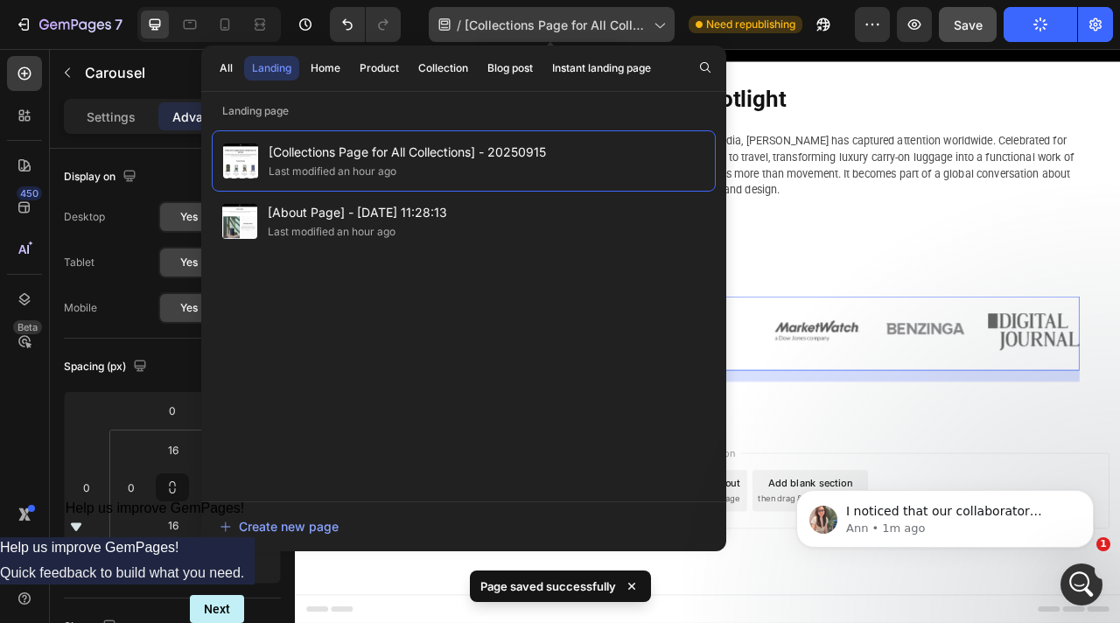
click at [593, 32] on span "[Collections Page for All Collections] - 20250915" at bounding box center [556, 25] width 182 height 18
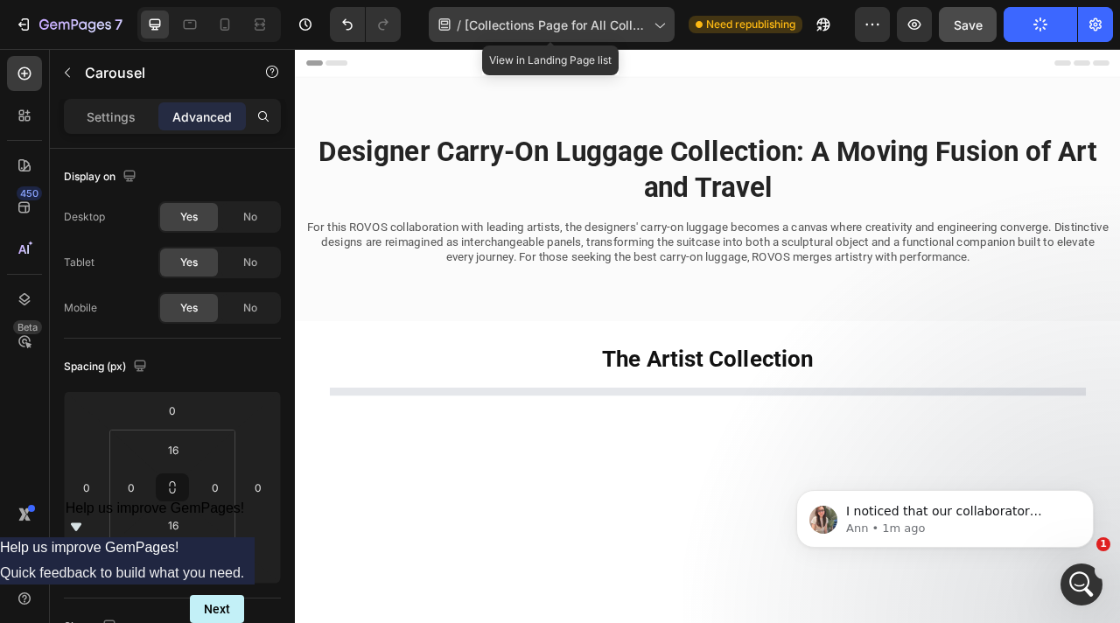
click at [630, 32] on span "[Collections Page for All Collections] - 20250915" at bounding box center [556, 25] width 182 height 18
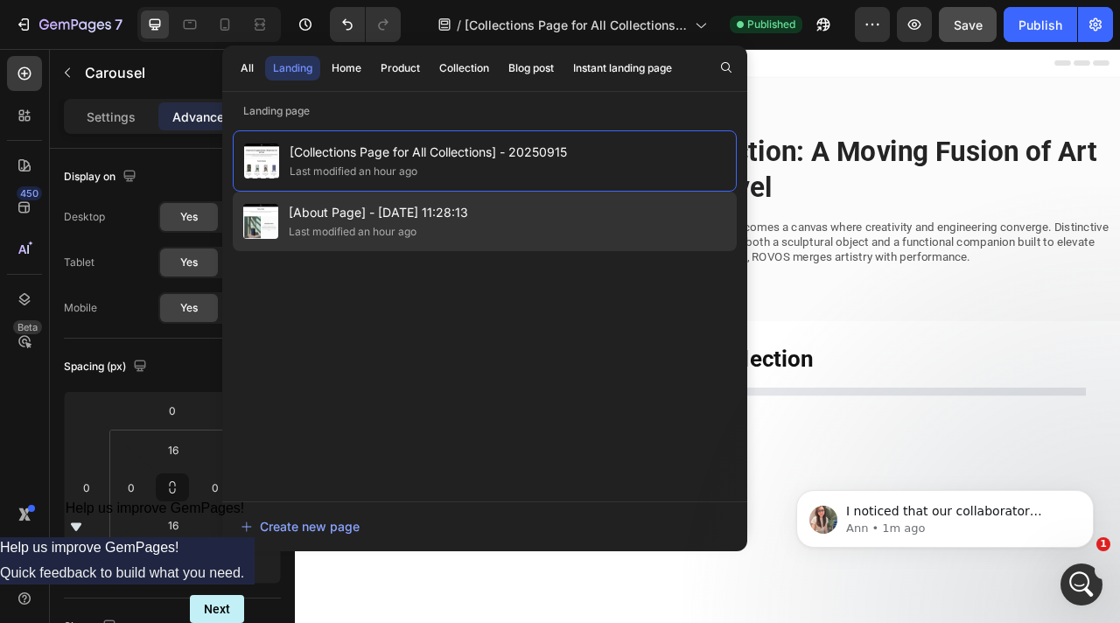
click at [454, 215] on span "[About Page] - Sep 6, 11:28:13" at bounding box center [378, 212] width 179 height 21
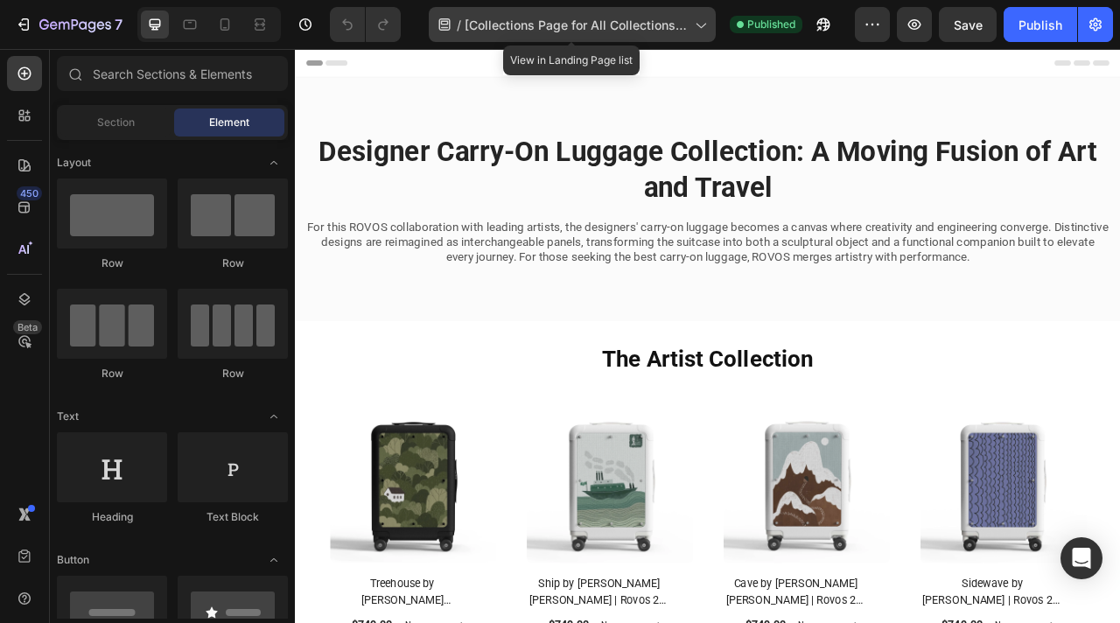
click at [591, 25] on span "[Collections Page for All Collections] - 20250915" at bounding box center [576, 25] width 223 height 18
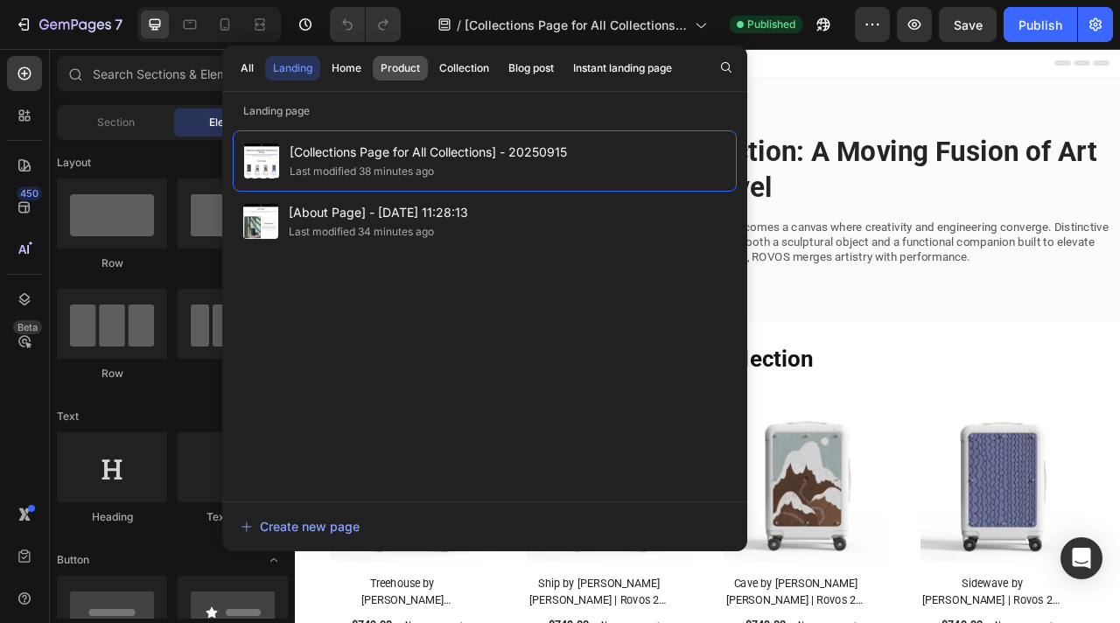
click at [396, 67] on div "Product" at bounding box center [400, 68] width 39 height 16
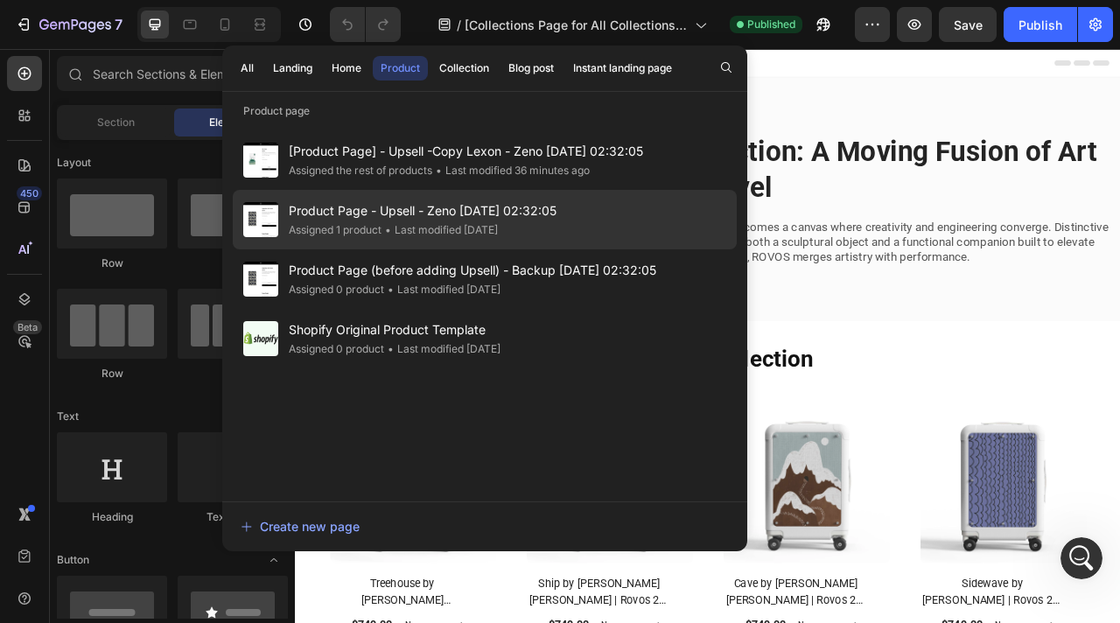
click at [534, 209] on span "Product Page - Upsell - Zeno Aug 17, 02:32:05" at bounding box center [423, 210] width 268 height 21
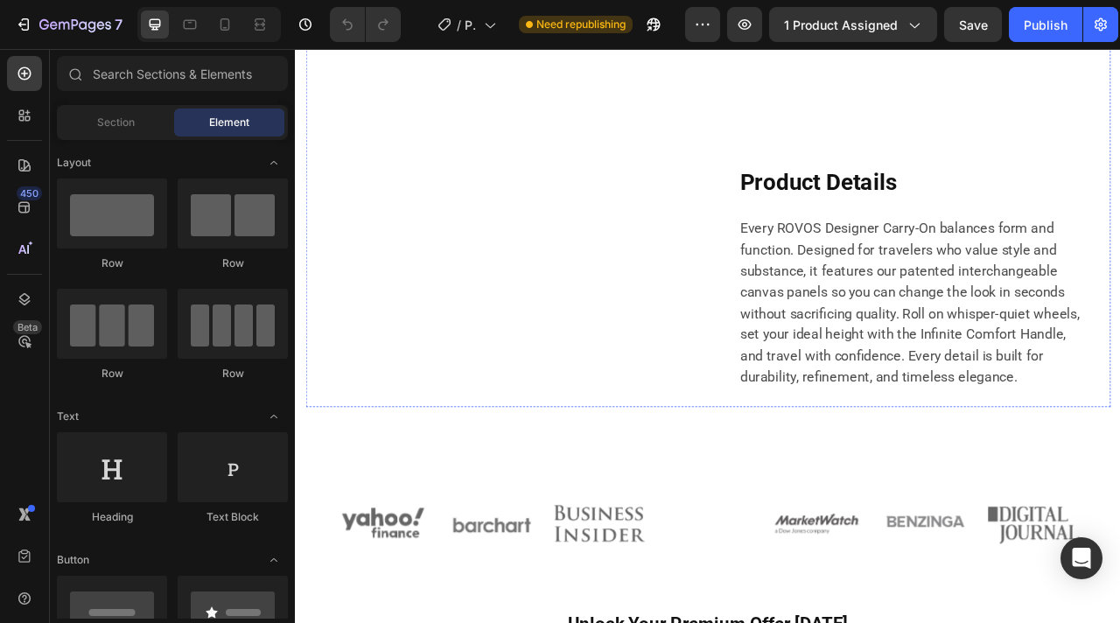
scroll to position [941, 0]
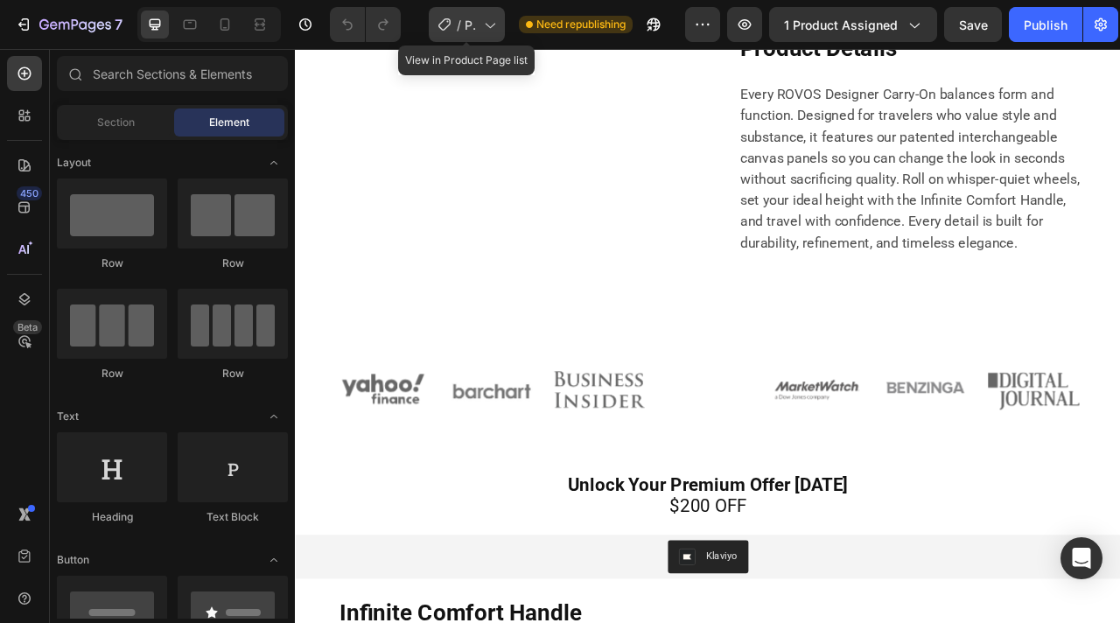
click at [466, 22] on span "Product Page - Upsell - Zeno Aug 17, 02:32:05" at bounding box center [471, 25] width 12 height 18
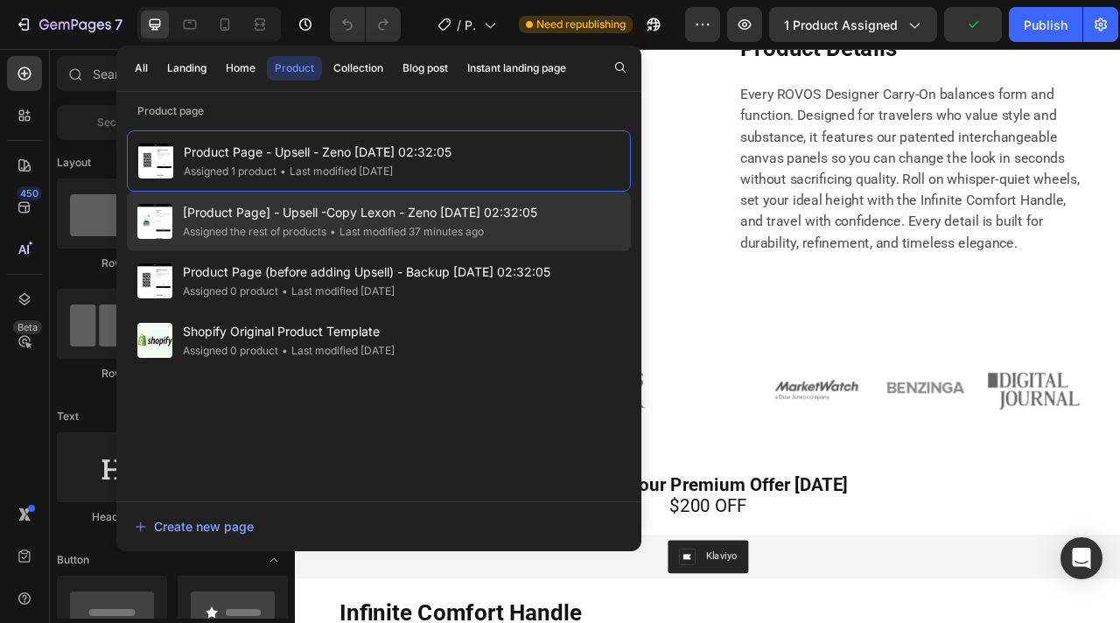
click at [358, 225] on div "• Last modified 37 minutes ago" at bounding box center [405, 232] width 158 height 18
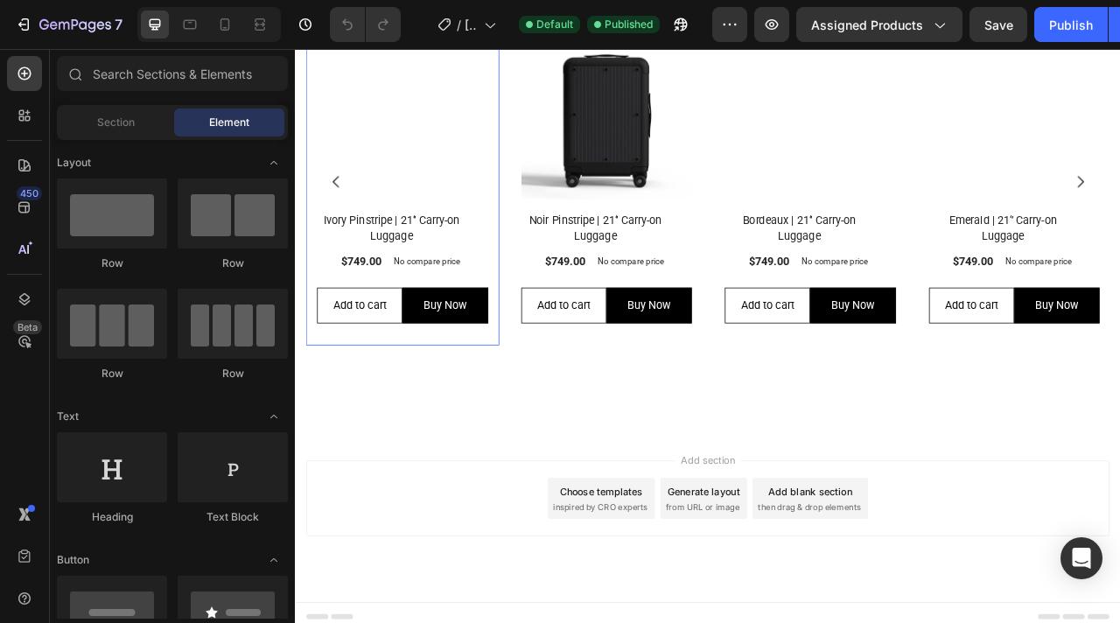
scroll to position [11809, 0]
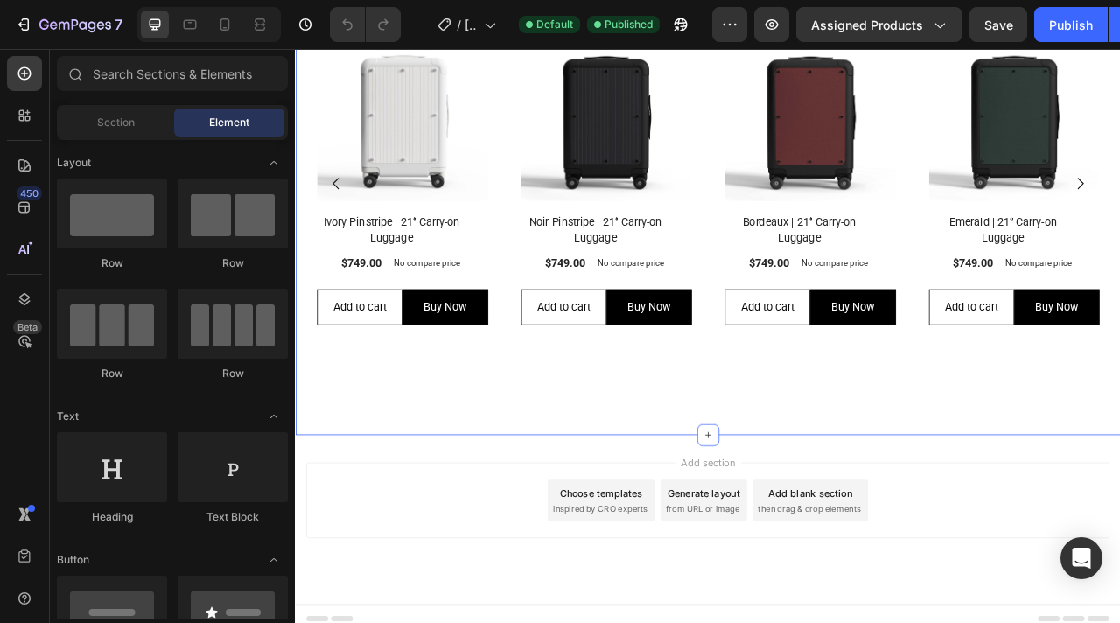
click at [582, 469] on div "more rovos Product Text block ROVOS Core Collection Heading (P) Images Row Ivor…" at bounding box center [820, 182] width 1024 height 591
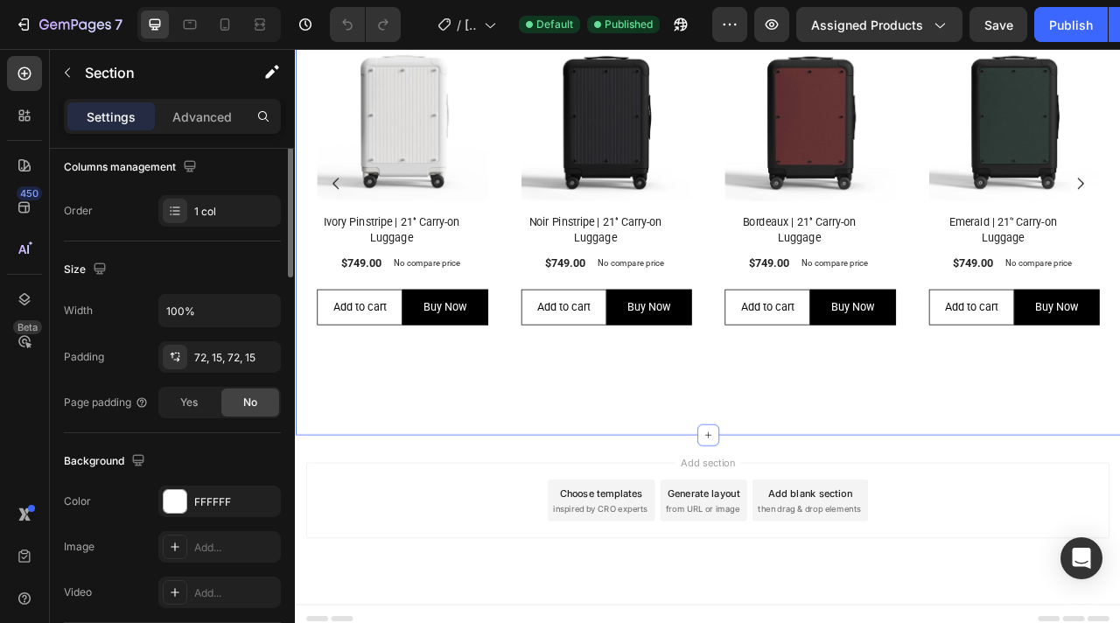
scroll to position [0, 0]
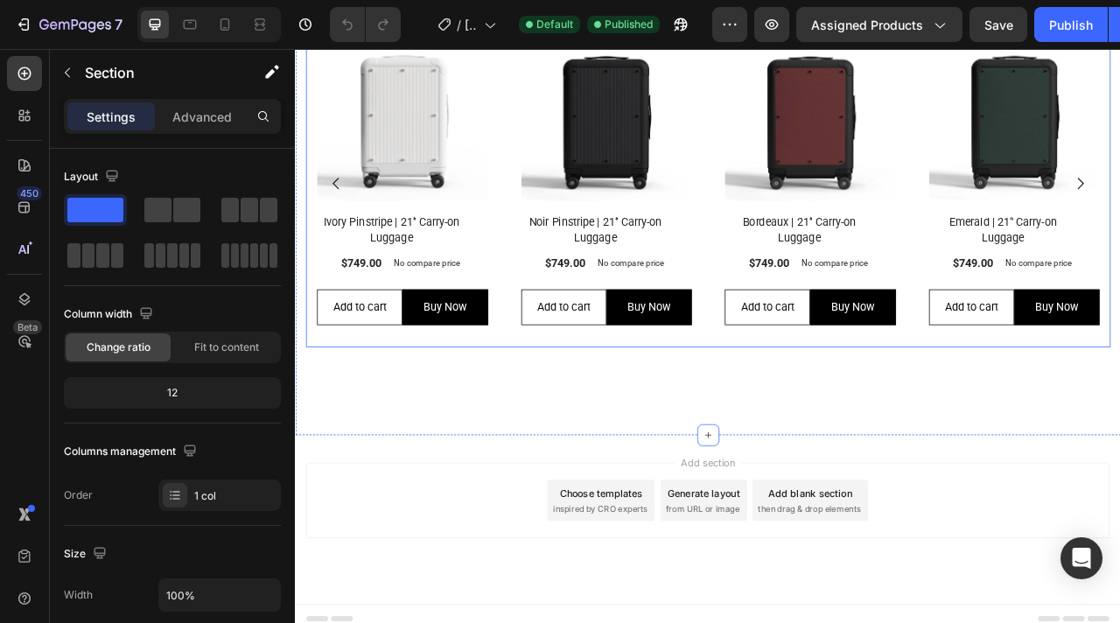
click at [554, 284] on div "(P) Images Row Ivory Pinstripe | 21‘’ Carry-on Luggage (P) Title $749.00 (P) Pr…" at bounding box center [820, 219] width 1024 height 417
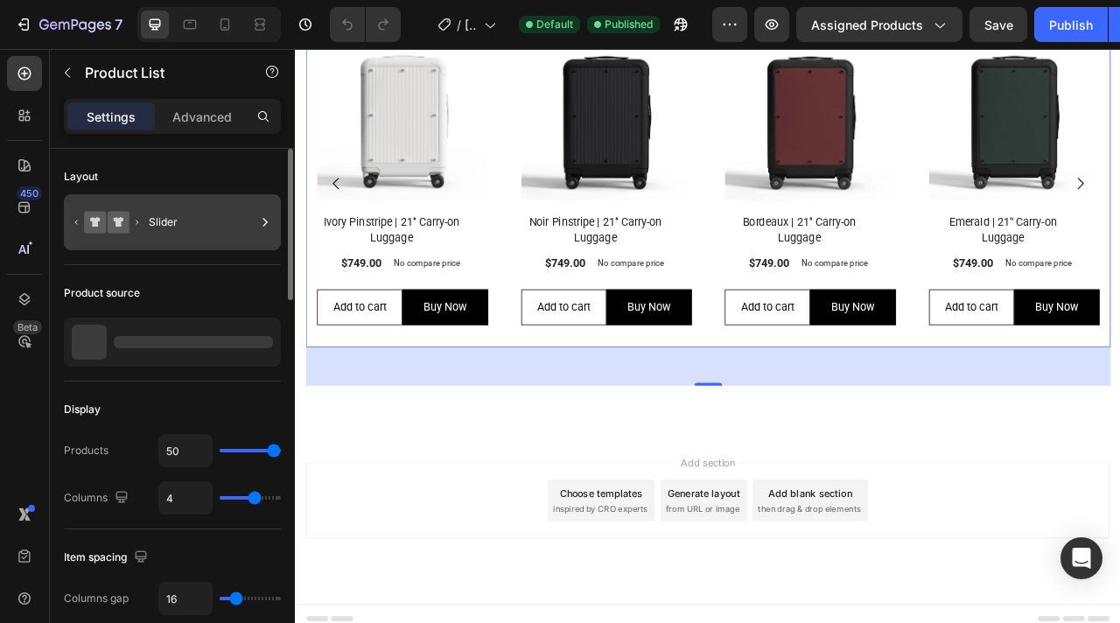
click at [219, 230] on div "Slider" at bounding box center [202, 222] width 107 height 40
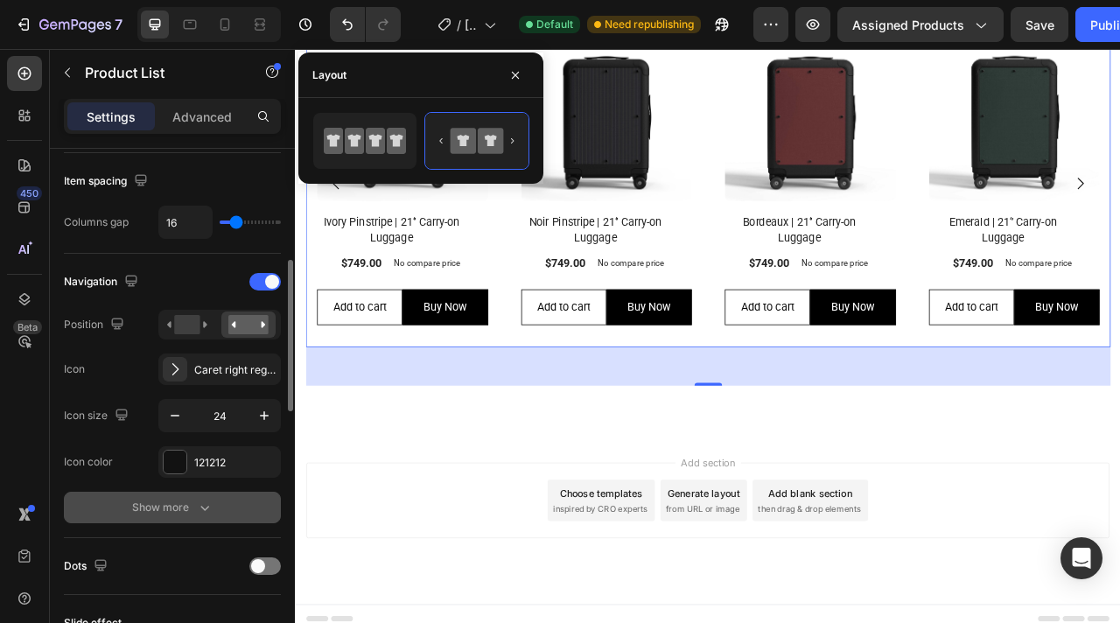
scroll to position [378, 0]
click at [188, 498] on div "Show more" at bounding box center [172, 506] width 81 height 18
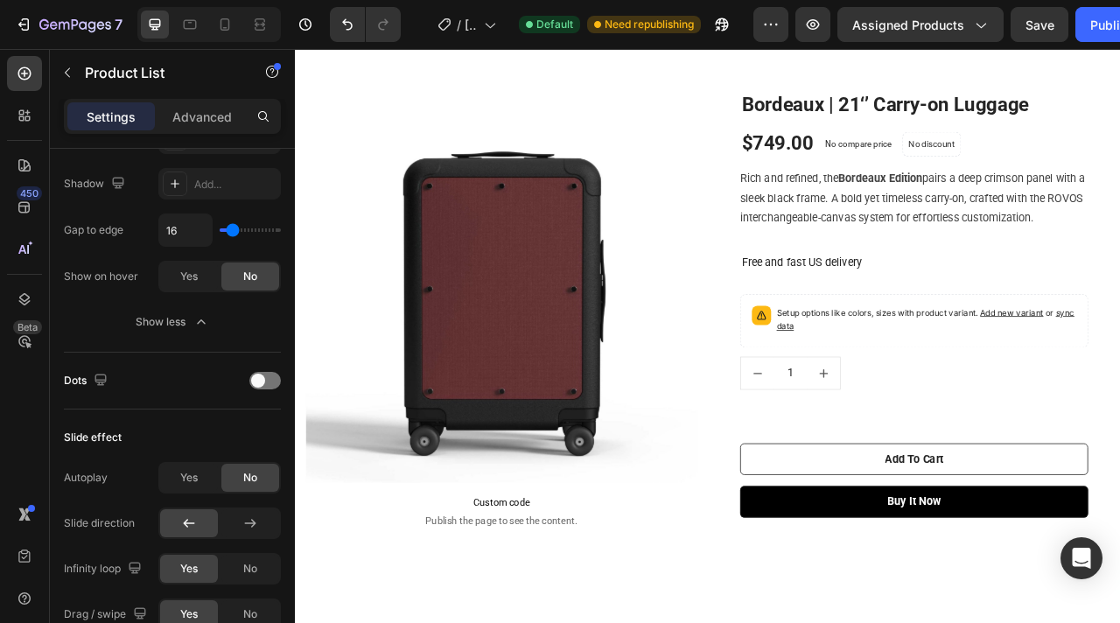
scroll to position [0, 0]
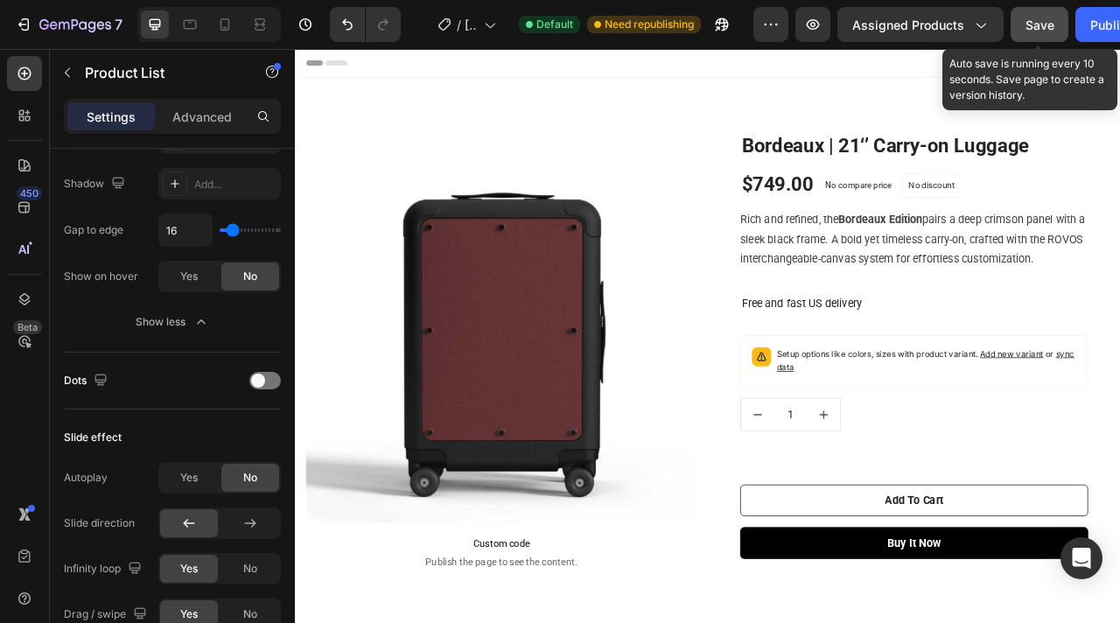
click at [1033, 33] on button "Save" at bounding box center [1040, 24] width 58 height 35
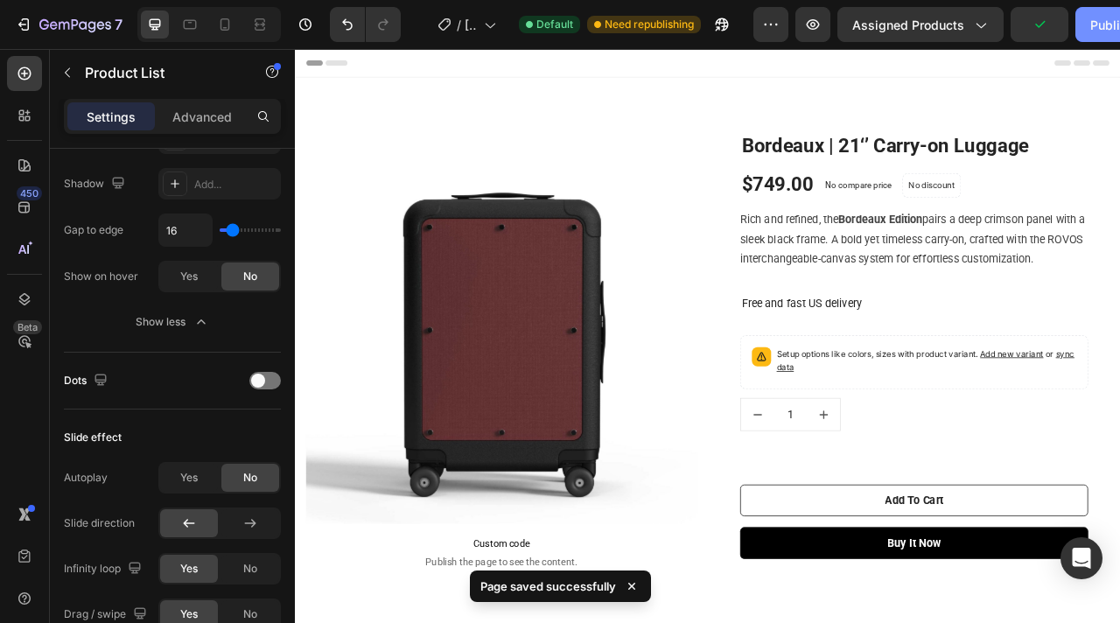
click at [1086, 25] on button "Publish" at bounding box center [1113, 24] width 74 height 35
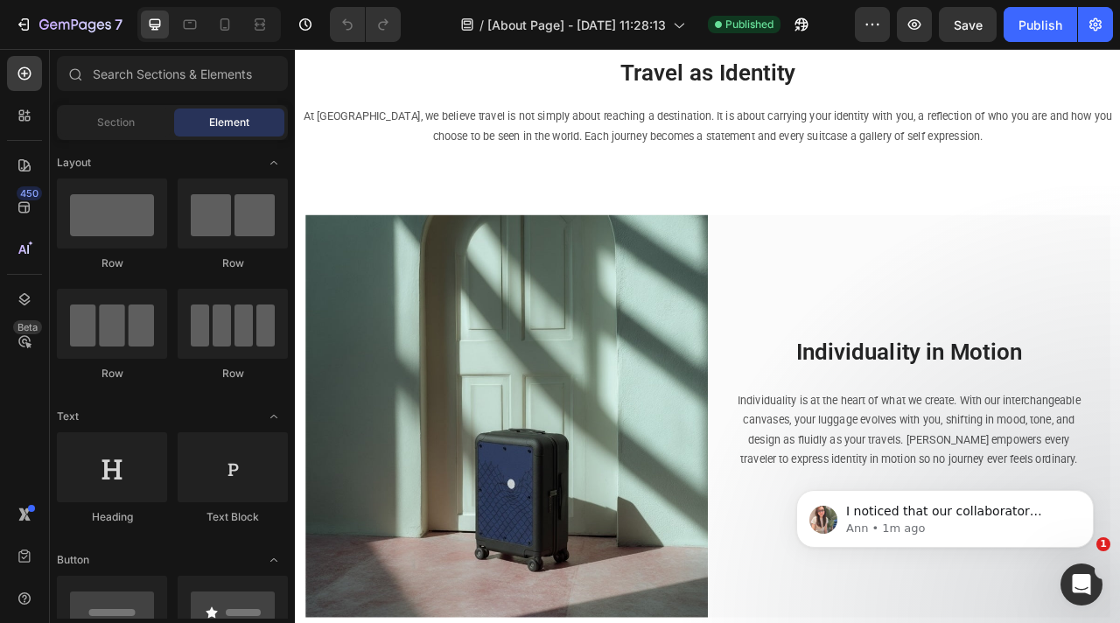
scroll to position [163, 0]
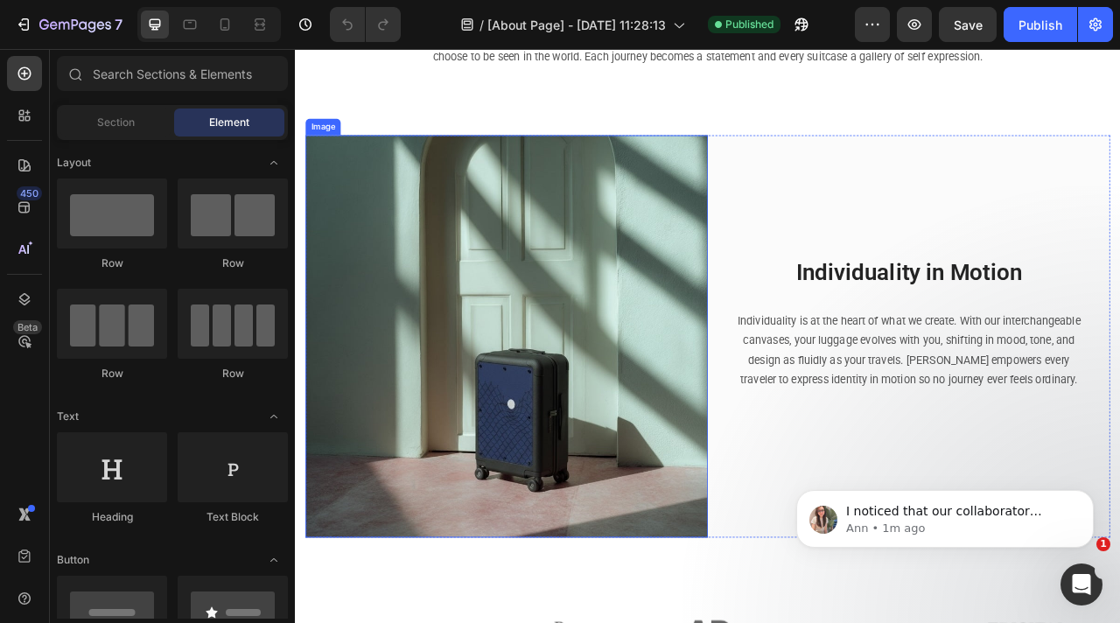
click at [631, 443] on img at bounding box center [564, 414] width 512 height 512
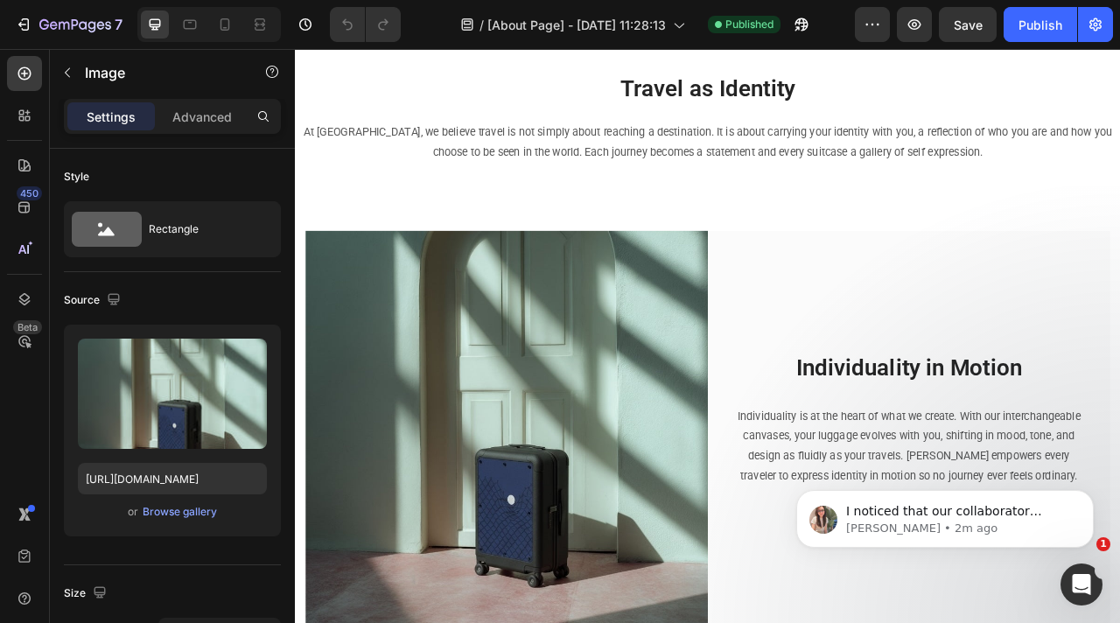
scroll to position [52, 0]
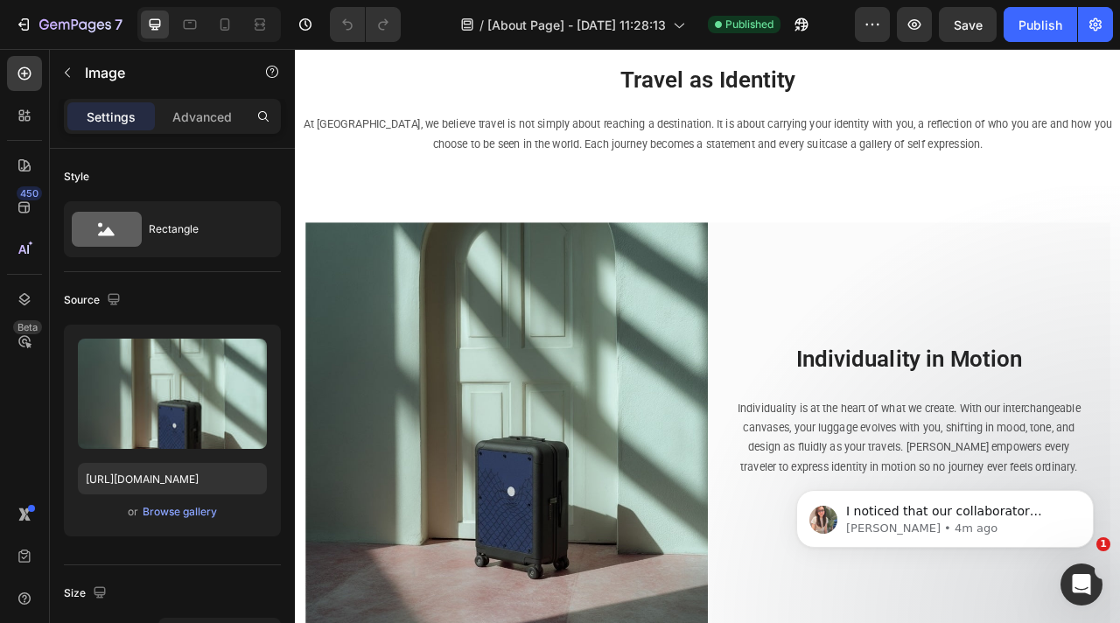
click at [474, 507] on img at bounding box center [564, 526] width 512 height 512
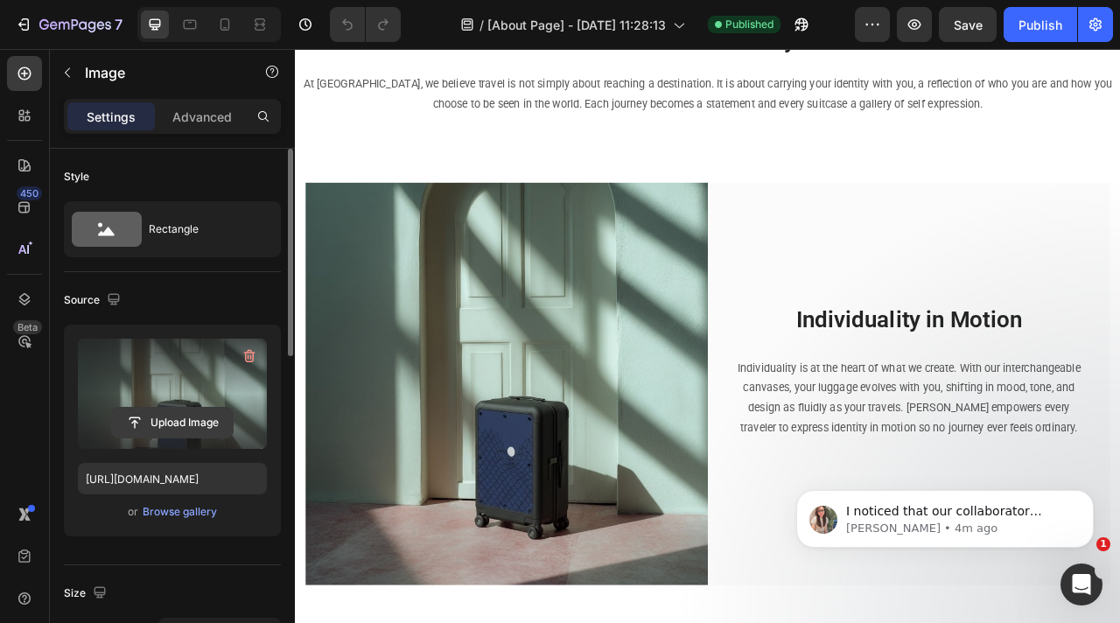
click at [196, 425] on input "file" at bounding box center [172, 423] width 121 height 30
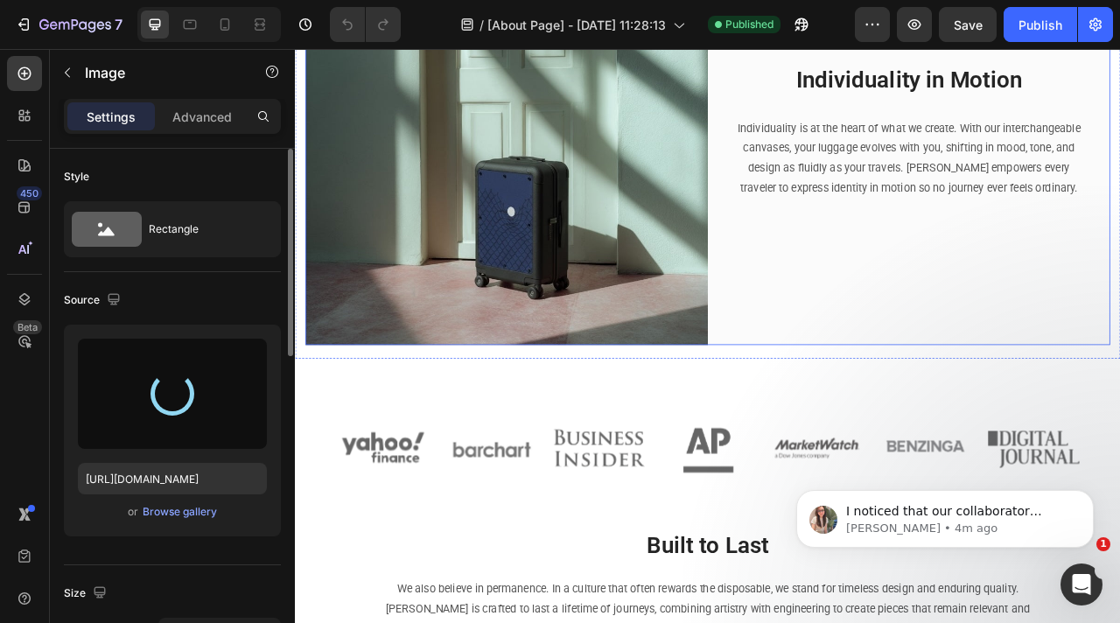
type input "https://cdn.shopify.com/s/files/1/0917/7936/7278/files/gempages_571006732801672…"
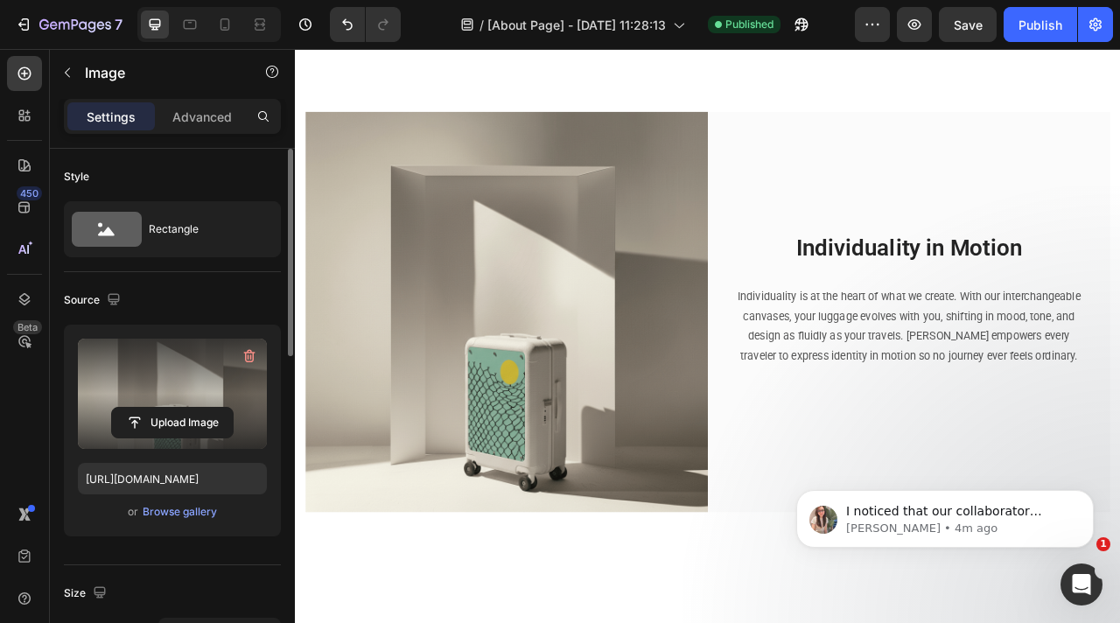
scroll to position [0, 0]
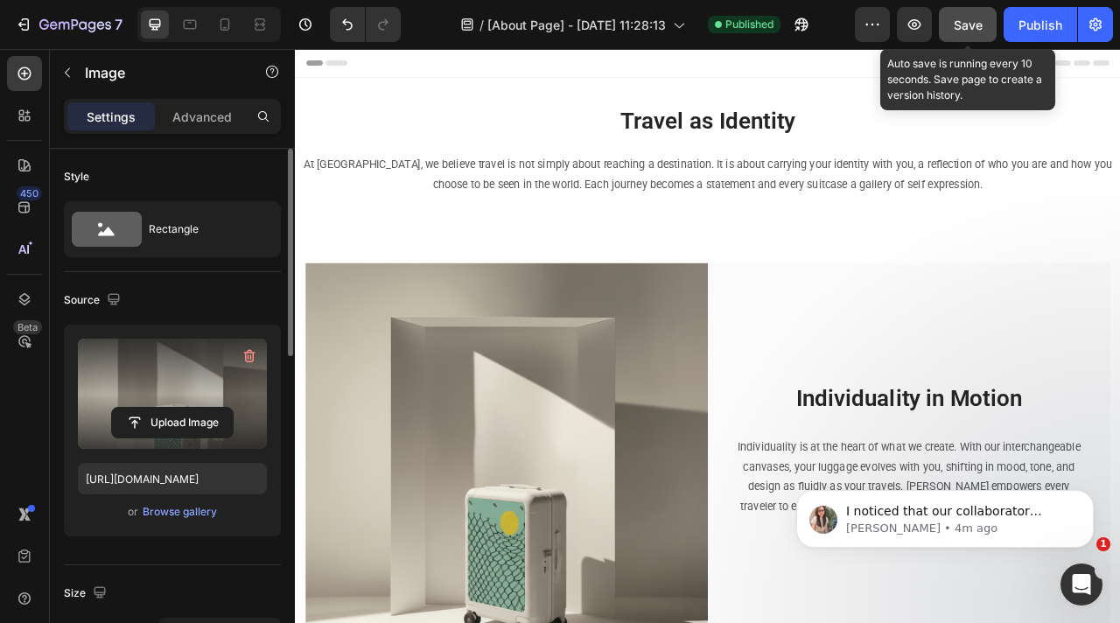
click at [975, 19] on span "Save" at bounding box center [968, 25] width 29 height 15
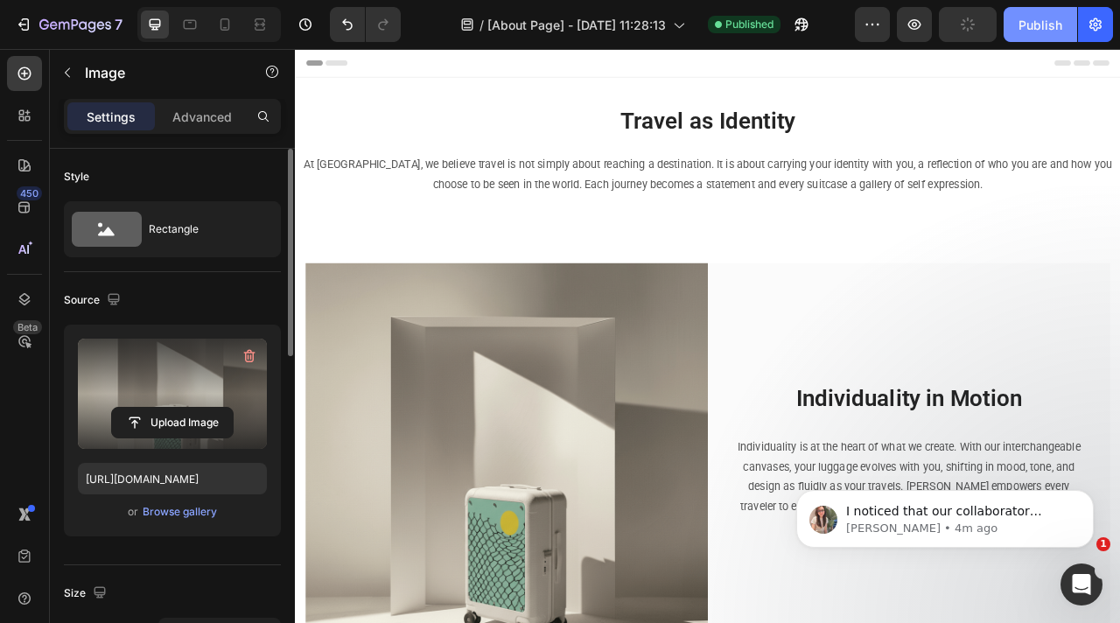
click at [1042, 29] on div "Publish" at bounding box center [1041, 25] width 44 height 18
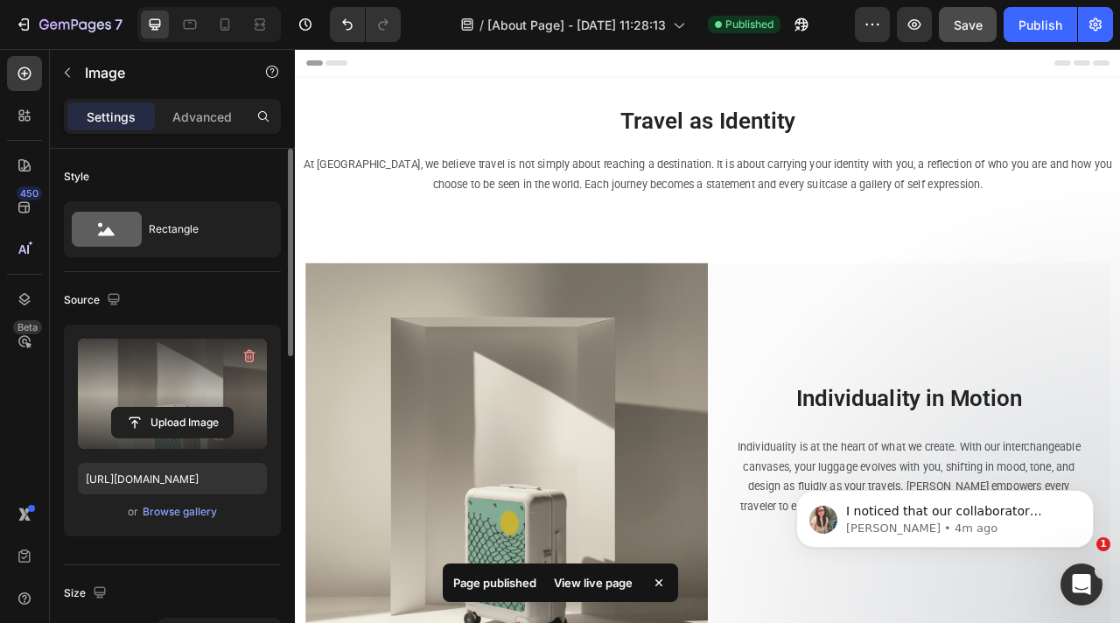
click at [603, 403] on img at bounding box center [564, 575] width 512 height 509
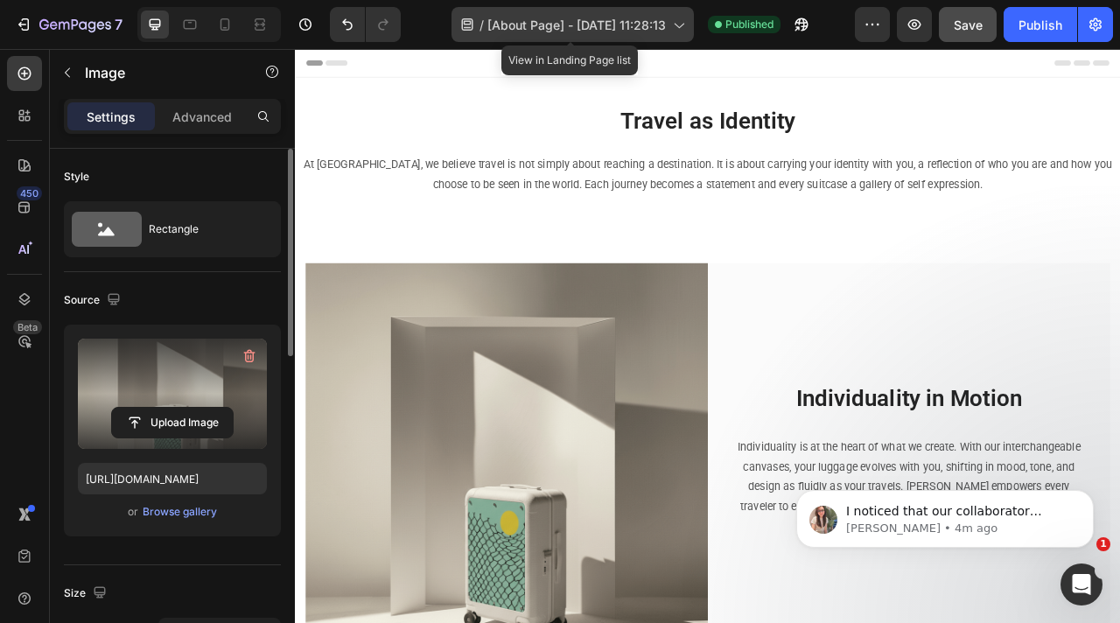
click at [596, 28] on span "[About Page] - Sep 6, 11:28:13" at bounding box center [577, 25] width 179 height 18
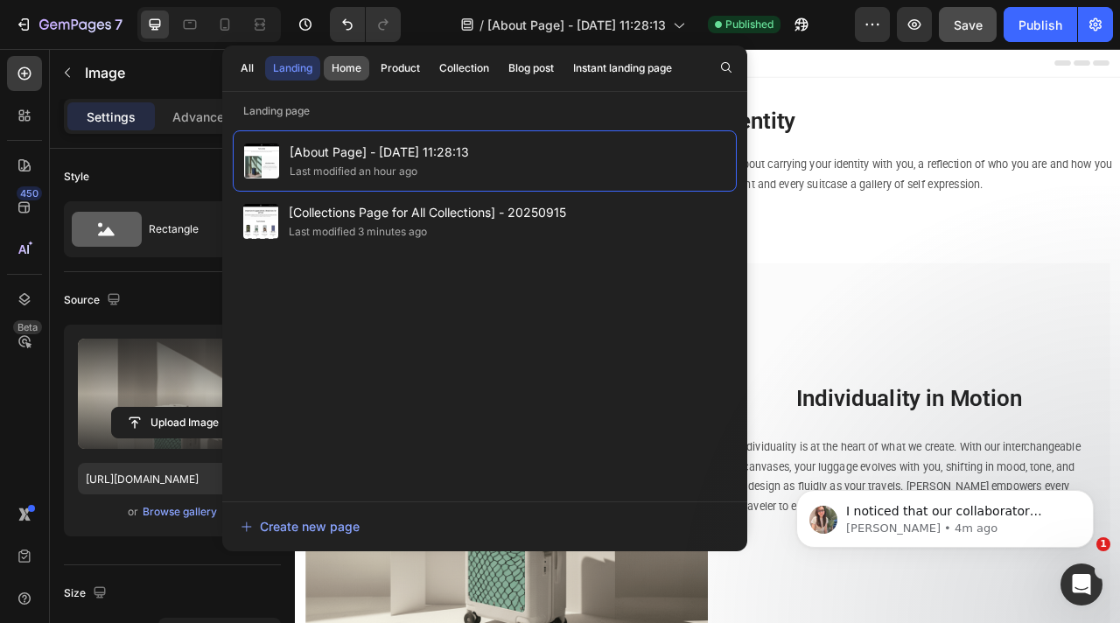
click at [346, 67] on div "Home" at bounding box center [347, 68] width 30 height 16
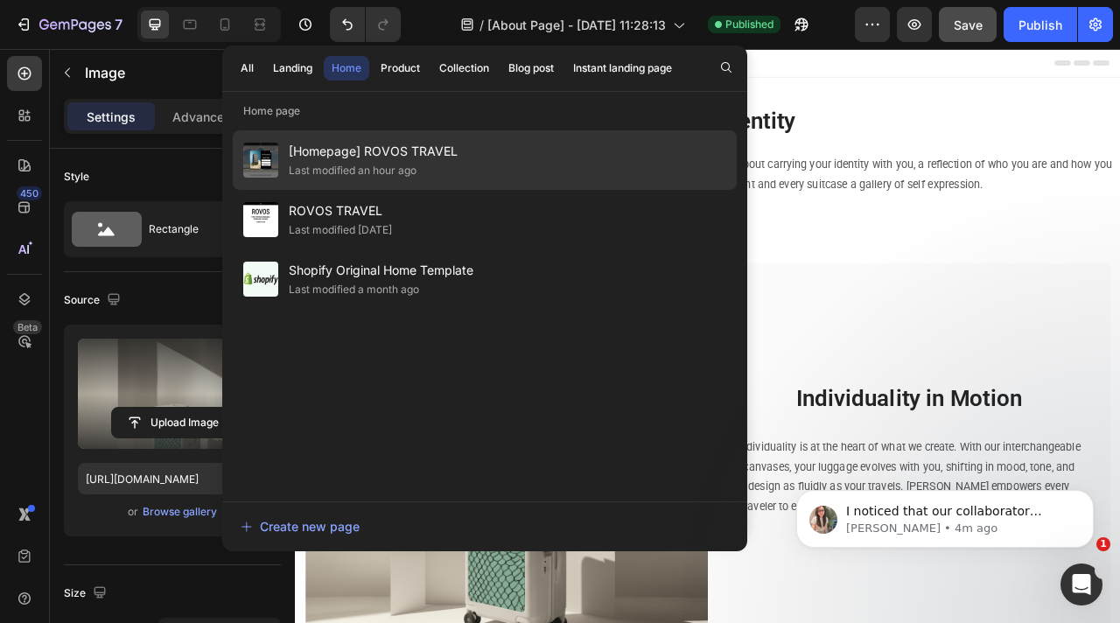
click at [358, 162] on div "Last modified an hour ago" at bounding box center [353, 171] width 128 height 18
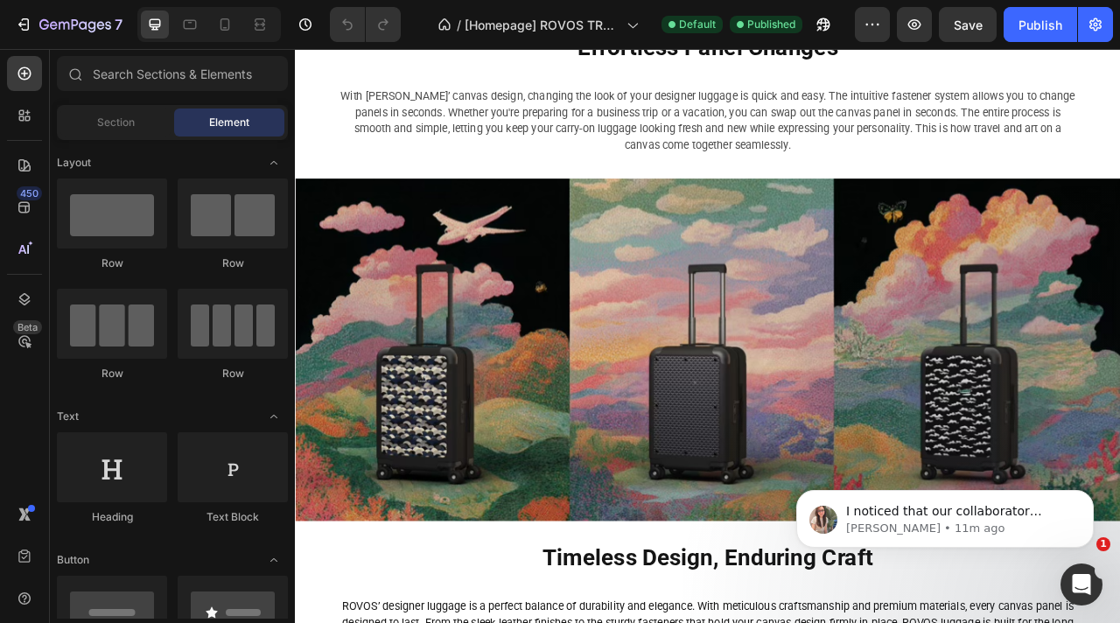
scroll to position [4475, 0]
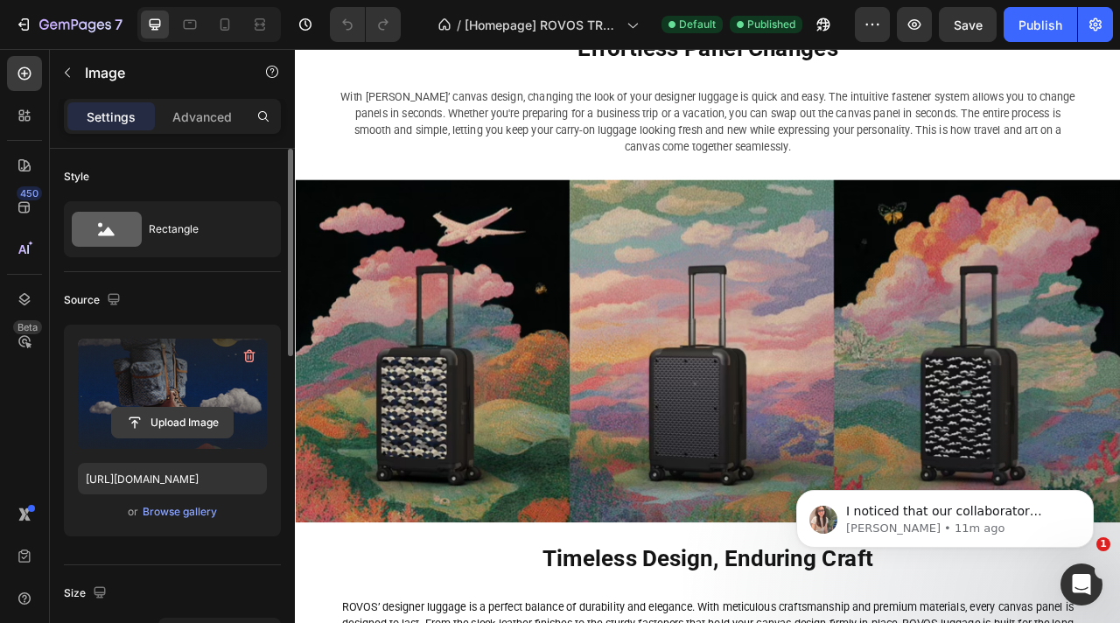
click at [191, 420] on input "file" at bounding box center [172, 423] width 121 height 30
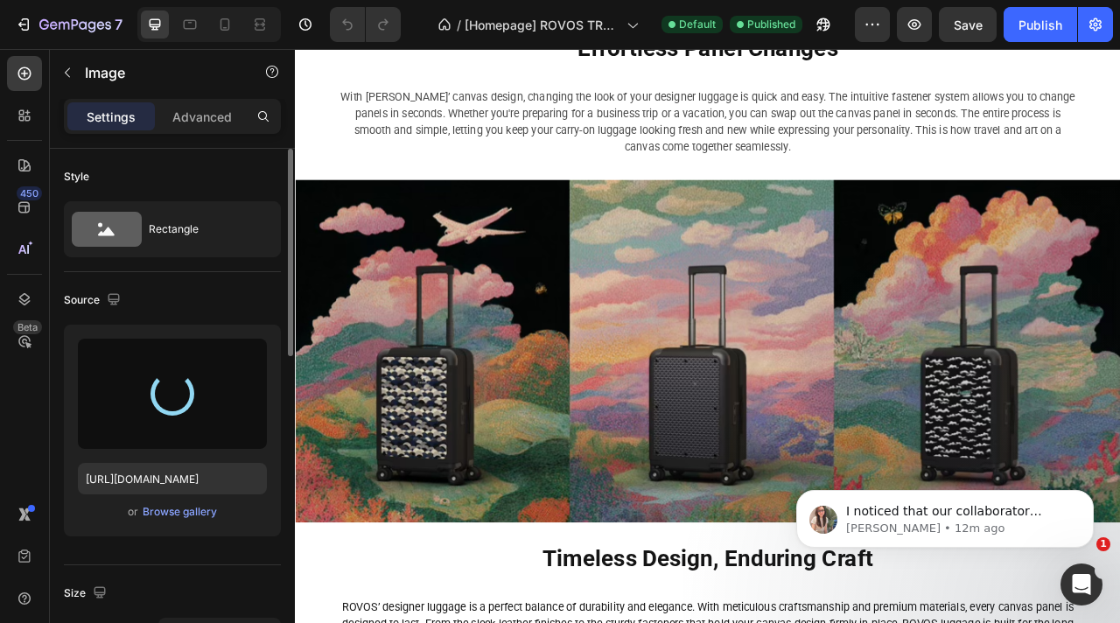
type input "[URL][DOMAIN_NAME]"
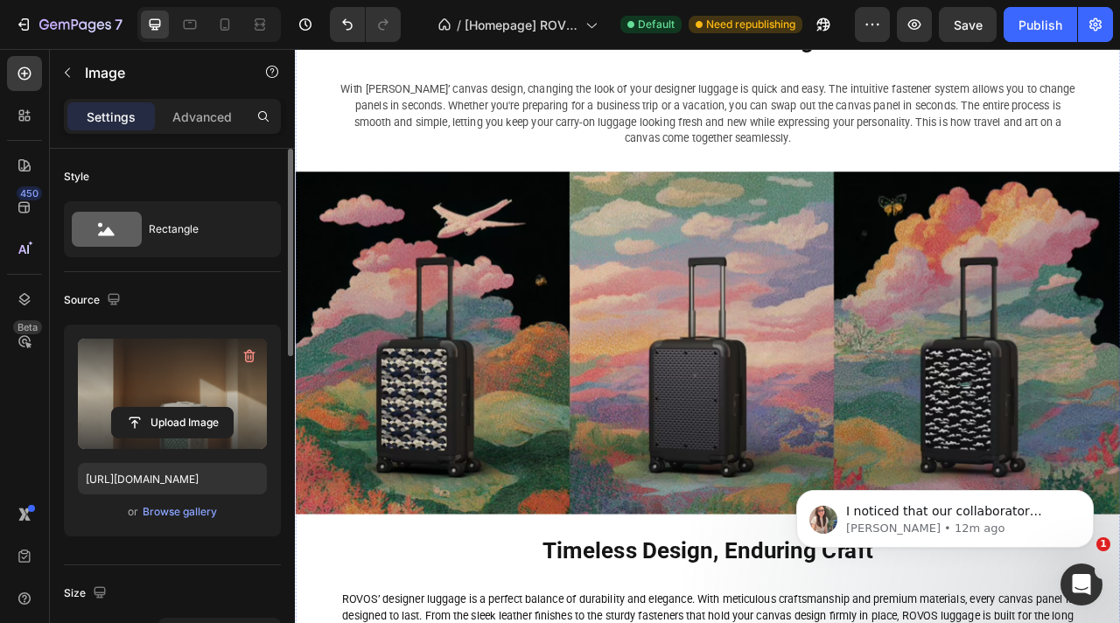
scroll to position [4480, 0]
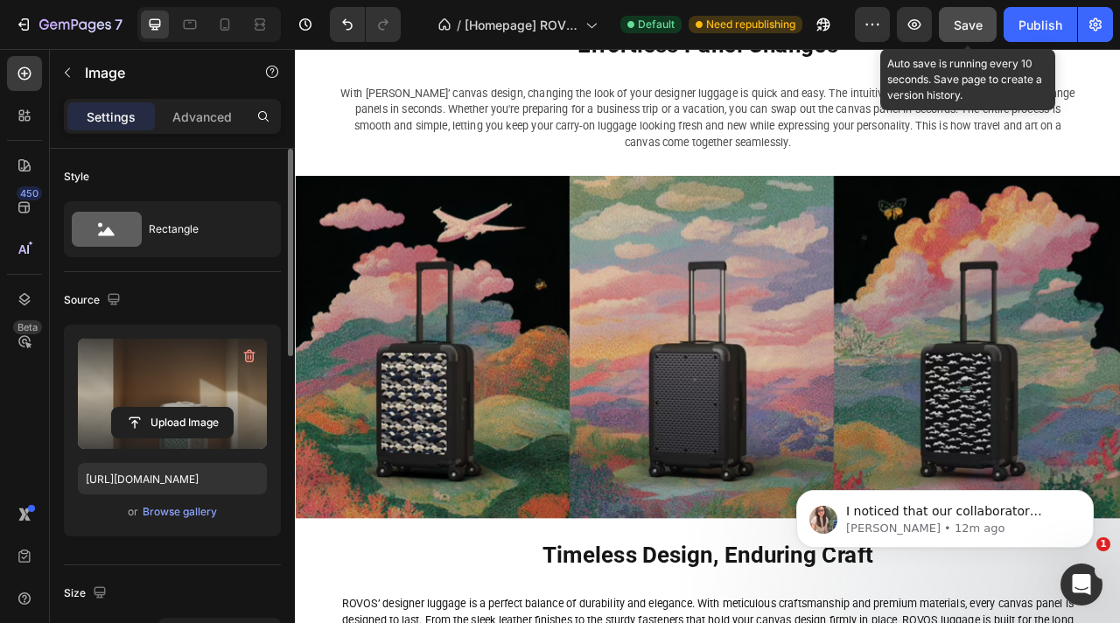
click at [959, 27] on span "Save" at bounding box center [968, 25] width 29 height 15
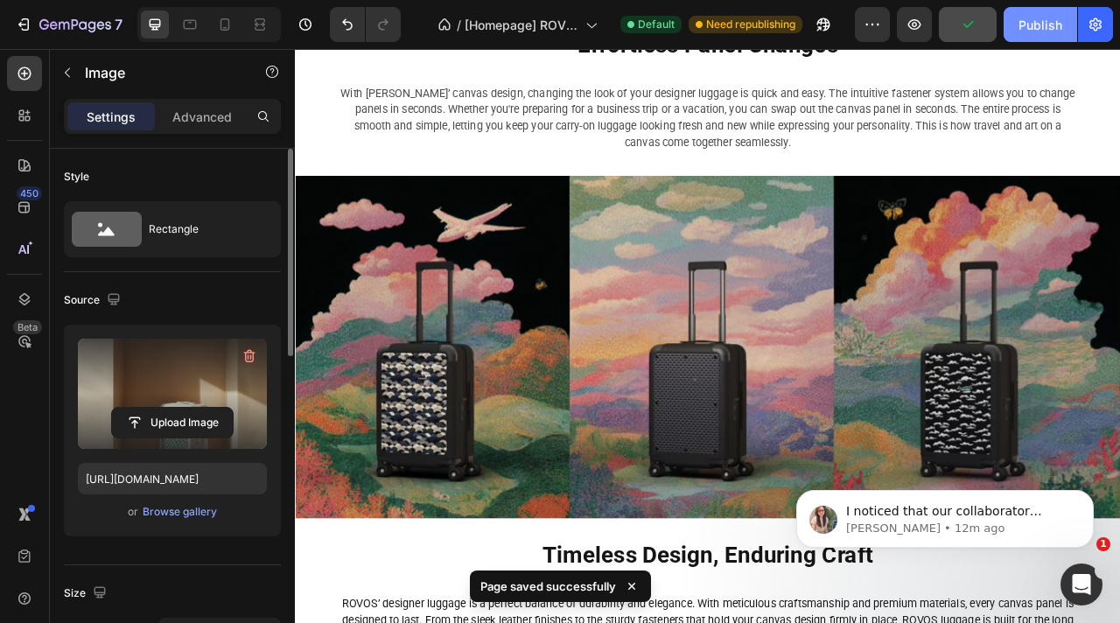
click at [1018, 27] on button "Publish" at bounding box center [1041, 24] width 74 height 35
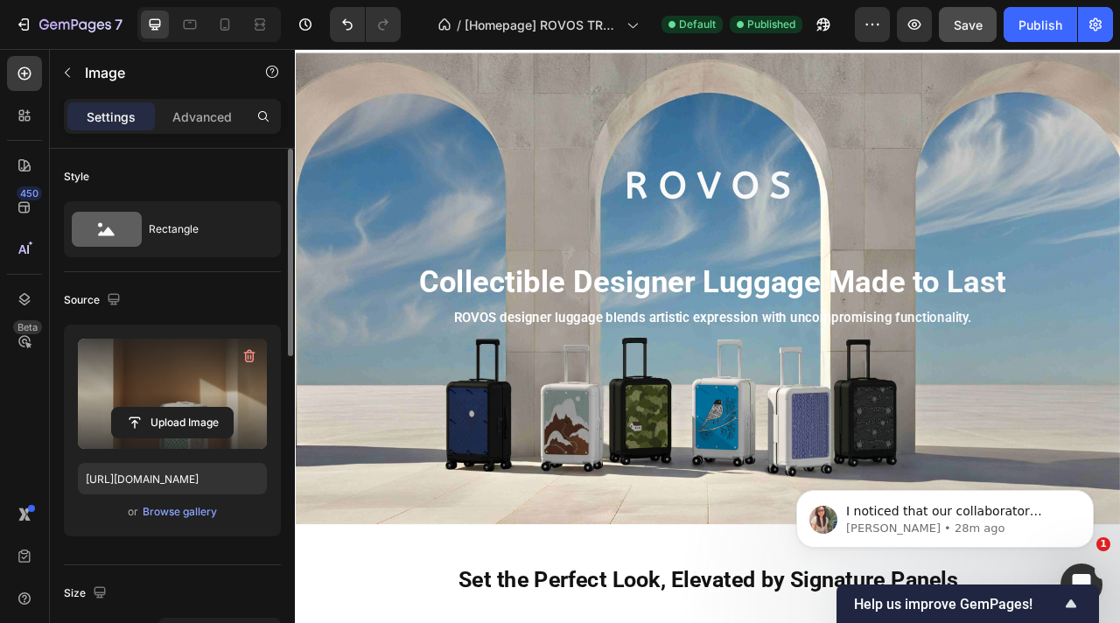
scroll to position [0, 0]
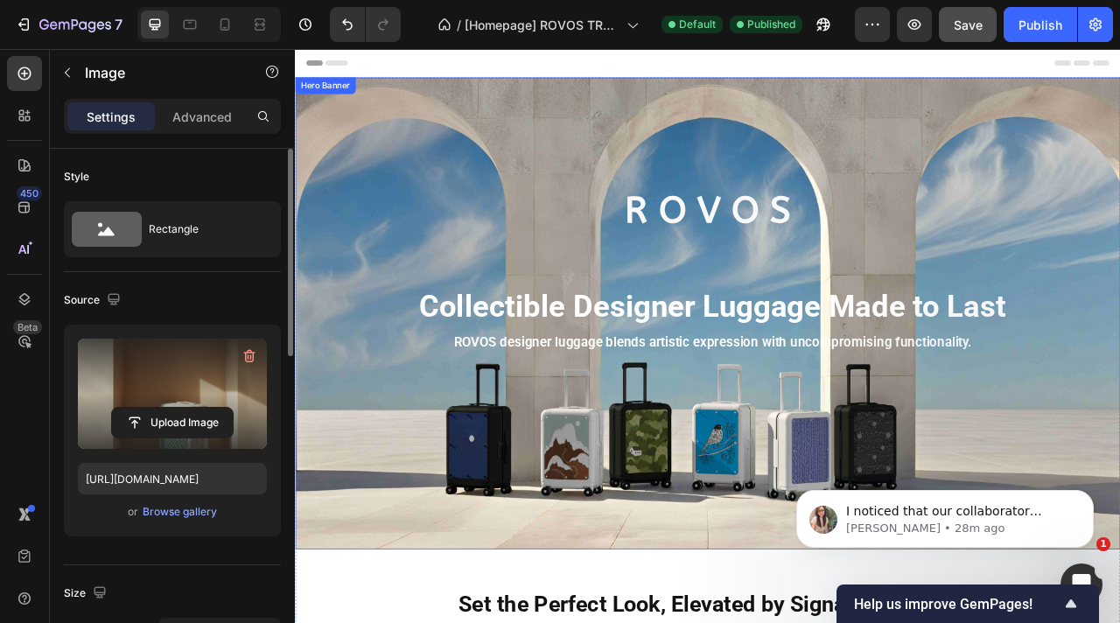
click at [373, 439] on div "Background Image" at bounding box center [820, 385] width 1050 height 600
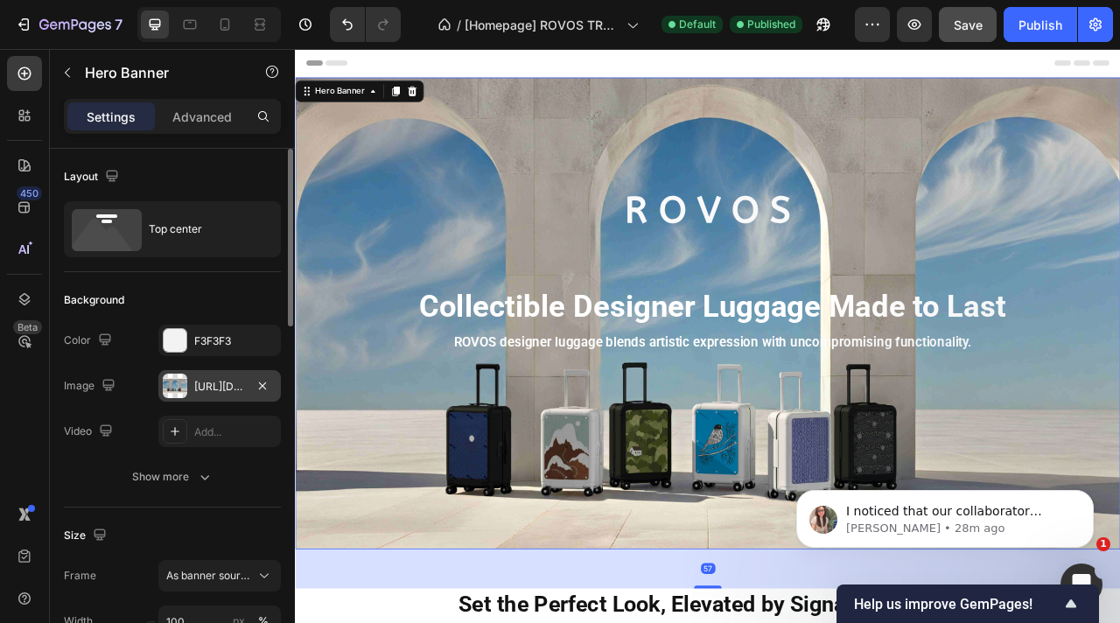
click at [214, 385] on div "https://cdn.shopify.com/s/files/1/0917/7936/7278/files/gempages_571006732801672…" at bounding box center [219, 387] width 51 height 16
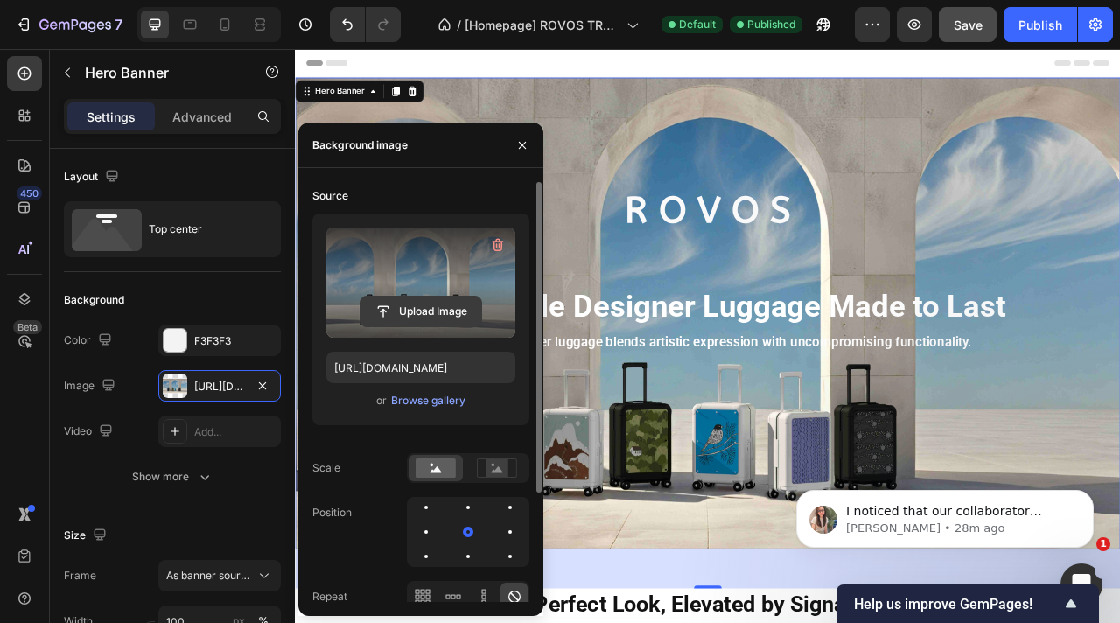
click at [433, 310] on input "file" at bounding box center [421, 312] width 121 height 30
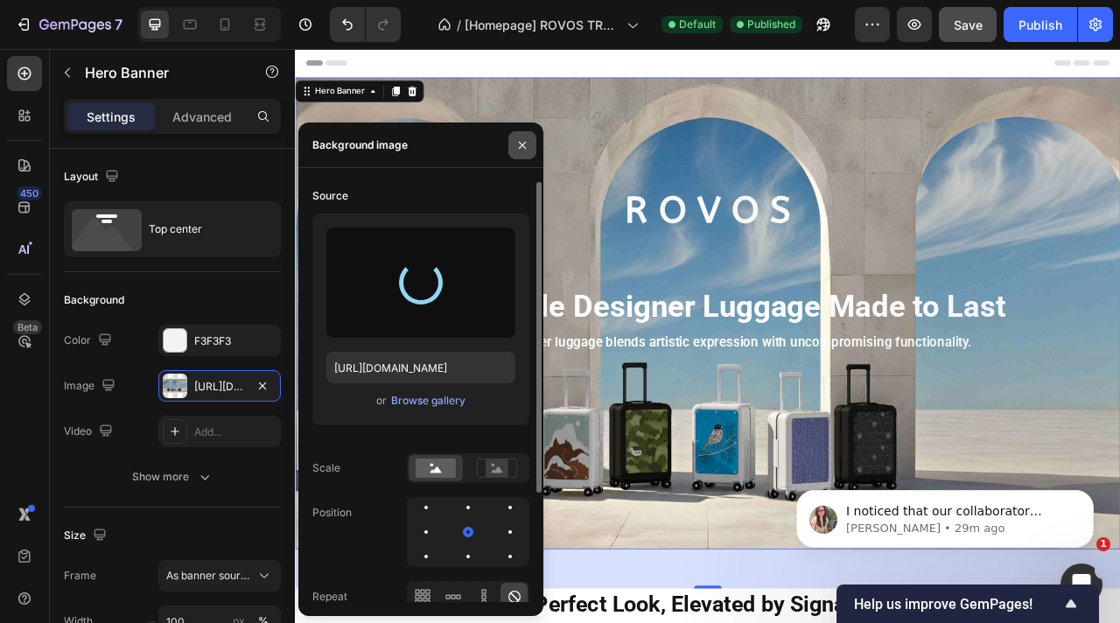
click at [526, 140] on icon "button" at bounding box center [523, 145] width 14 height 14
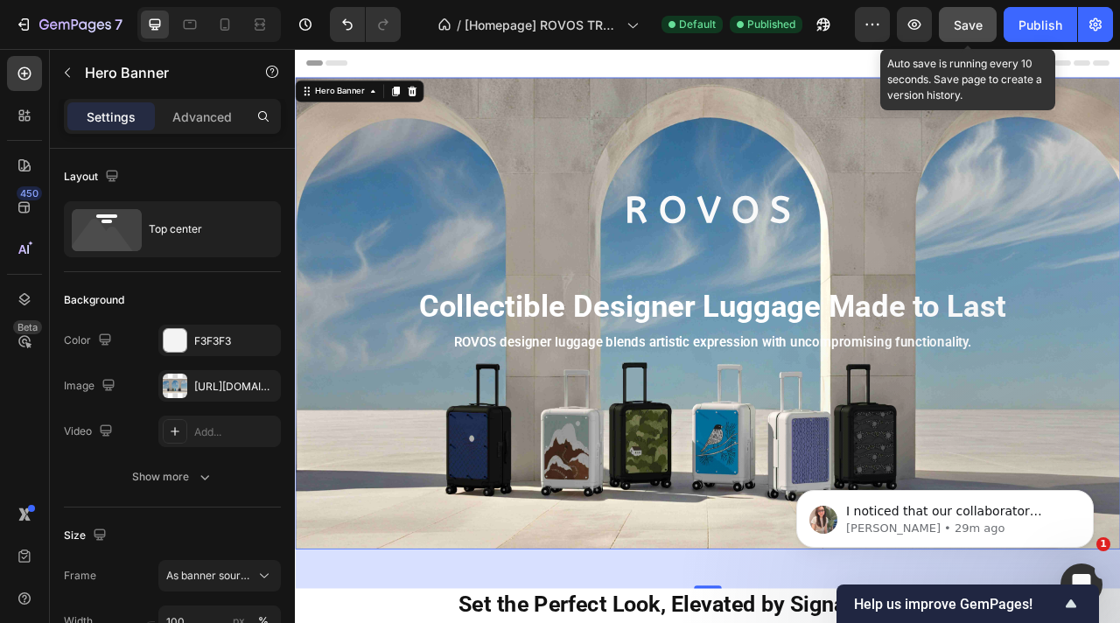
click at [972, 21] on span "Save" at bounding box center [968, 25] width 29 height 15
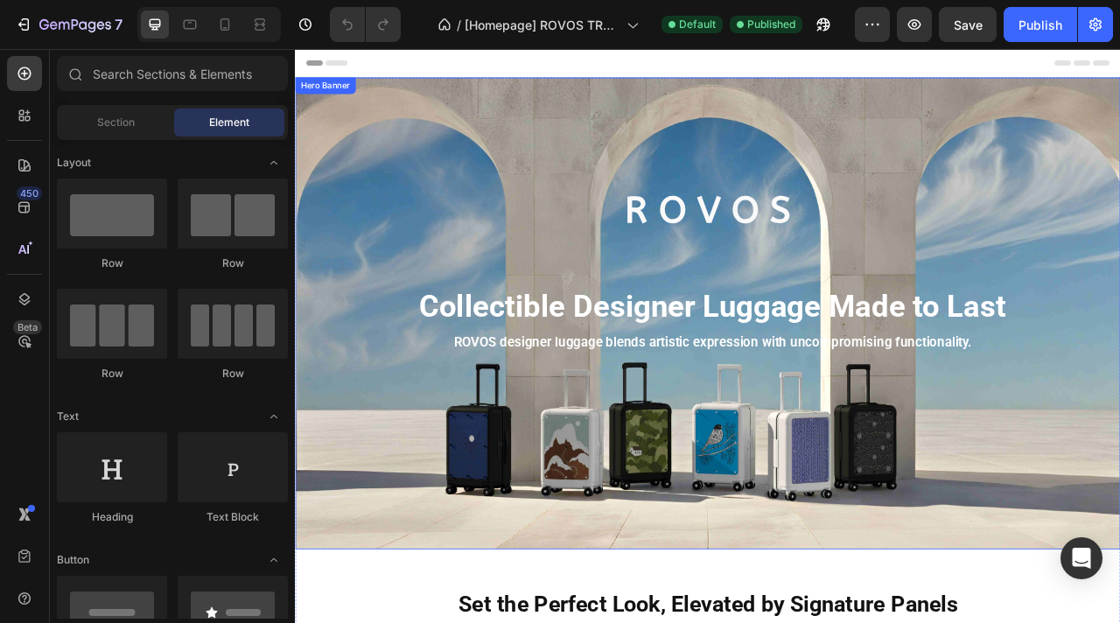
click at [354, 121] on div "R O V O S Heading Collectible Designer Luggage Made to Last Text Block ROVOS de…" at bounding box center [820, 260] width 1024 height 350
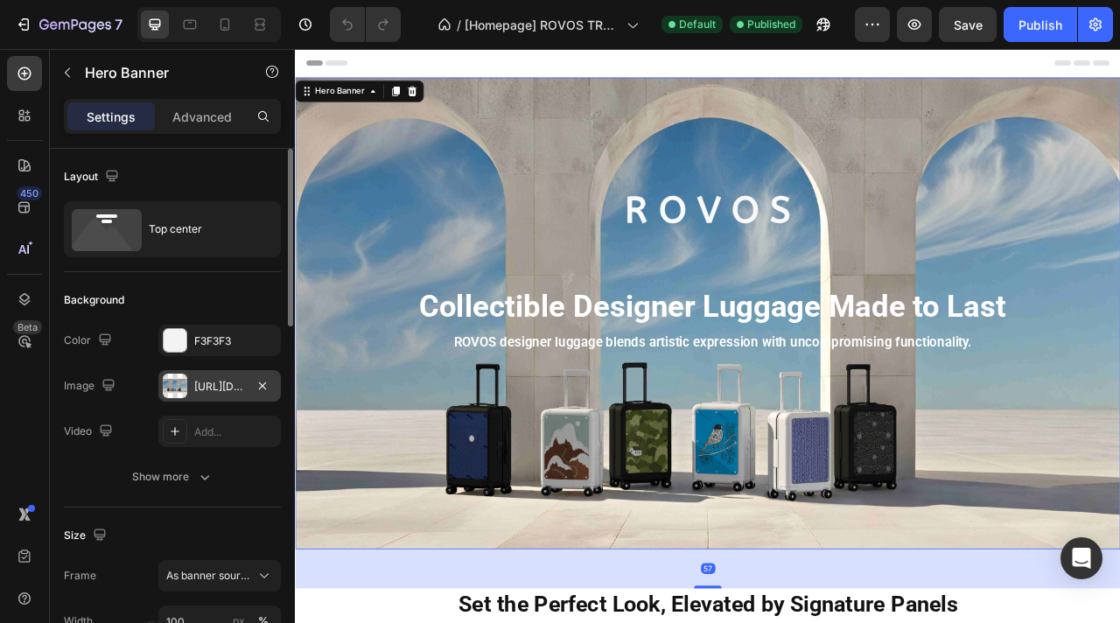
click at [224, 385] on div "https://cdn.shopify.com/s/files/1/0917/7936/7278/files/gempages_571006732801672…" at bounding box center [219, 387] width 51 height 16
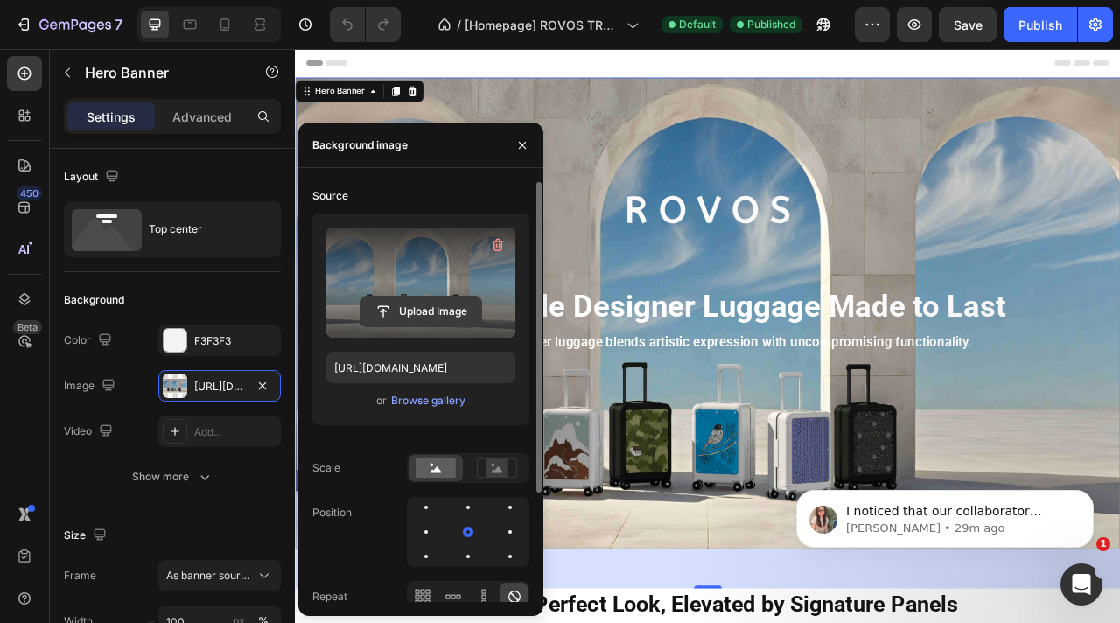
click at [434, 312] on input "file" at bounding box center [421, 312] width 121 height 30
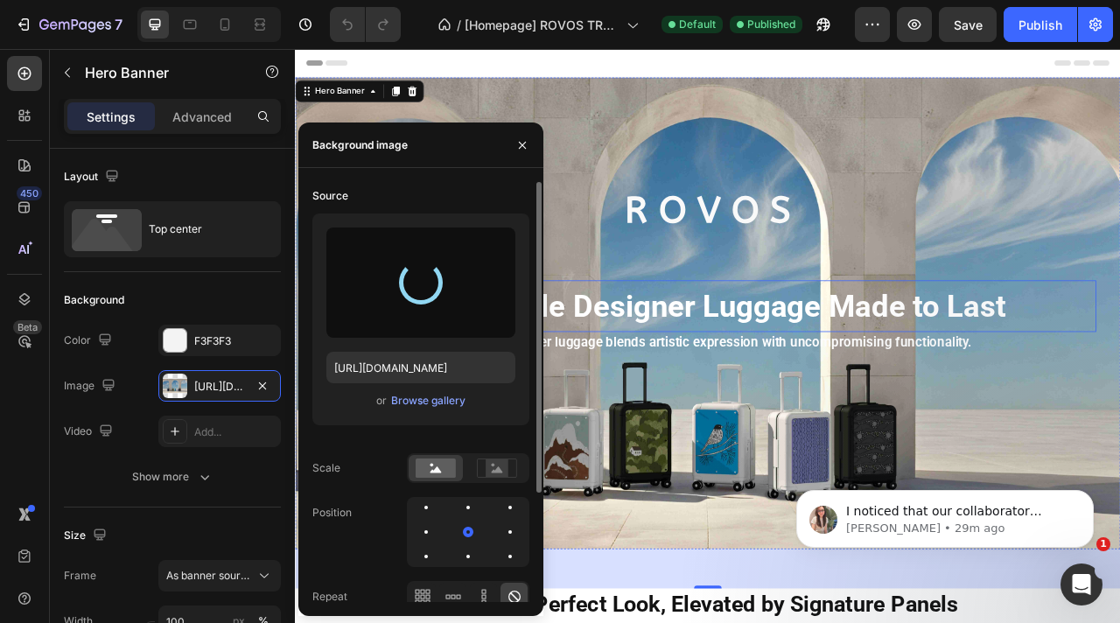
type input "https://cdn.shopify.com/s/files/1/0917/7936/7278/files/gempages_571006732801672…"
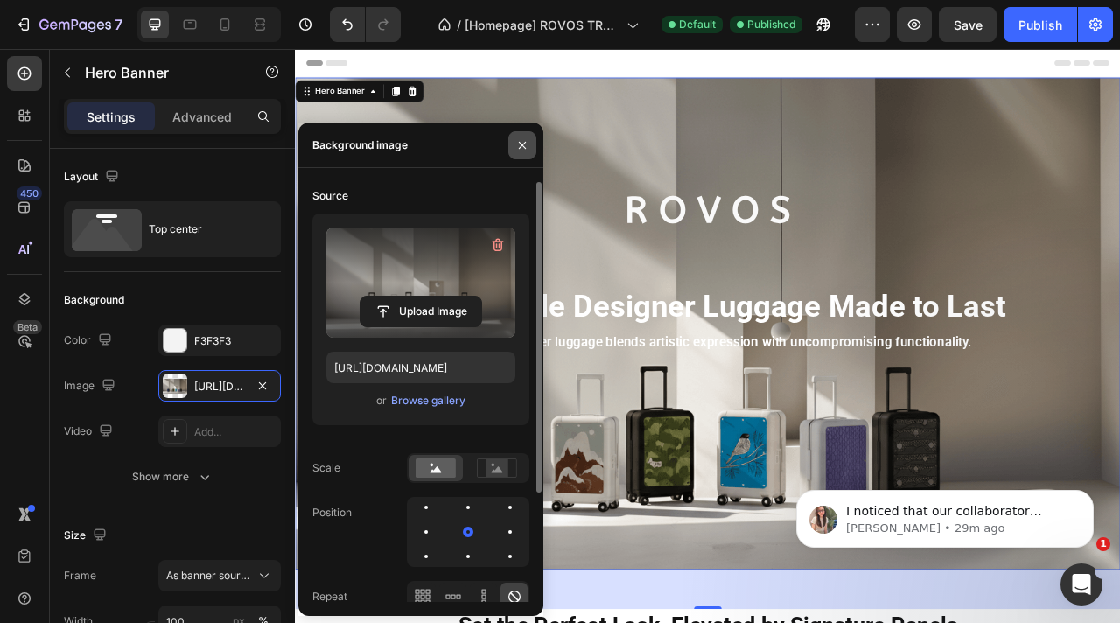
click at [527, 143] on icon "button" at bounding box center [523, 145] width 14 height 14
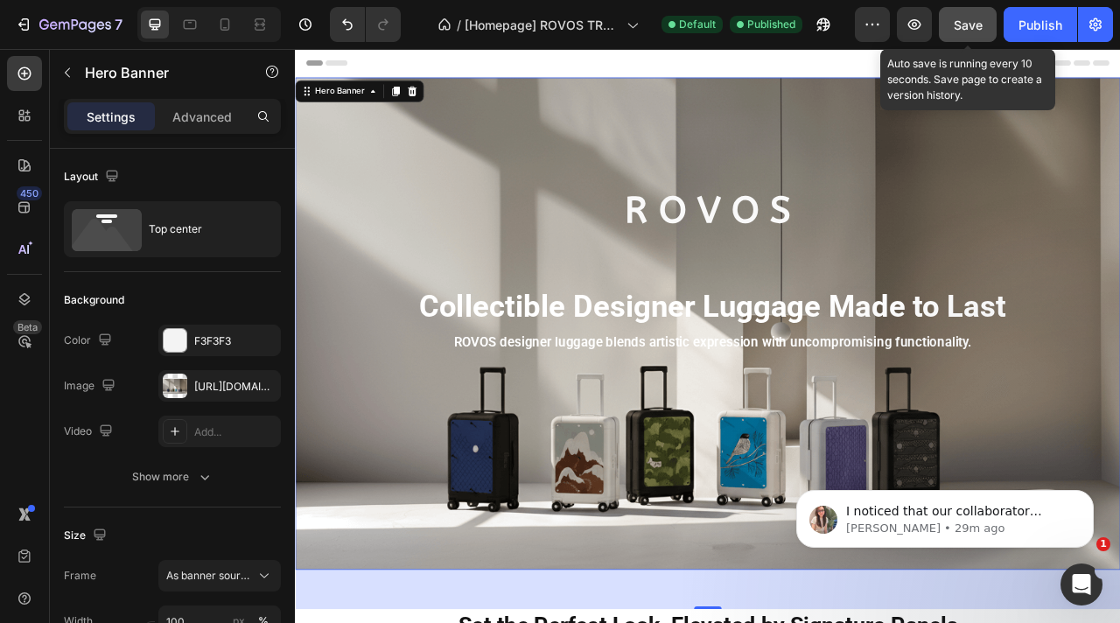
click at [956, 27] on span "Save" at bounding box center [968, 25] width 29 height 15
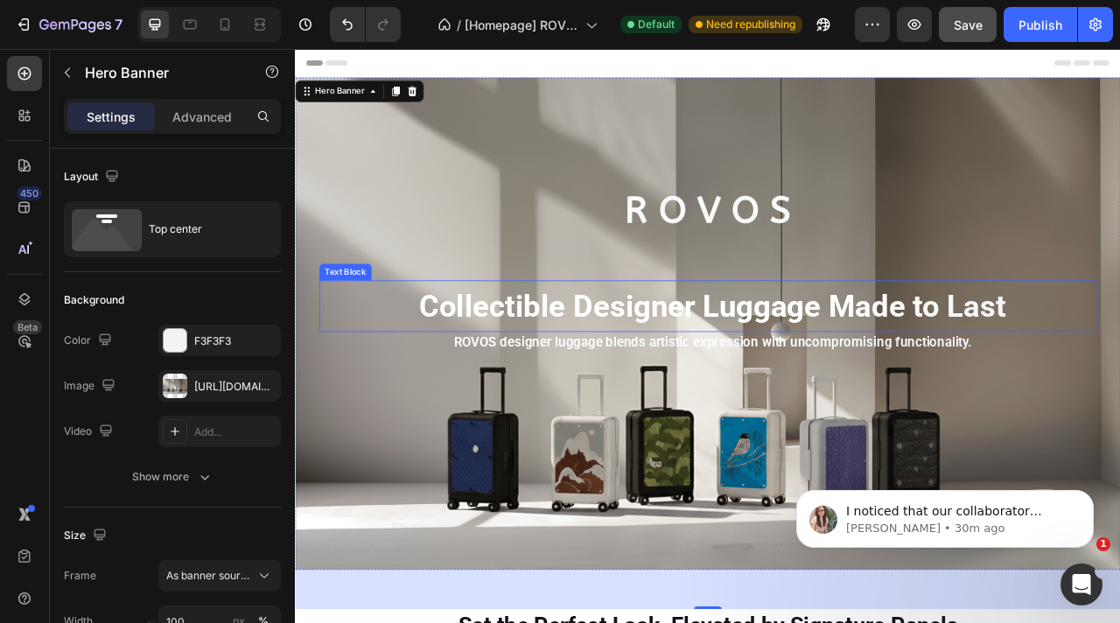
click at [869, 392] on strong "Collectible Designer Luggage Made to Last" at bounding box center [825, 377] width 747 height 46
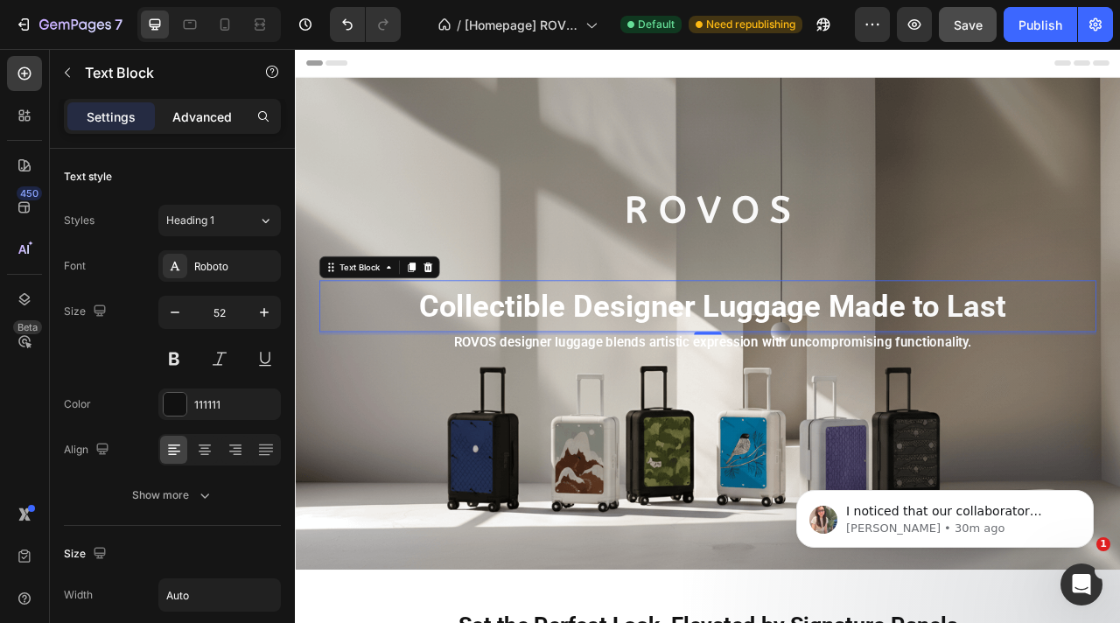
click at [219, 123] on p "Advanced" at bounding box center [202, 117] width 60 height 18
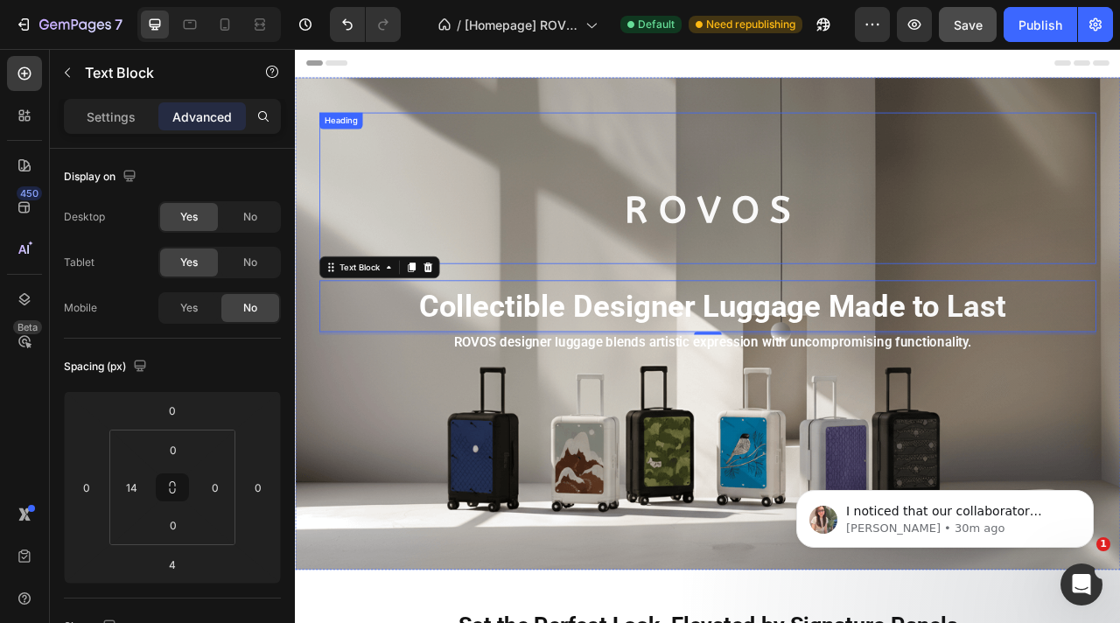
click at [836, 229] on strong "R O V O S" at bounding box center [820, 254] width 211 height 55
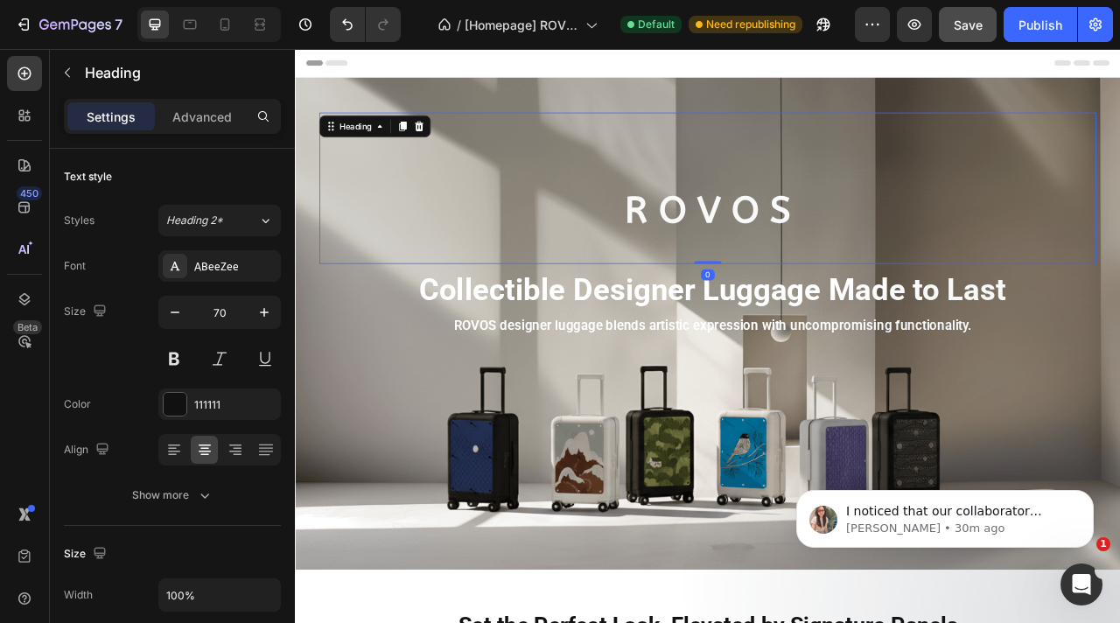
drag, startPoint x: 817, startPoint y: 340, endPoint x: 815, endPoint y: 291, distance: 48.2
click at [815, 291] on div "R O V O S Heading 0" at bounding box center [820, 226] width 989 height 193
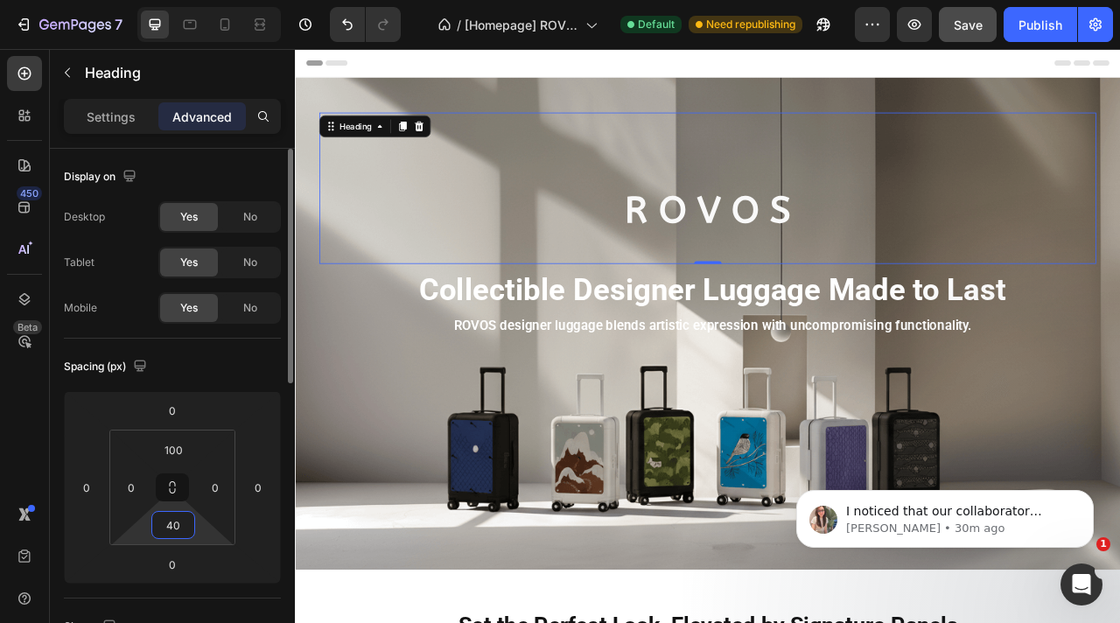
click at [179, 527] on input "40" at bounding box center [173, 525] width 35 height 26
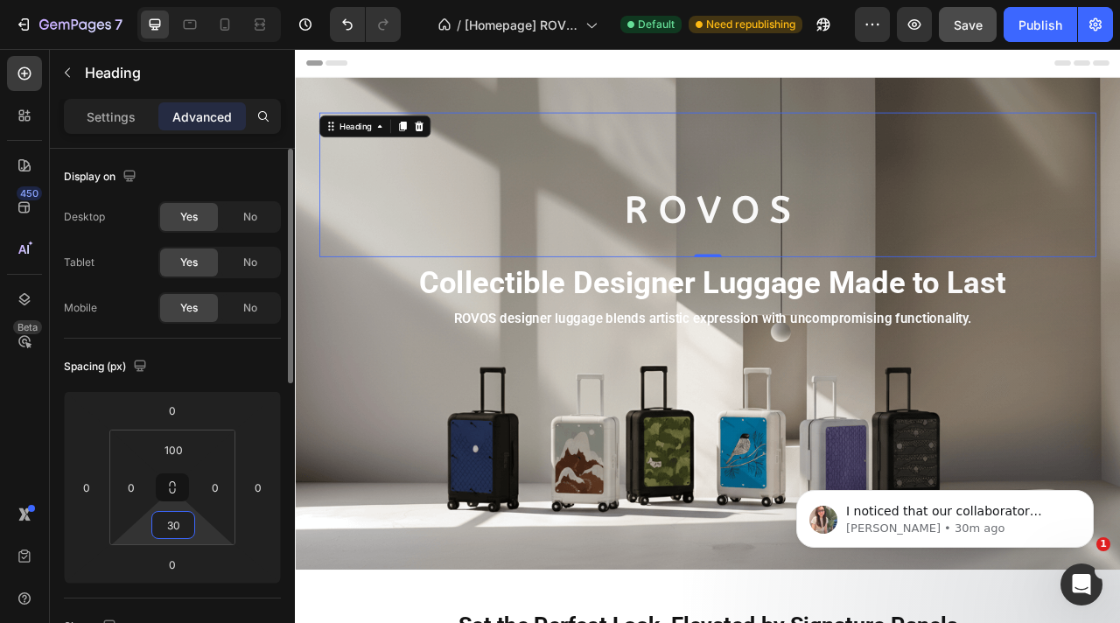
type input "3"
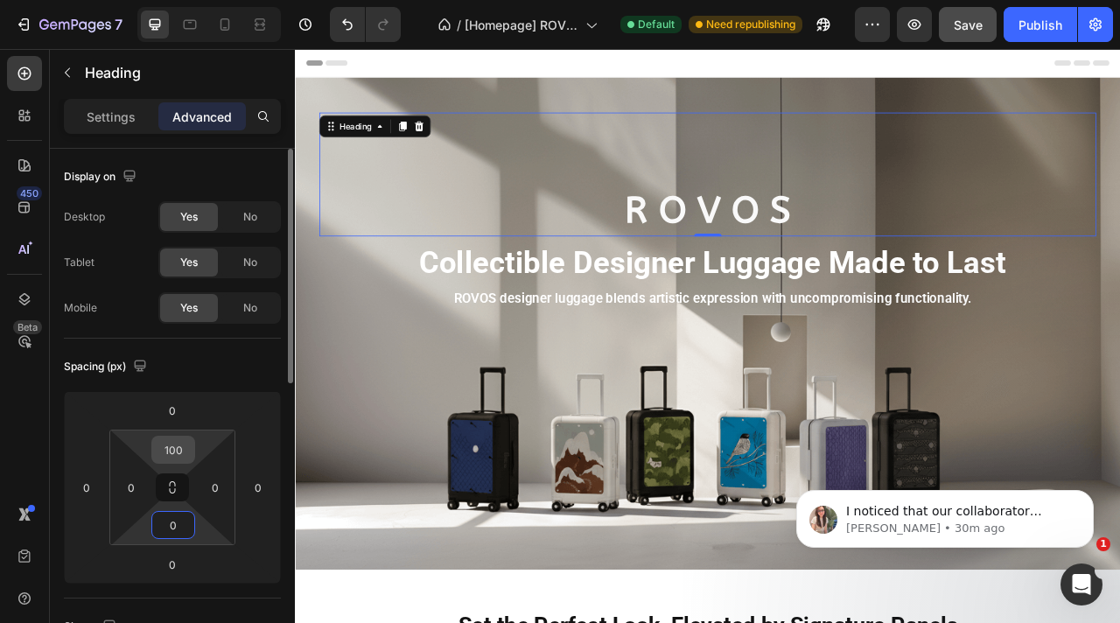
type input "0"
click at [182, 452] on input "100" at bounding box center [173, 450] width 35 height 26
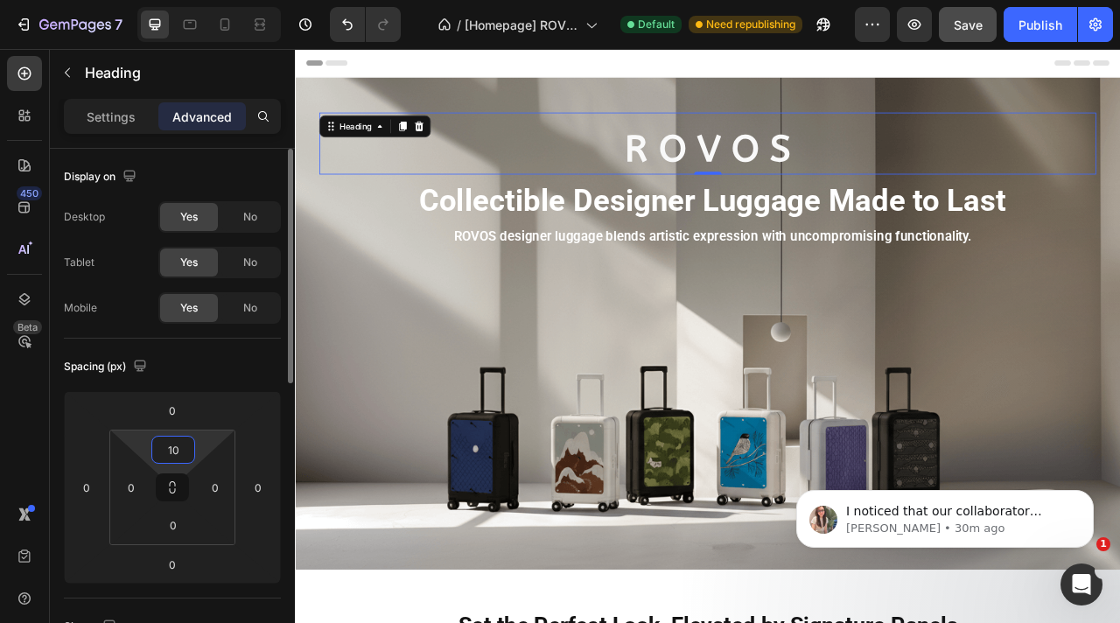
type input "1"
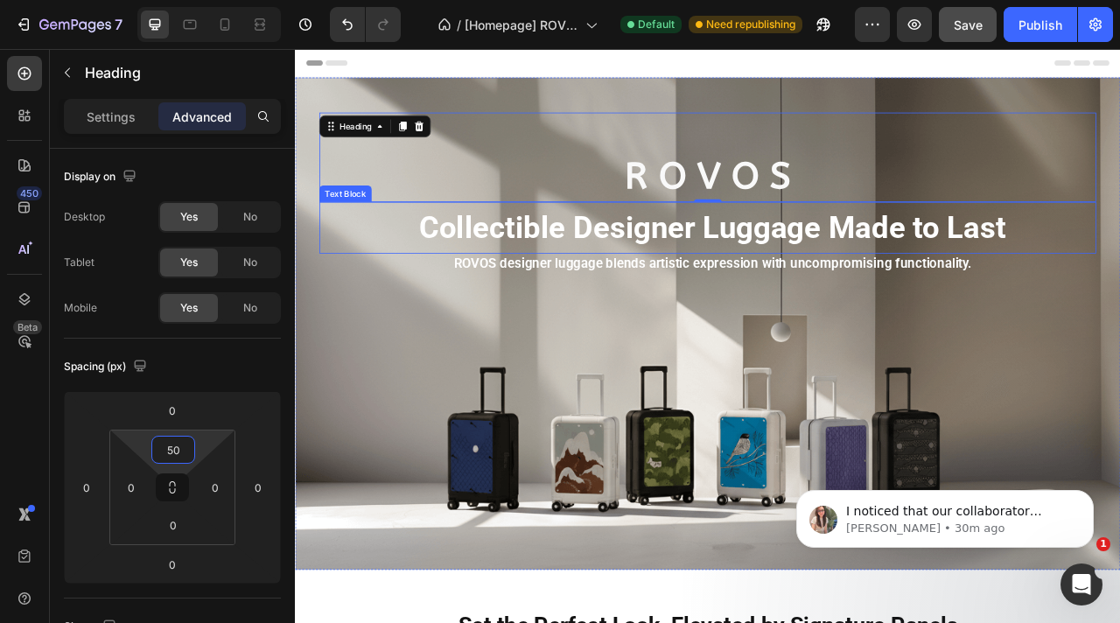
type input "5"
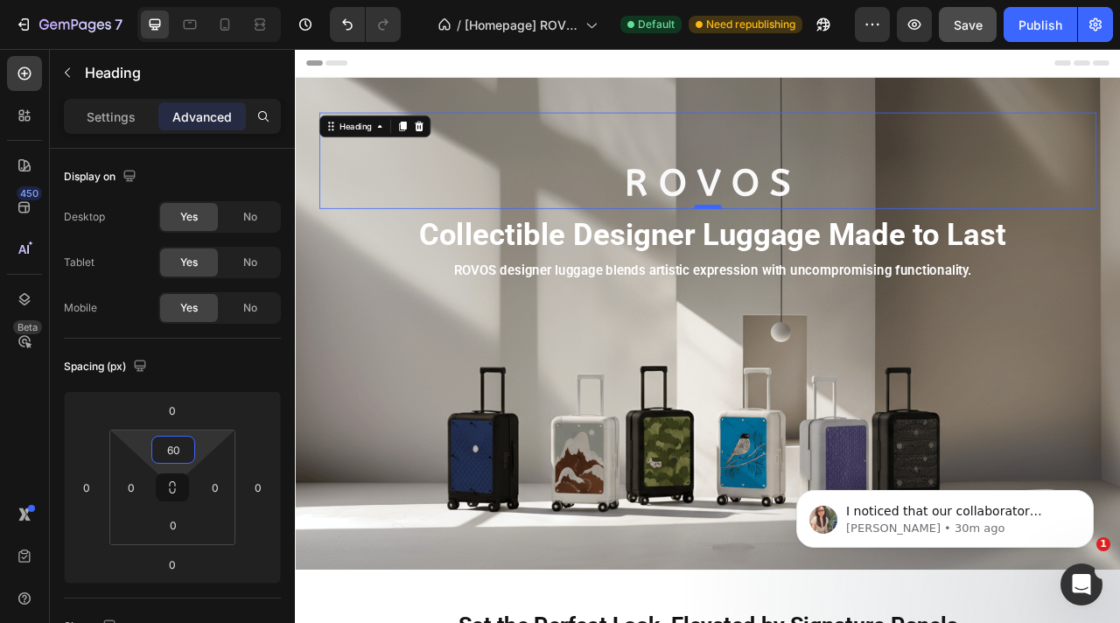
type input "60"
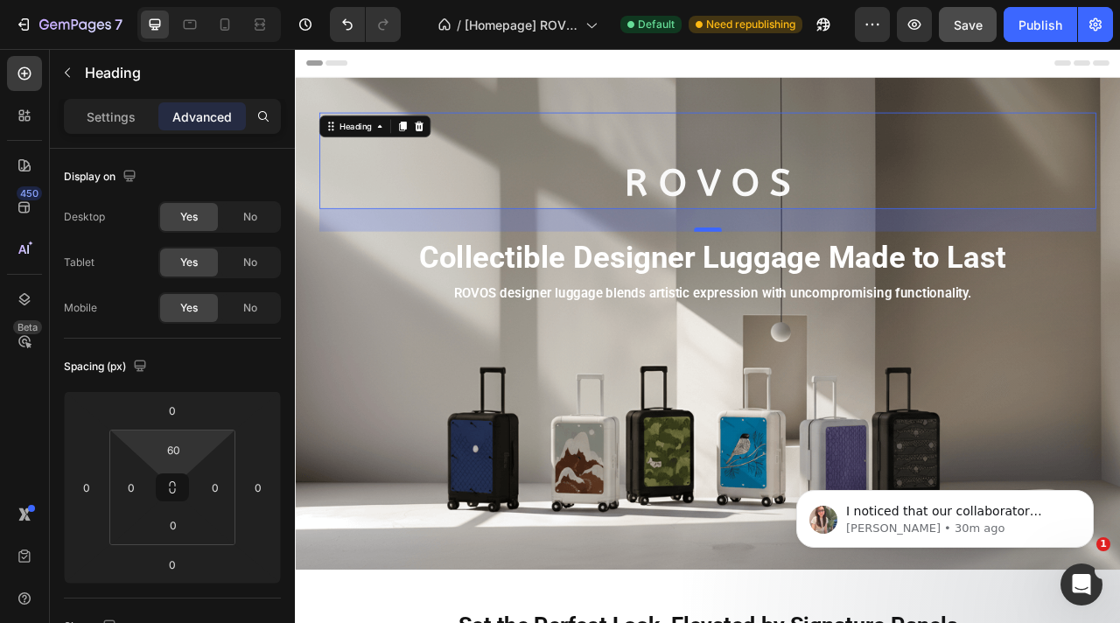
drag, startPoint x: 818, startPoint y: 251, endPoint x: 815, endPoint y: 280, distance: 29.1
click at [815, 280] on div at bounding box center [820, 278] width 35 height 5
type input "33"
click at [798, 575] on div "Background Image" at bounding box center [820, 398] width 1050 height 627
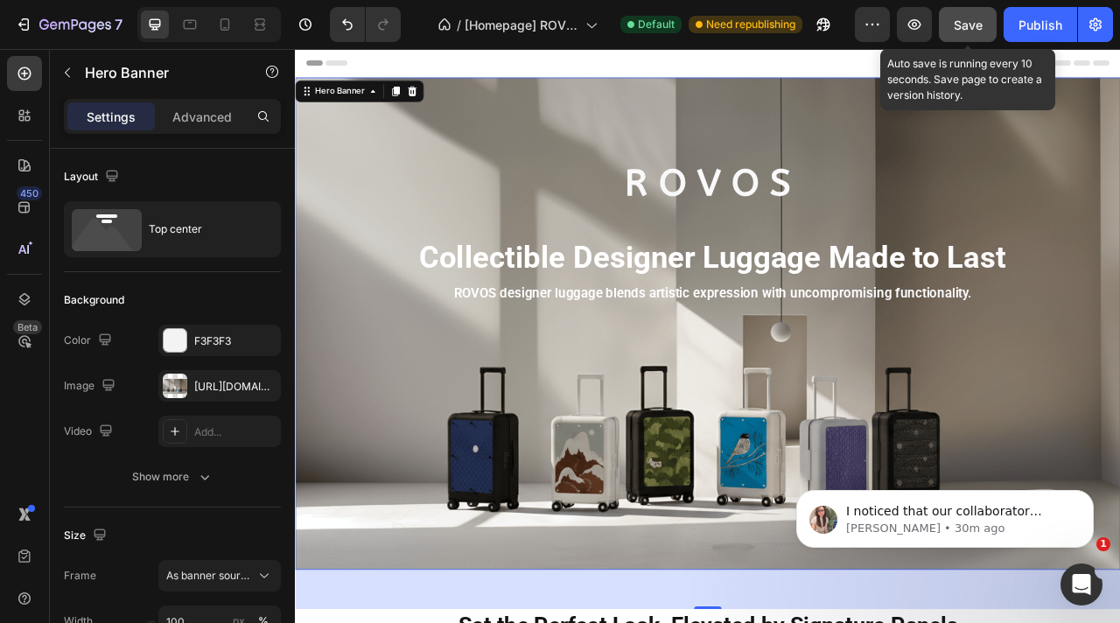
click at [979, 27] on span "Save" at bounding box center [968, 25] width 29 height 15
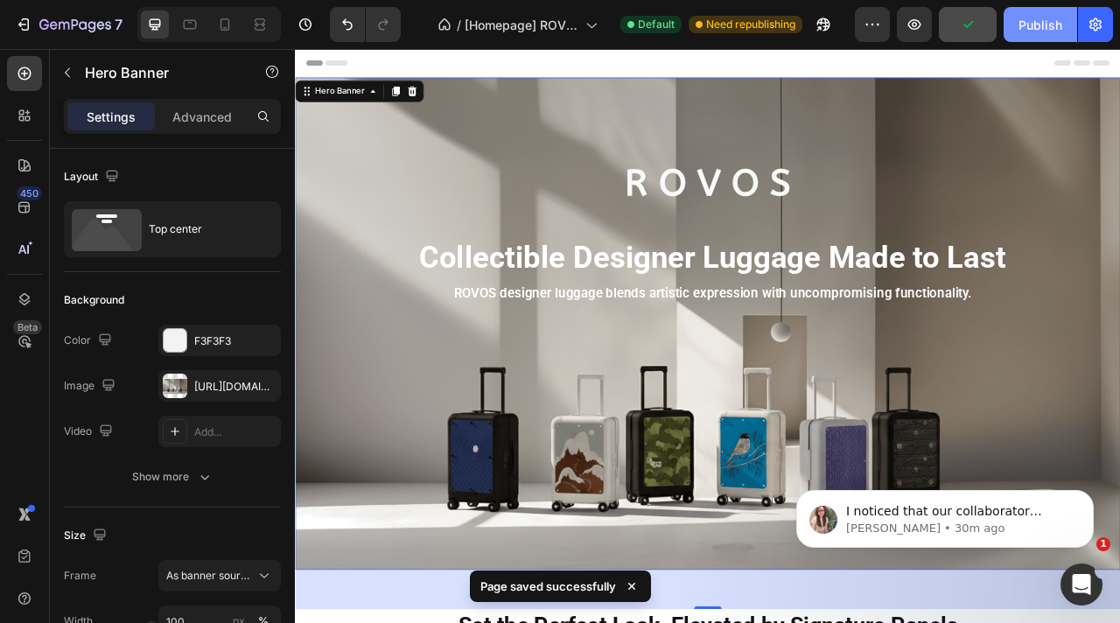
click at [1036, 22] on div "Publish" at bounding box center [1041, 25] width 44 height 18
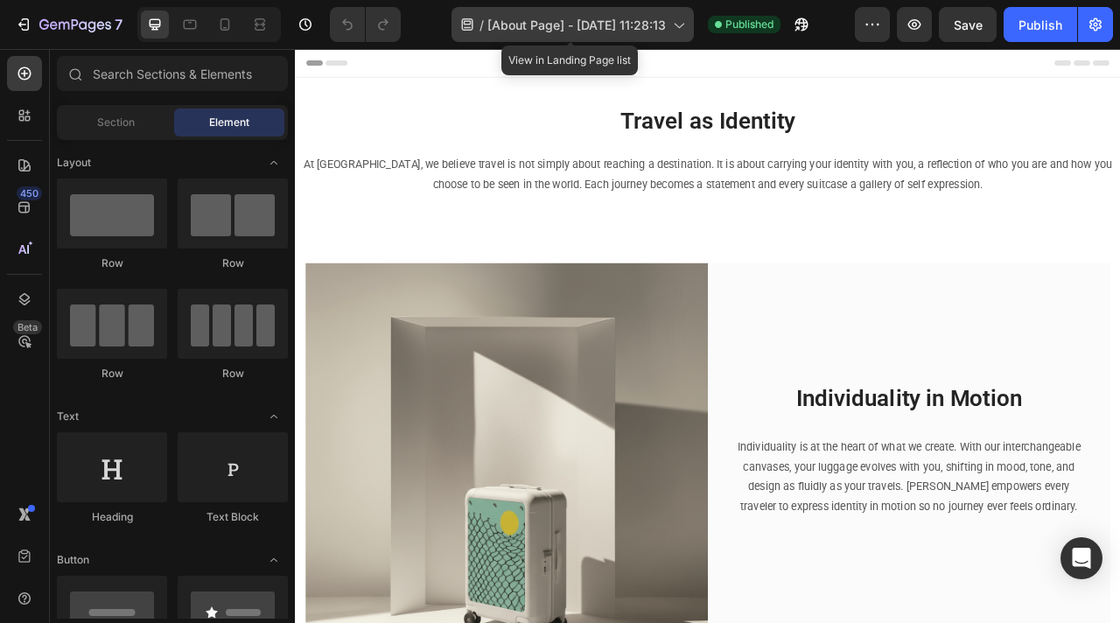
click at [551, 25] on span "[About Page] - [DATE] 11:28:13" at bounding box center [577, 25] width 179 height 18
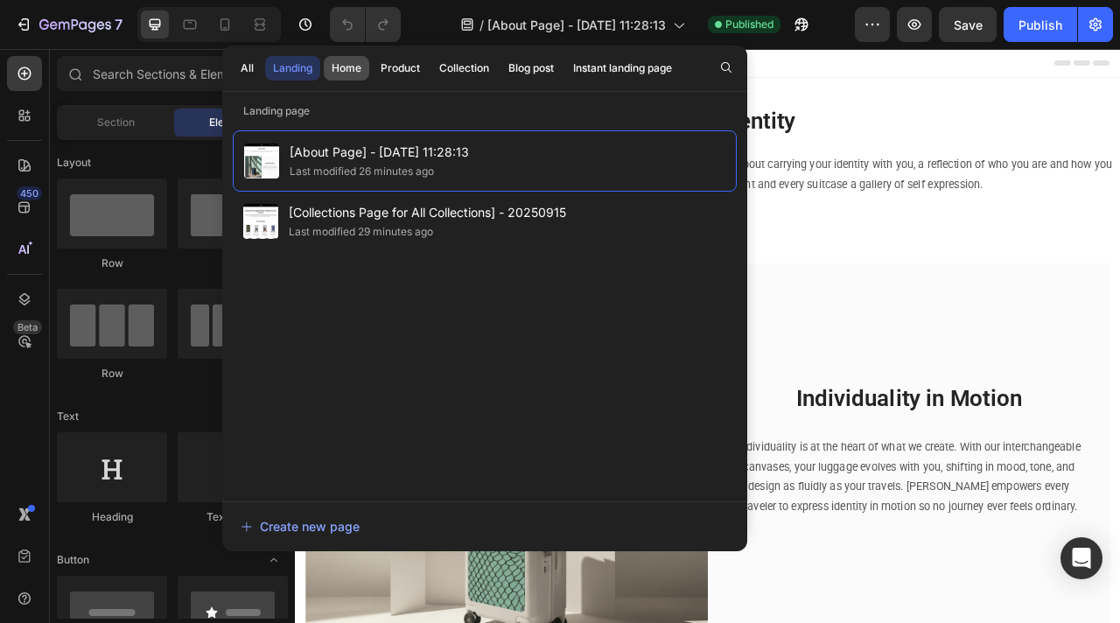
click at [338, 64] on div "Home" at bounding box center [347, 68] width 30 height 16
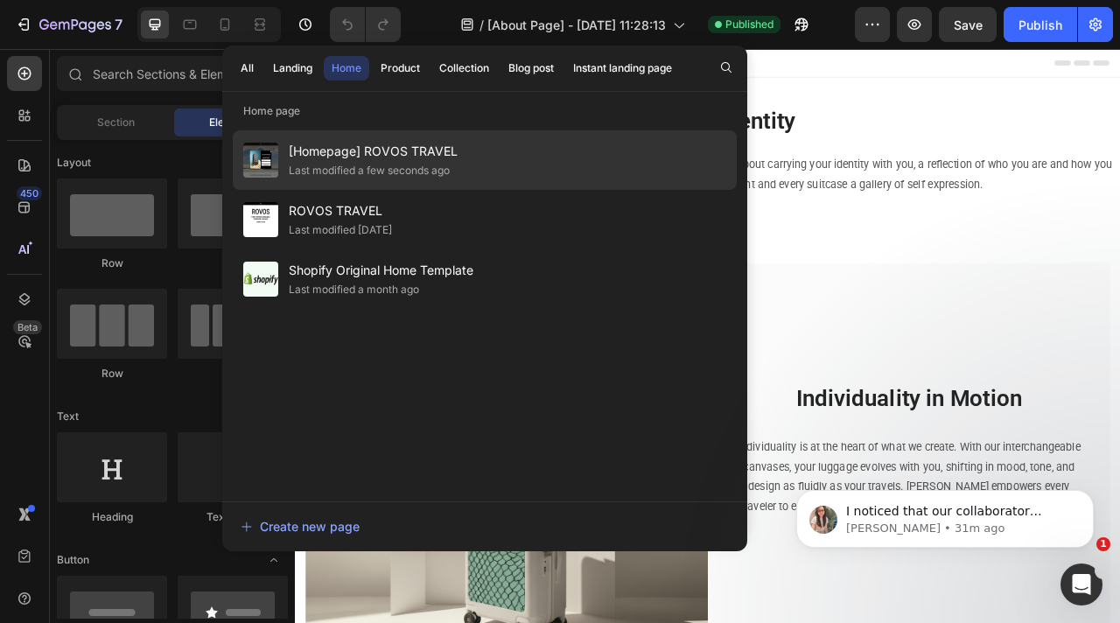
click at [362, 156] on span "[Homepage] ROVOS TRAVEL" at bounding box center [373, 151] width 169 height 21
